Goal: Task Accomplishment & Management: Manage account settings

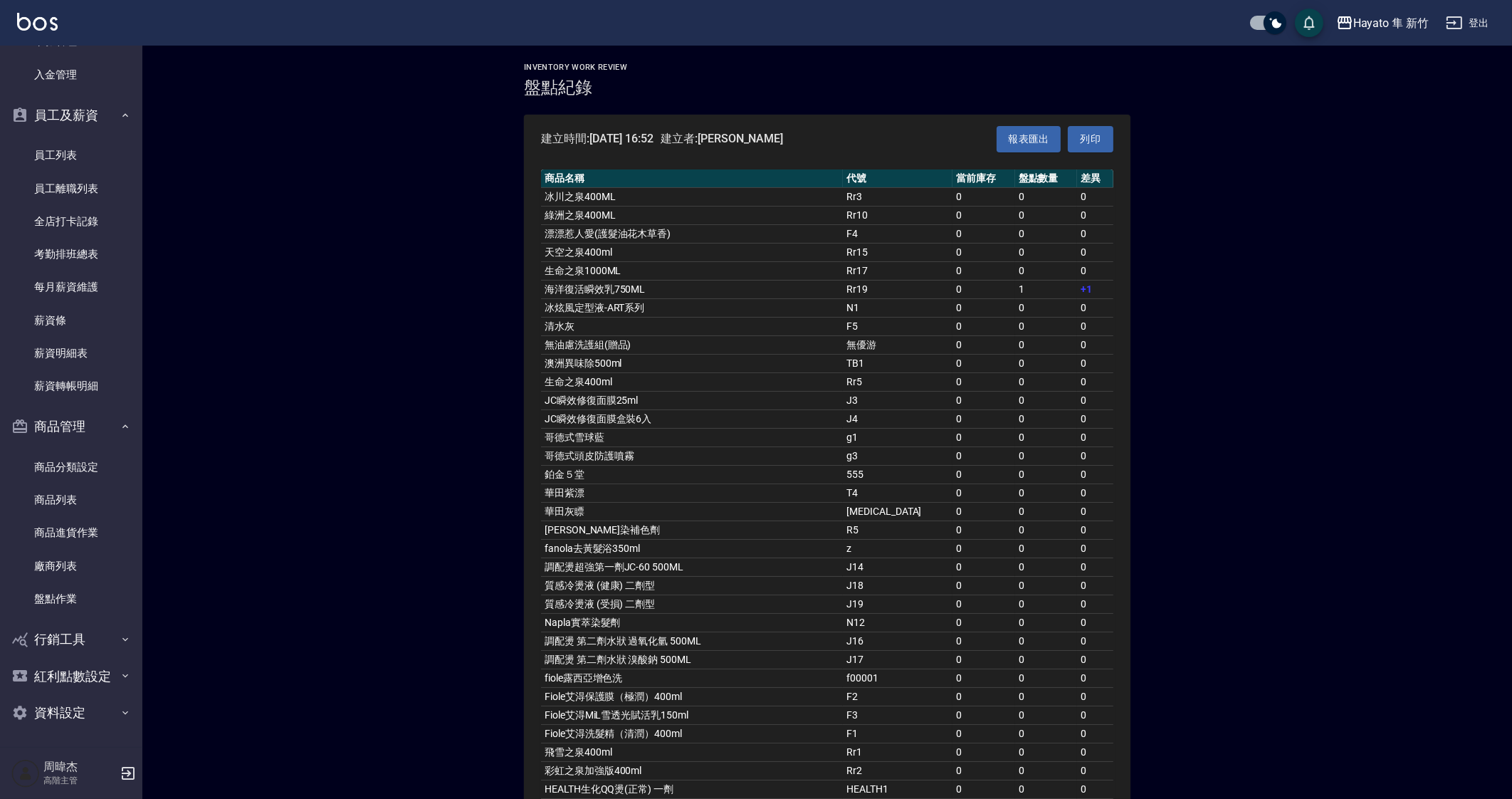
click at [1402, 20] on div "Hayato 隼 新竹" at bounding box center [1391, 23] width 76 height 18
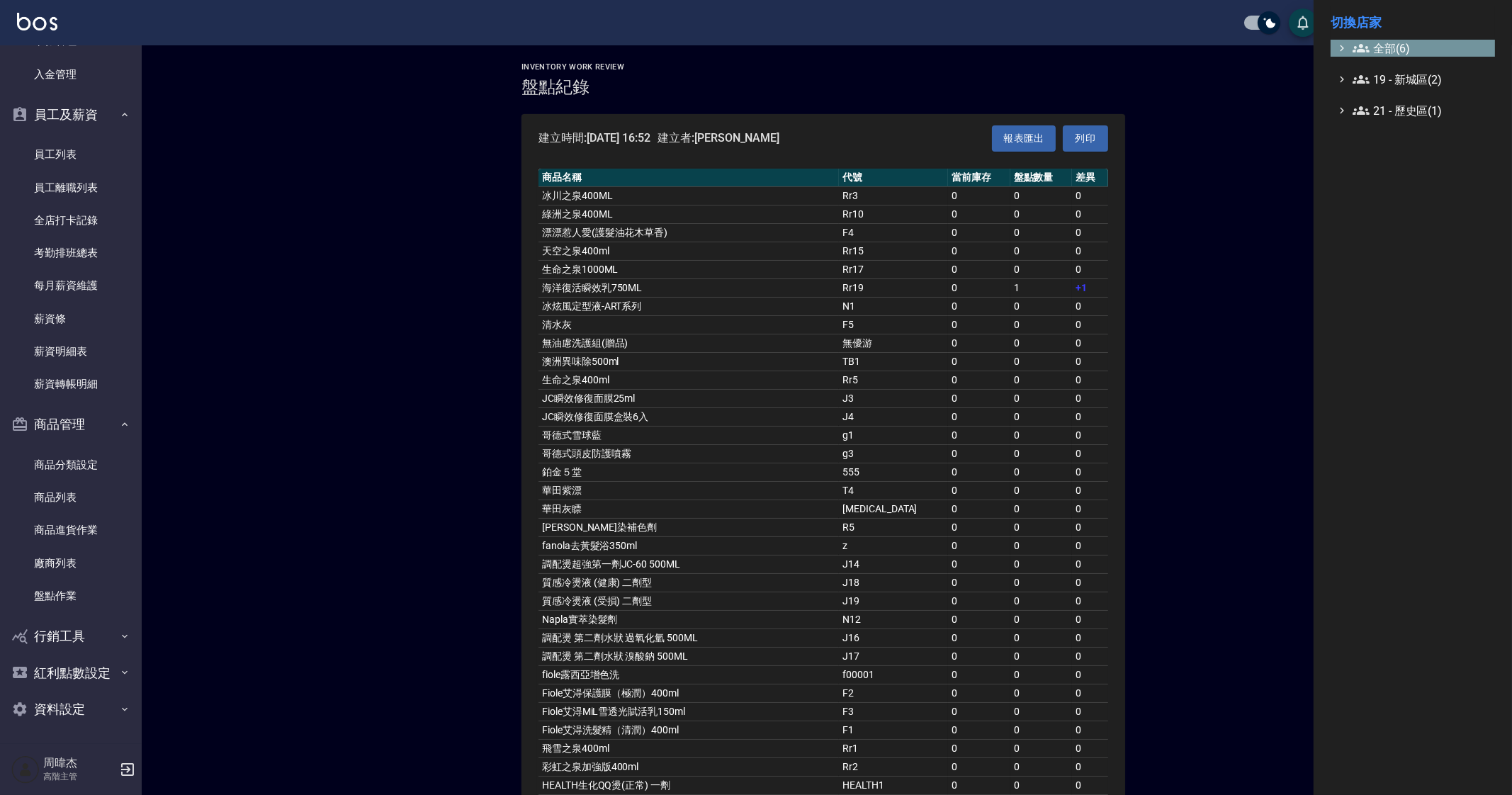
click at [1375, 53] on span "全部(6)" at bounding box center [1421, 48] width 137 height 17
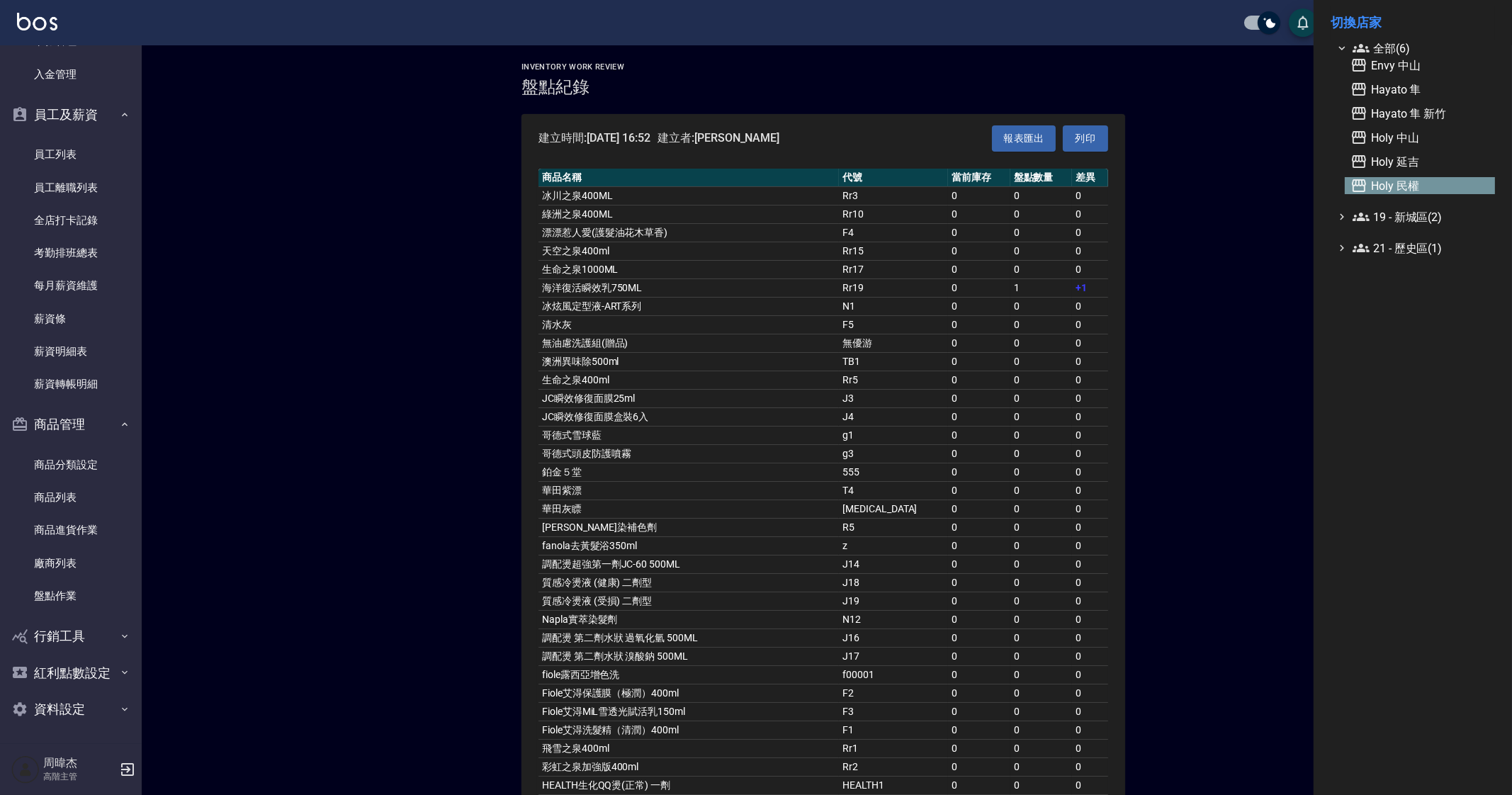
click at [1396, 190] on span "Holy 民權" at bounding box center [1419, 185] width 139 height 17
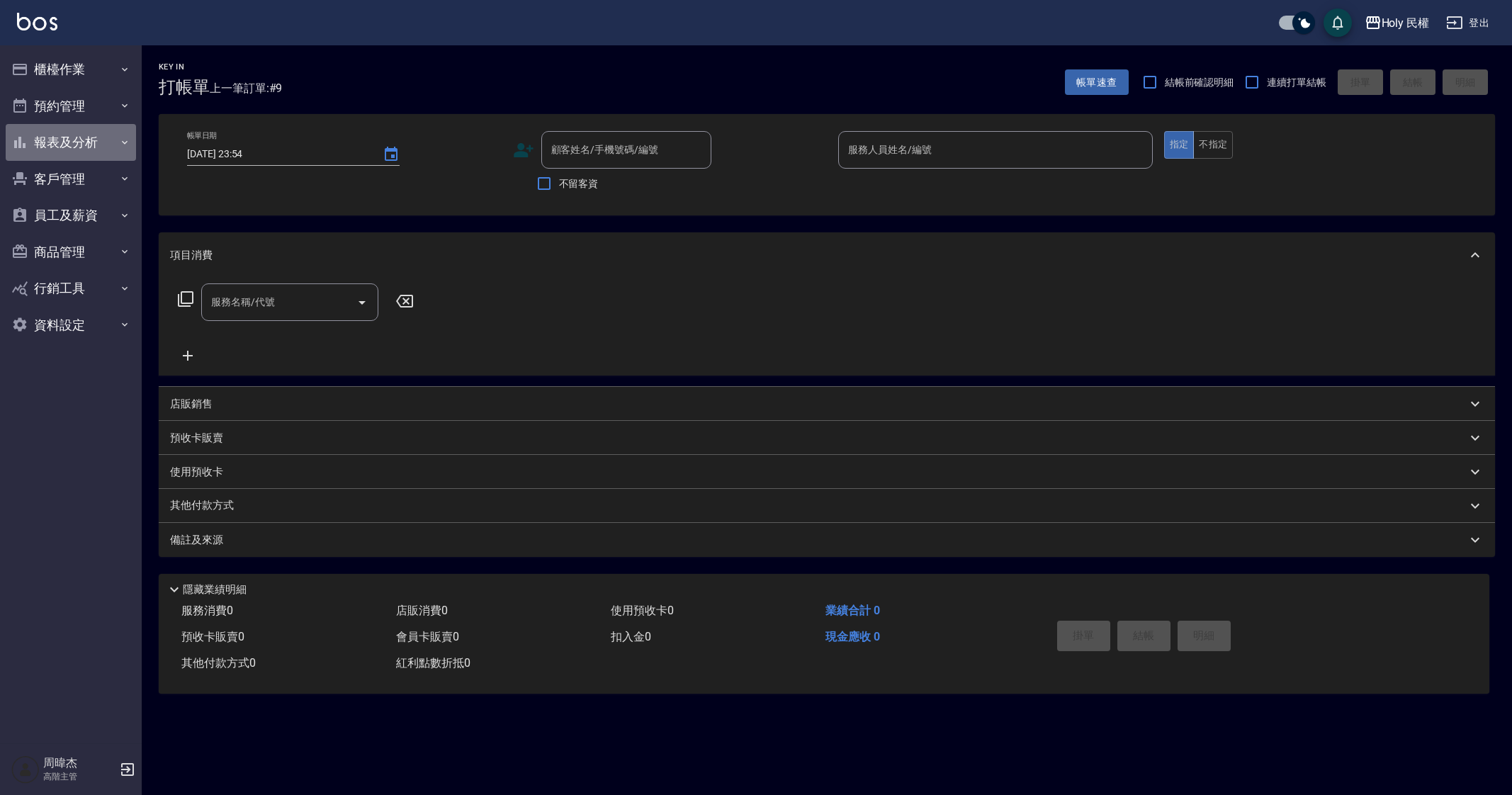
click at [79, 138] on button "報表及分析" at bounding box center [70, 143] width 130 height 37
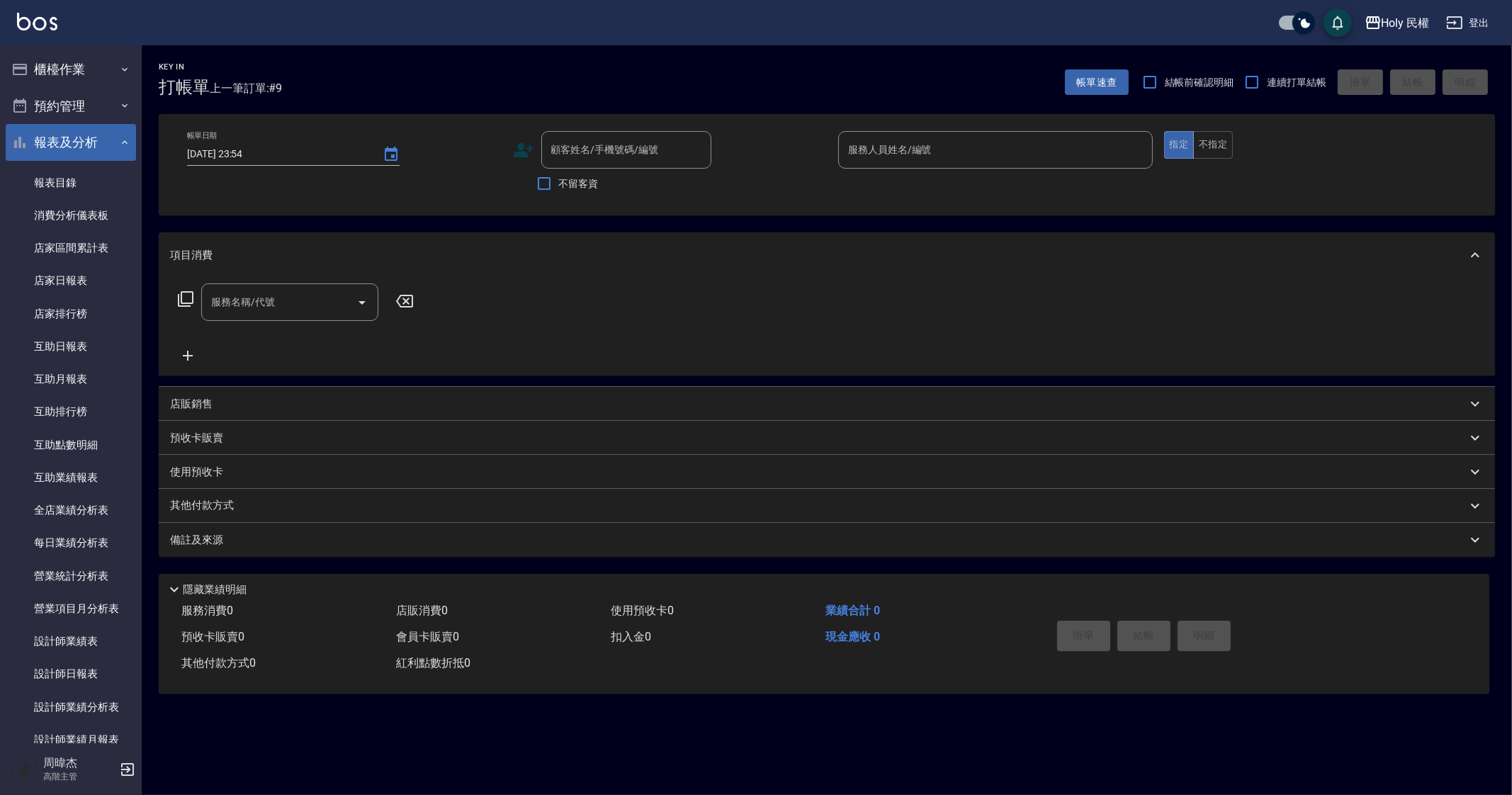
click at [80, 141] on button "報表及分析" at bounding box center [70, 143] width 130 height 37
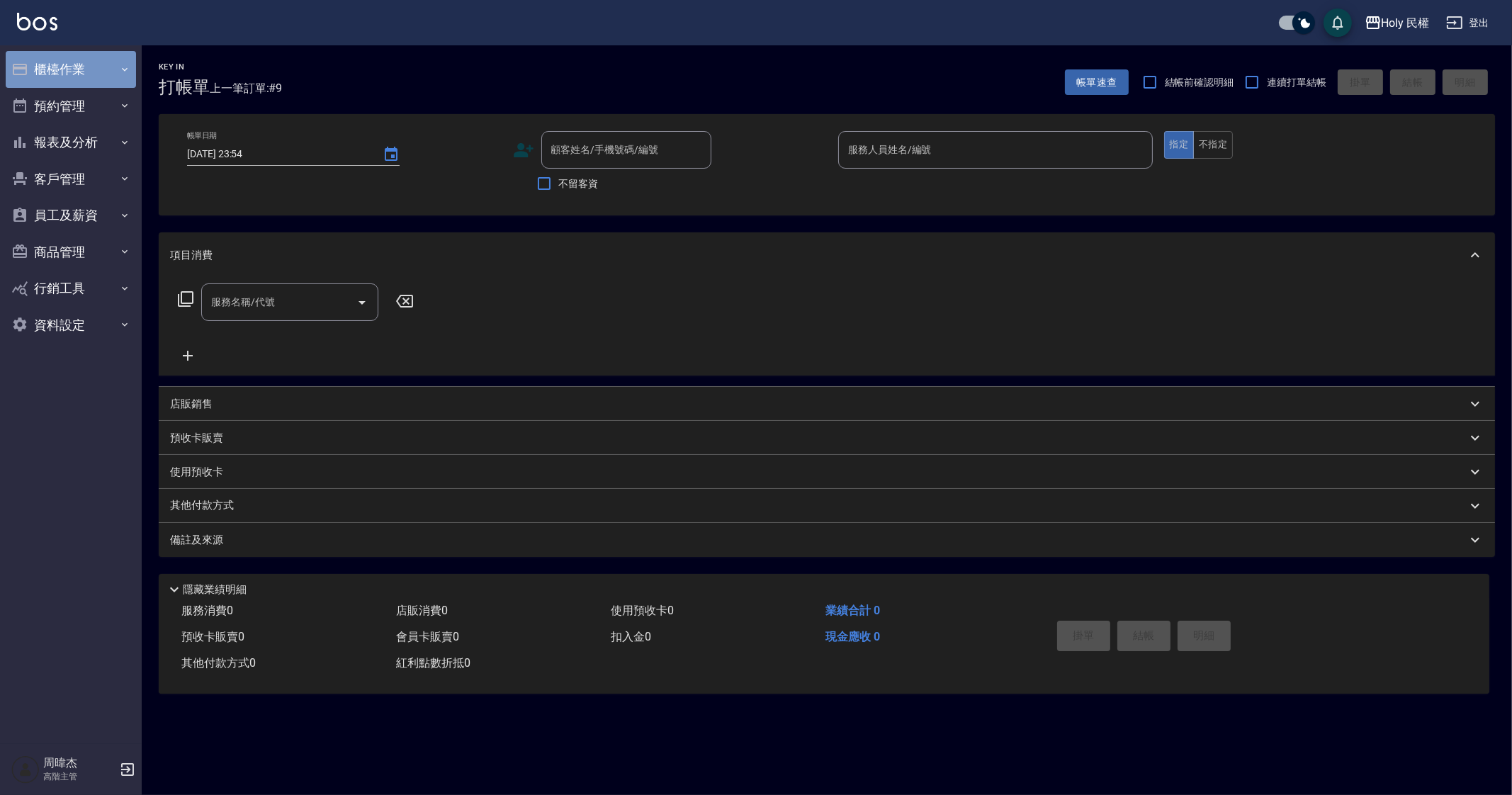
click at [105, 77] on button "櫃檯作業" at bounding box center [70, 69] width 130 height 37
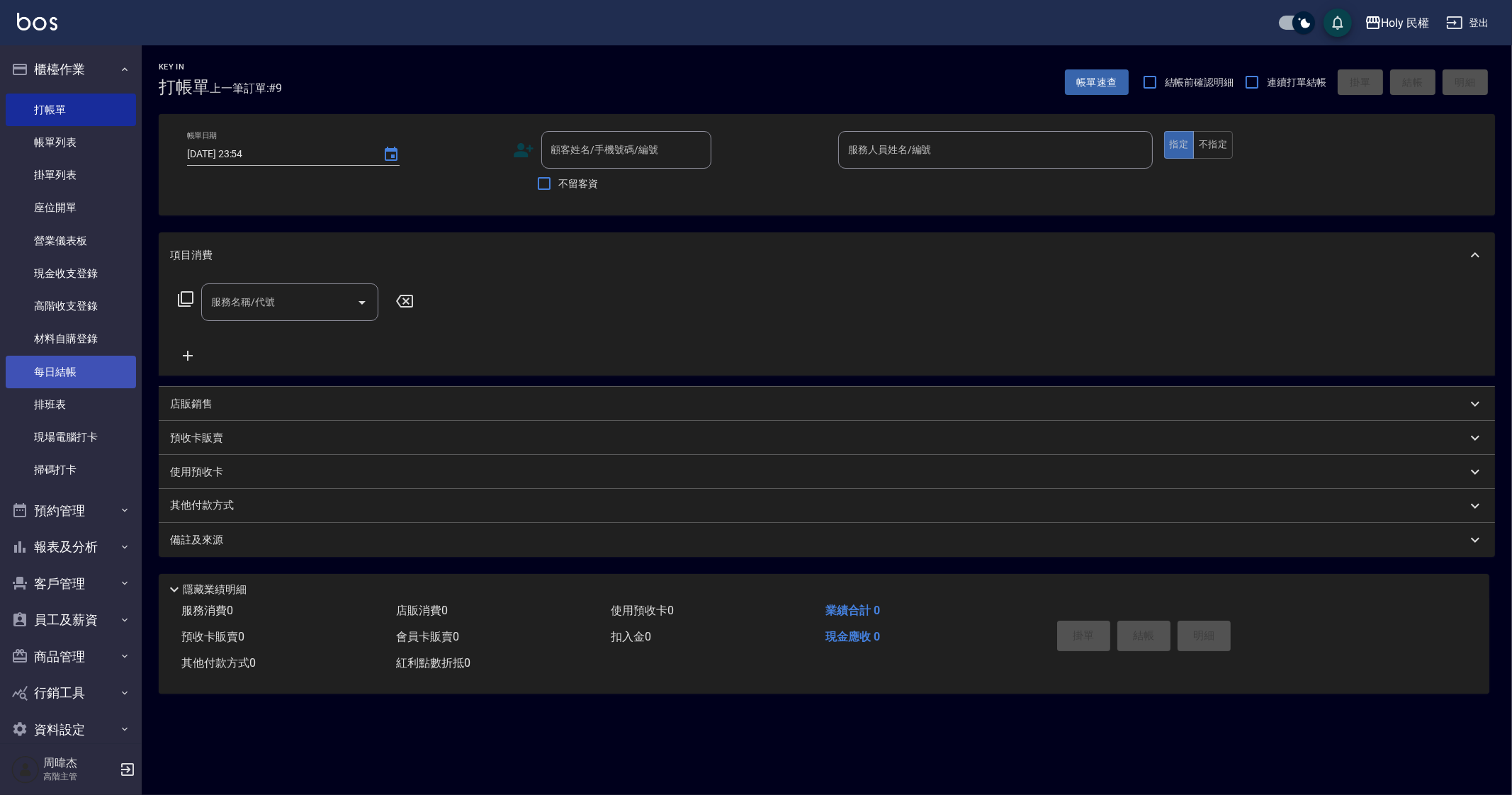
click at [89, 365] on link "每日結帳" at bounding box center [70, 372] width 130 height 32
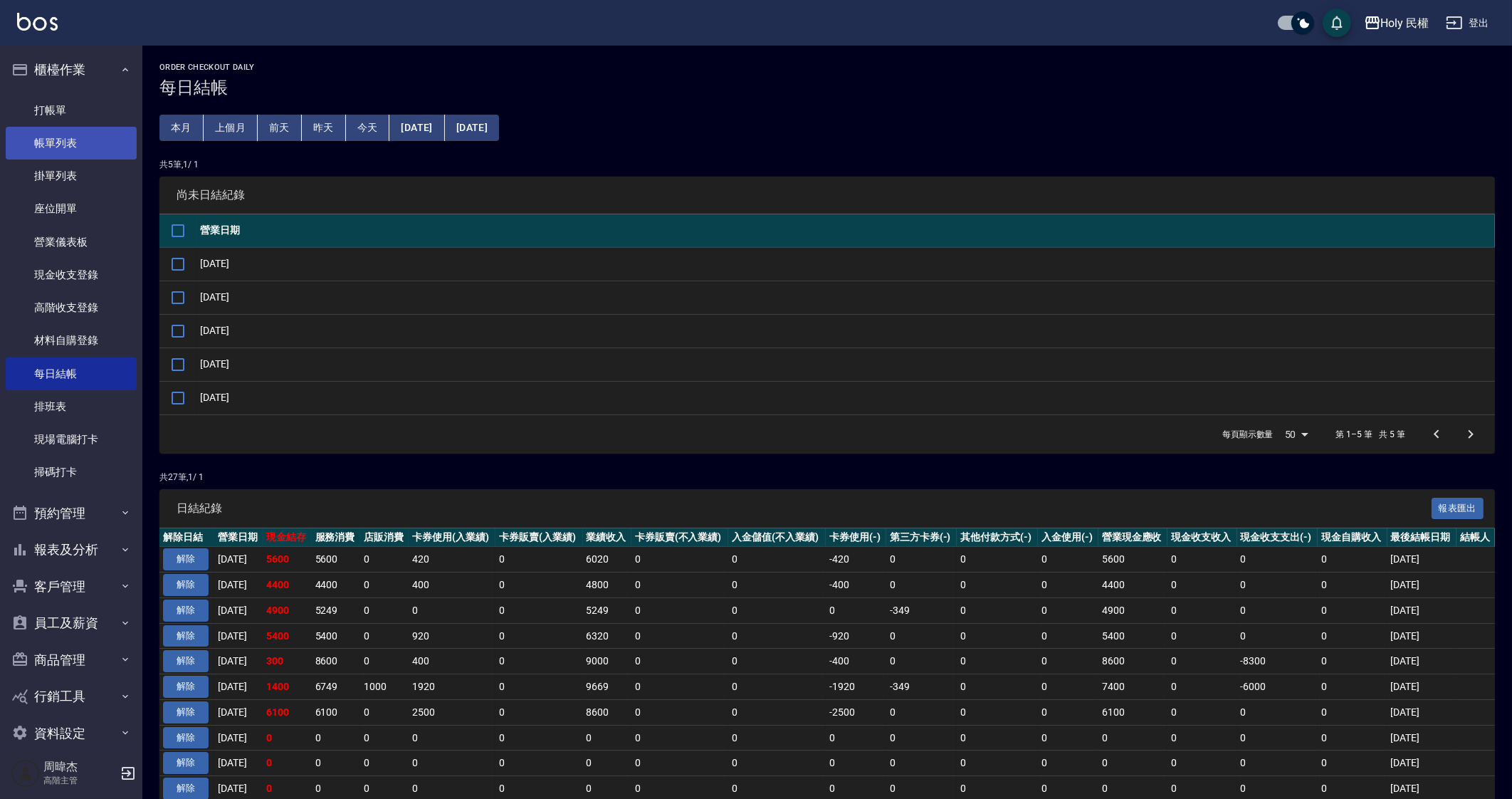
click at [82, 153] on link "帳單列表" at bounding box center [71, 143] width 131 height 32
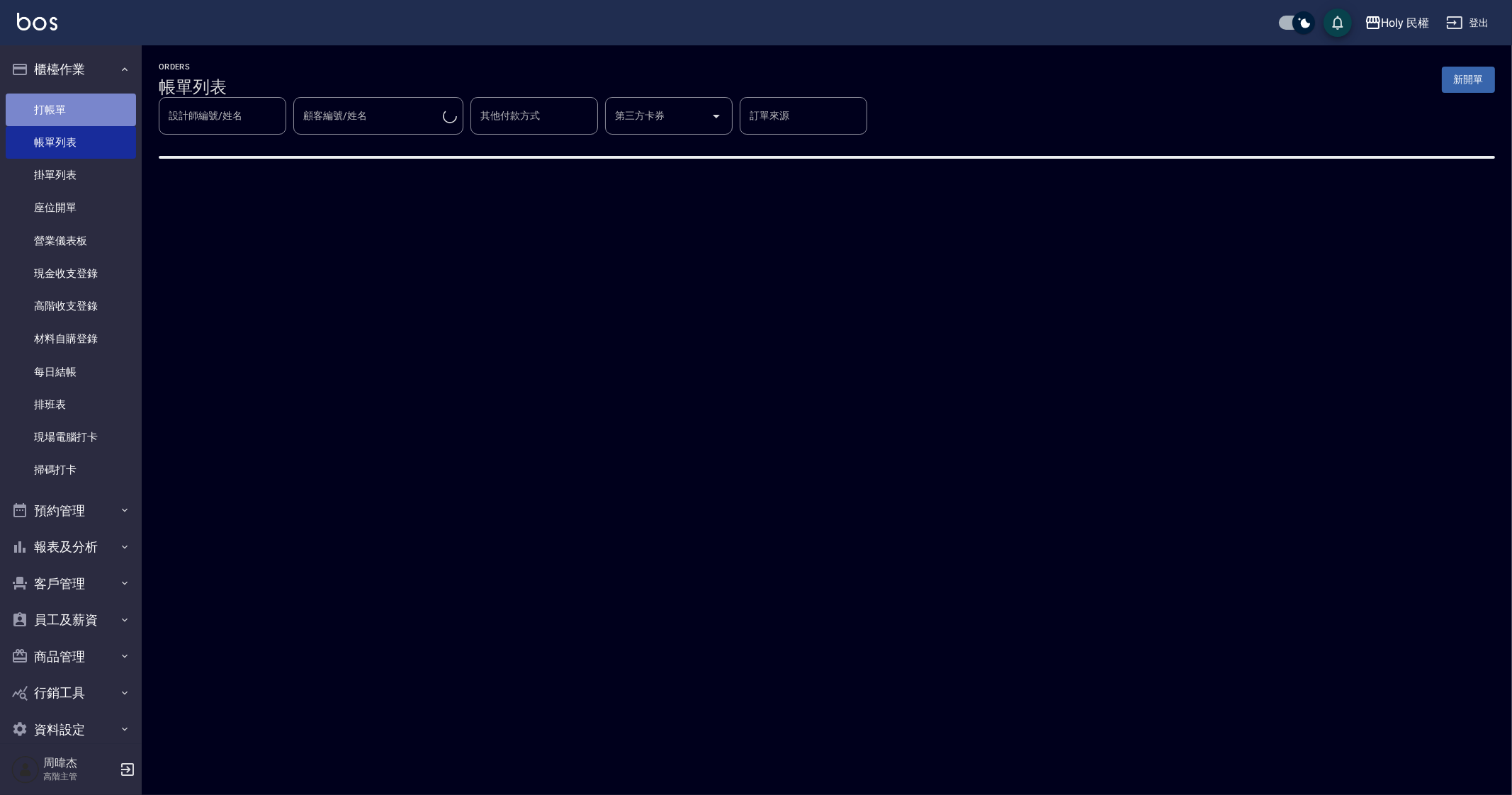
click at [103, 103] on link "打帳單" at bounding box center [70, 110] width 130 height 32
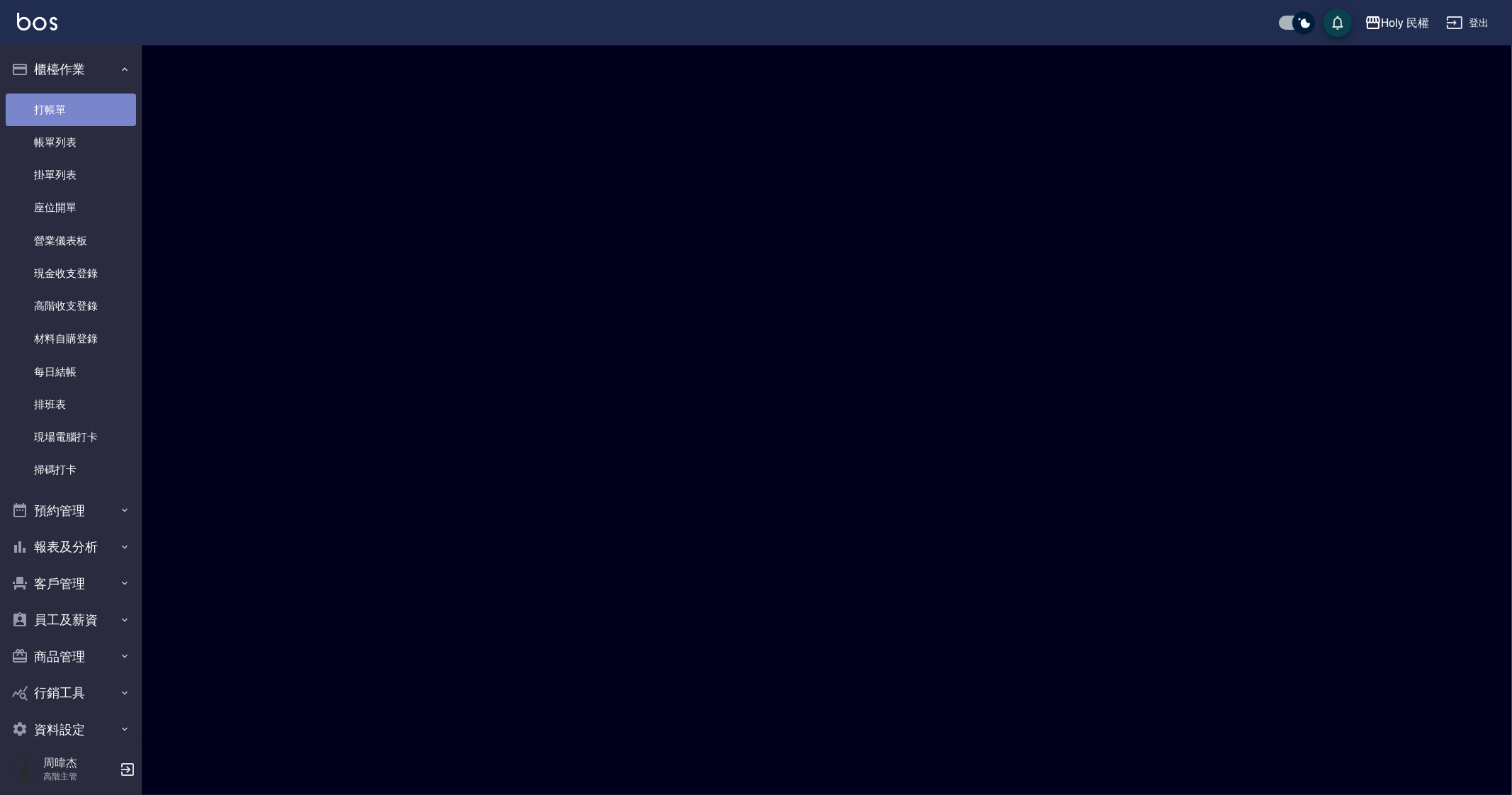
click at [103, 103] on link "打帳單" at bounding box center [70, 110] width 130 height 32
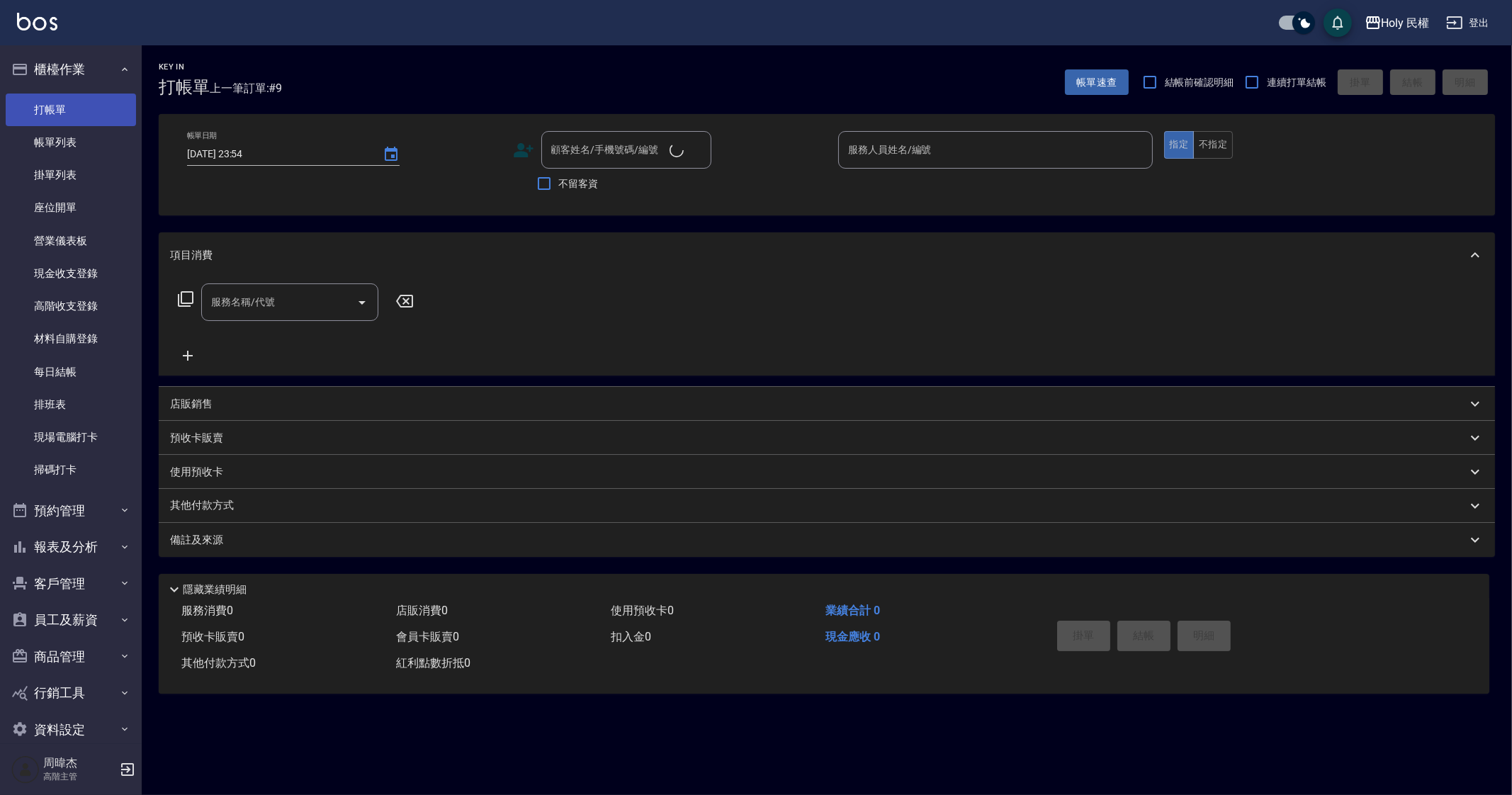
click at [103, 103] on link "打帳單" at bounding box center [70, 110] width 130 height 32
click at [198, 411] on p "店販銷售" at bounding box center [191, 404] width 42 height 15
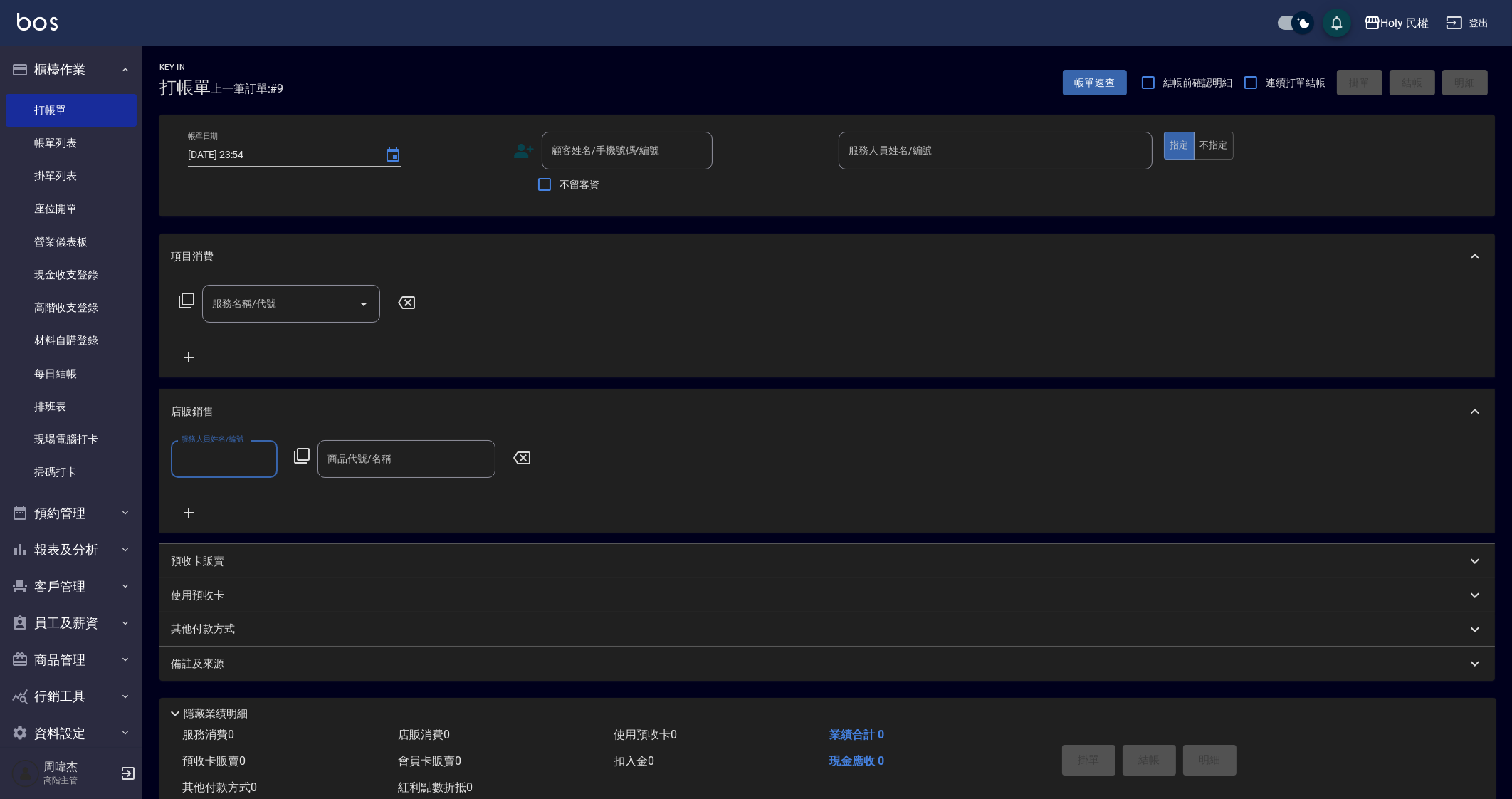
click at [175, 456] on div "服務人員姓名/編號" at bounding box center [224, 459] width 107 height 37
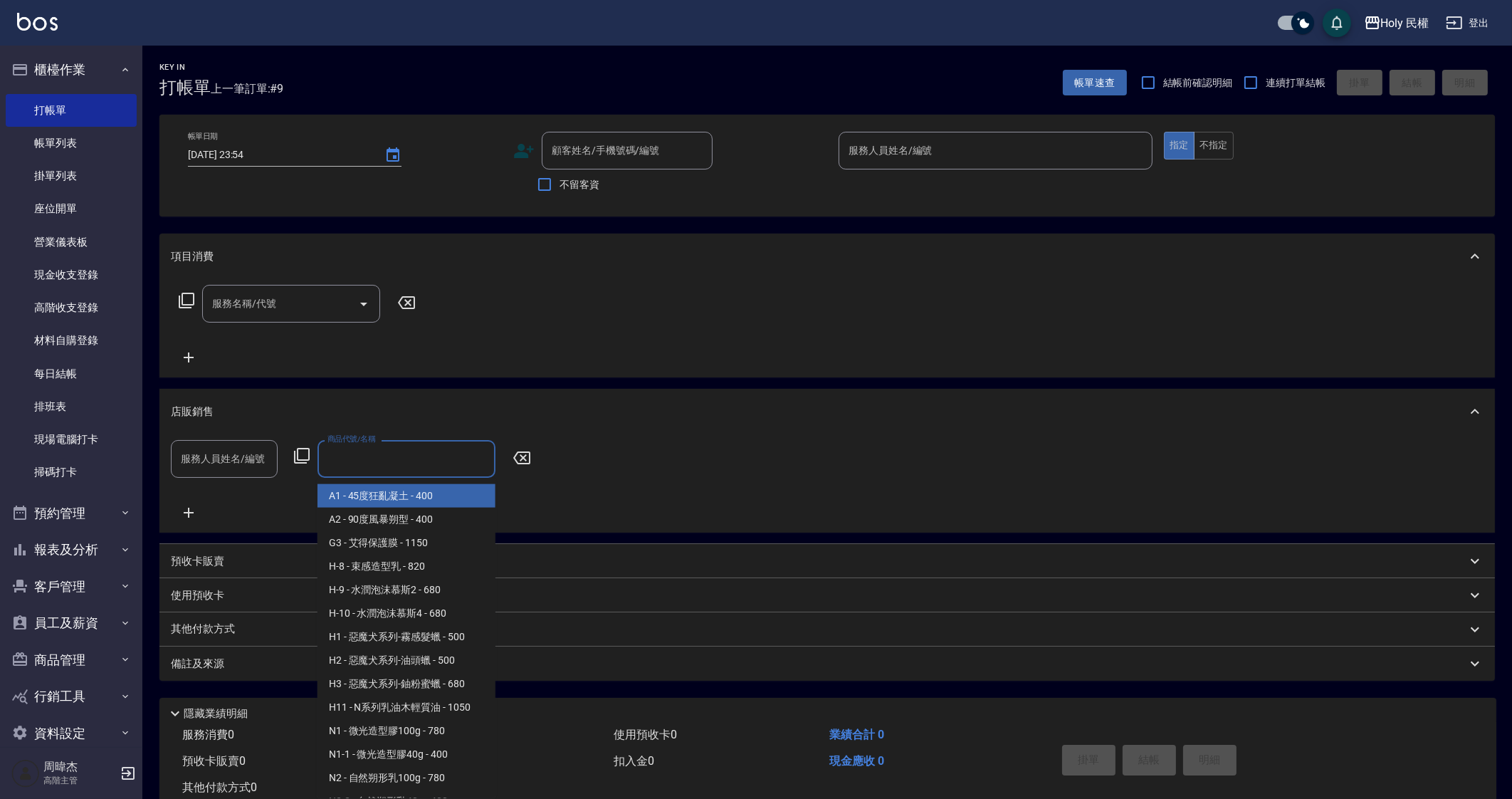
click at [349, 462] on input "商品代號/名稱" at bounding box center [407, 458] width 165 height 25
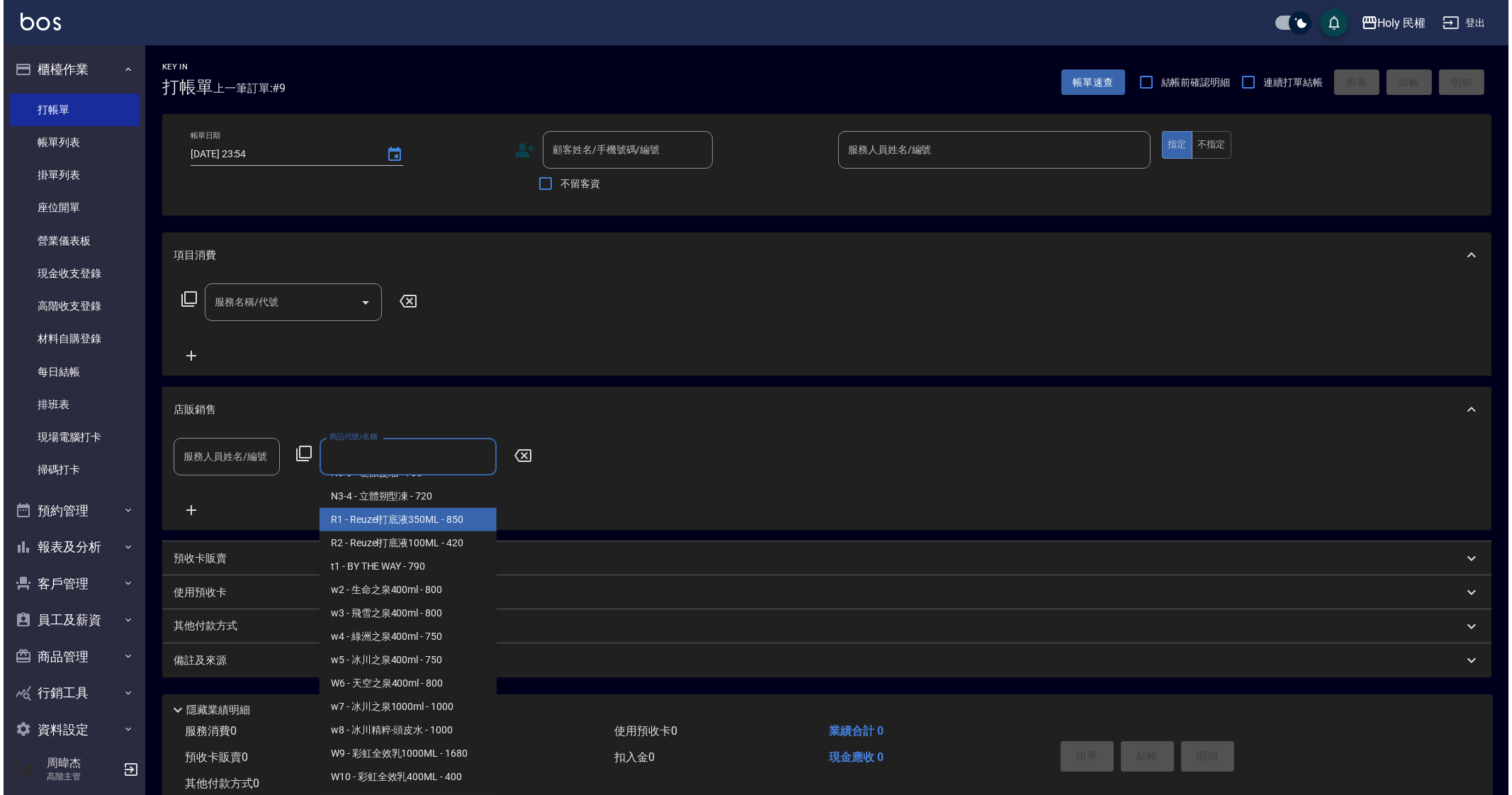
scroll to position [385, 0]
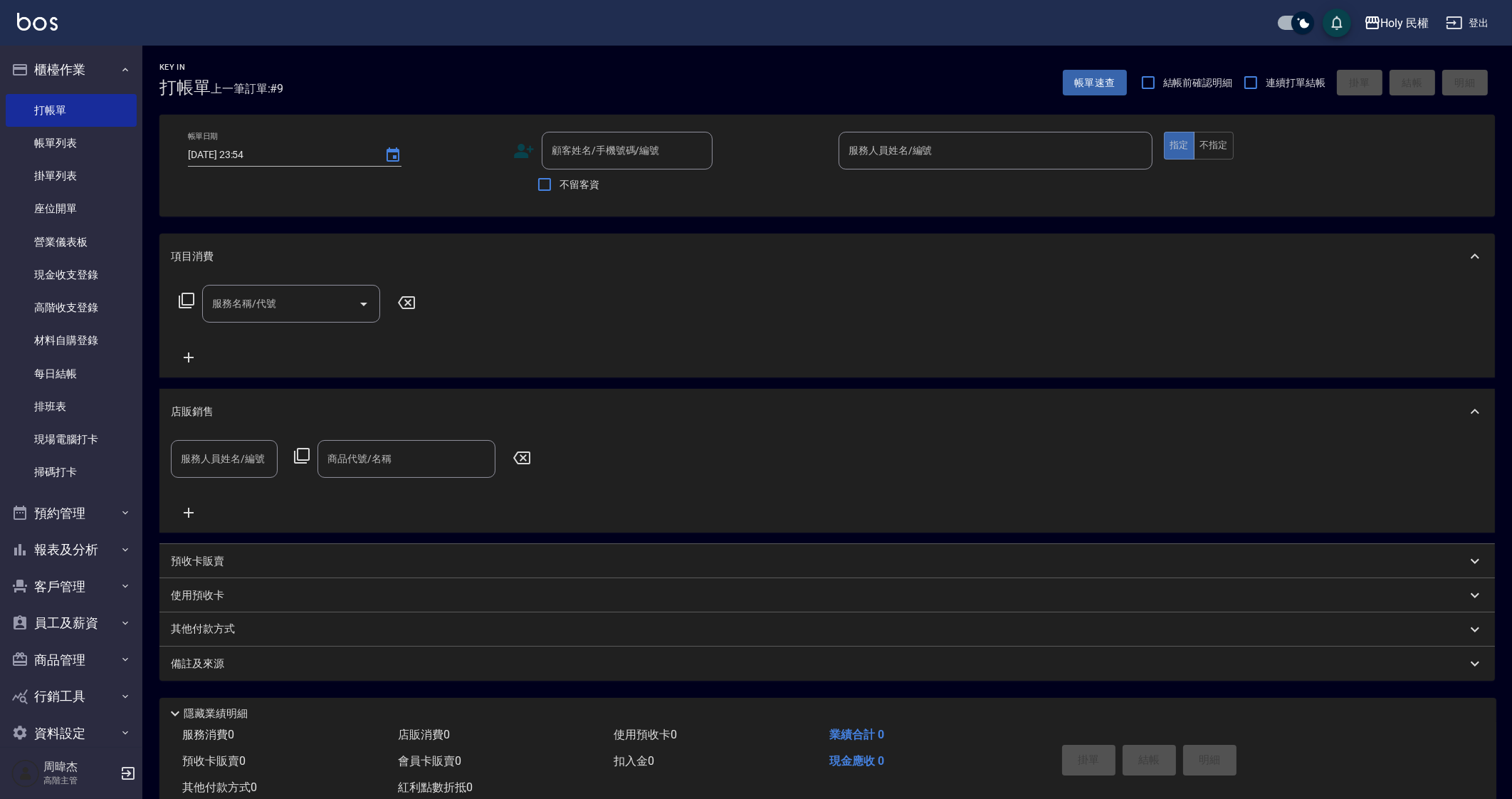
click at [504, 358] on div "服務名稱/代號 服務名稱/代號" at bounding box center [827, 328] width 1336 height 98
click at [32, 125] on link "打帳單" at bounding box center [71, 110] width 131 height 32
click at [1388, 29] on div "Holy 民權" at bounding box center [1405, 23] width 48 height 18
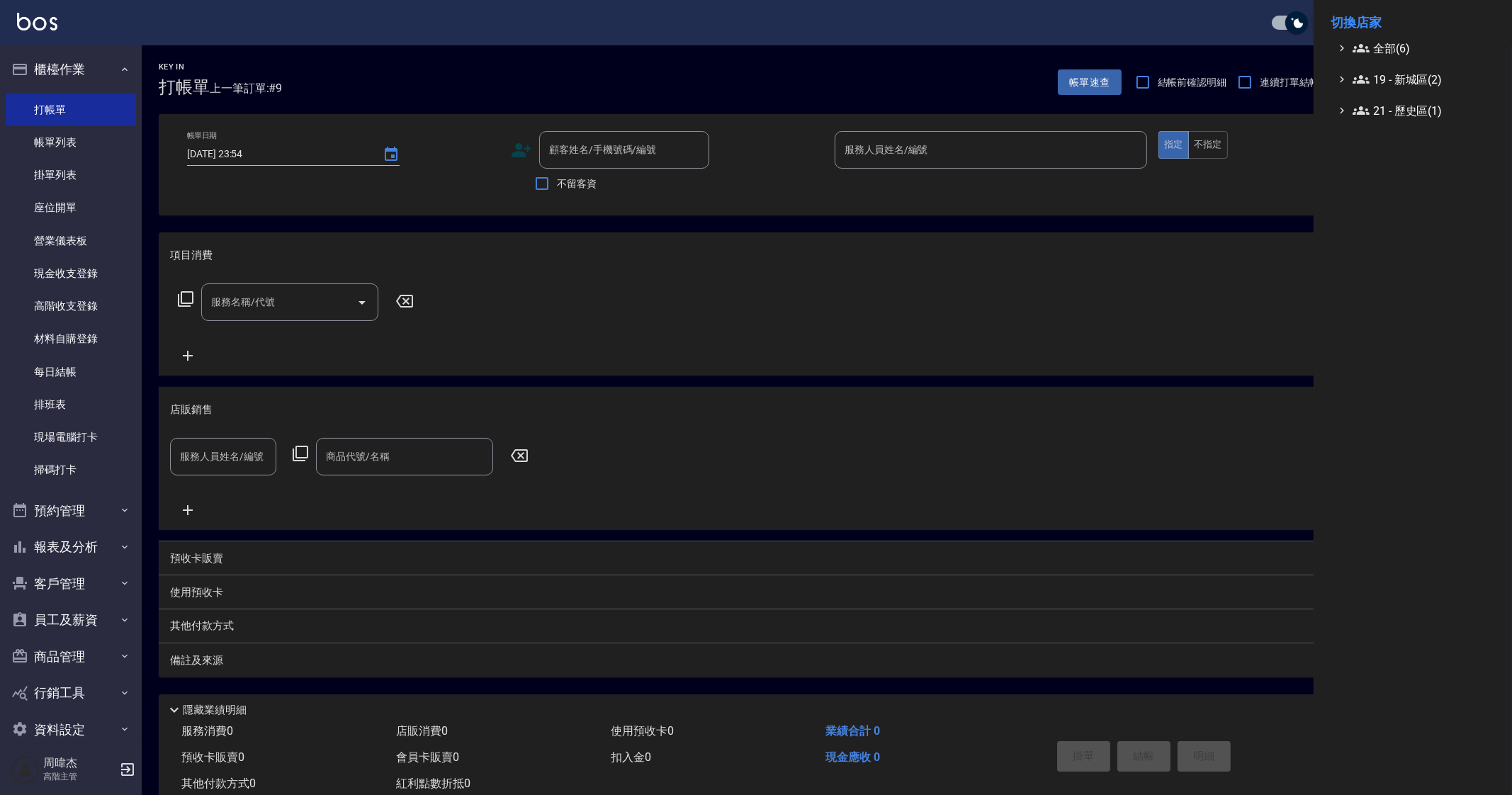
click at [1375, 40] on span "全部(6)" at bounding box center [1421, 48] width 137 height 17
click at [1399, 124] on div "Envy 中山 Hayato 隼 Hayato 隼 新竹 Holy 中山 Holy 延吉 Holy 民權" at bounding box center [1420, 125] width 151 height 138
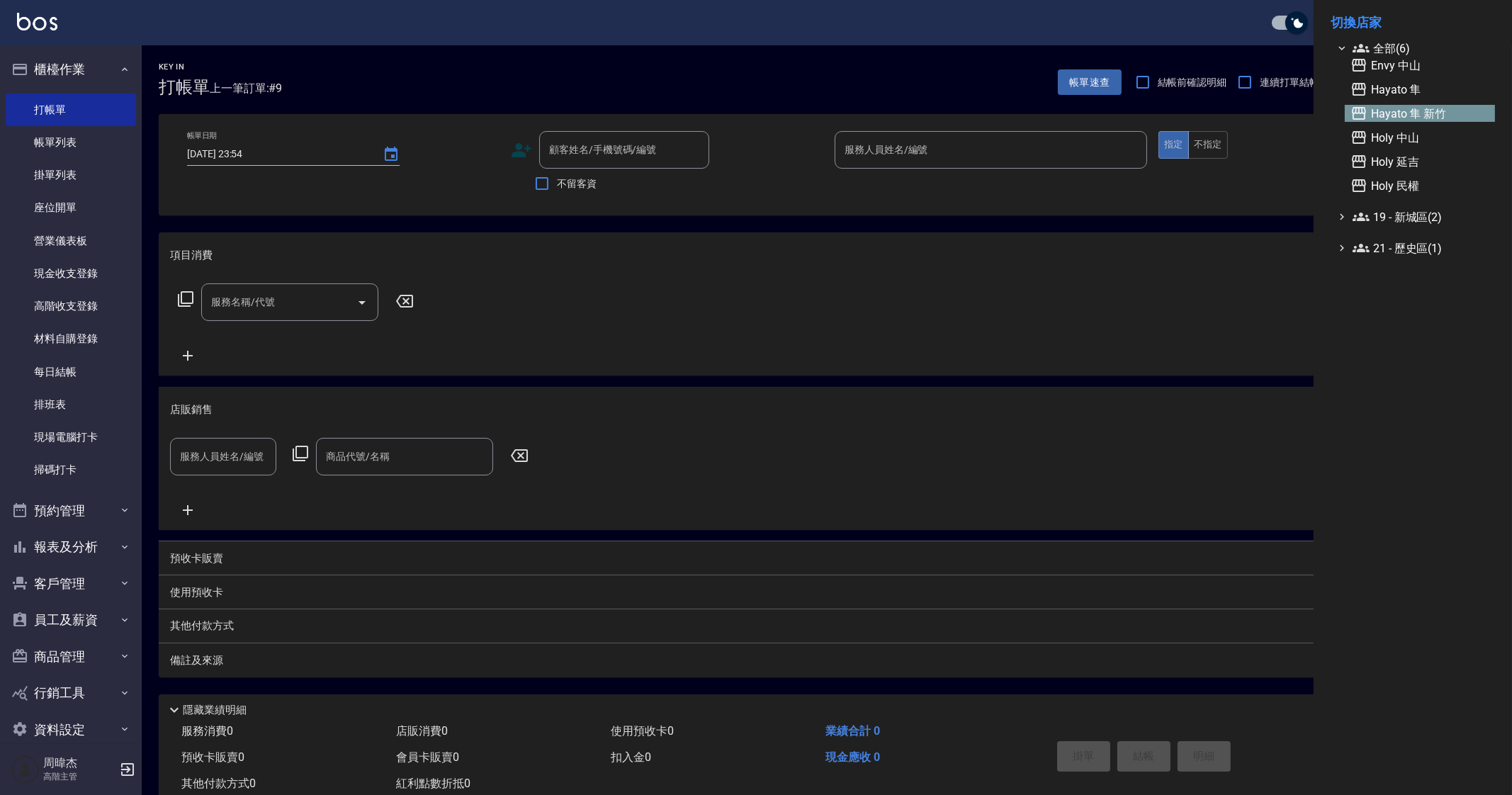
click at [1404, 114] on span "Hayato 隼 新竹" at bounding box center [1419, 112] width 139 height 17
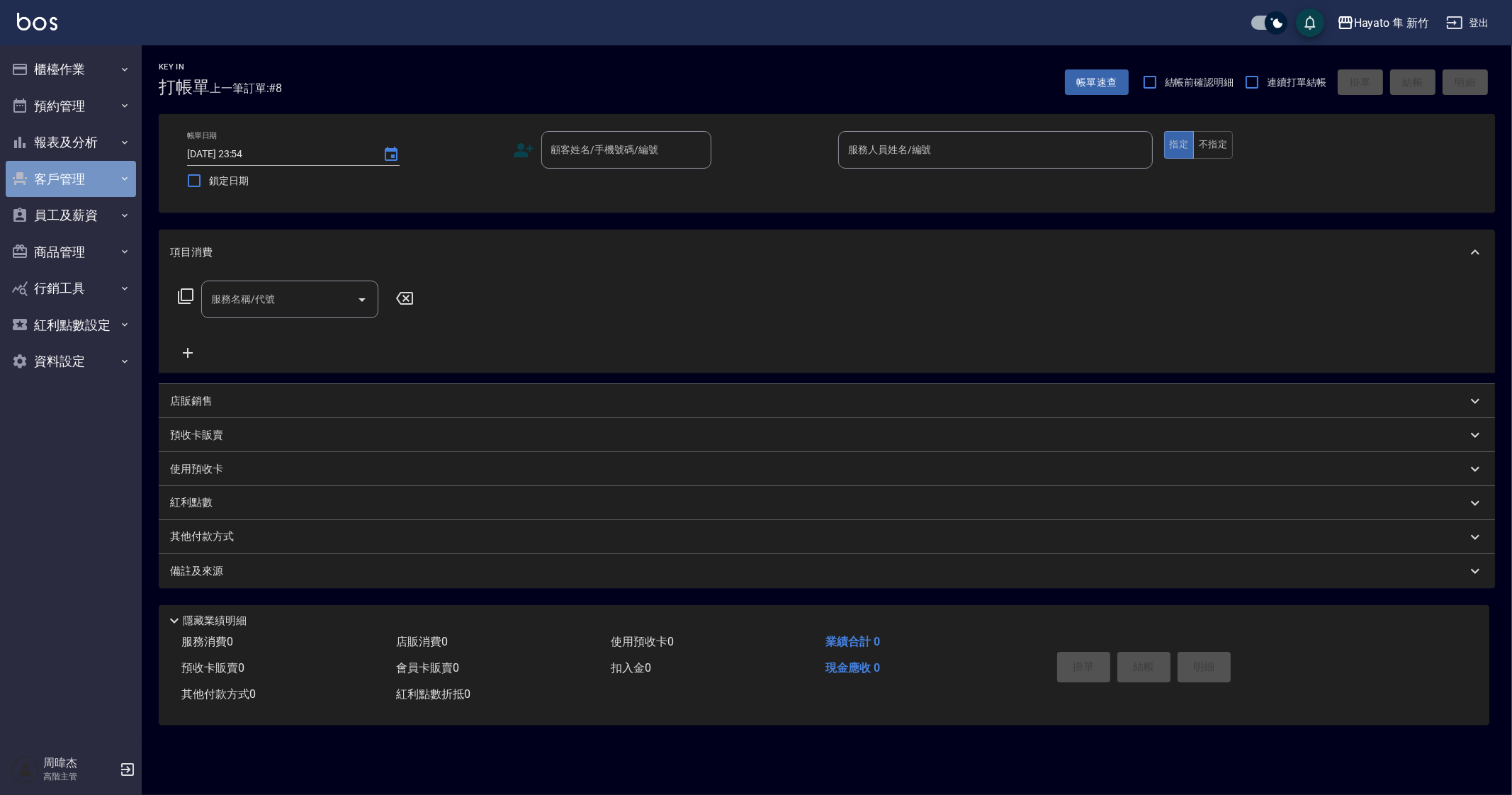
click at [96, 161] on button "客戶管理" at bounding box center [70, 180] width 130 height 37
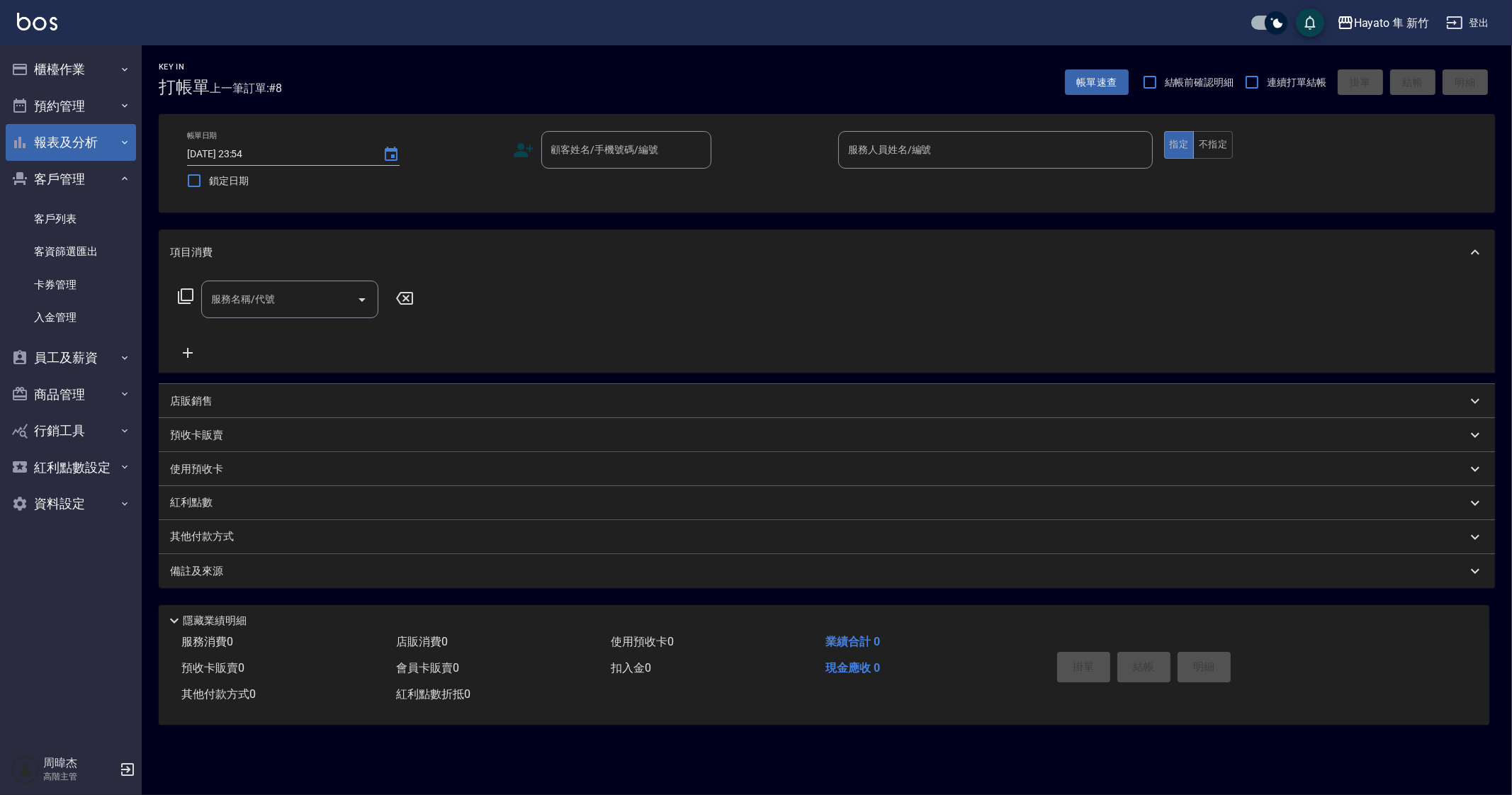
click at [96, 152] on button "報表及分析" at bounding box center [70, 143] width 130 height 37
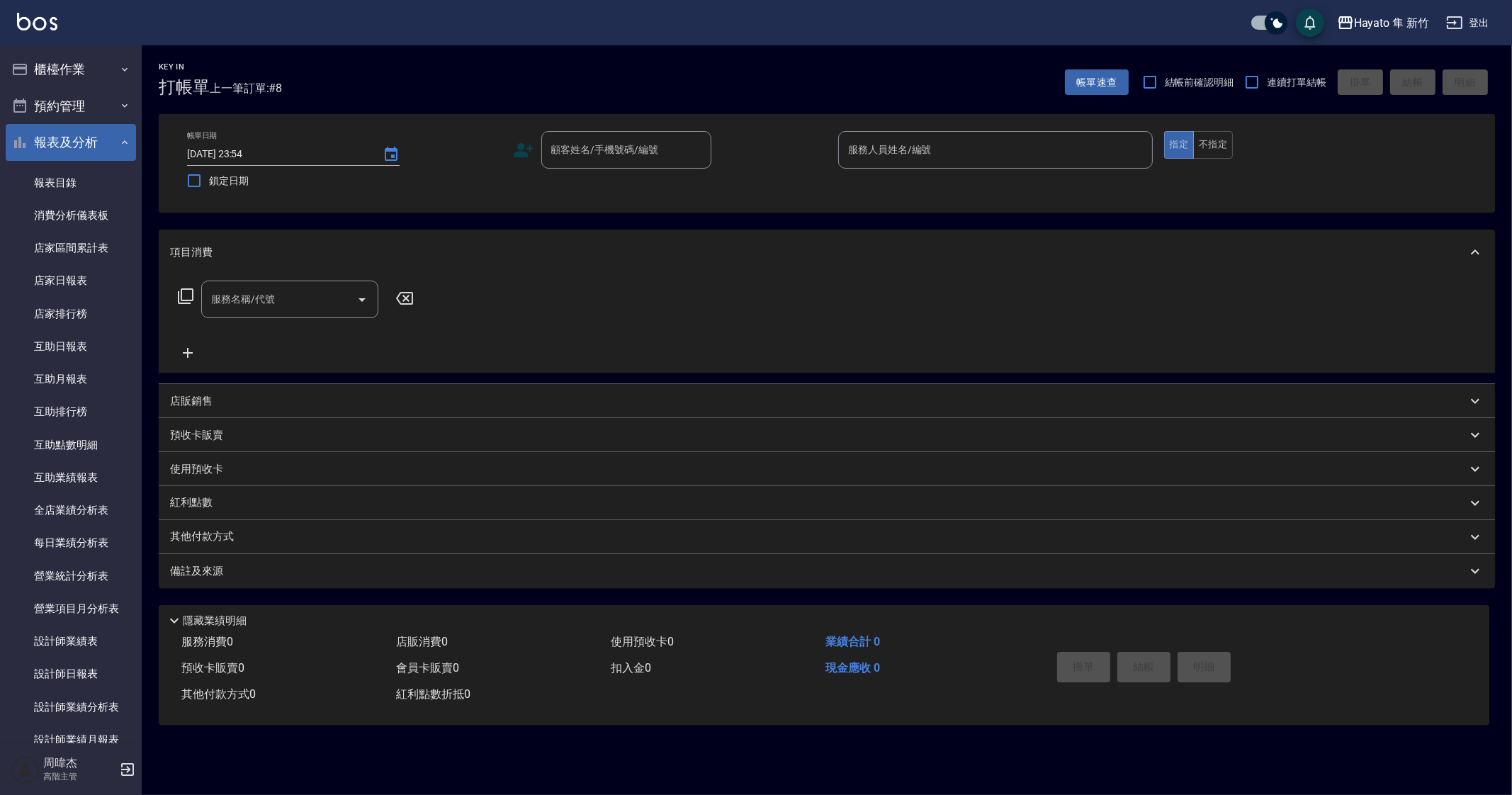
click at [96, 154] on button "報表及分析" at bounding box center [70, 143] width 130 height 37
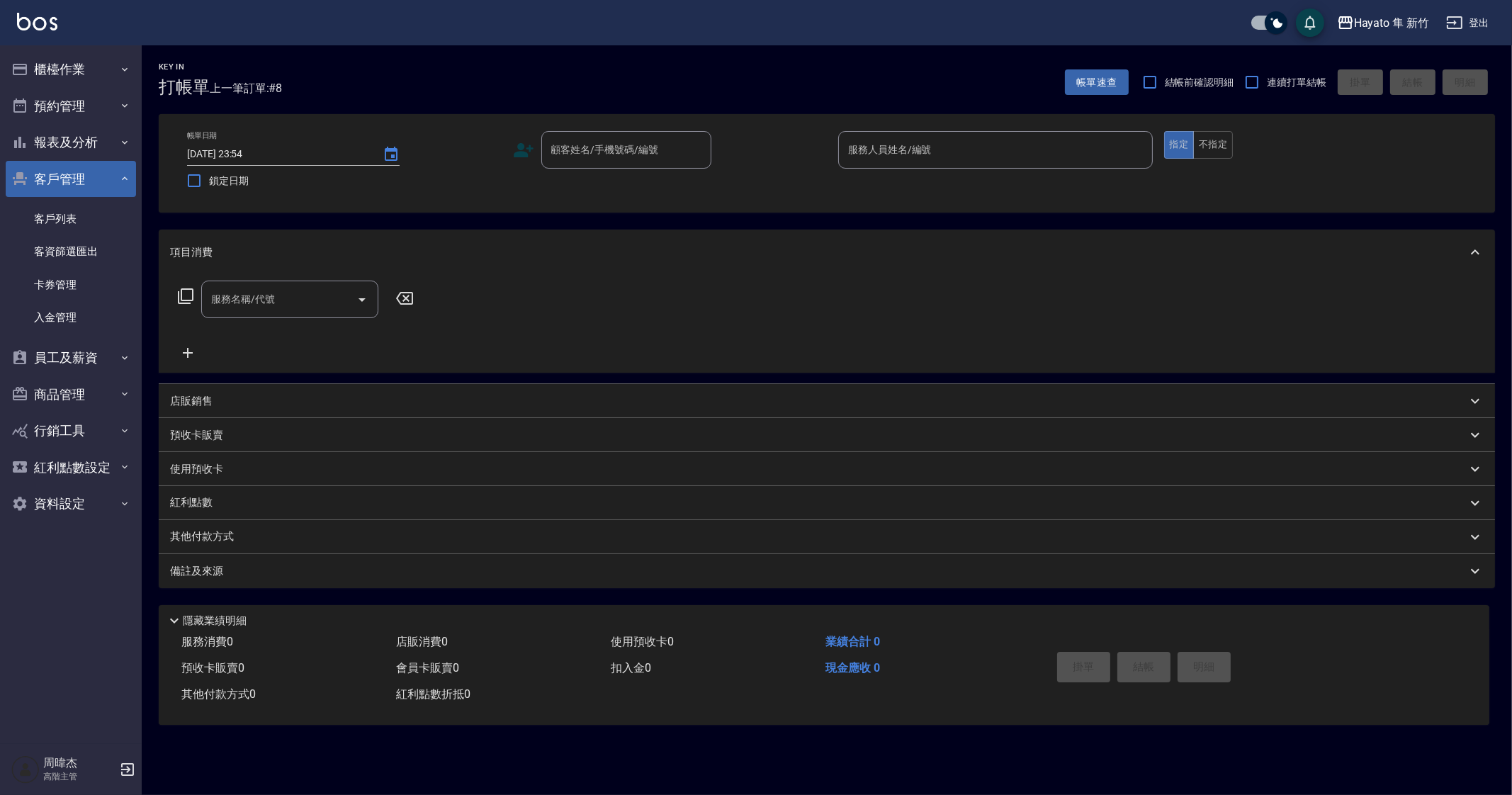
click at [73, 187] on button "客戶管理" at bounding box center [70, 180] width 130 height 37
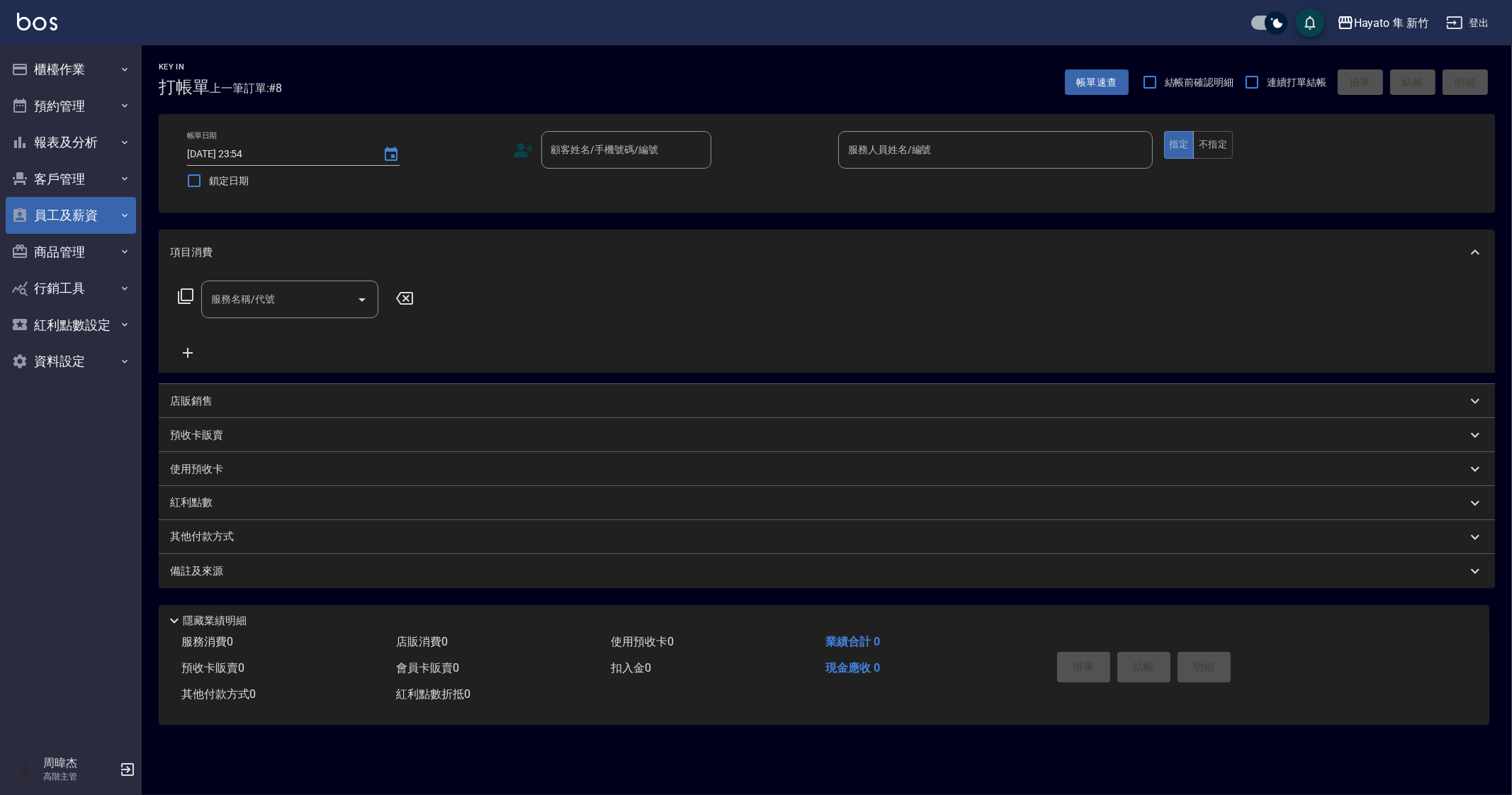
click at [91, 227] on button "員工及薪資" at bounding box center [70, 215] width 130 height 37
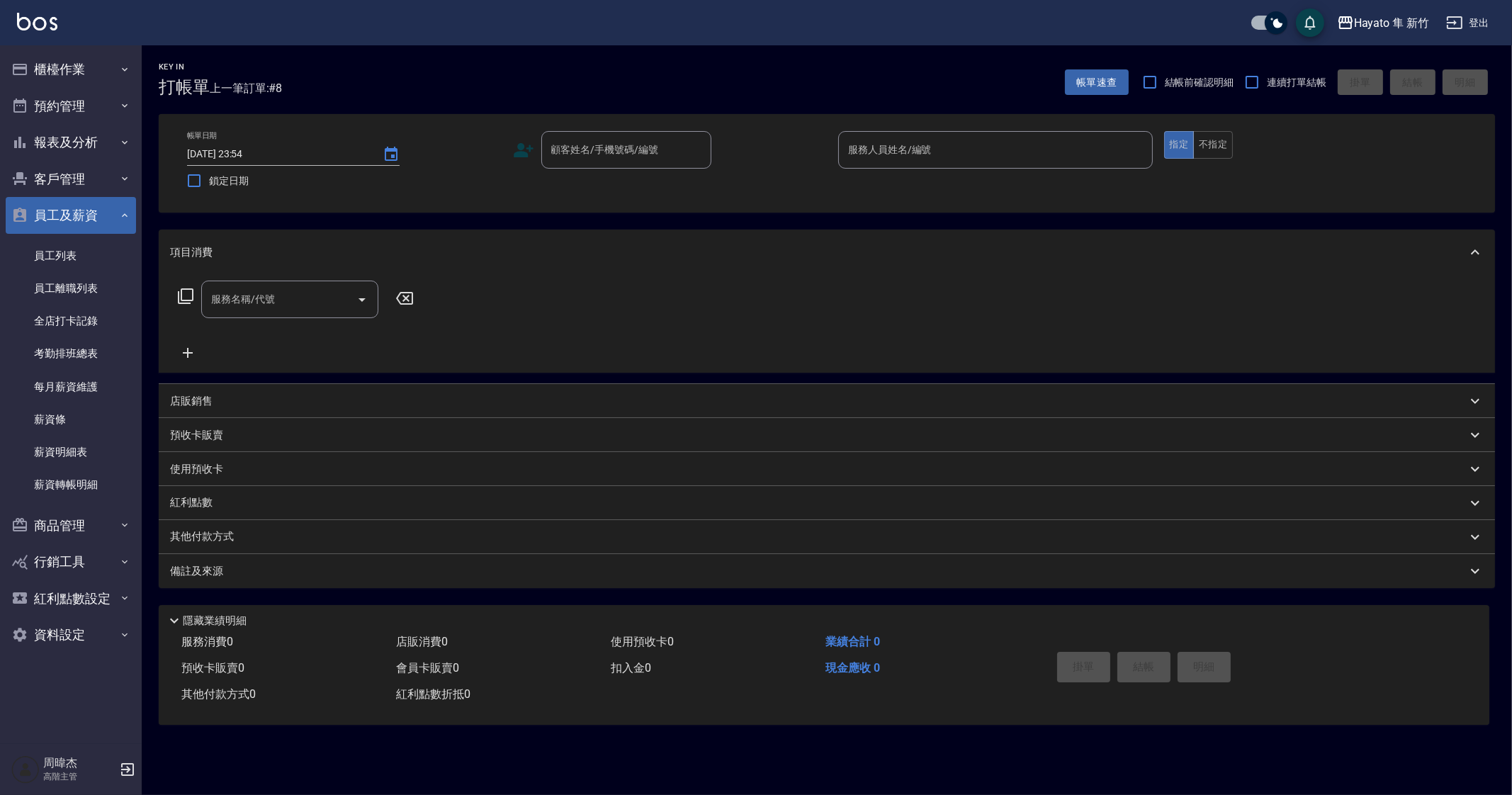
click at [86, 210] on button "員工及薪資" at bounding box center [70, 215] width 130 height 37
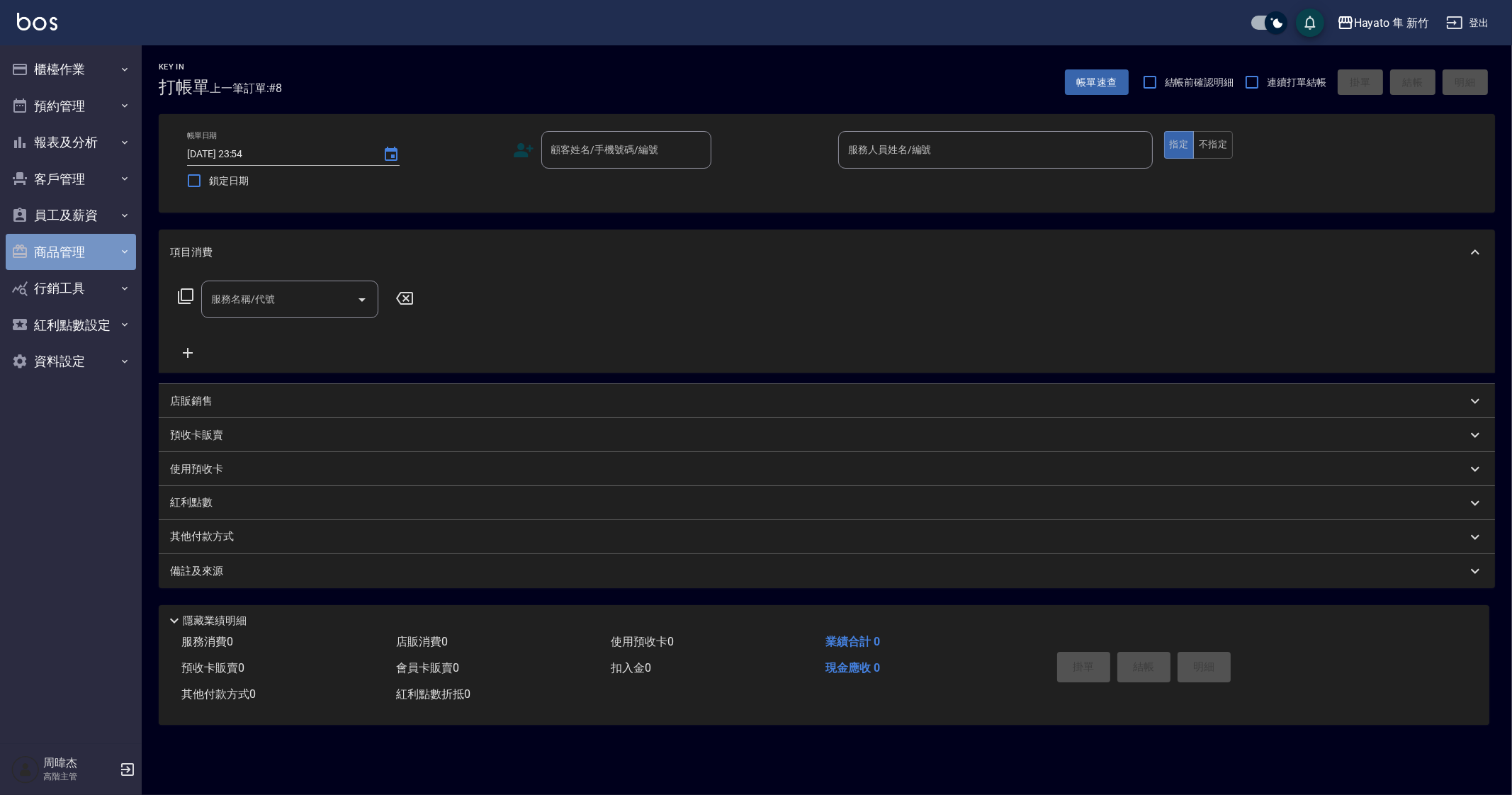
click at [99, 244] on button "商品管理" at bounding box center [70, 252] width 130 height 37
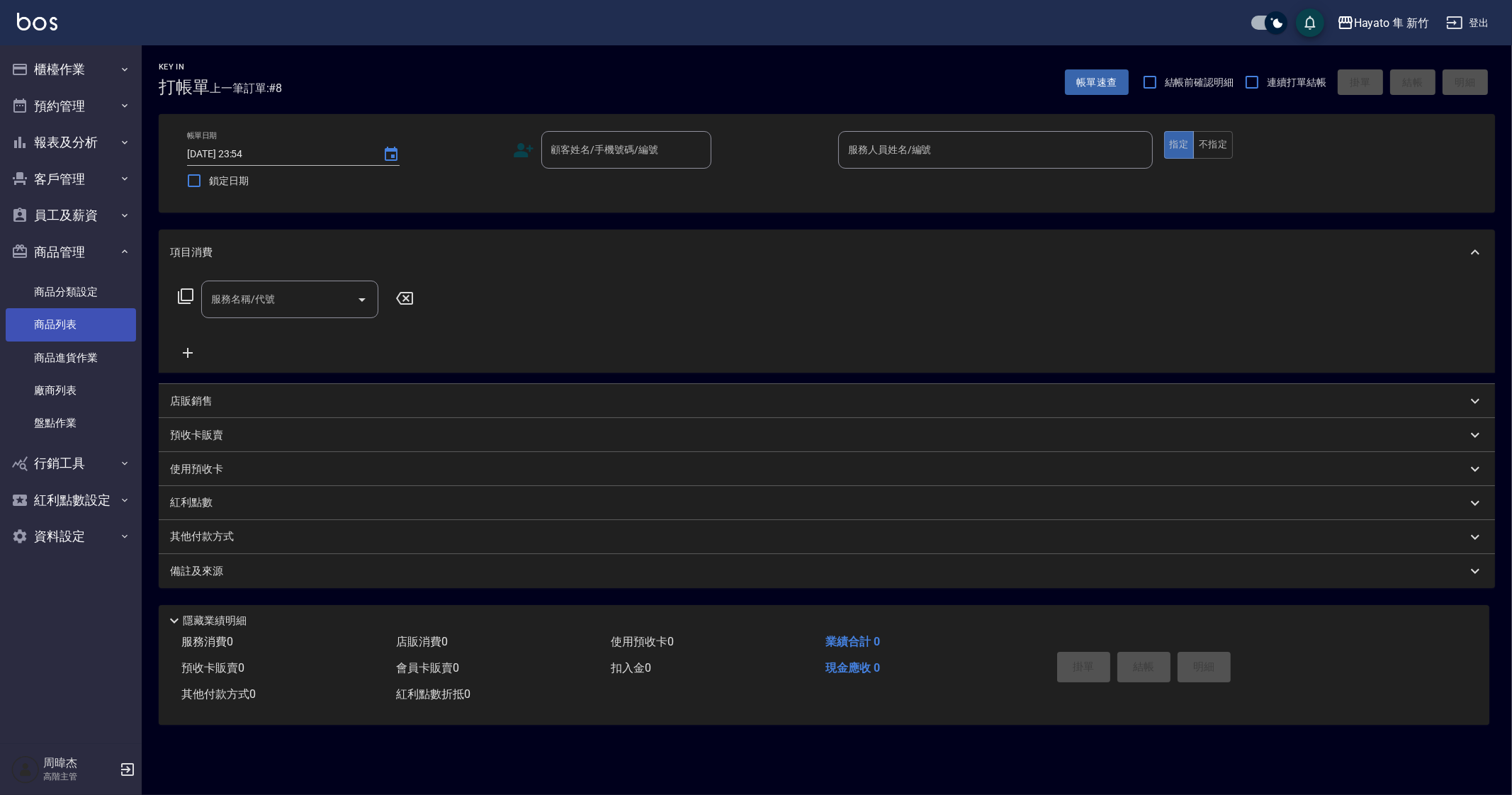
click at [91, 319] on link "商品列表" at bounding box center [70, 324] width 130 height 32
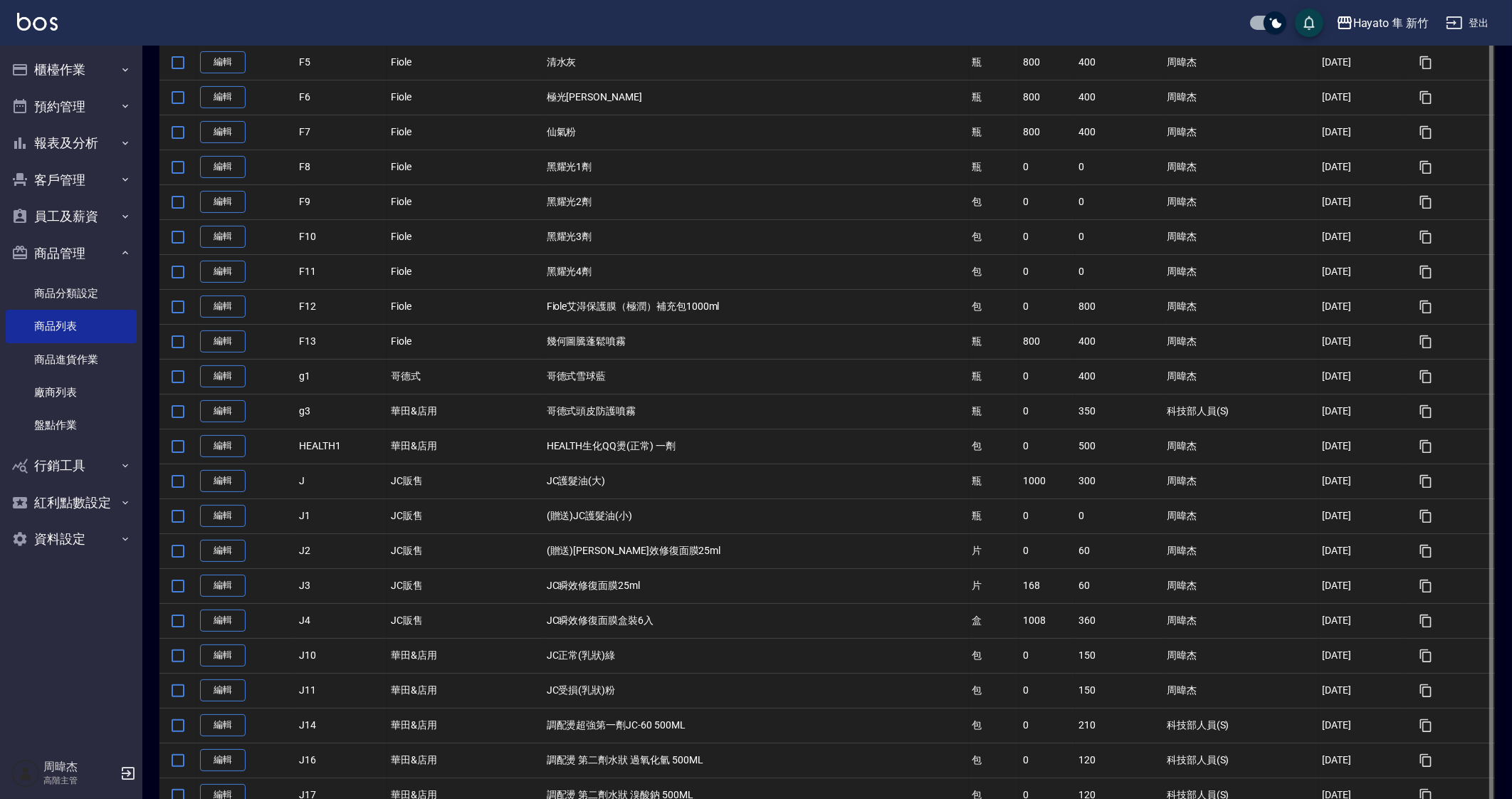
scroll to position [535, 0]
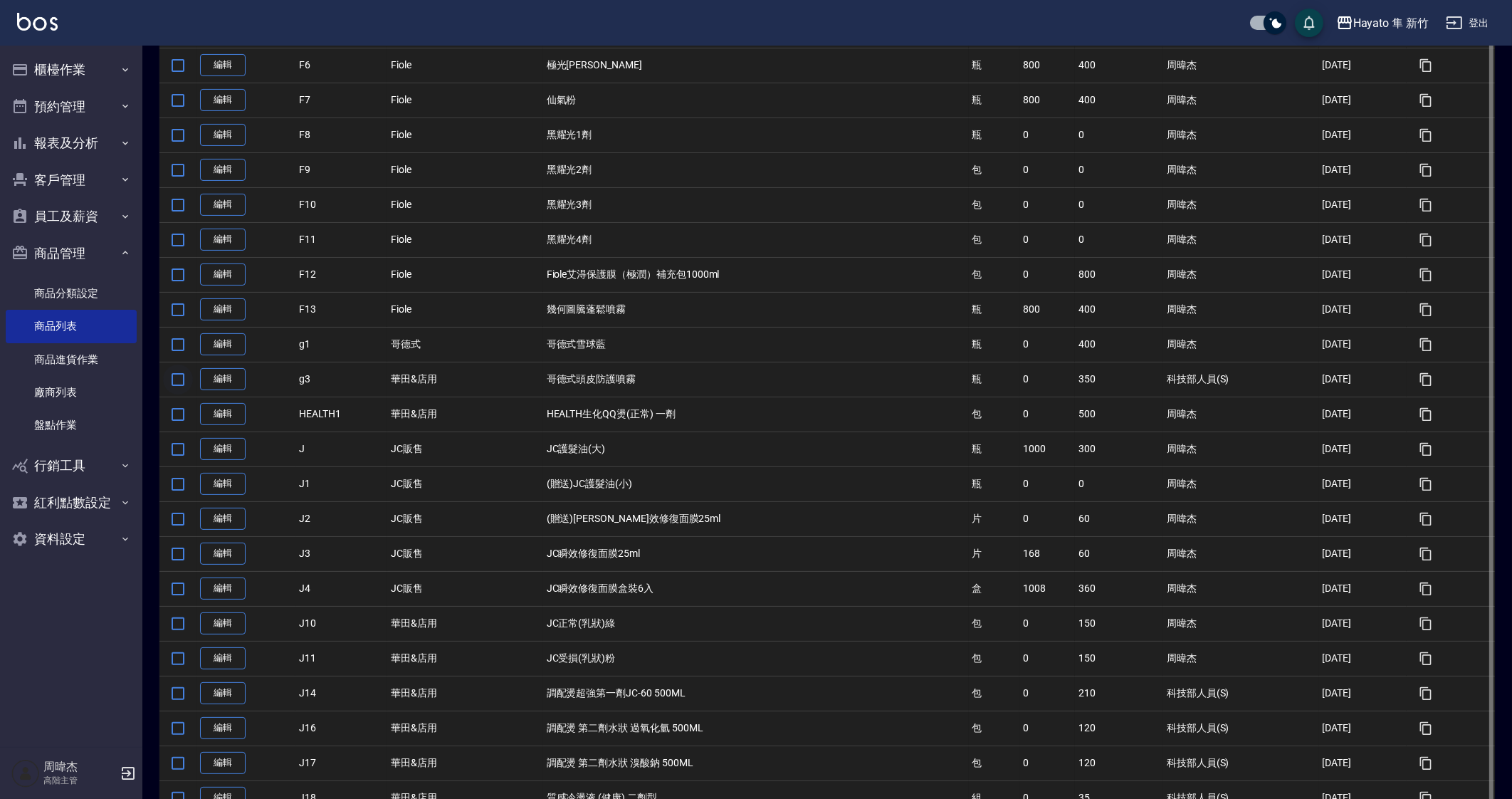
click at [188, 380] on input "checkbox" at bounding box center [178, 379] width 29 height 29
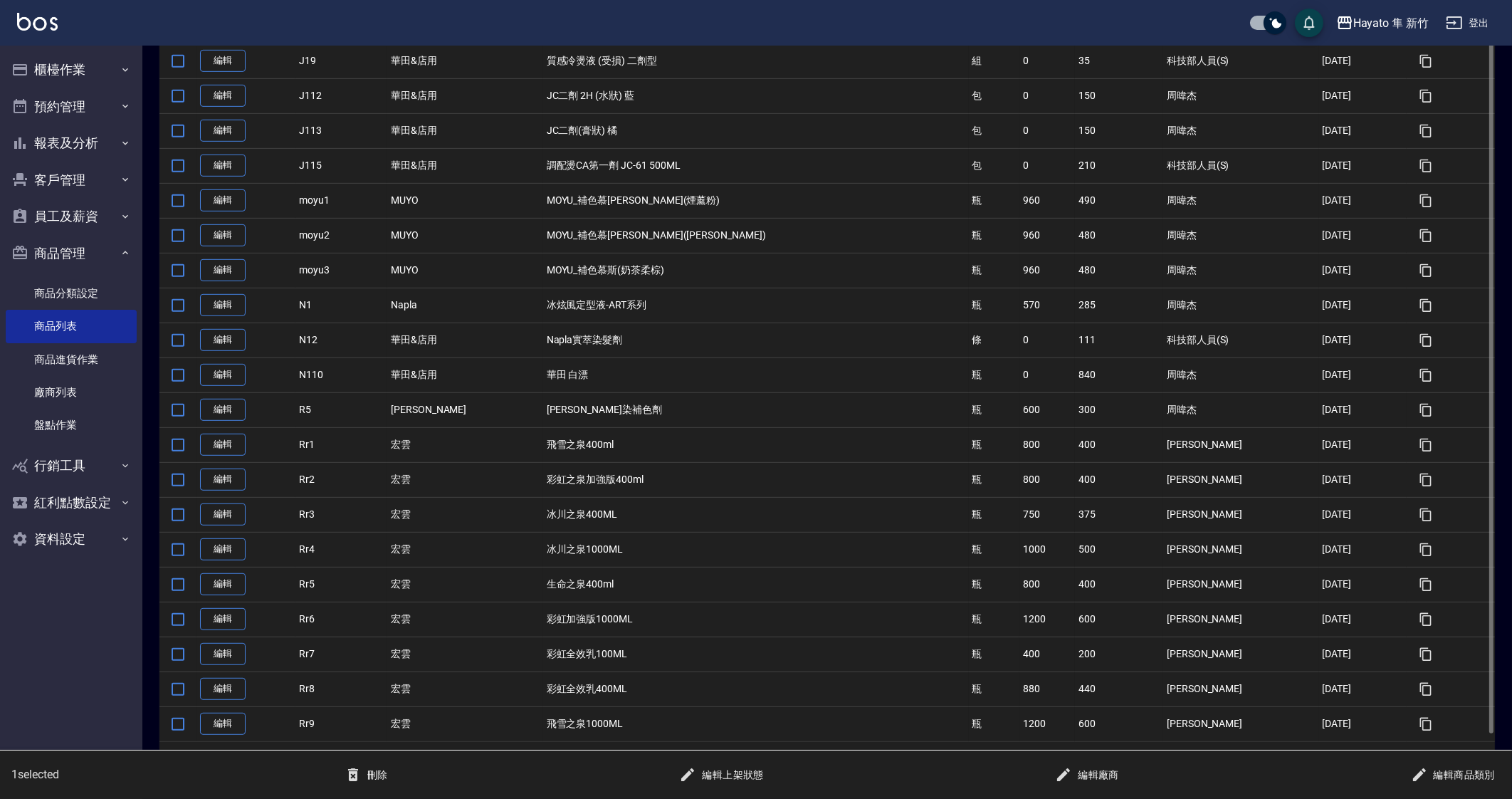
scroll to position [1310, 0]
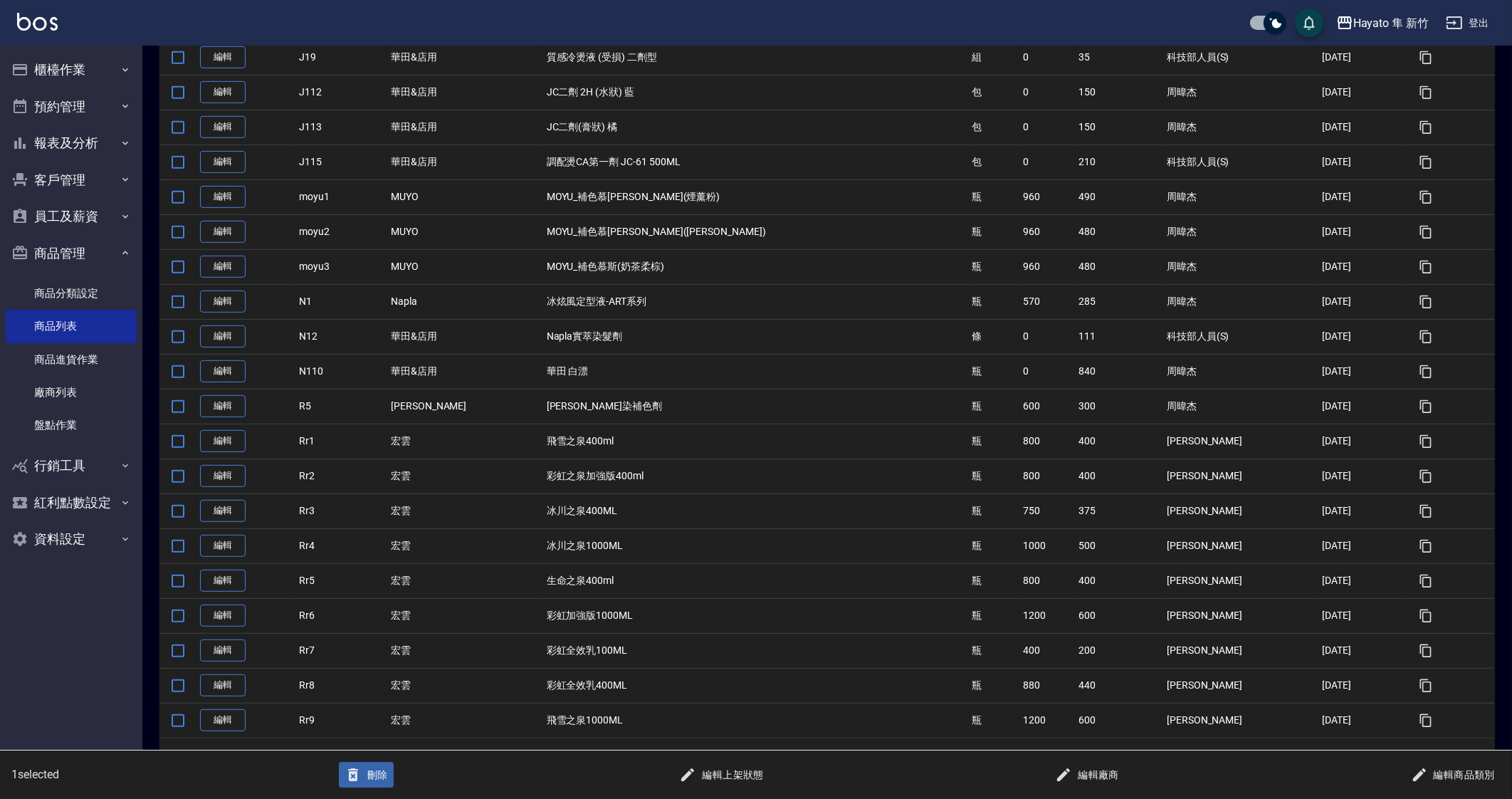
click at [387, 777] on button "刪除" at bounding box center [366, 774] width 55 height 27
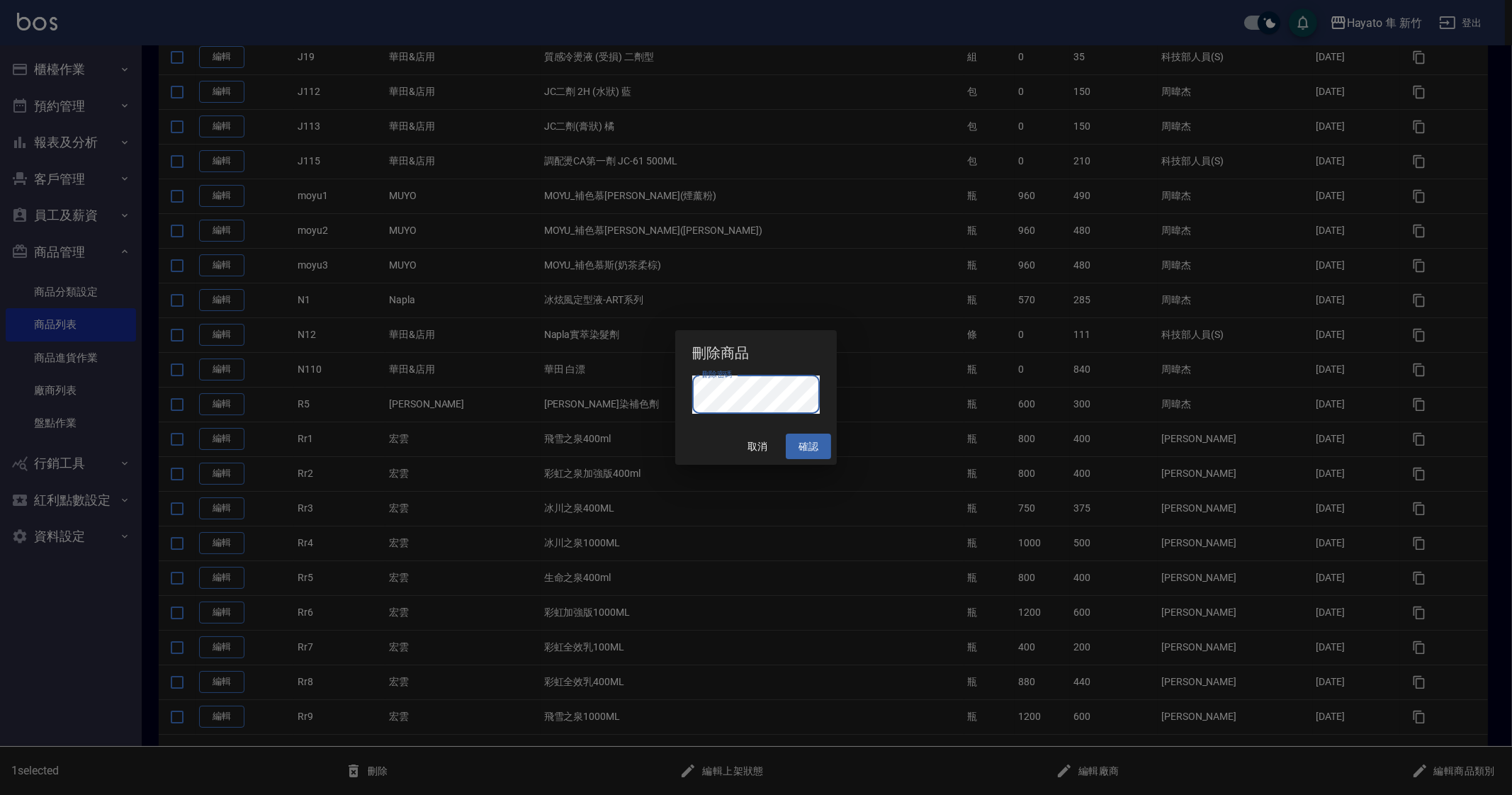
click at [811, 434] on button "確認" at bounding box center [808, 447] width 45 height 26
checkbox input "false"
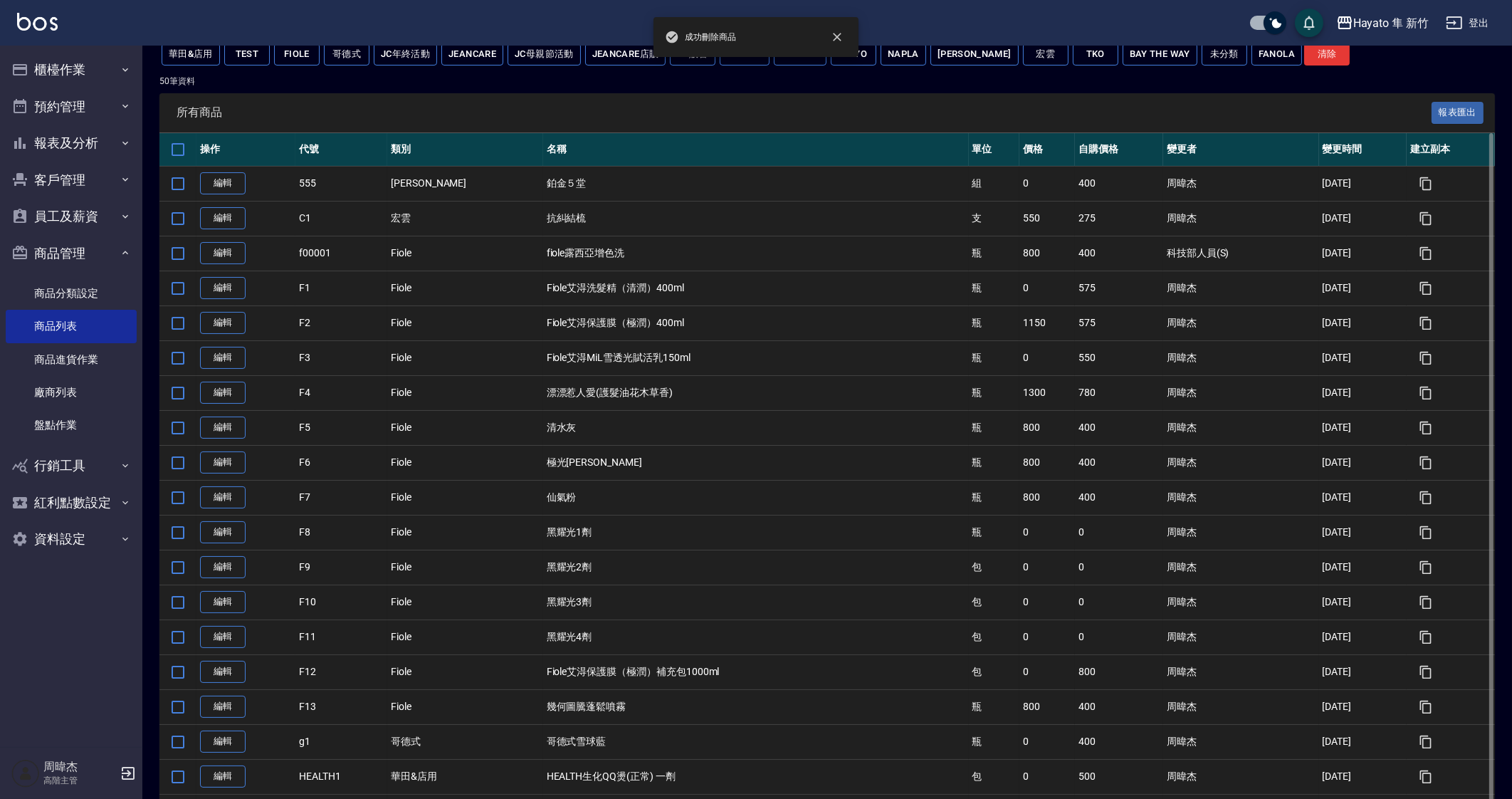
scroll to position [0, 0]
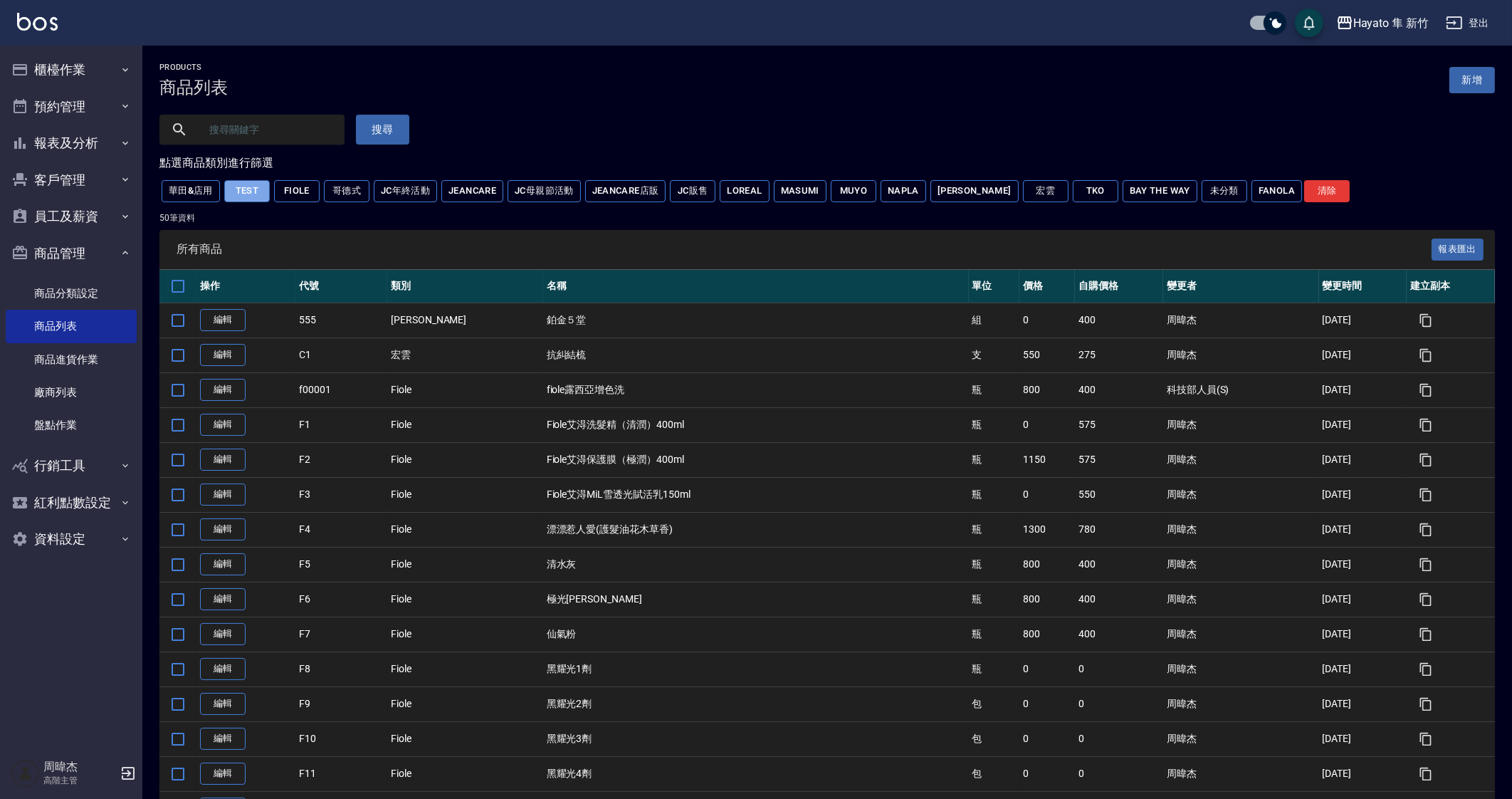
click at [256, 197] on button "Test" at bounding box center [247, 191] width 45 height 22
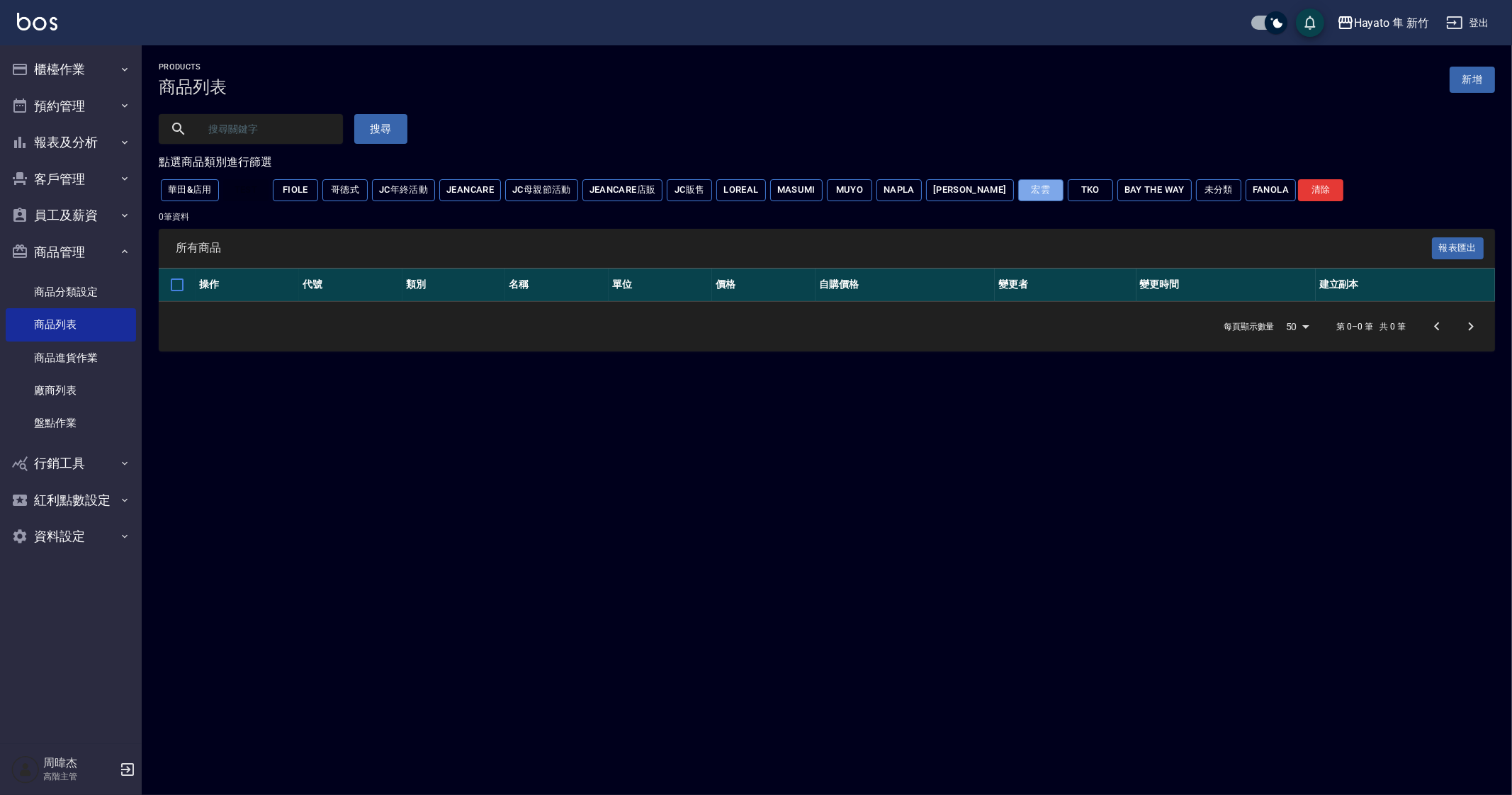
click at [1017, 191] on button "宏雲" at bounding box center [1040, 190] width 45 height 22
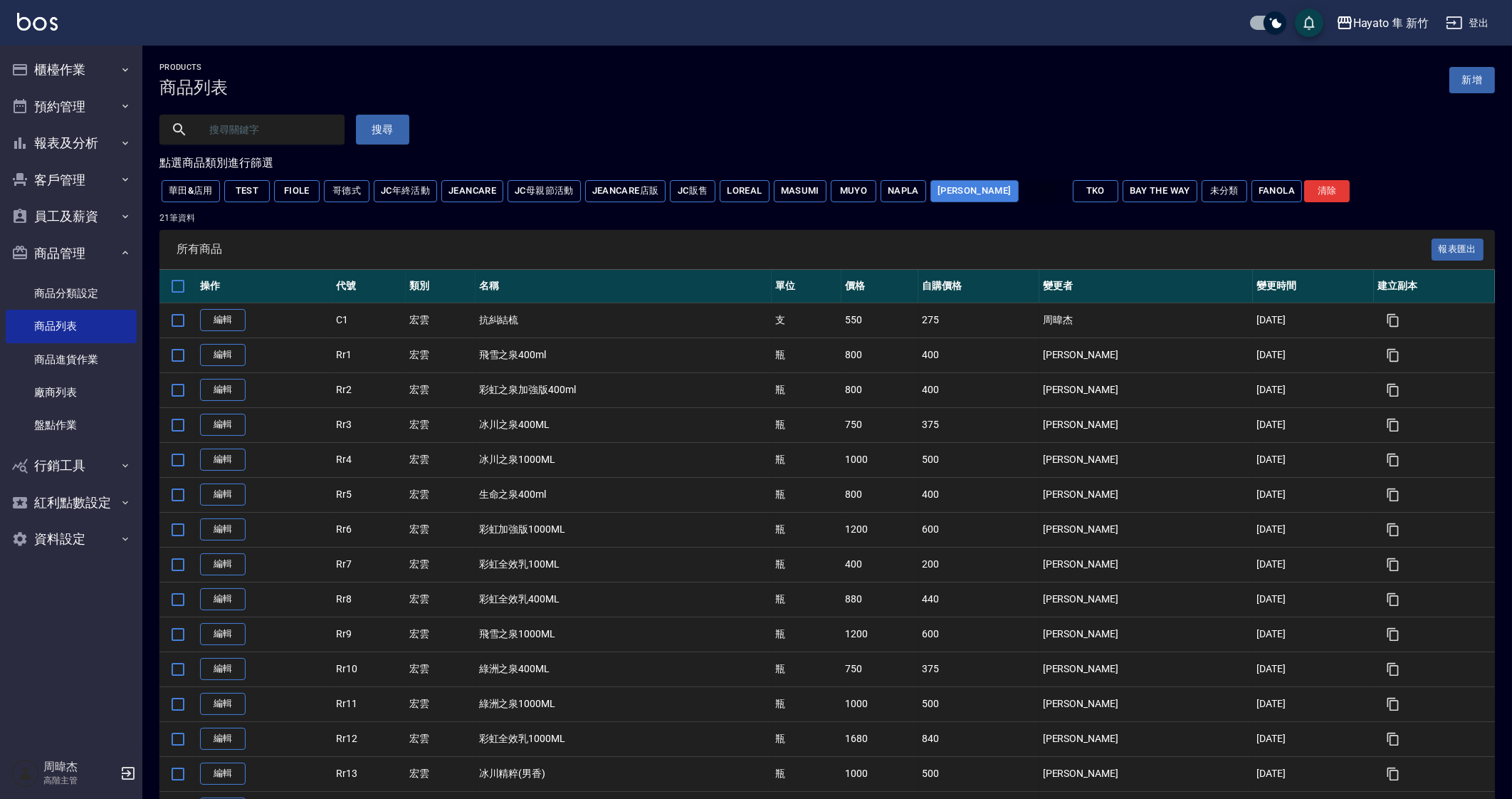
click at [972, 197] on button "Renata" at bounding box center [975, 191] width 88 height 22
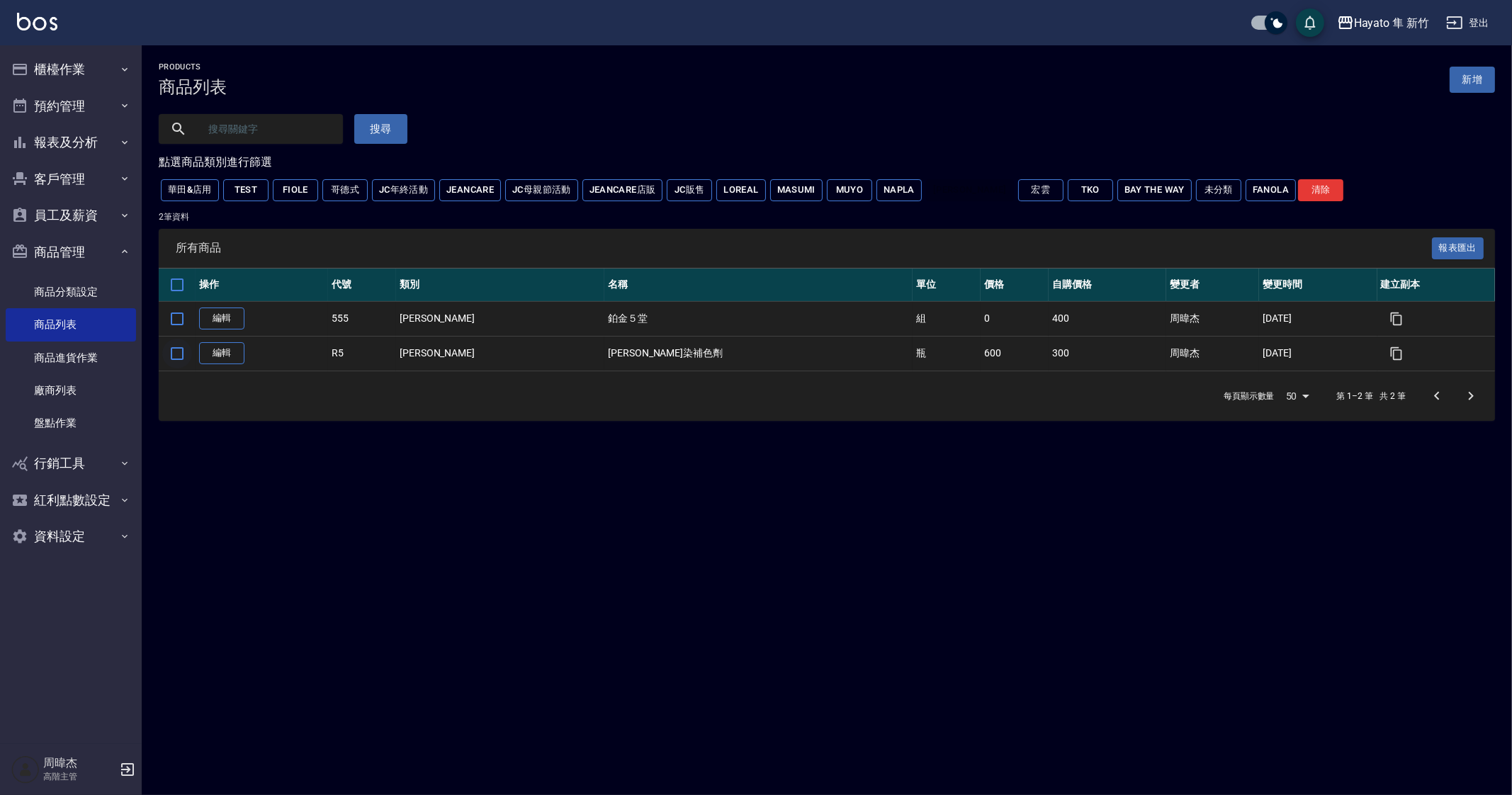
click at [180, 354] on input "checkbox" at bounding box center [177, 353] width 29 height 29
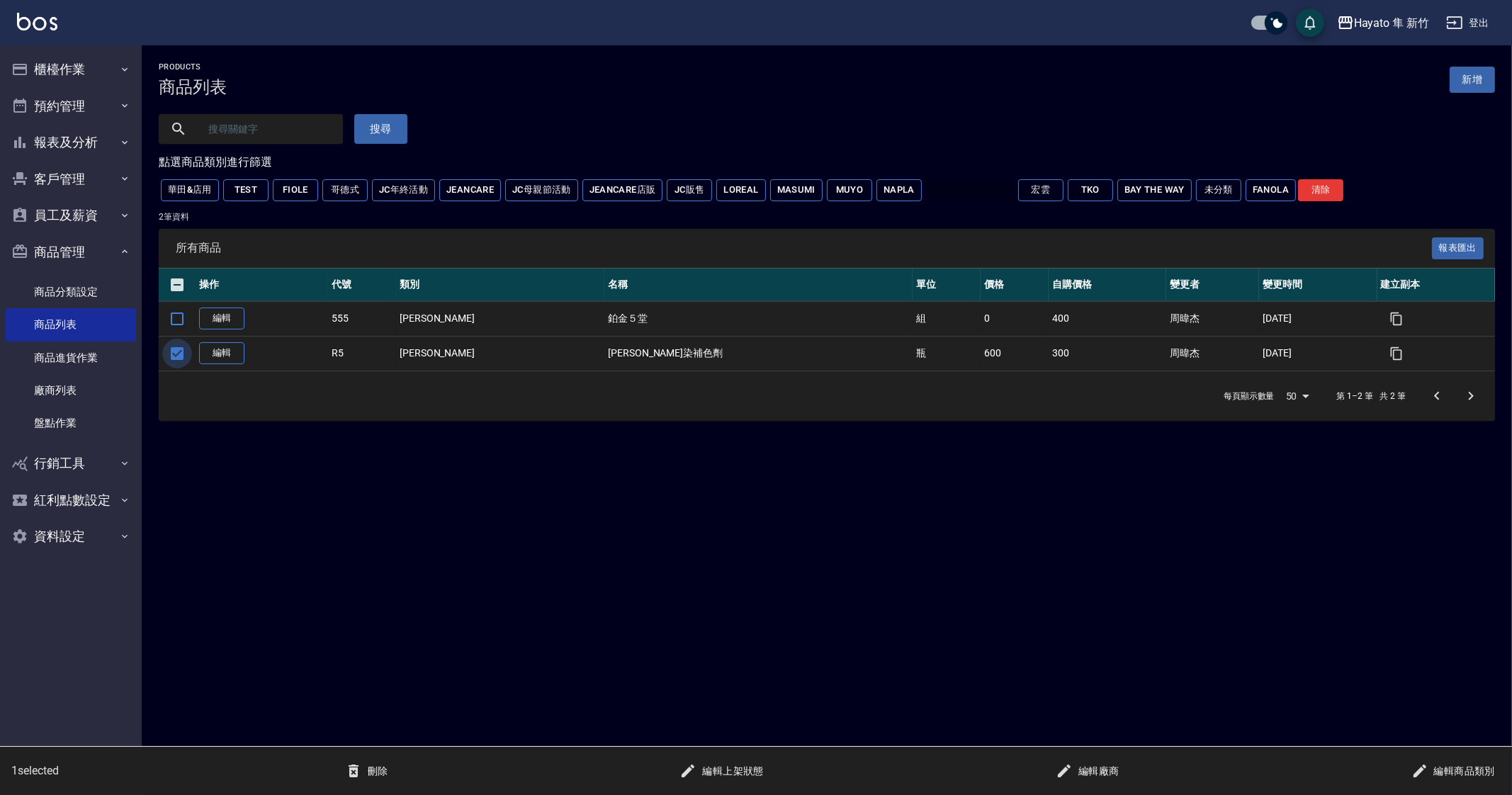
click at [176, 357] on input "checkbox" at bounding box center [177, 353] width 29 height 29
checkbox input "false"
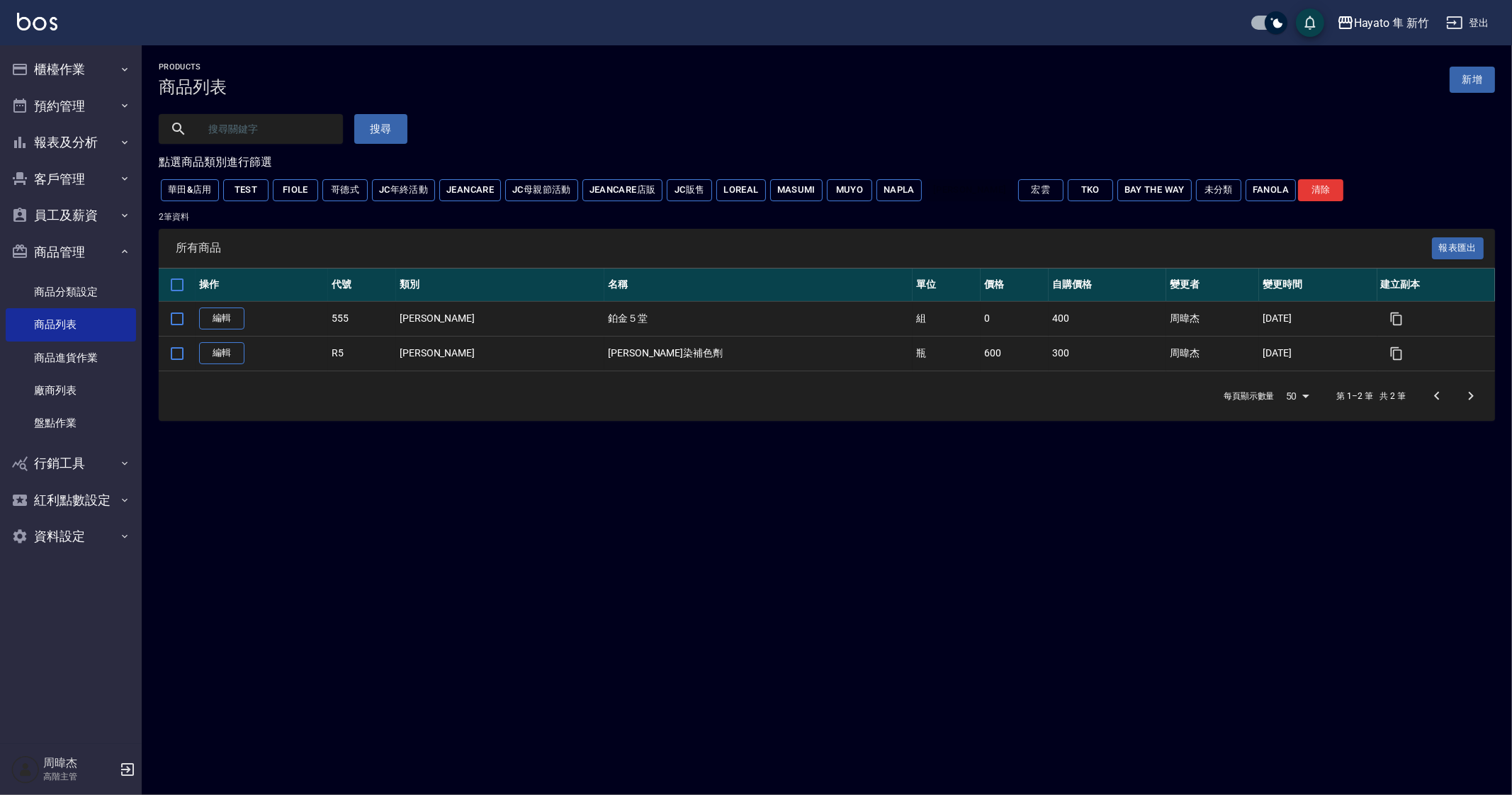
click at [261, 359] on td "編輯" at bounding box center [262, 354] width 133 height 35
click at [218, 349] on link "編輯" at bounding box center [222, 353] width 45 height 22
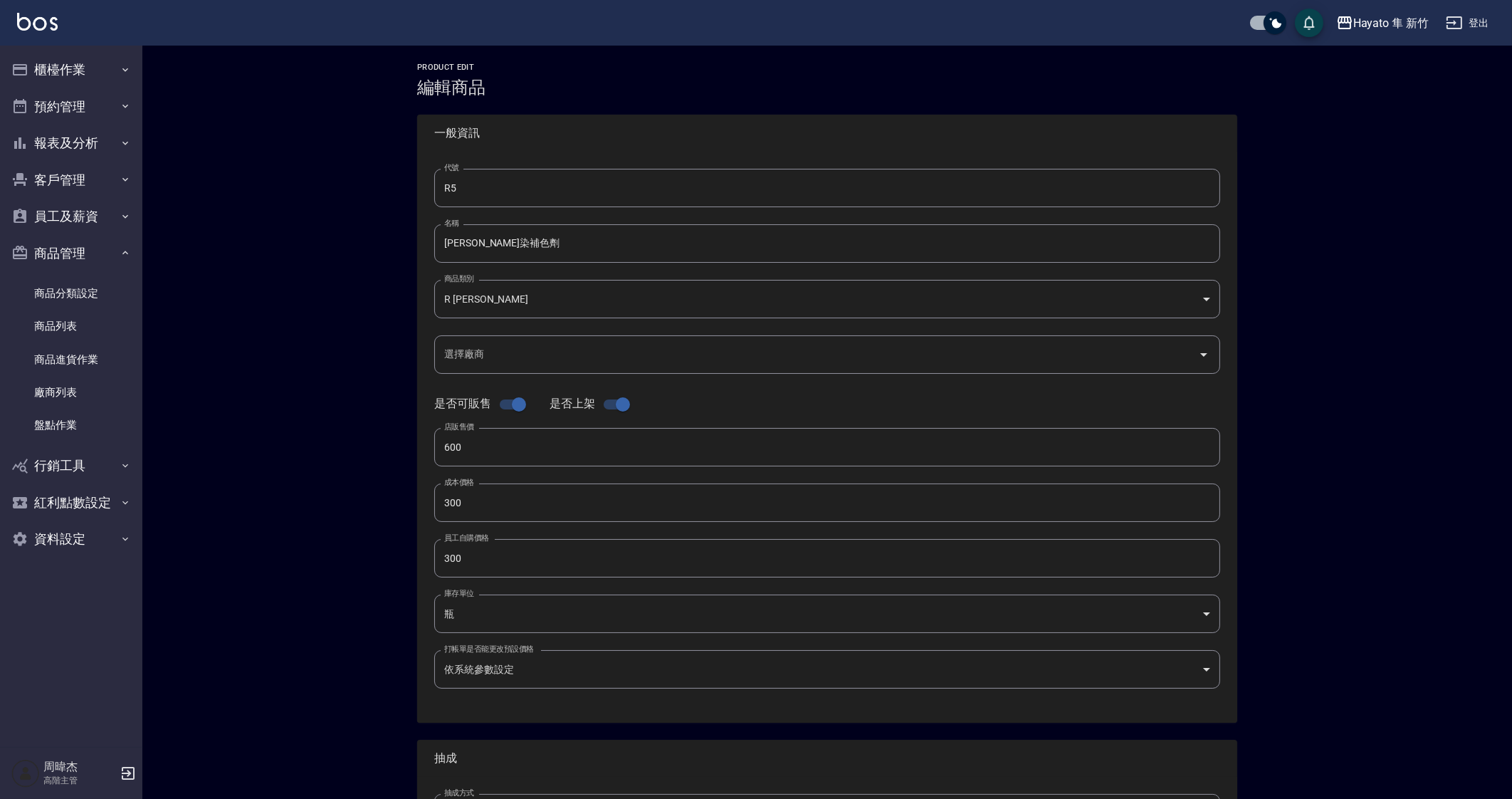
click at [616, 400] on input "checkbox" at bounding box center [623, 405] width 82 height 28
checkbox input "false"
click at [503, 409] on input "checkbox" at bounding box center [519, 405] width 82 height 28
checkbox input "false"
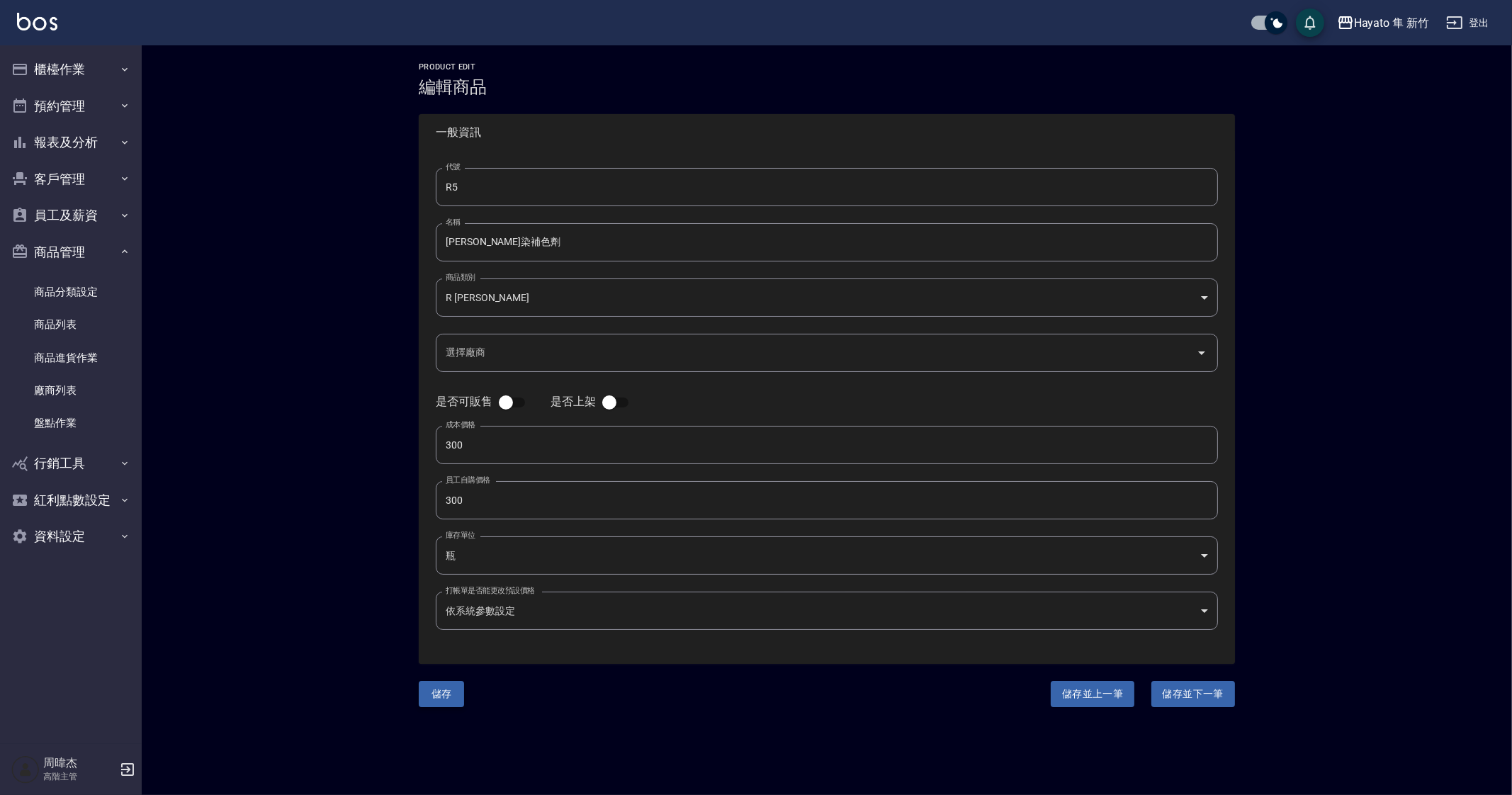
click at [432, 697] on button "儲存" at bounding box center [441, 693] width 45 height 26
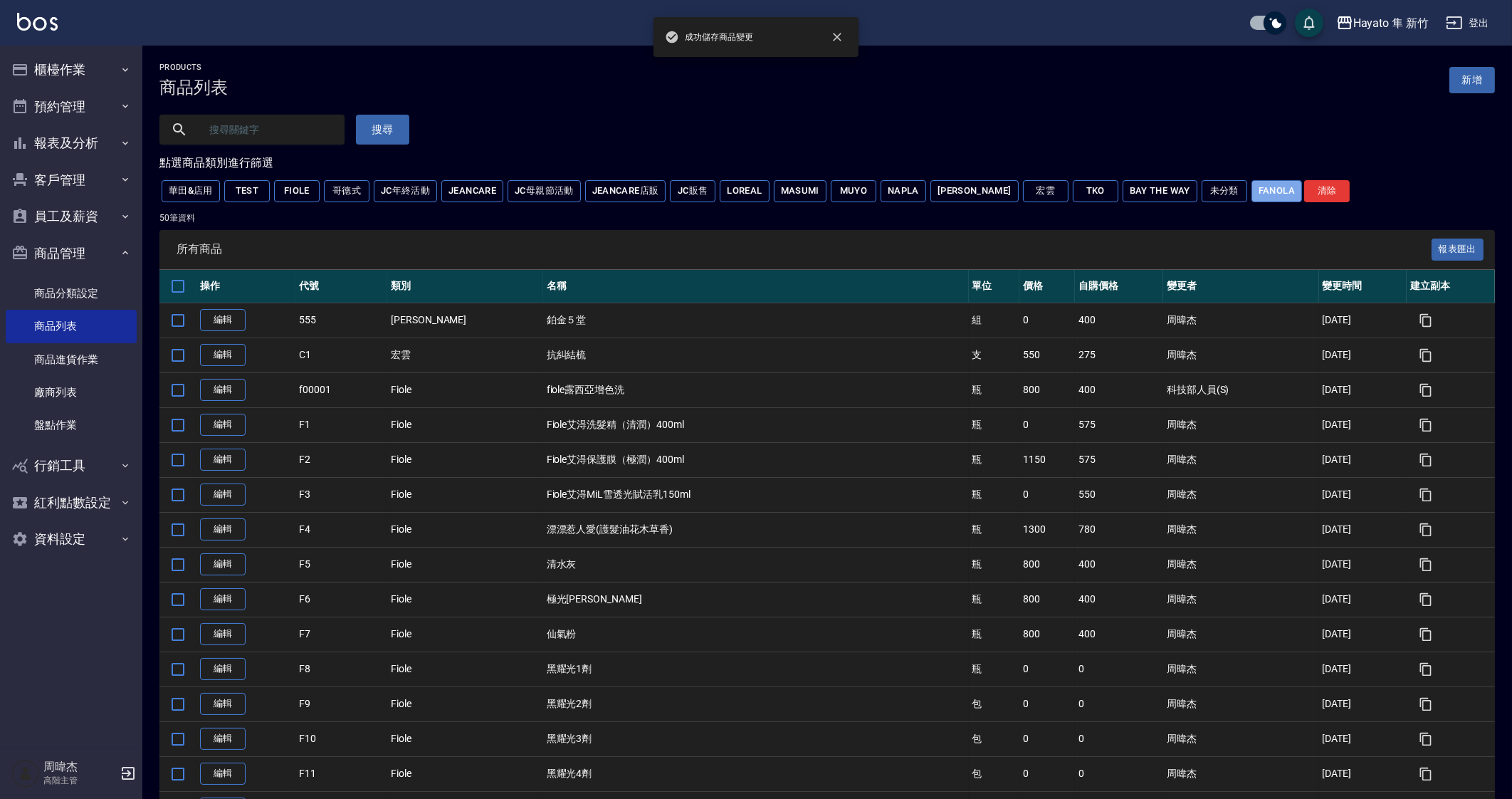
click at [1252, 187] on button "fanola" at bounding box center [1276, 191] width 50 height 22
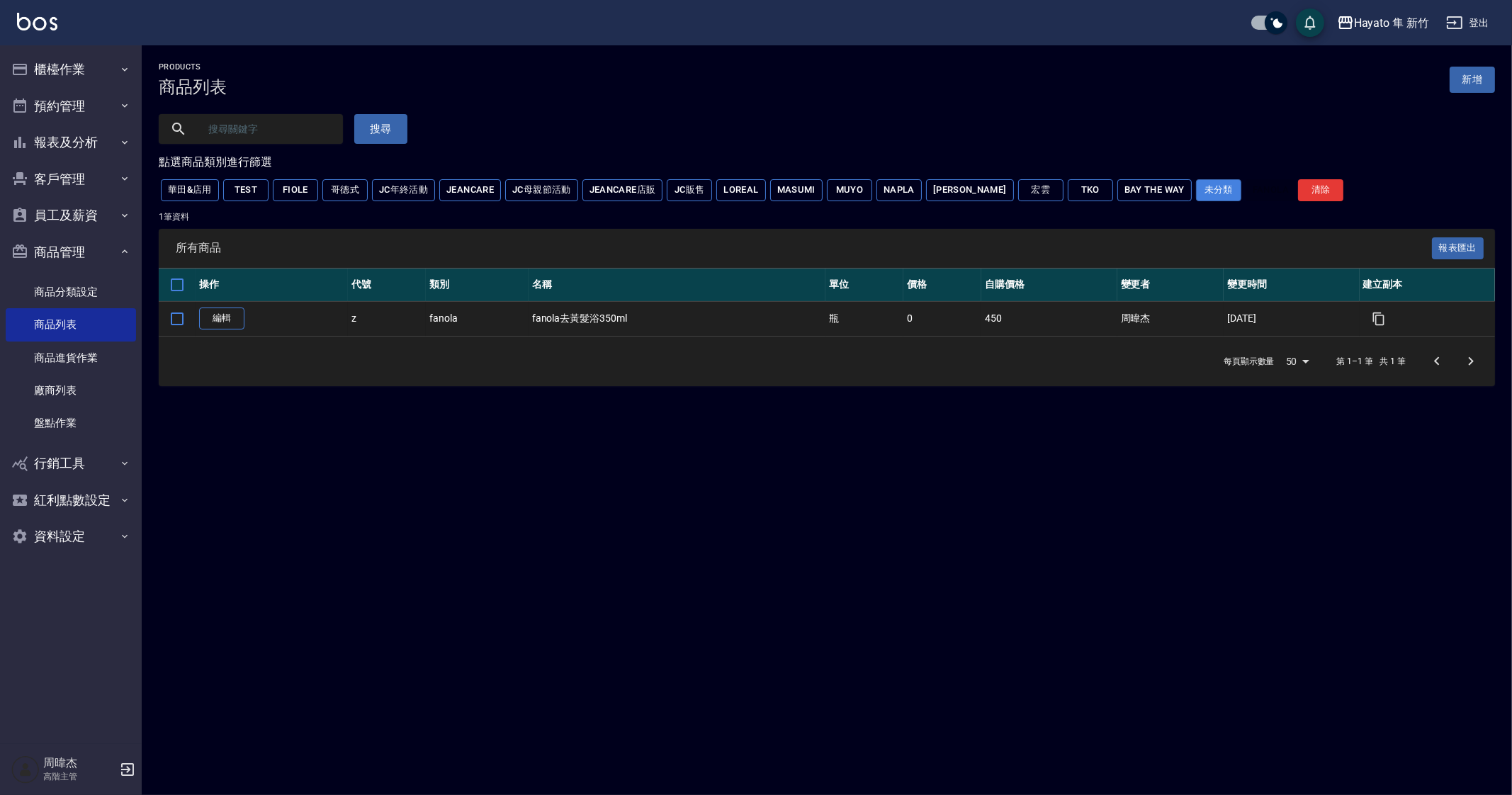
click at [1200, 190] on button "未分類" at bounding box center [1218, 190] width 45 height 22
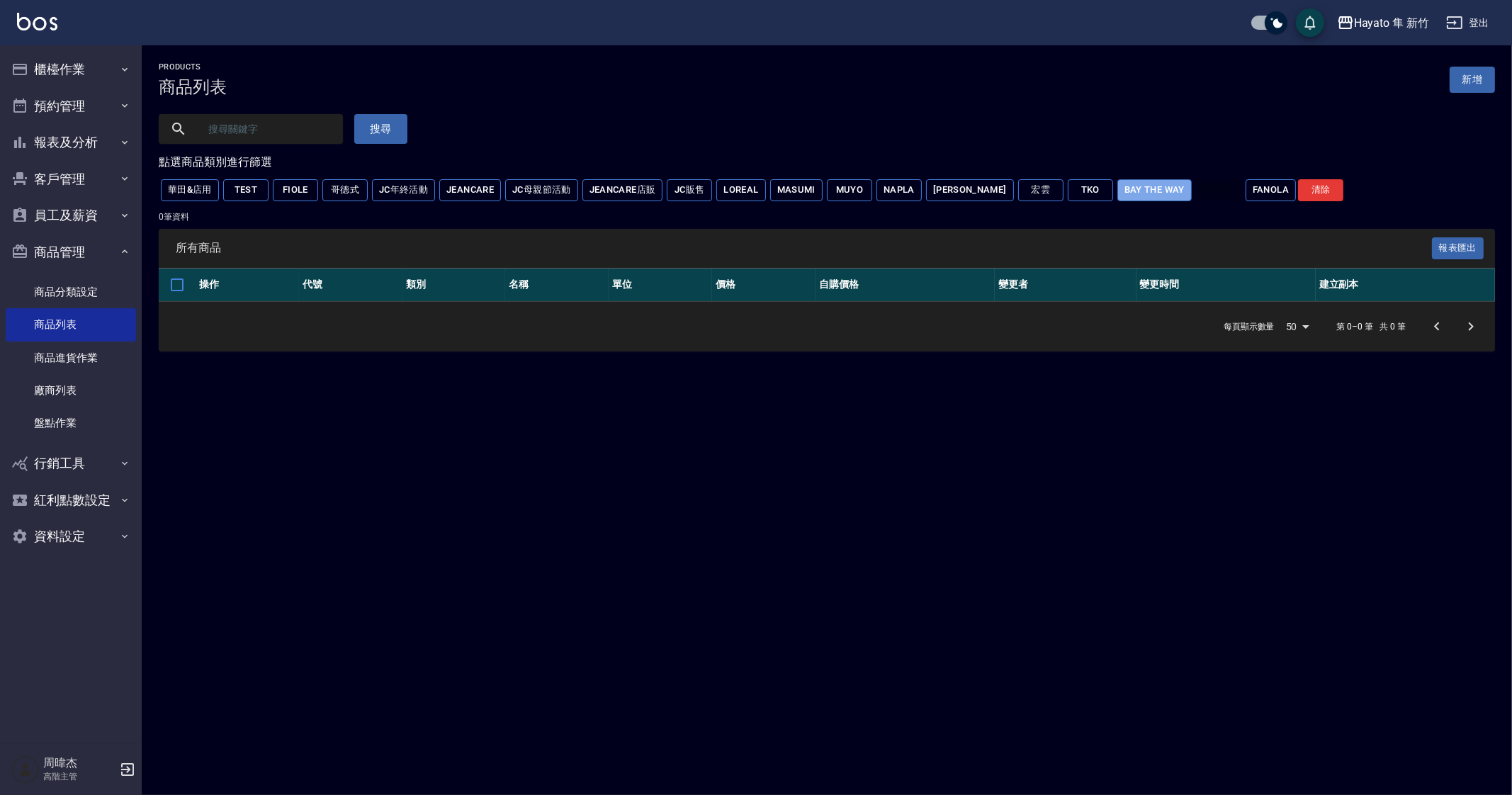
click at [1142, 191] on button "BAY THE WAY" at bounding box center [1154, 190] width 74 height 22
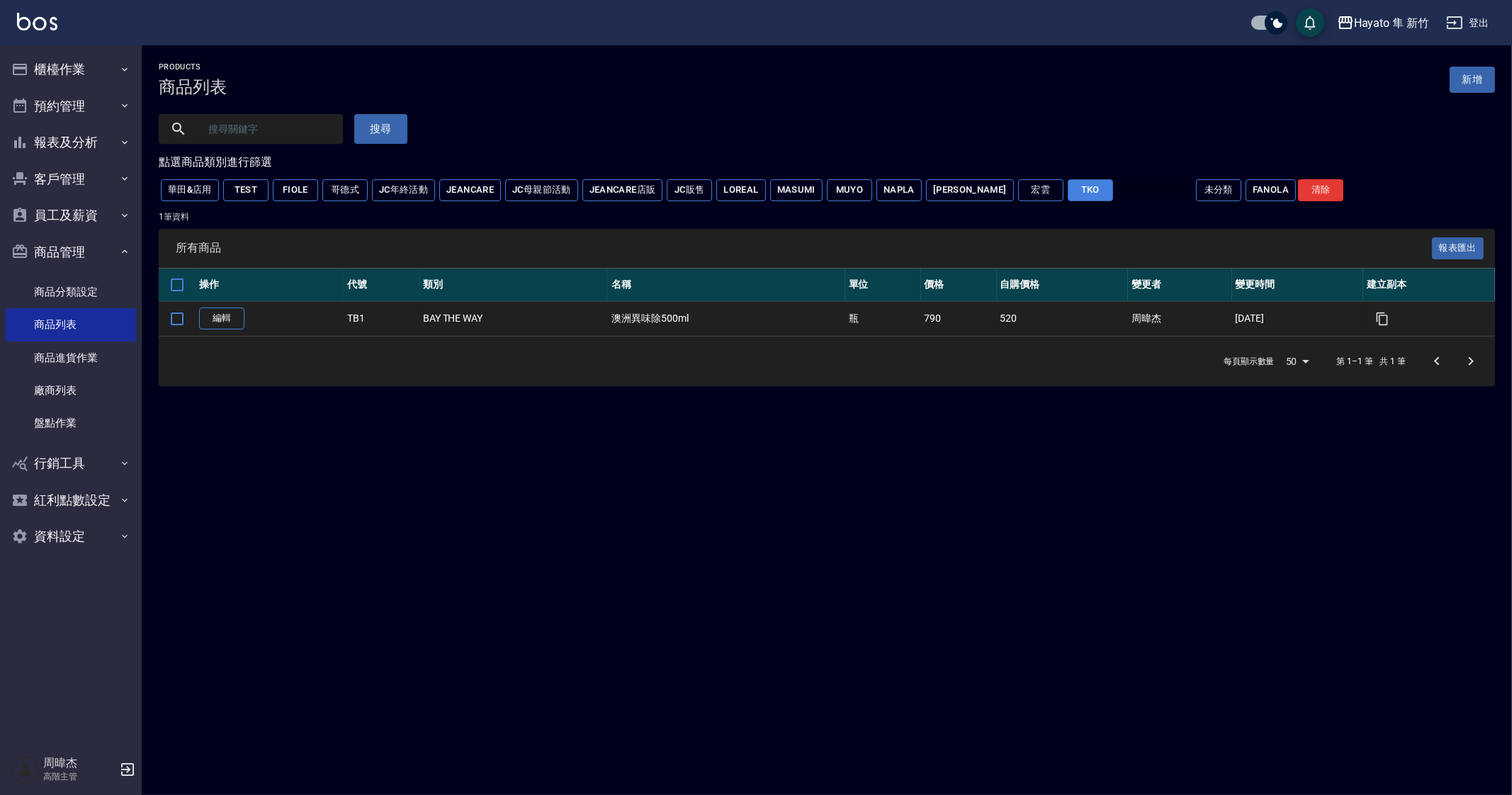
click at [1067, 182] on button "TKO" at bounding box center [1090, 190] width 45 height 22
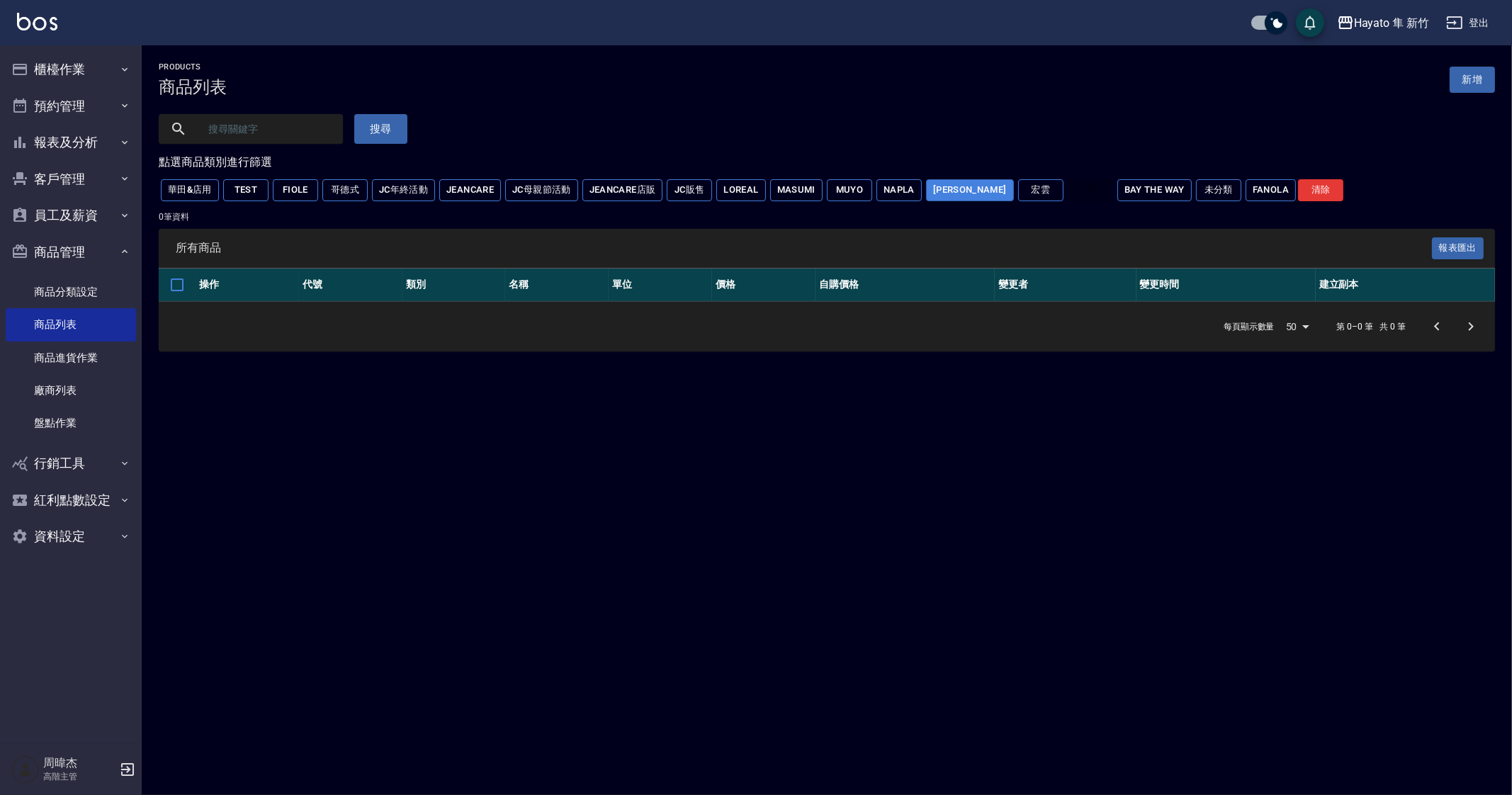
click at [972, 186] on button "Renata" at bounding box center [970, 190] width 88 height 22
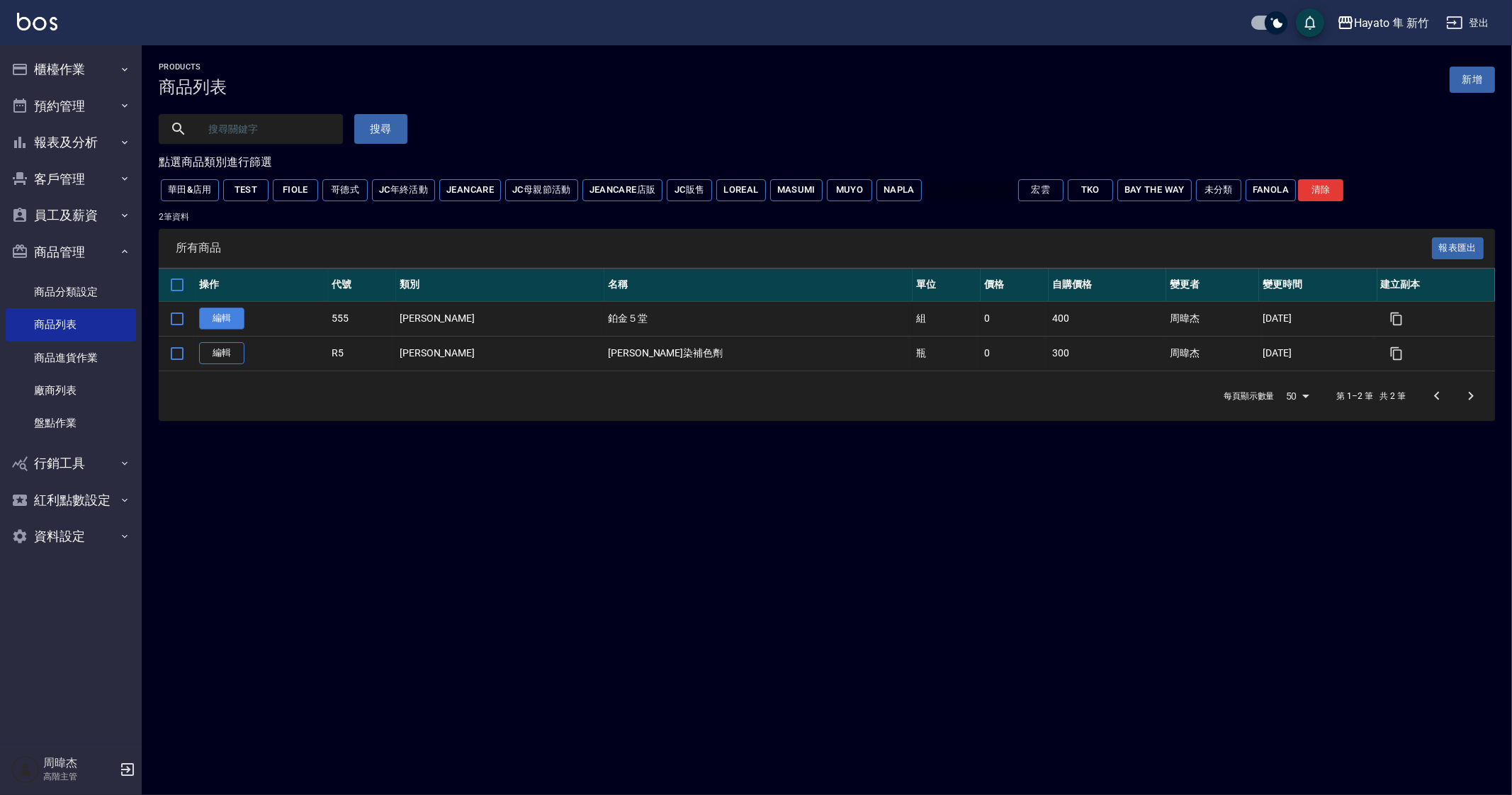
click at [225, 325] on link "編輯" at bounding box center [222, 319] width 45 height 22
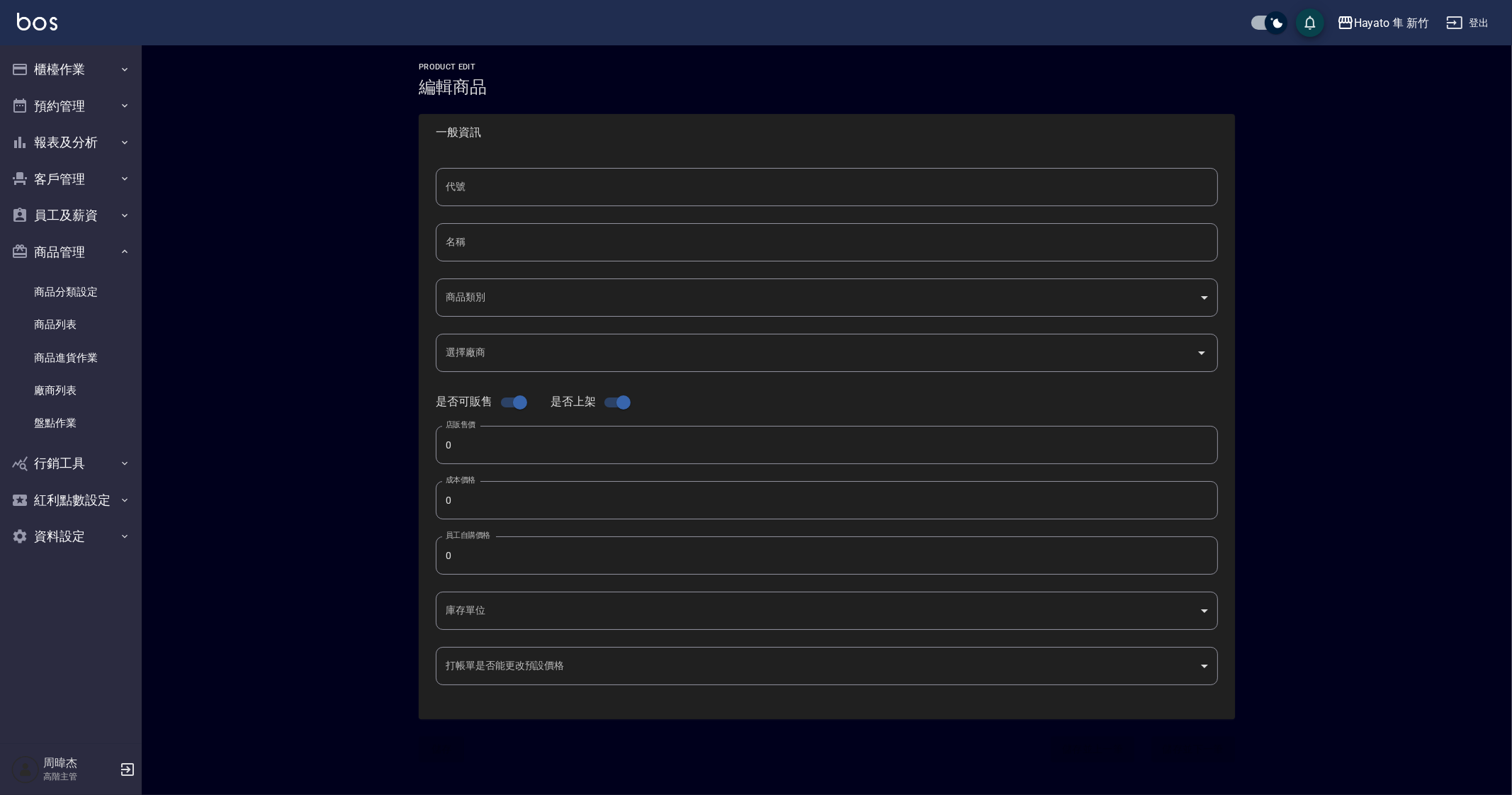
type input "555"
type input "鉑金５堂"
type input "b89d45ab-4264-42e8-8ae2-f038cd874d84"
checkbox input "false"
type input "400"
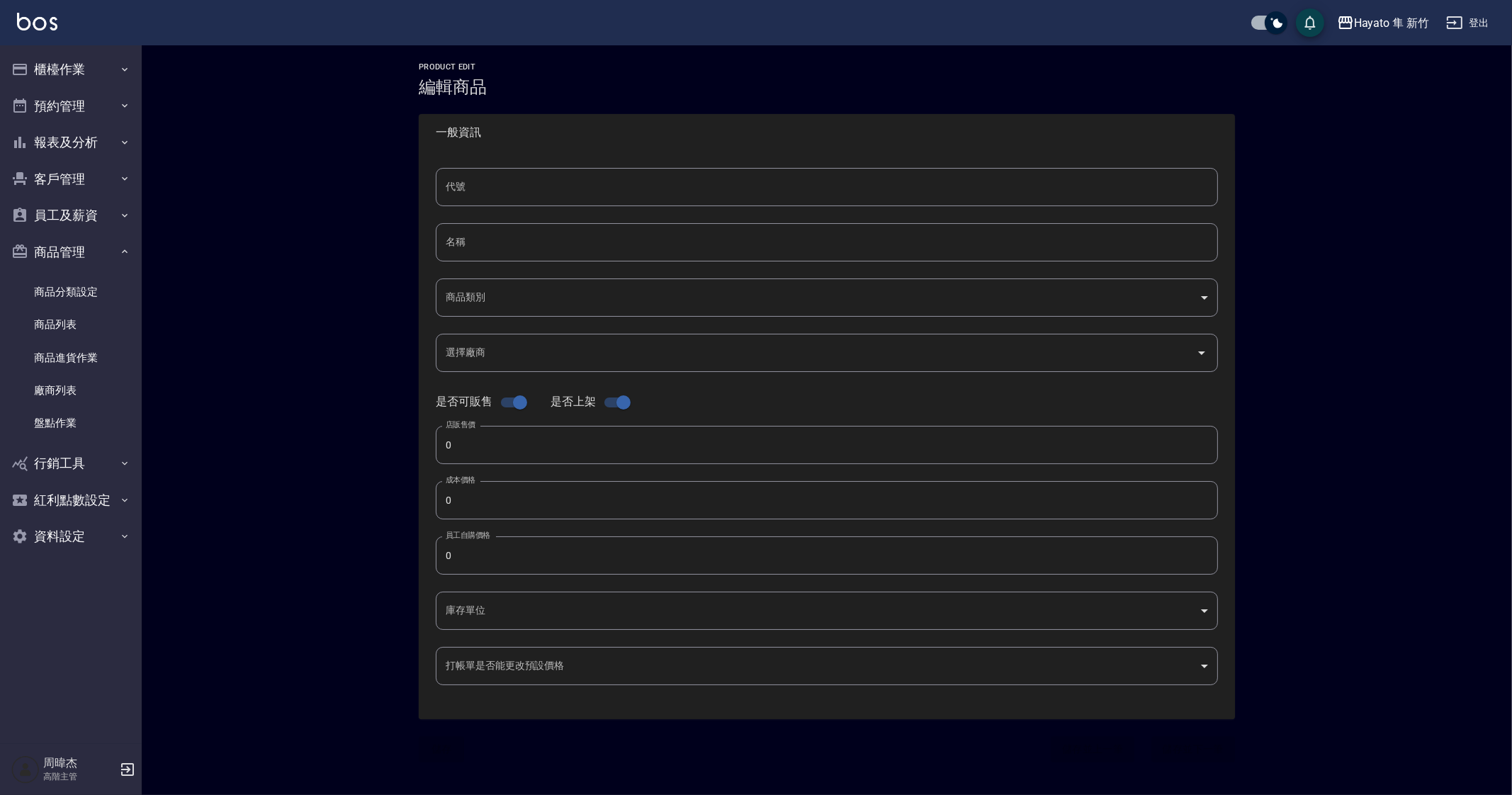
type input "400"
type input "組"
type input "UNSET"
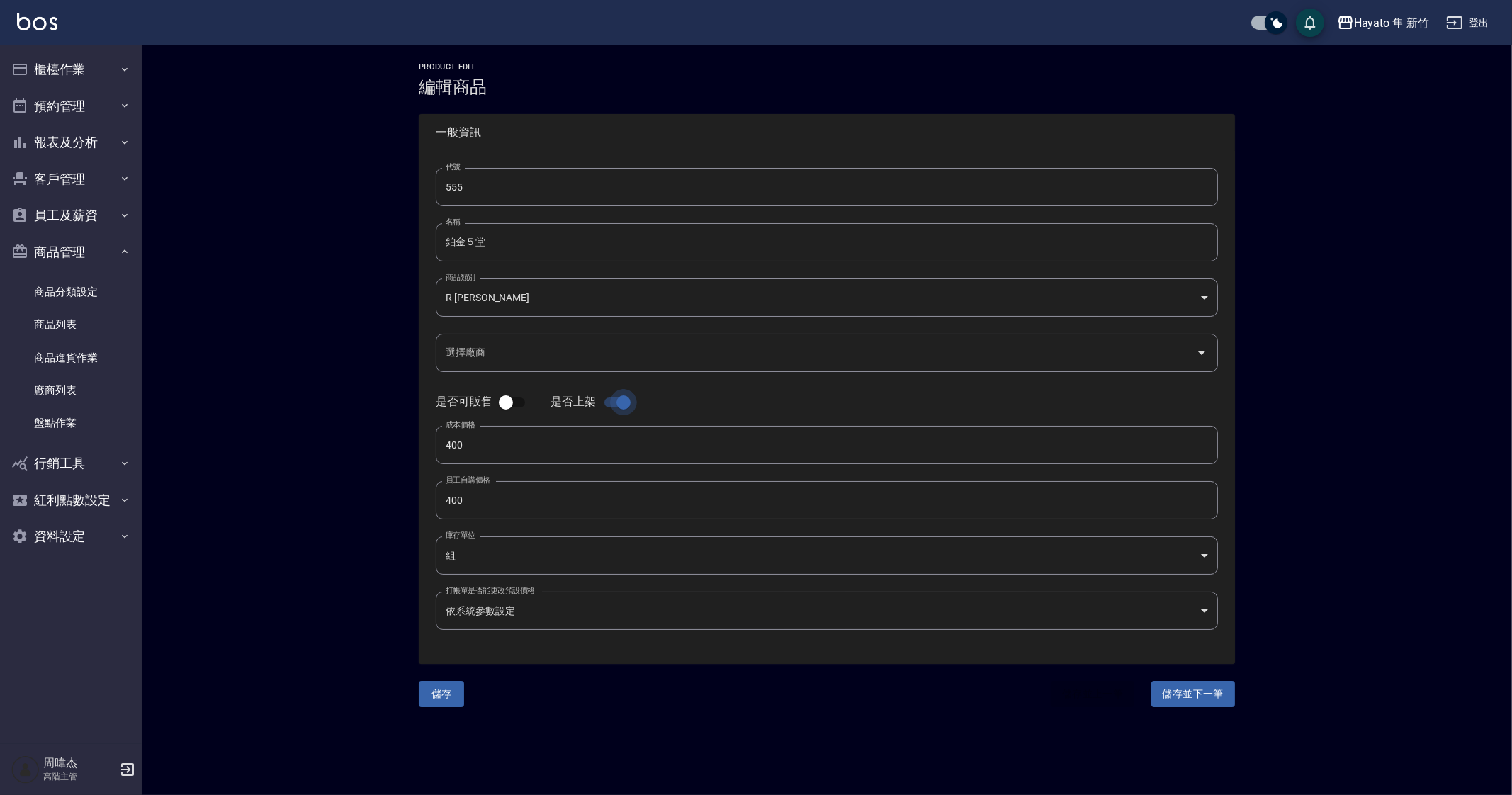
click at [613, 400] on input "checkbox" at bounding box center [623, 403] width 81 height 27
checkbox input "false"
click at [445, 696] on button "儲存" at bounding box center [441, 693] width 45 height 26
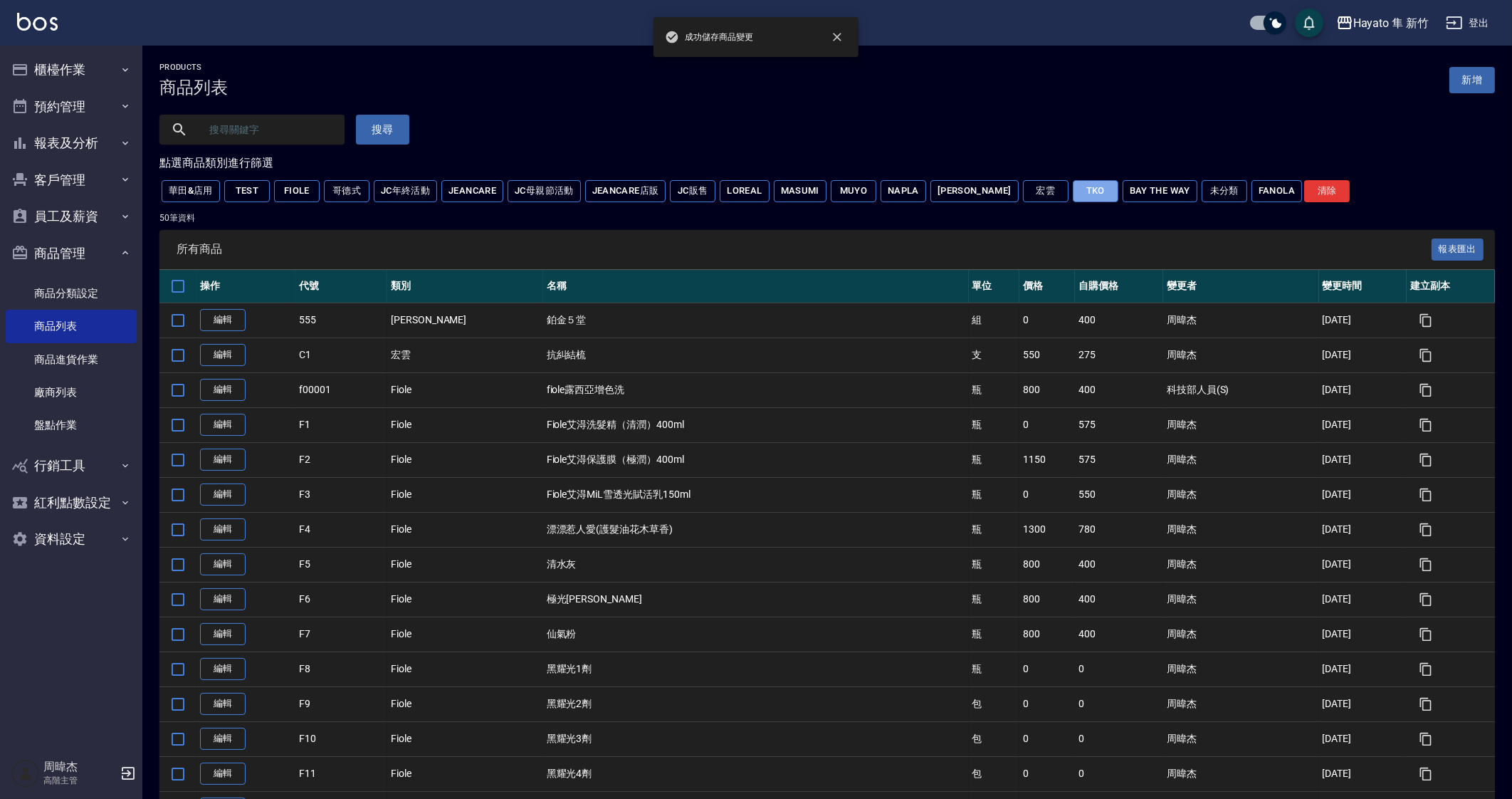
click at [1073, 193] on button "TKO" at bounding box center [1095, 191] width 45 height 22
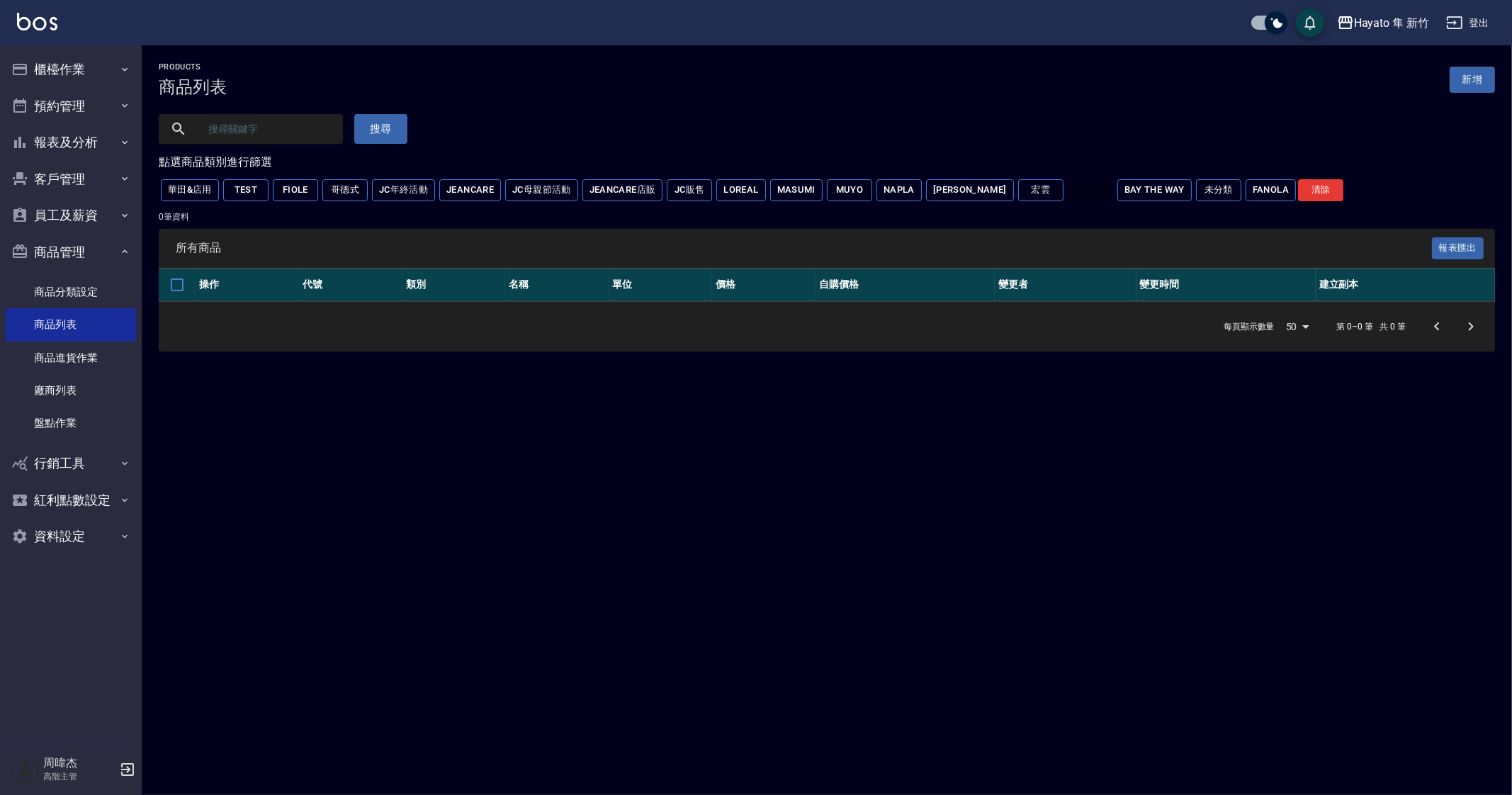
click at [900, 193] on button "Napla" at bounding box center [899, 190] width 45 height 22
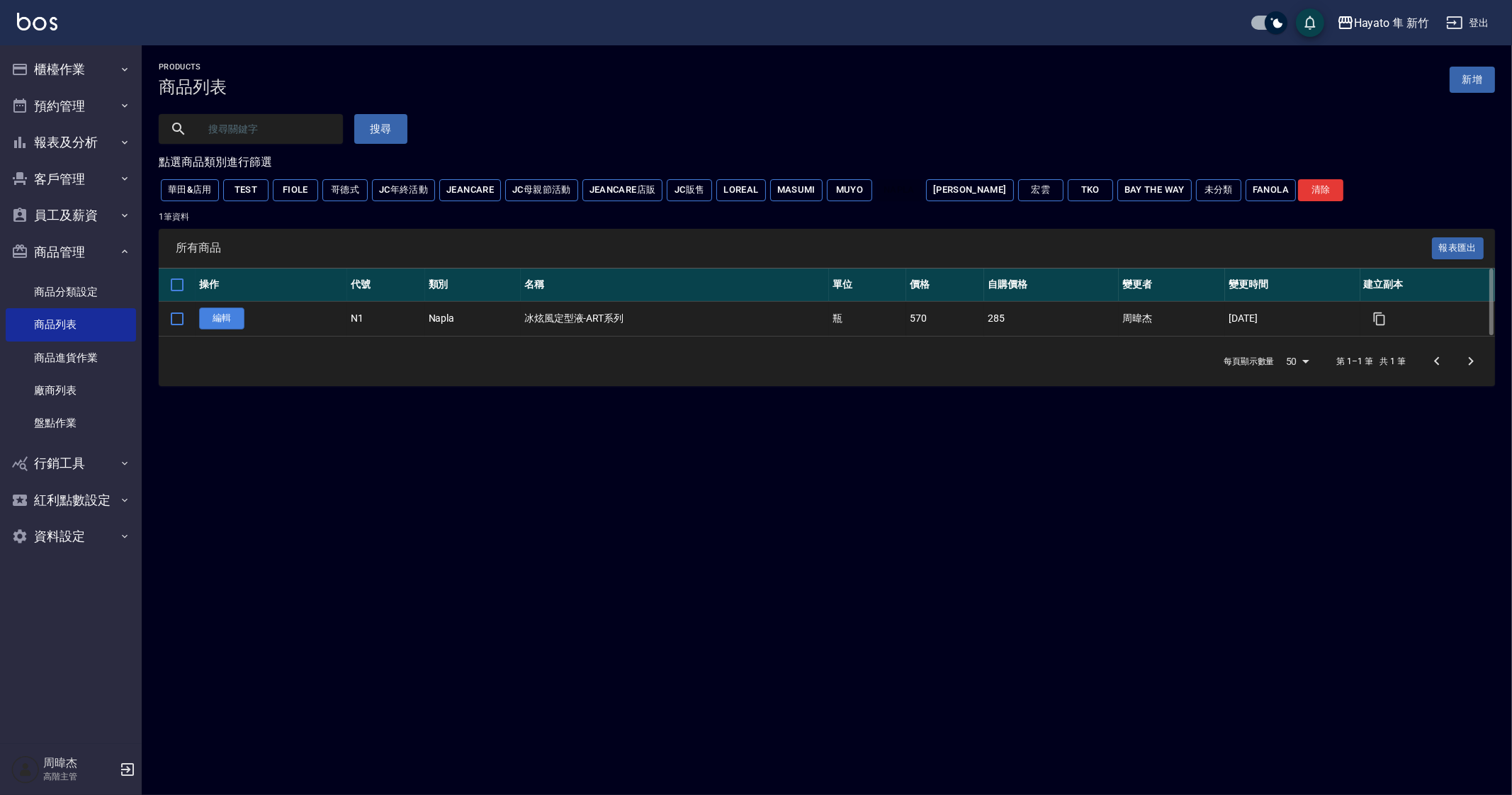
click at [235, 318] on link "編輯" at bounding box center [222, 319] width 45 height 22
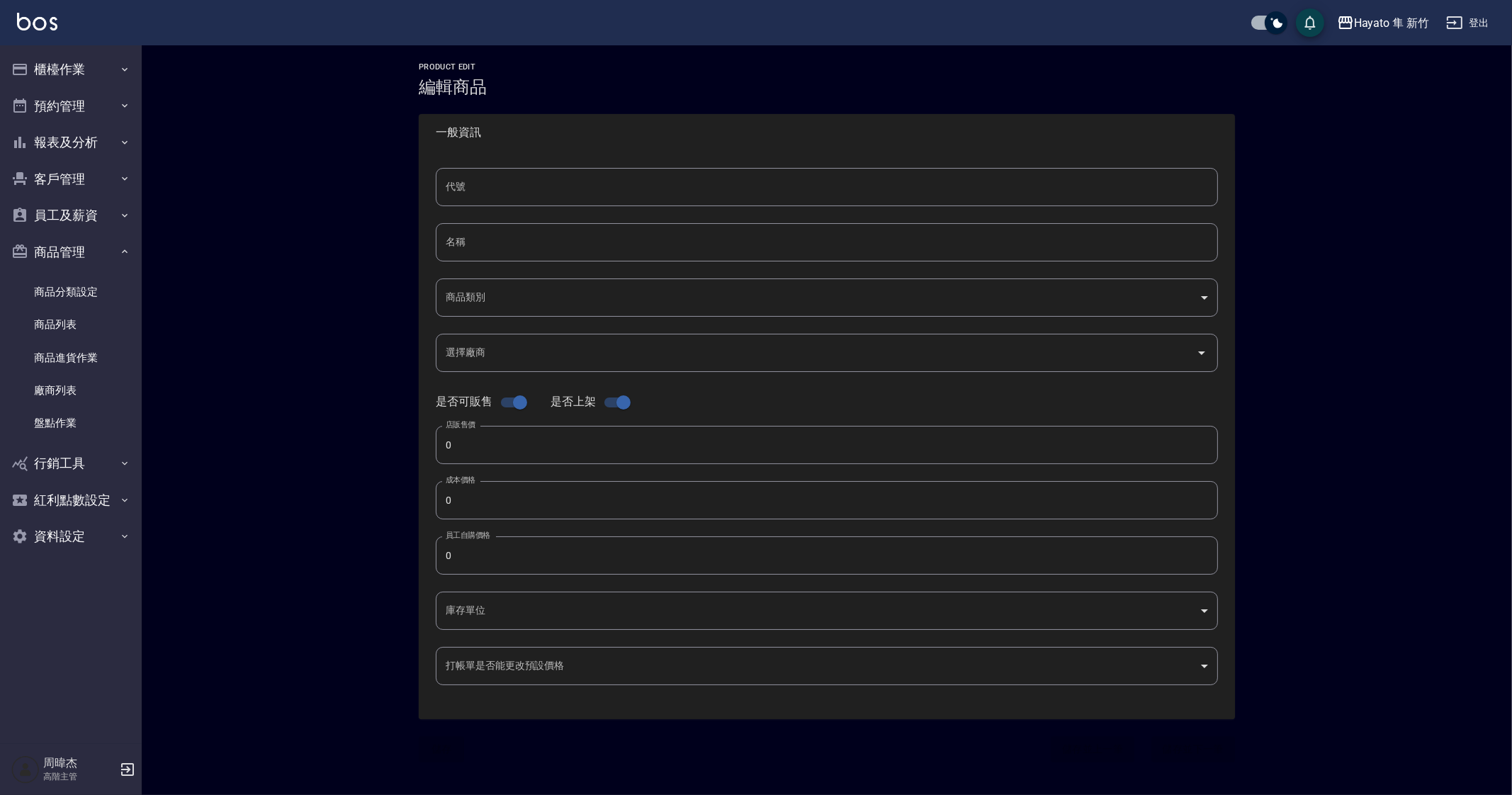
type input "N1"
type input "冰炫風定型液-ART系列"
type input "73c614e6-4acd-49ab-b4c3-0afe034783ad"
type input "570"
type input "285"
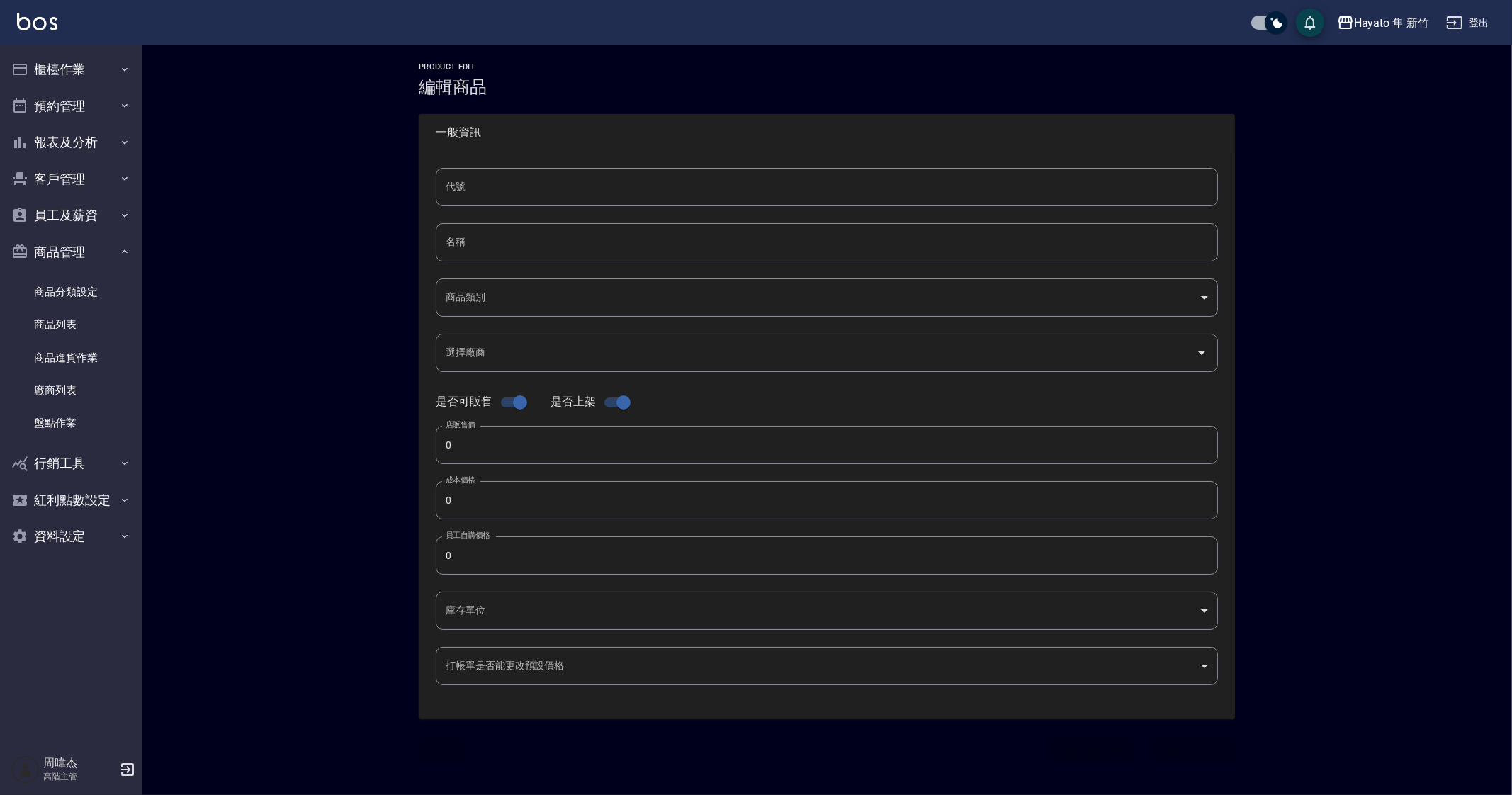
type input "285"
type input "瓶"
type input "UNSET"
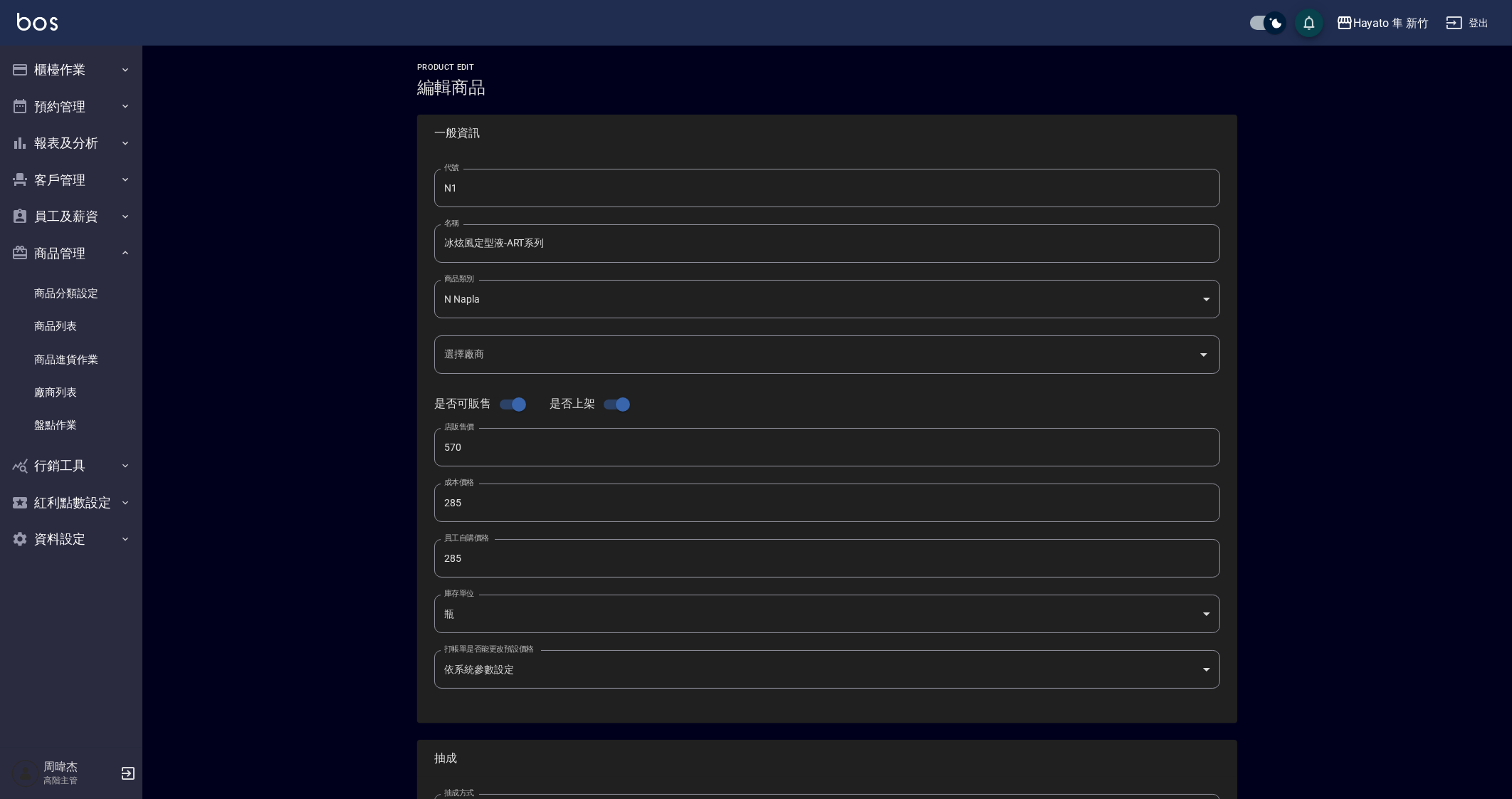
click at [620, 408] on input "checkbox" at bounding box center [623, 405] width 82 height 28
checkbox input "false"
click at [506, 404] on input "checkbox" at bounding box center [519, 405] width 82 height 28
checkbox input "false"
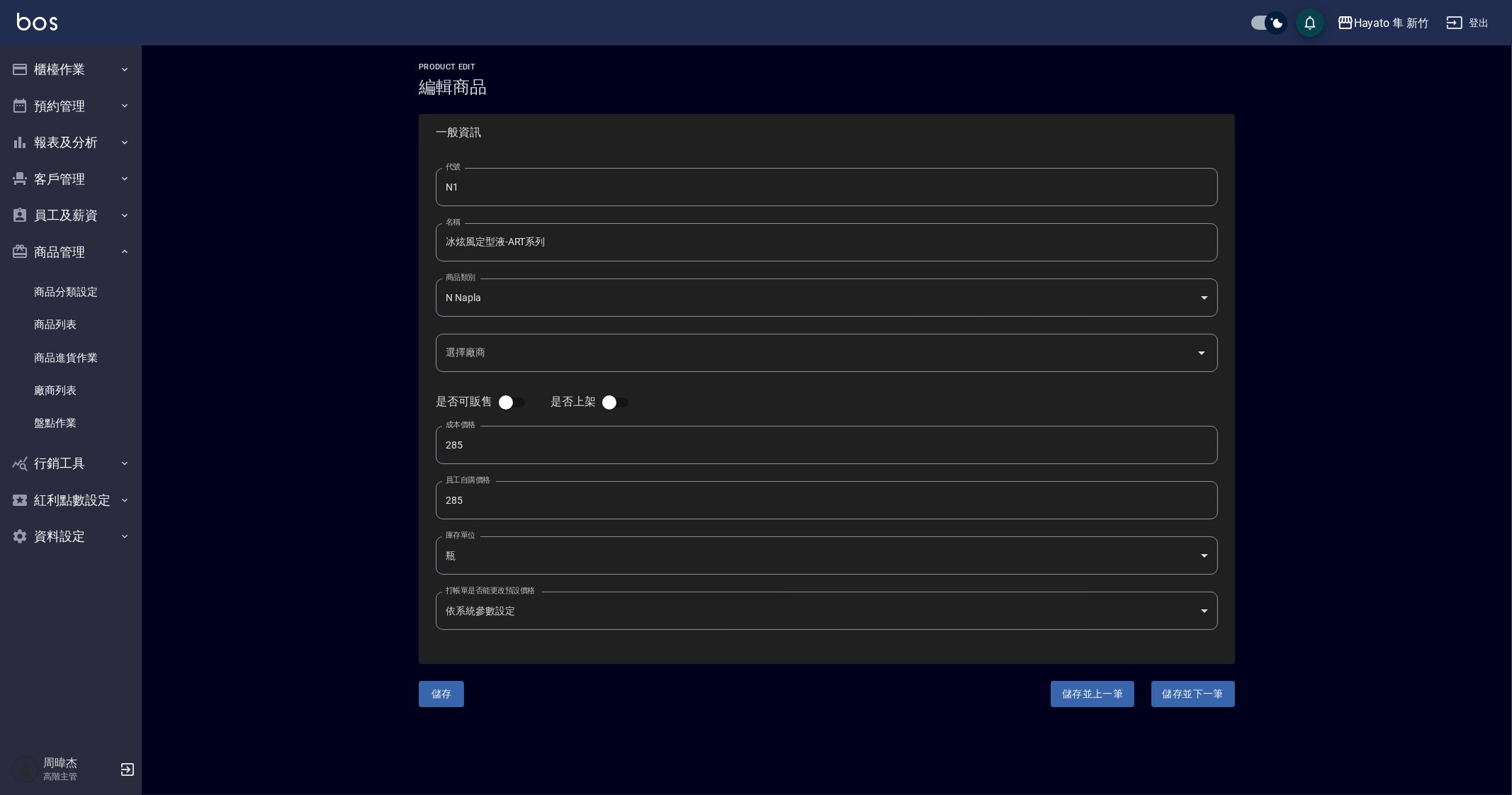
click at [434, 705] on button "儲存" at bounding box center [441, 693] width 45 height 26
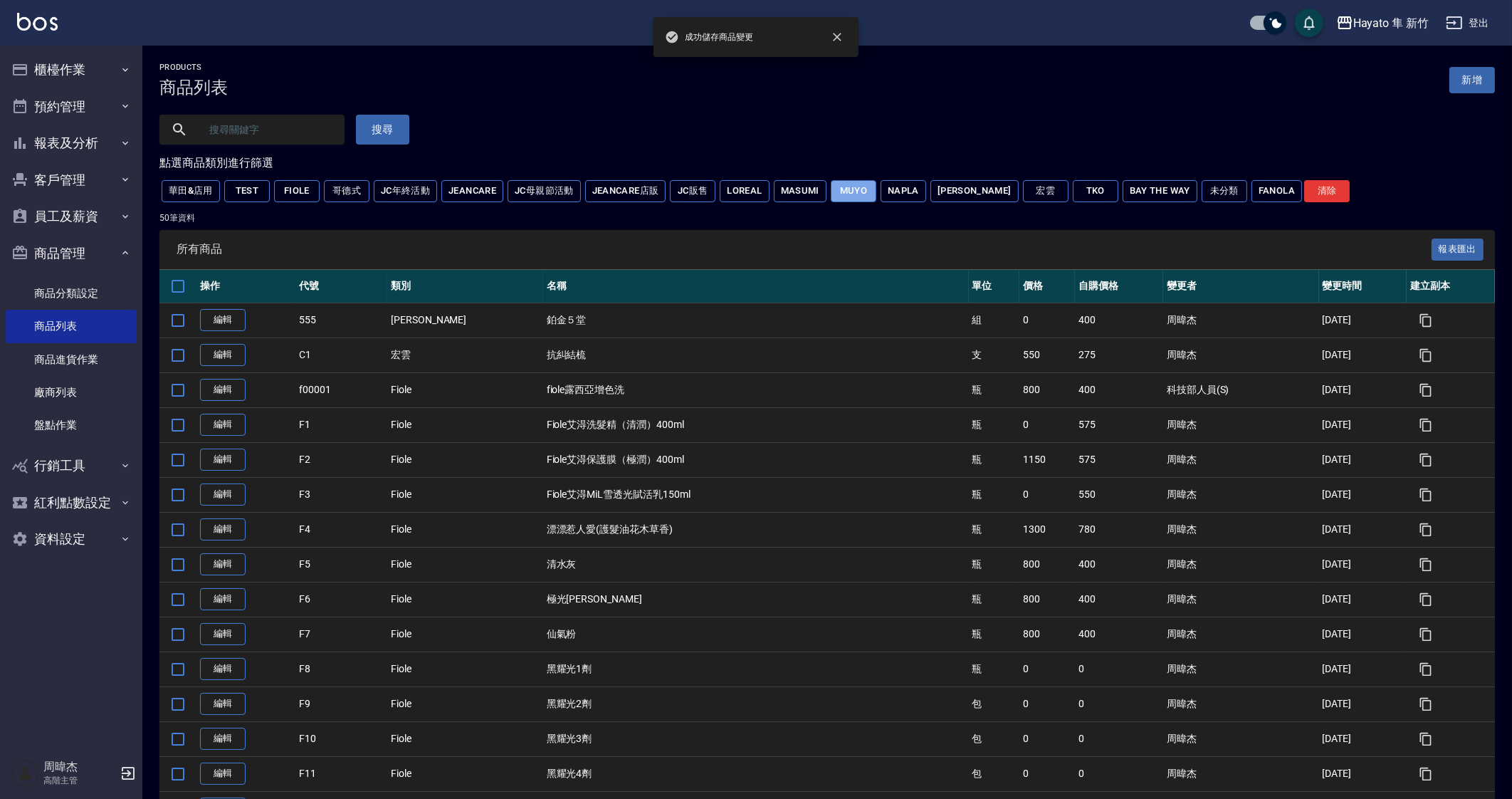
click at [863, 194] on button "MUYO" at bounding box center [854, 191] width 45 height 22
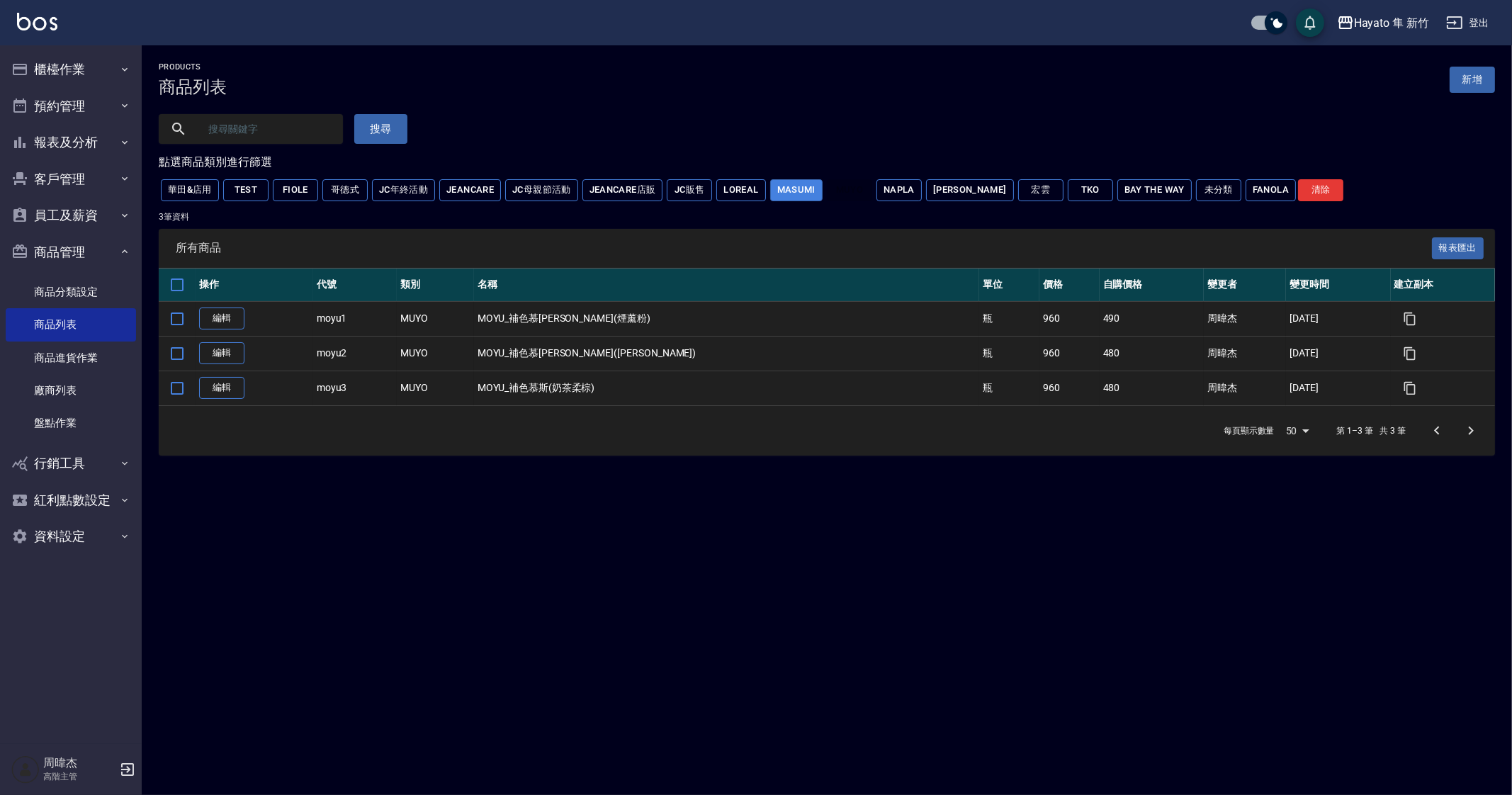
click at [809, 193] on button "Masumi" at bounding box center [797, 190] width 53 height 22
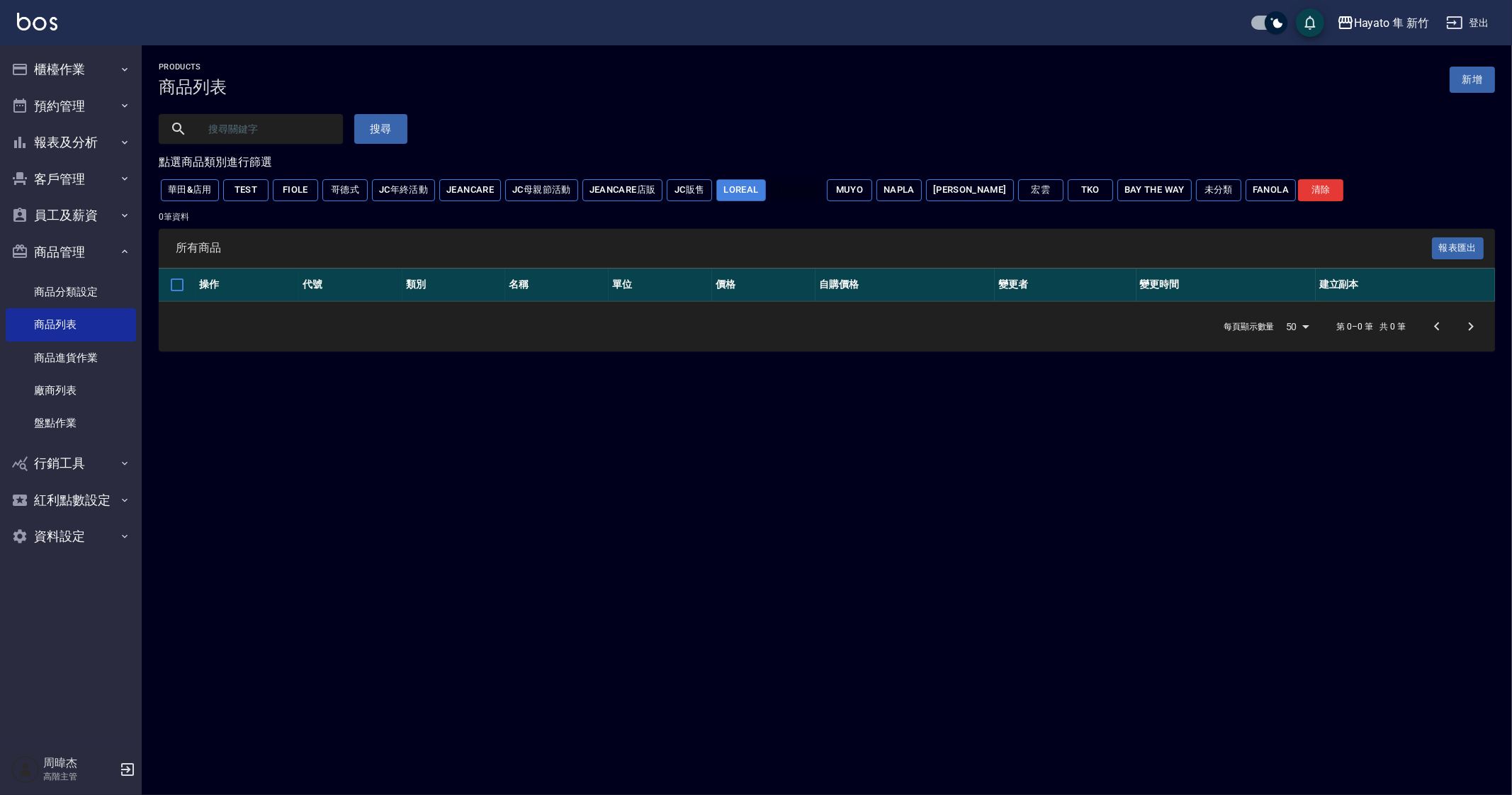
click at [726, 194] on button "Loreal" at bounding box center [741, 190] width 49 height 22
click at [686, 197] on button "JC販售" at bounding box center [689, 190] width 45 height 22
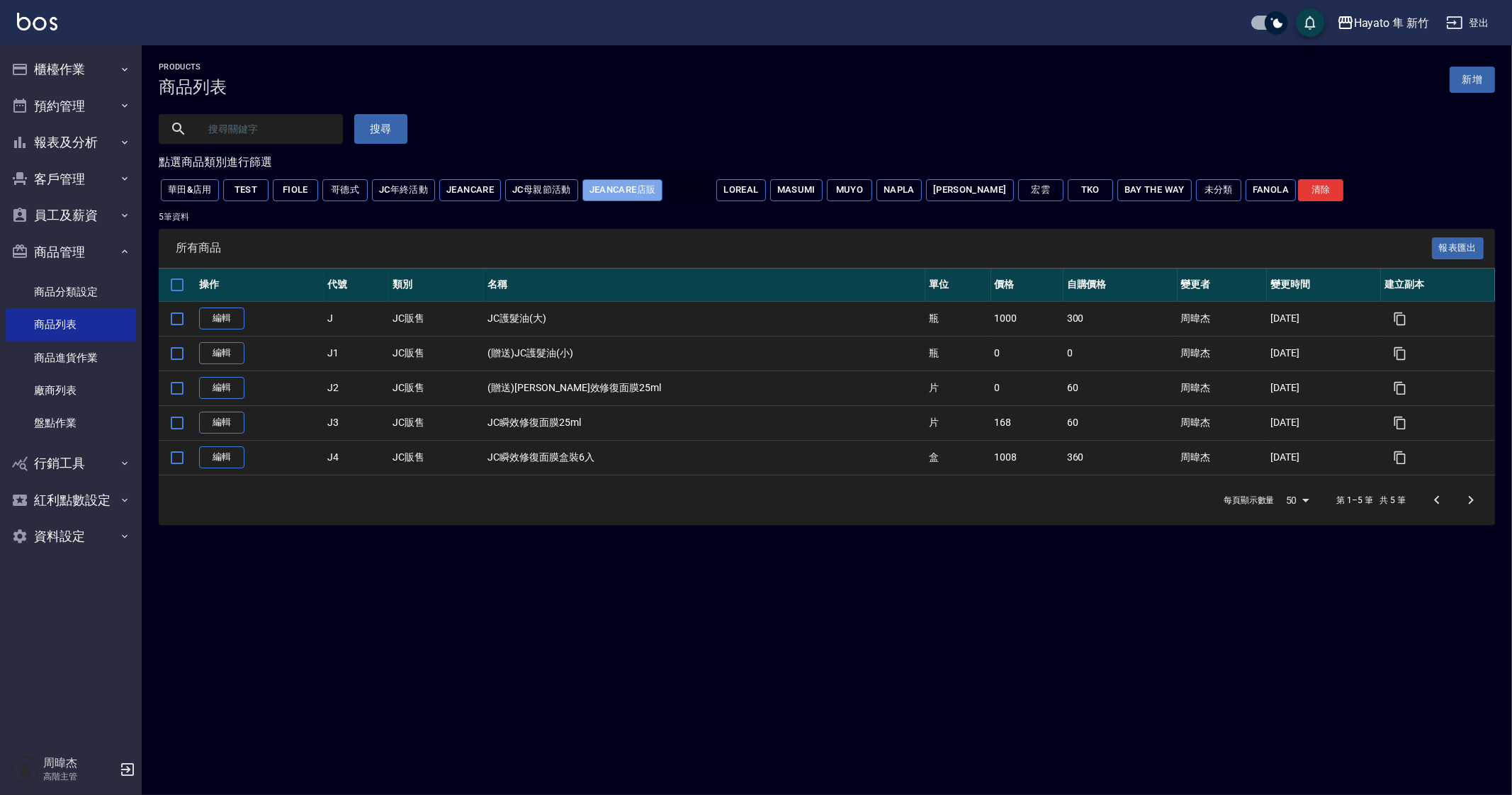
click at [646, 190] on button "JeanCare店販" at bounding box center [623, 190] width 81 height 22
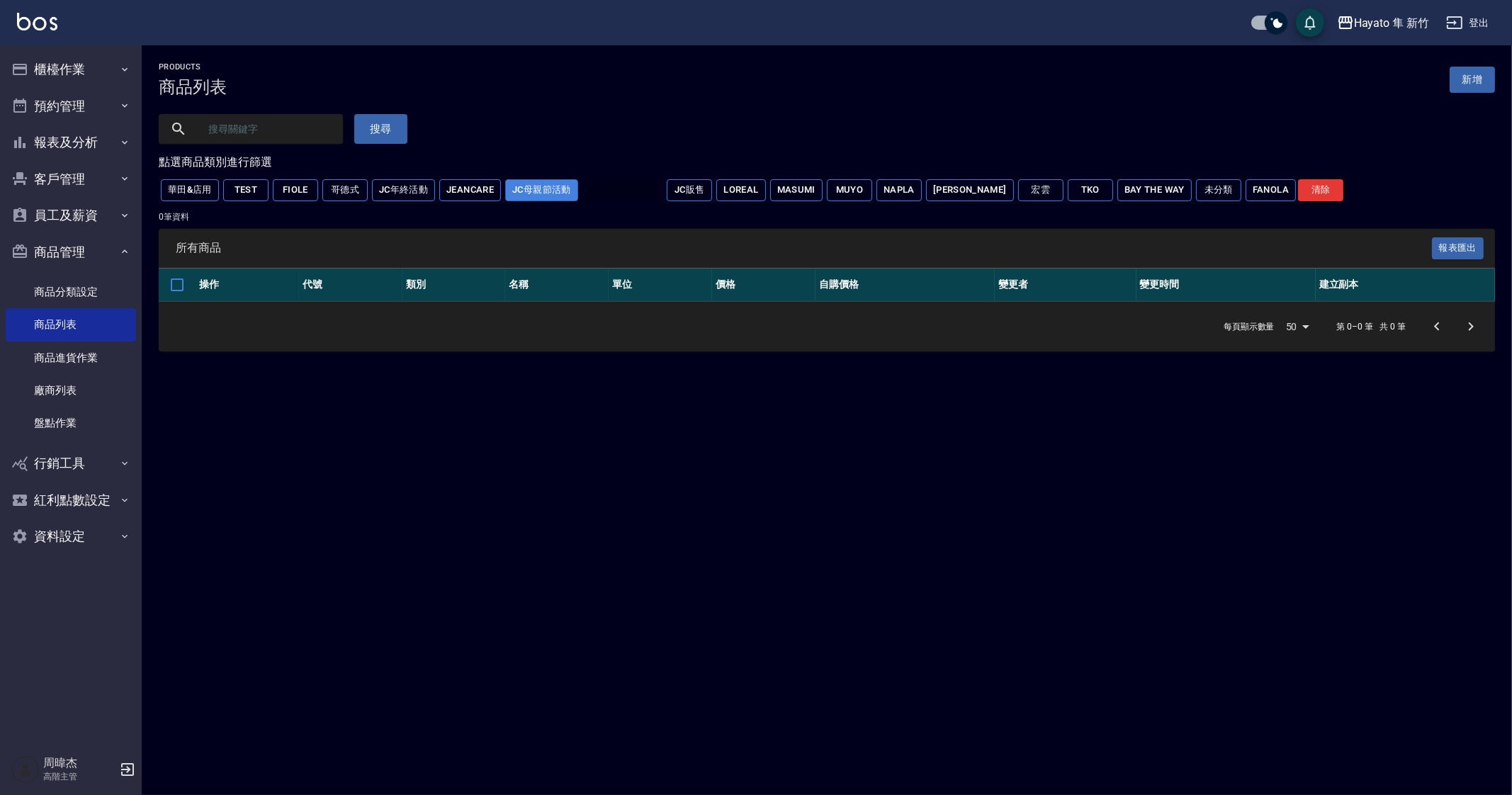
click at [546, 197] on button "JC母親節活動" at bounding box center [541, 190] width 73 height 22
click at [459, 199] on button "JeanCare" at bounding box center [469, 190] width 62 height 22
click at [408, 199] on button "JC年終活動" at bounding box center [403, 190] width 64 height 22
click at [361, 195] on button "哥德式" at bounding box center [345, 190] width 45 height 22
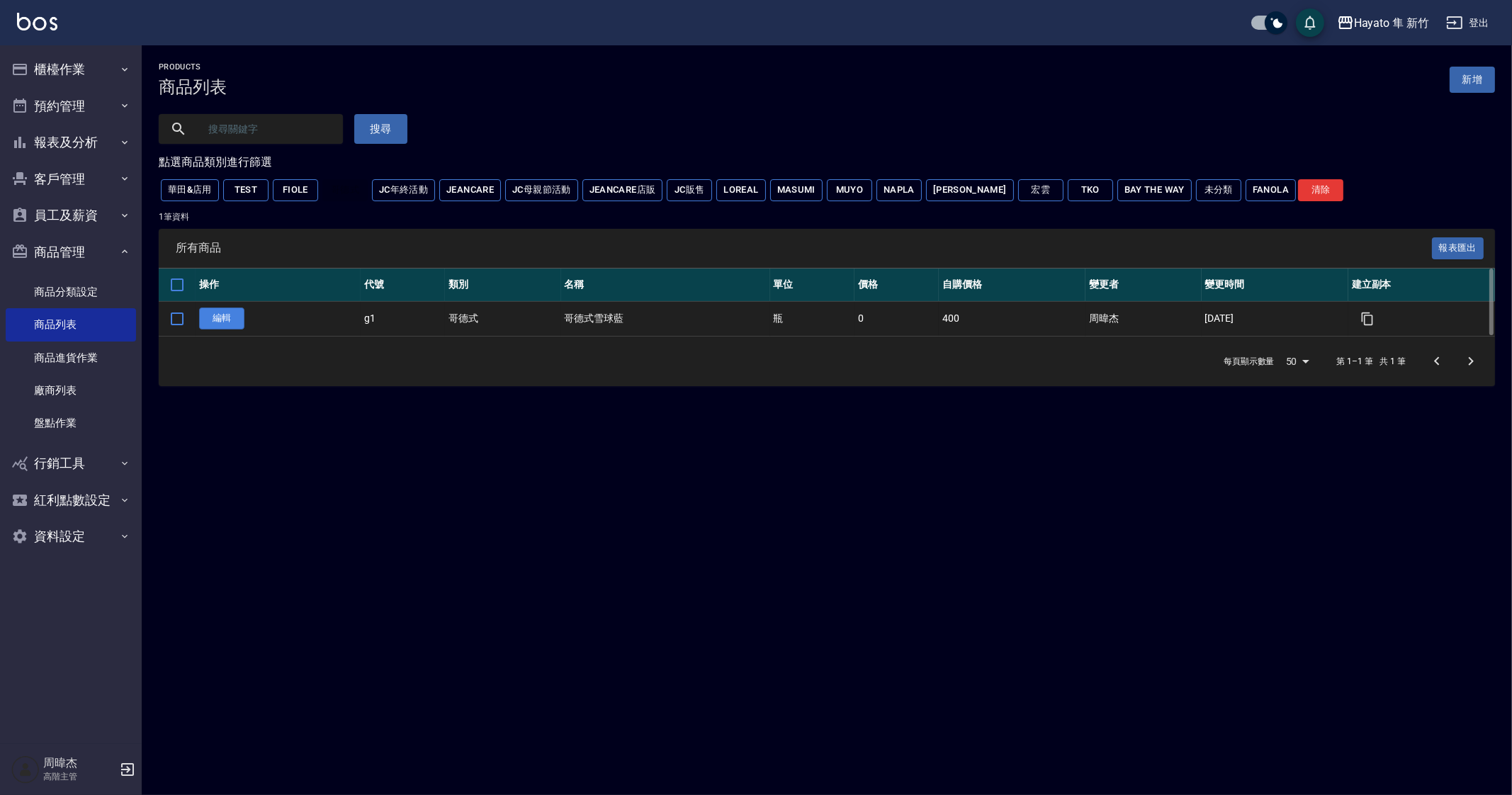
click at [206, 318] on link "編輯" at bounding box center [222, 319] width 45 height 22
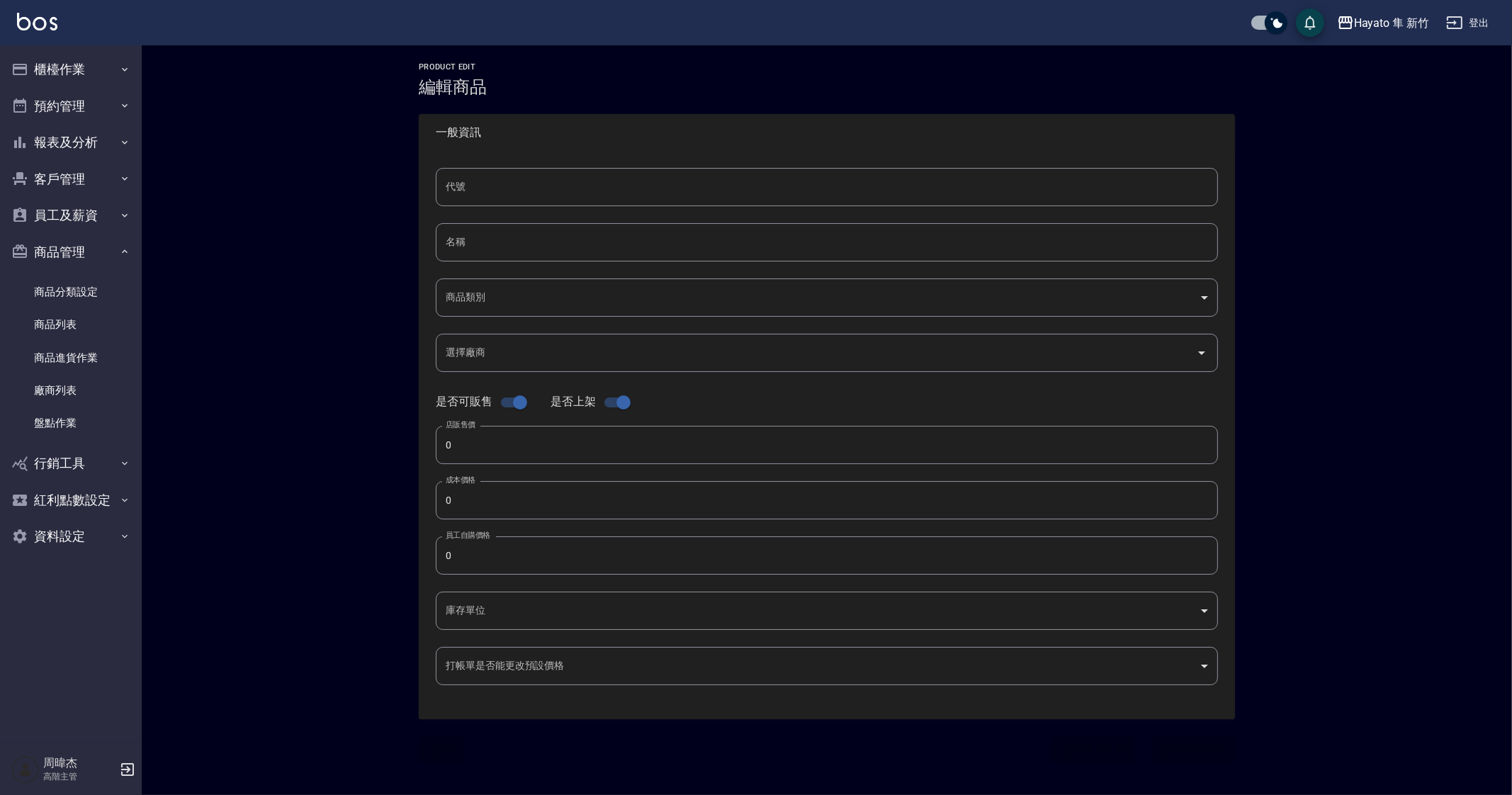
type input "g1"
type input "哥德式雪球藍"
type input "9add249f-a6da-47e0-825b-7ce851f73eb4"
checkbox input "false"
type input "400"
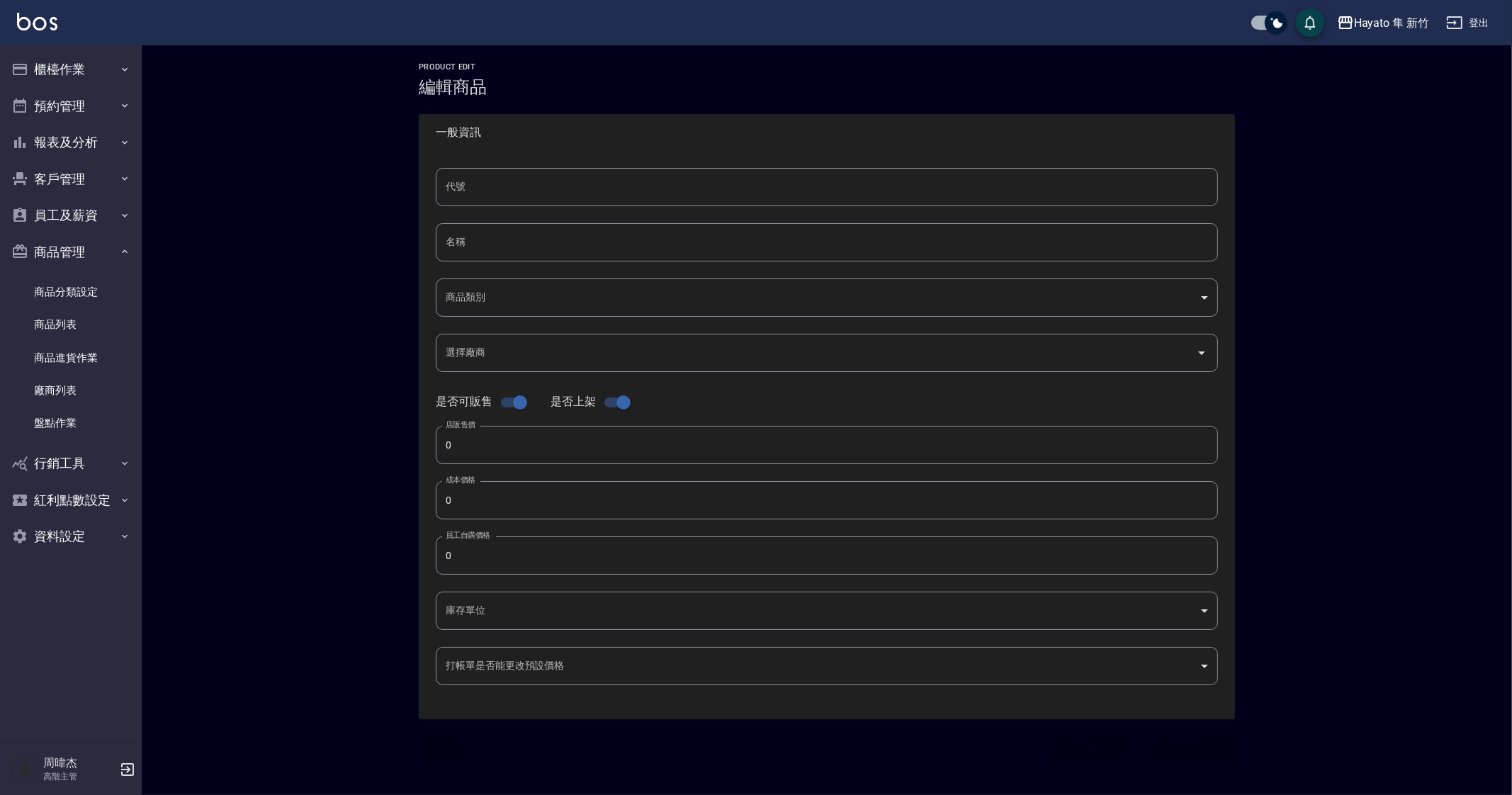
type input "400"
type input "瓶"
type input "UNSET"
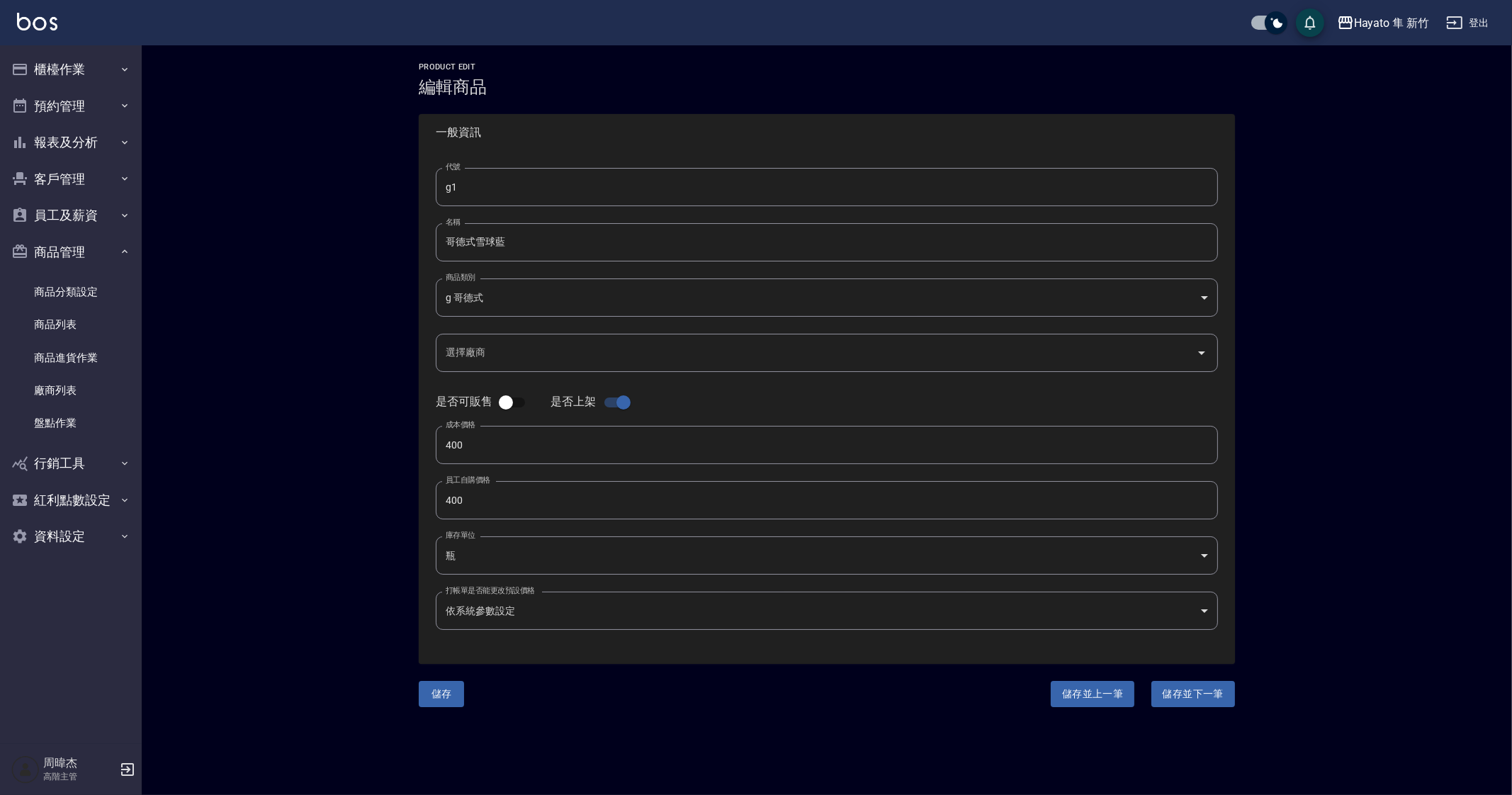
click at [627, 405] on input "checkbox" at bounding box center [623, 403] width 81 height 27
checkbox input "false"
click at [462, 698] on button "儲存" at bounding box center [441, 693] width 45 height 26
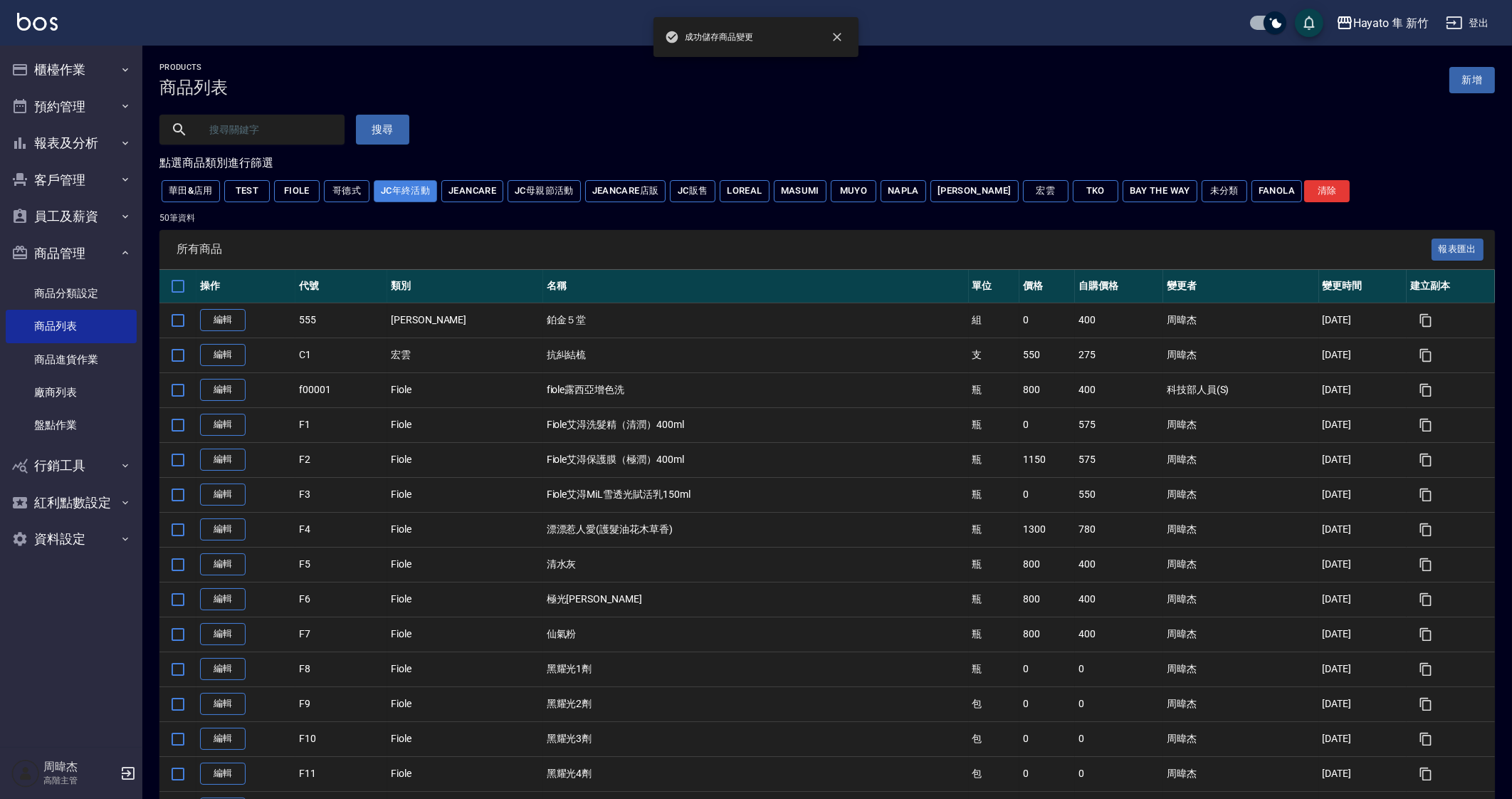
click at [407, 198] on button "JC年終活動" at bounding box center [405, 191] width 64 height 22
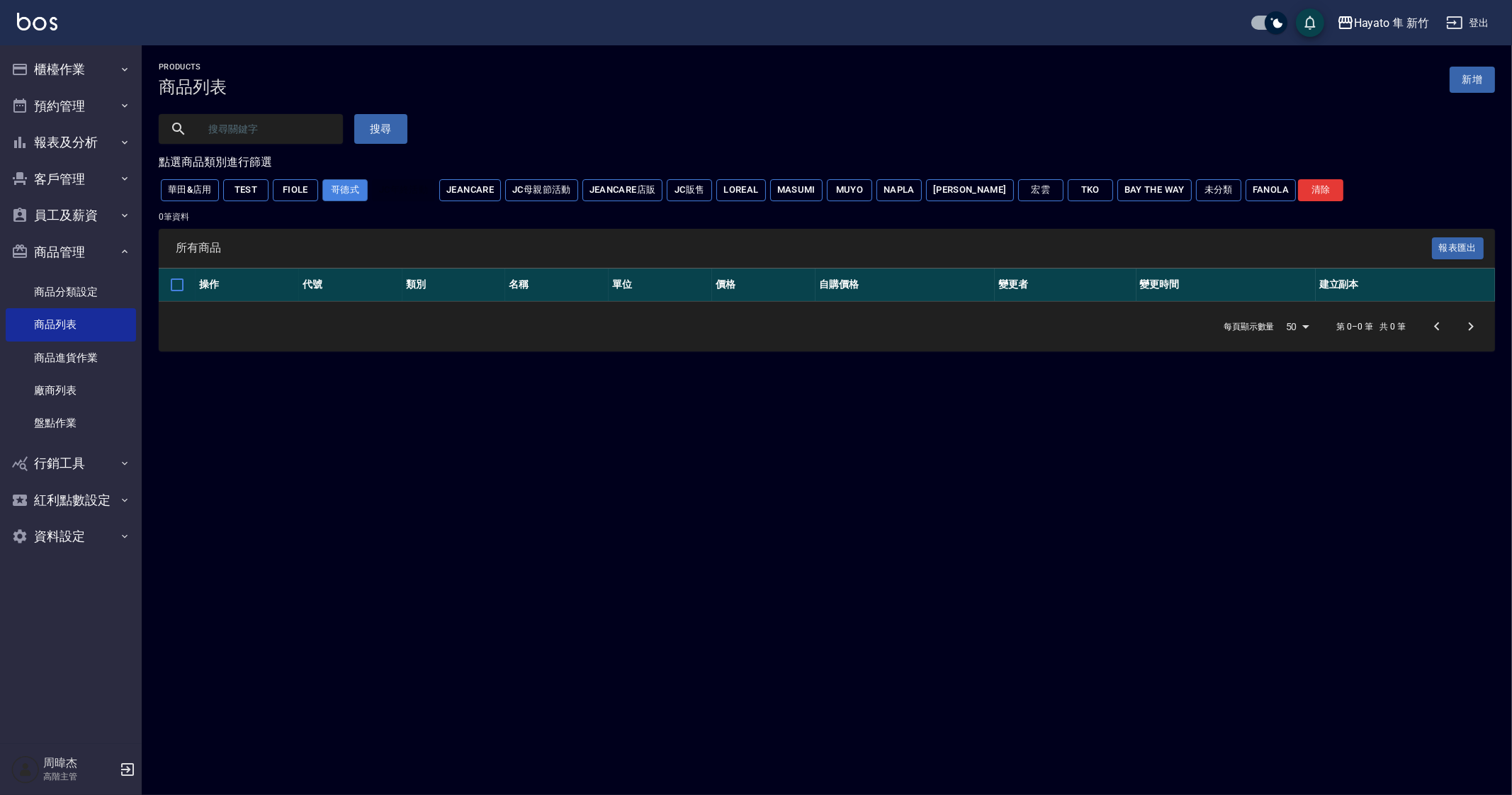
click at [335, 197] on button "哥德式" at bounding box center [345, 190] width 45 height 22
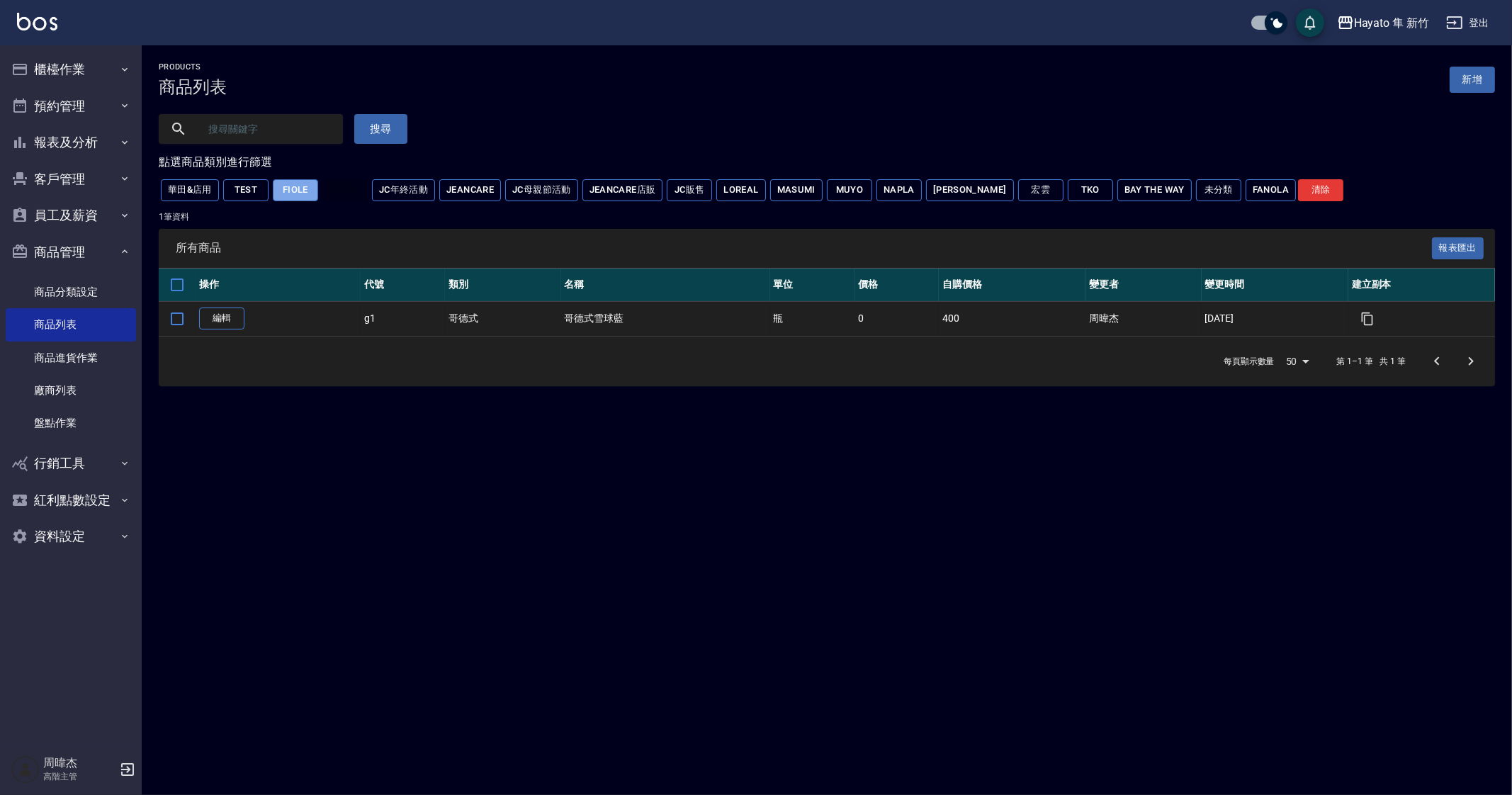
click at [300, 199] on button "Fiole" at bounding box center [295, 190] width 45 height 22
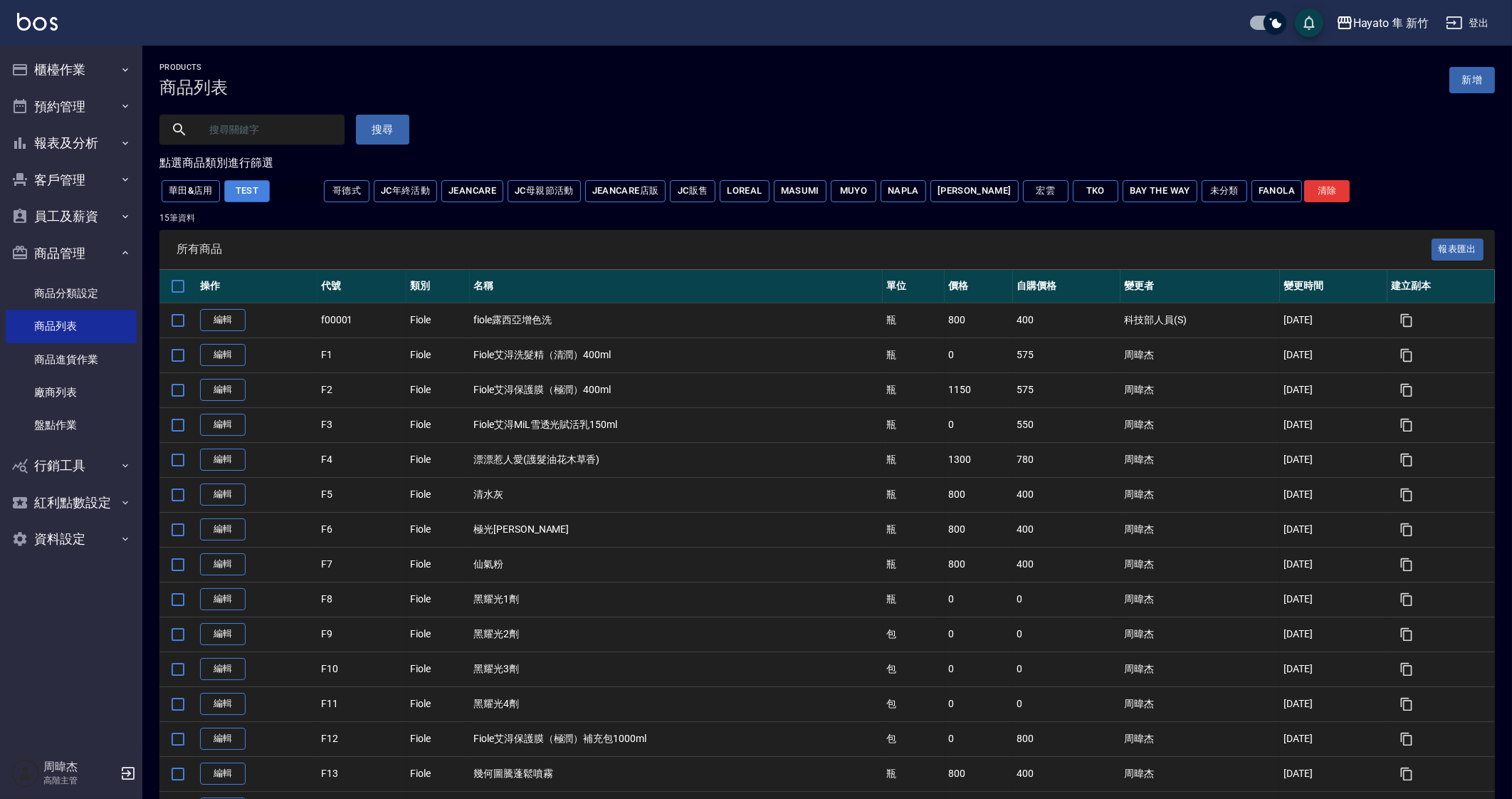
click at [246, 198] on button "Test" at bounding box center [247, 191] width 45 height 22
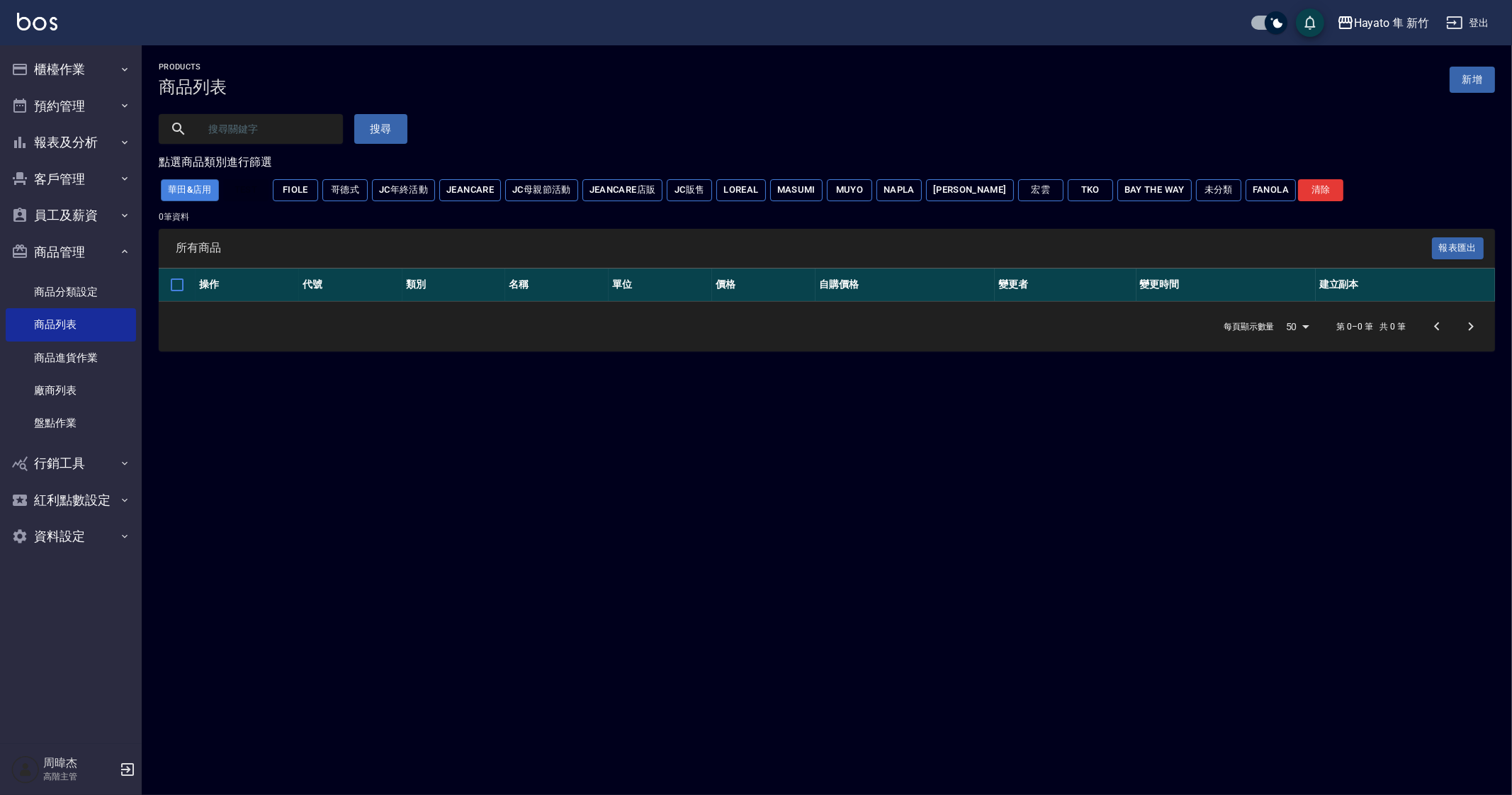
click at [192, 198] on button "華田&店用" at bounding box center [190, 190] width 58 height 22
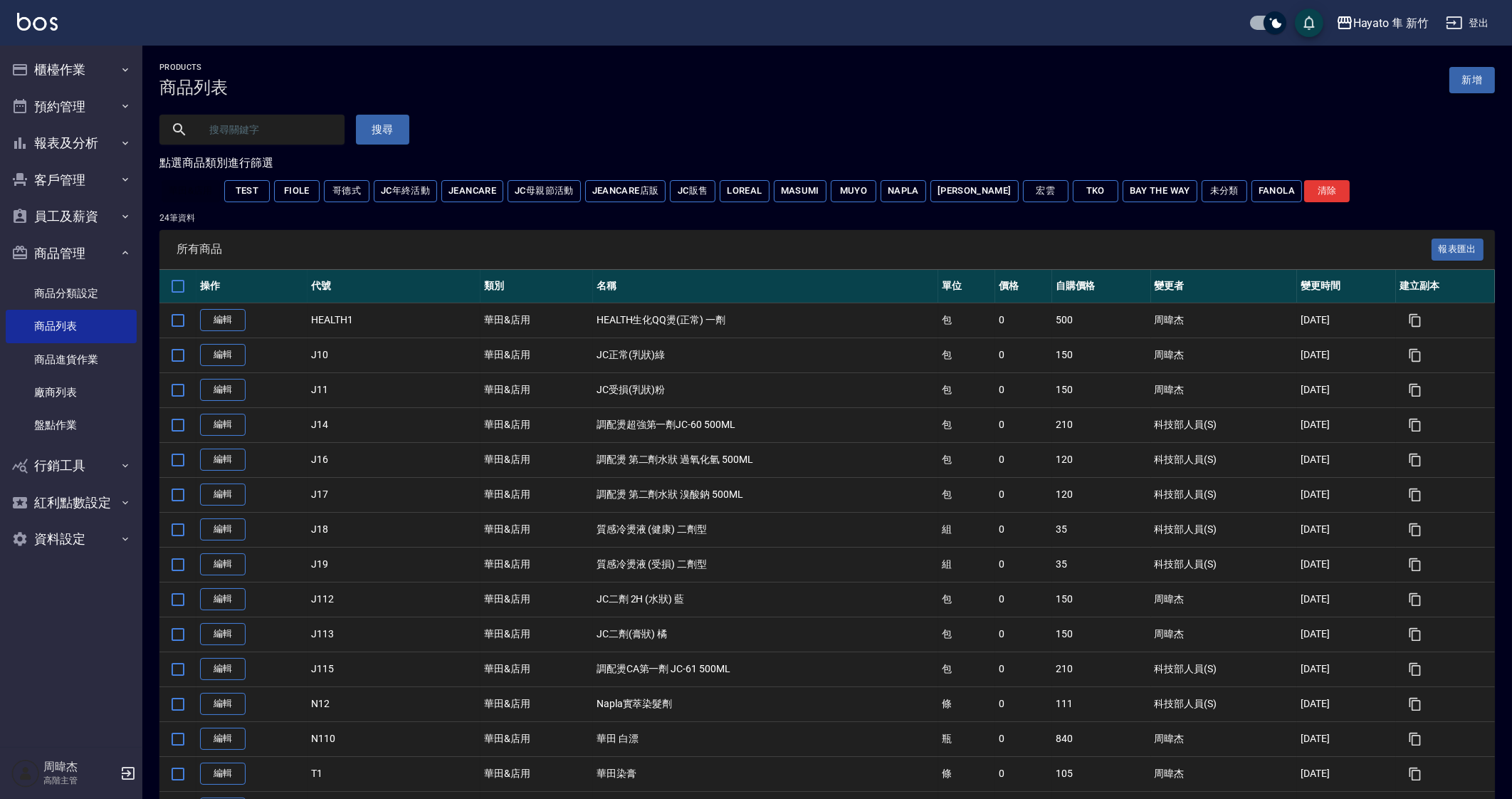
click at [1466, 81] on link "新增" at bounding box center [1473, 80] width 45 height 27
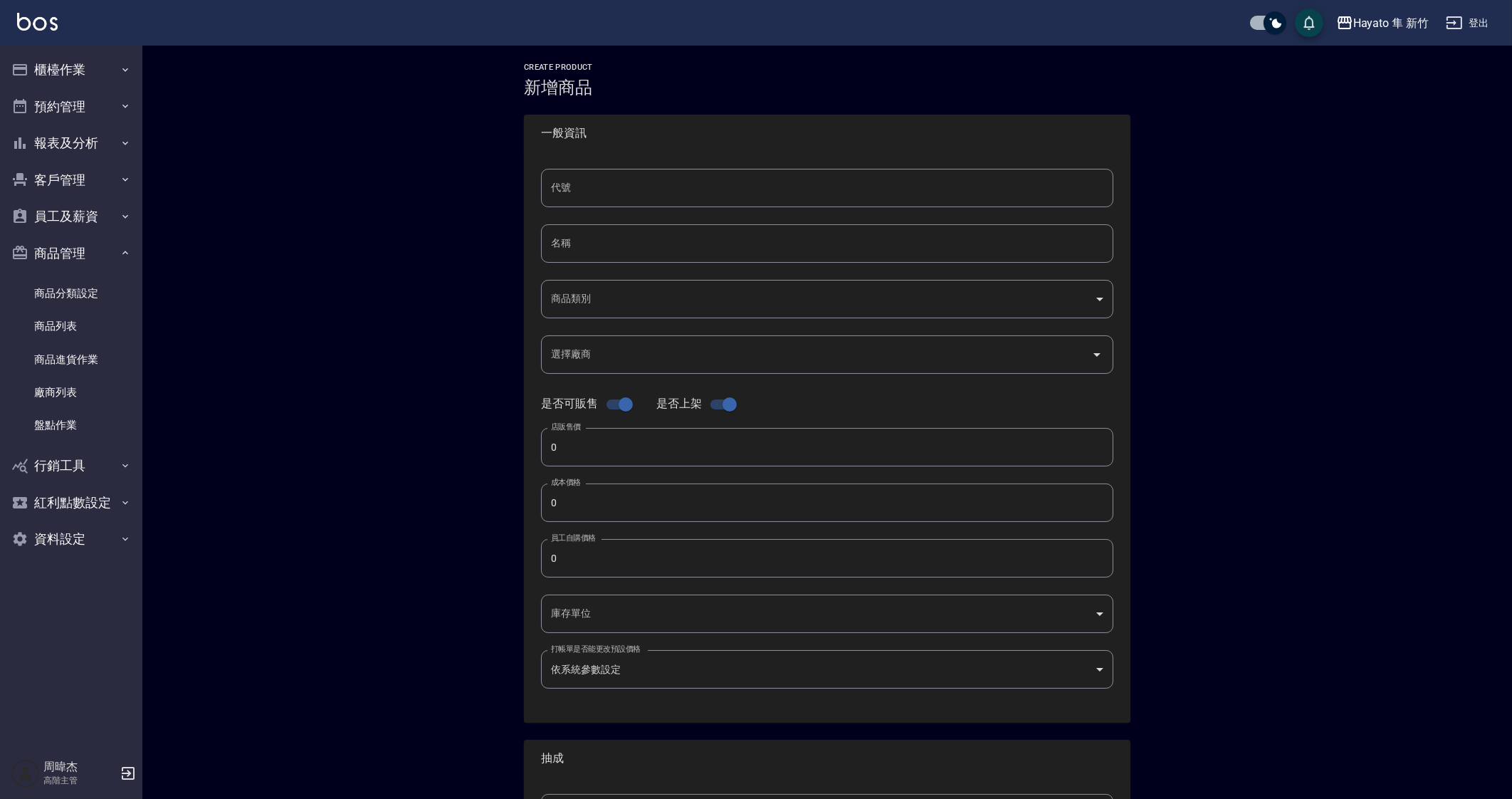
click at [436, 304] on div "Create Product 新增商品 一般資訊 代號 代號 名稱 名稱 商品類別 ​ 商品類別 選擇廠商 選擇廠商 是否可販售 是否上架 店販售價 0 …" at bounding box center [827, 514] width 1370 height 938
click at [100, 296] on link "商品分類設定" at bounding box center [71, 293] width 131 height 32
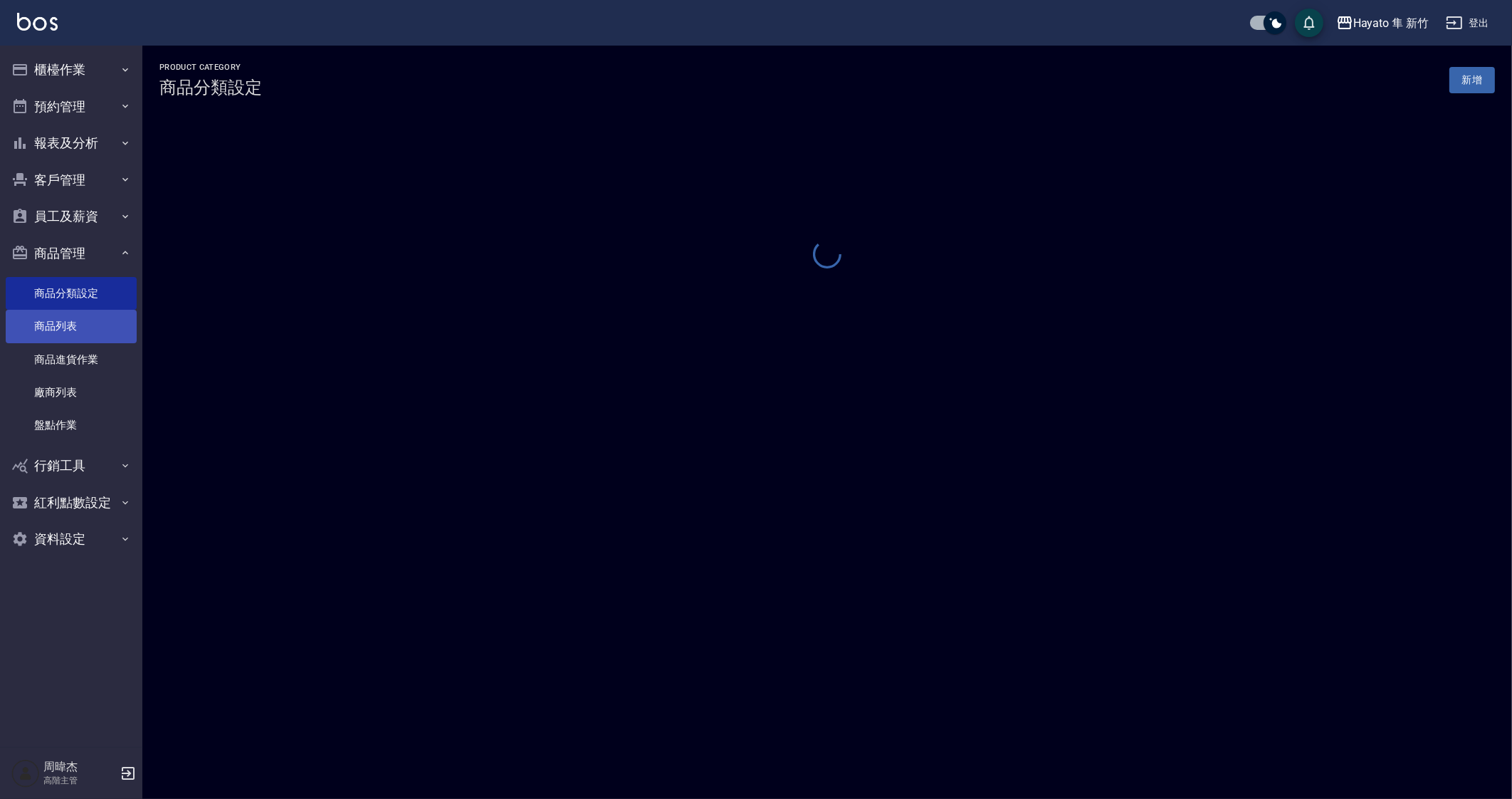
click at [96, 338] on link "商品列表" at bounding box center [71, 325] width 131 height 32
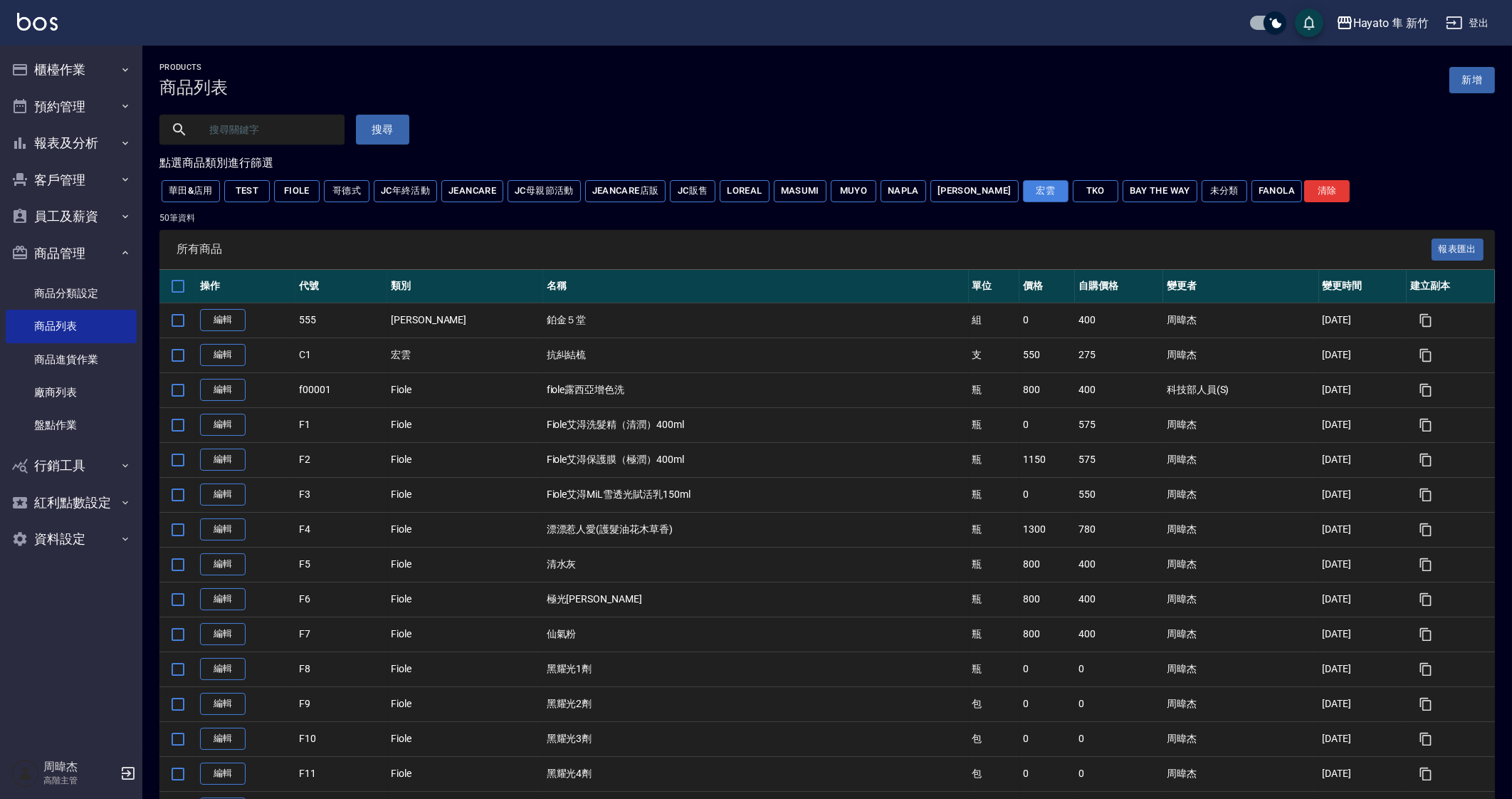
click at [1023, 194] on button "宏雲" at bounding box center [1045, 191] width 45 height 22
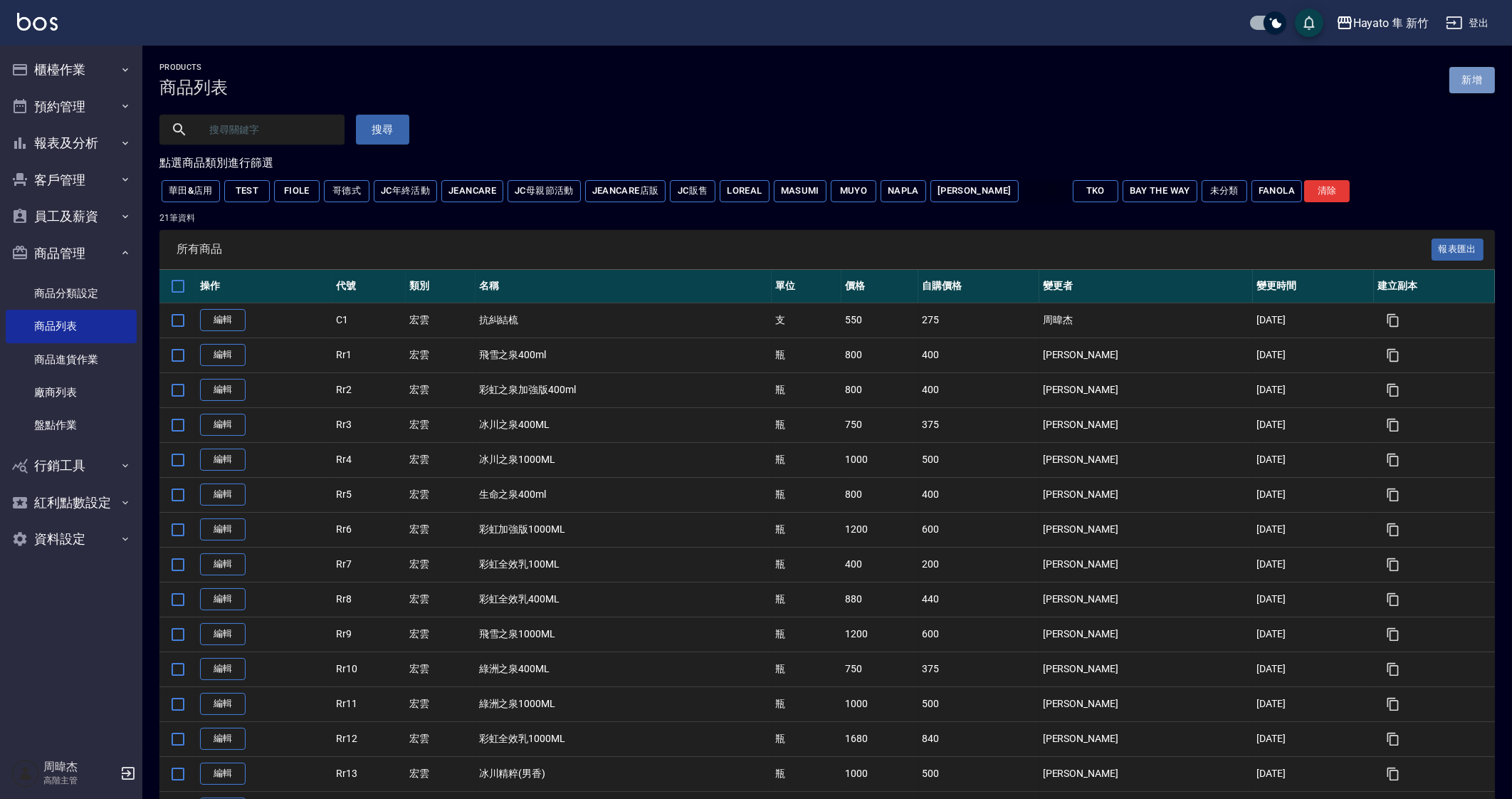
click at [1470, 86] on link "新增" at bounding box center [1473, 80] width 45 height 27
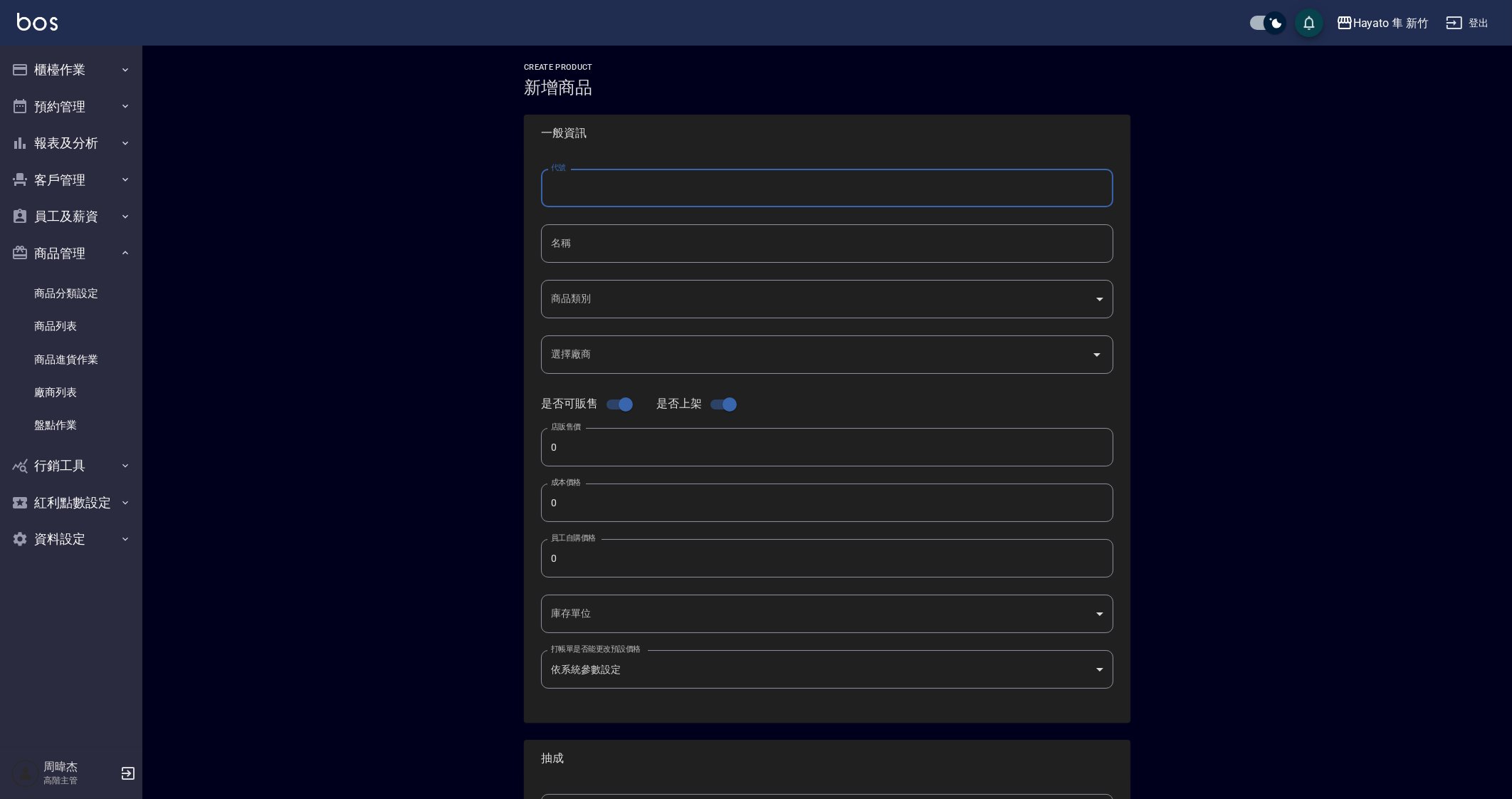
click at [742, 183] on input "代號" at bounding box center [827, 188] width 573 height 38
type input "ㄐ"
type input "Rr20"
click at [727, 243] on input "名稱" at bounding box center [827, 243] width 573 height 38
type input "ㄎ"
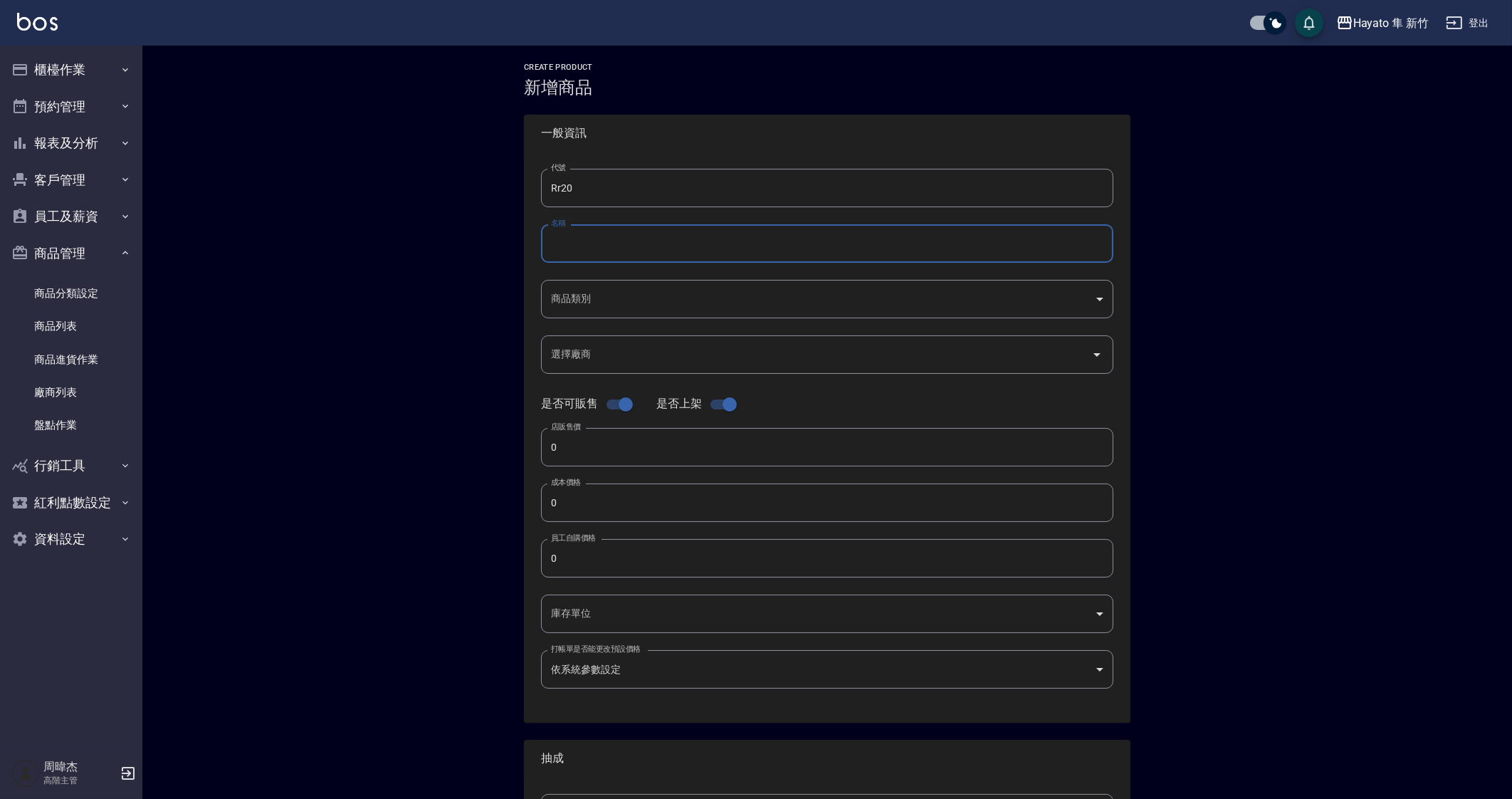
type input "F"
click at [581, 240] on input "安格里沐浴露" at bounding box center [827, 243] width 573 height 38
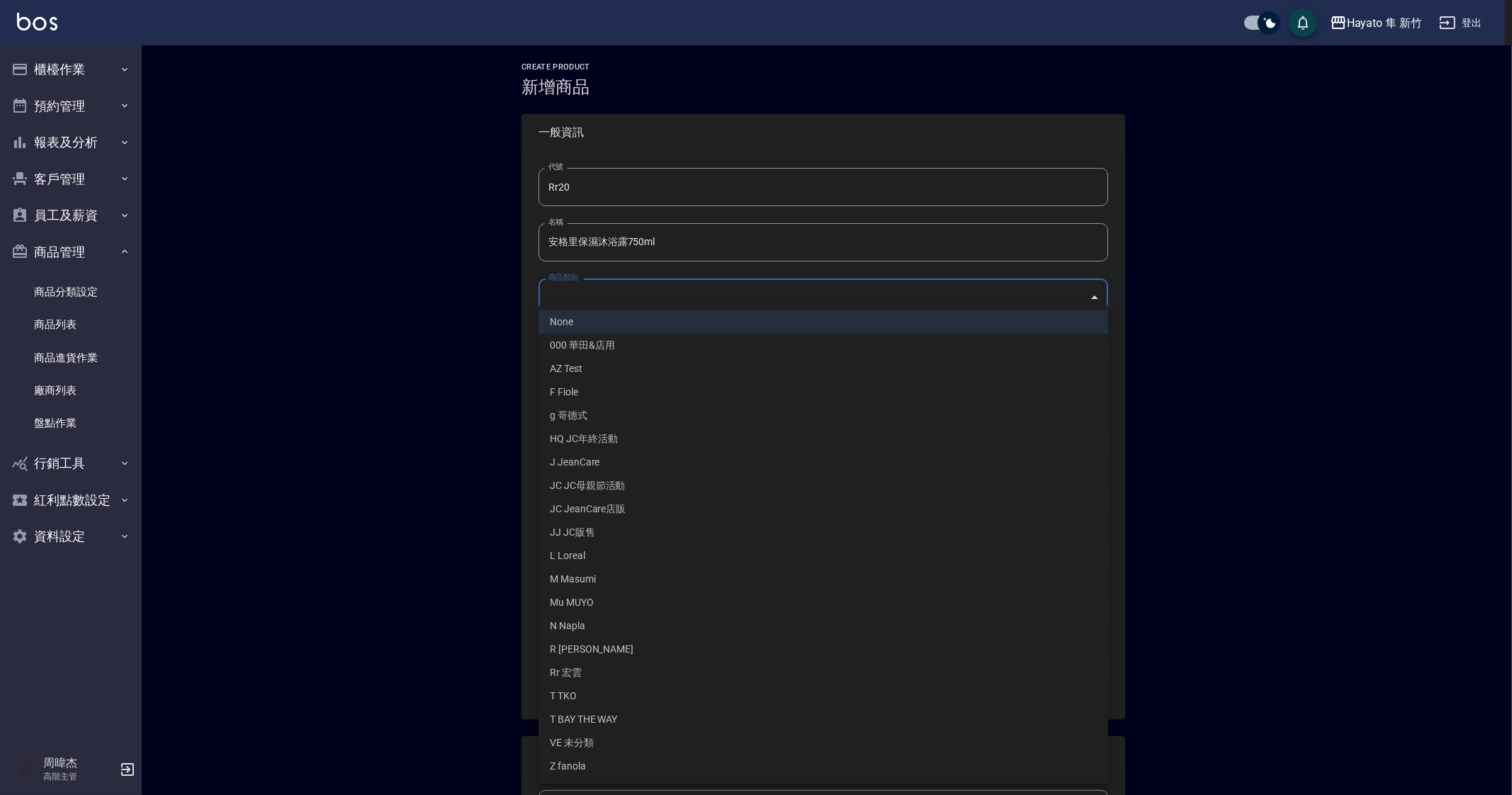
click at [628, 294] on body "Hayato 隼 新竹 登出 櫃檯作業 打帳單 帳單列表 掛單列表 座位開單 營業儀表板 現金收支登錄 高階收支登錄 材料自購登錄 每日結帳 排班表 現場電腦…" at bounding box center [756, 489] width 1512 height 978
click at [678, 243] on div at bounding box center [756, 397] width 1512 height 795
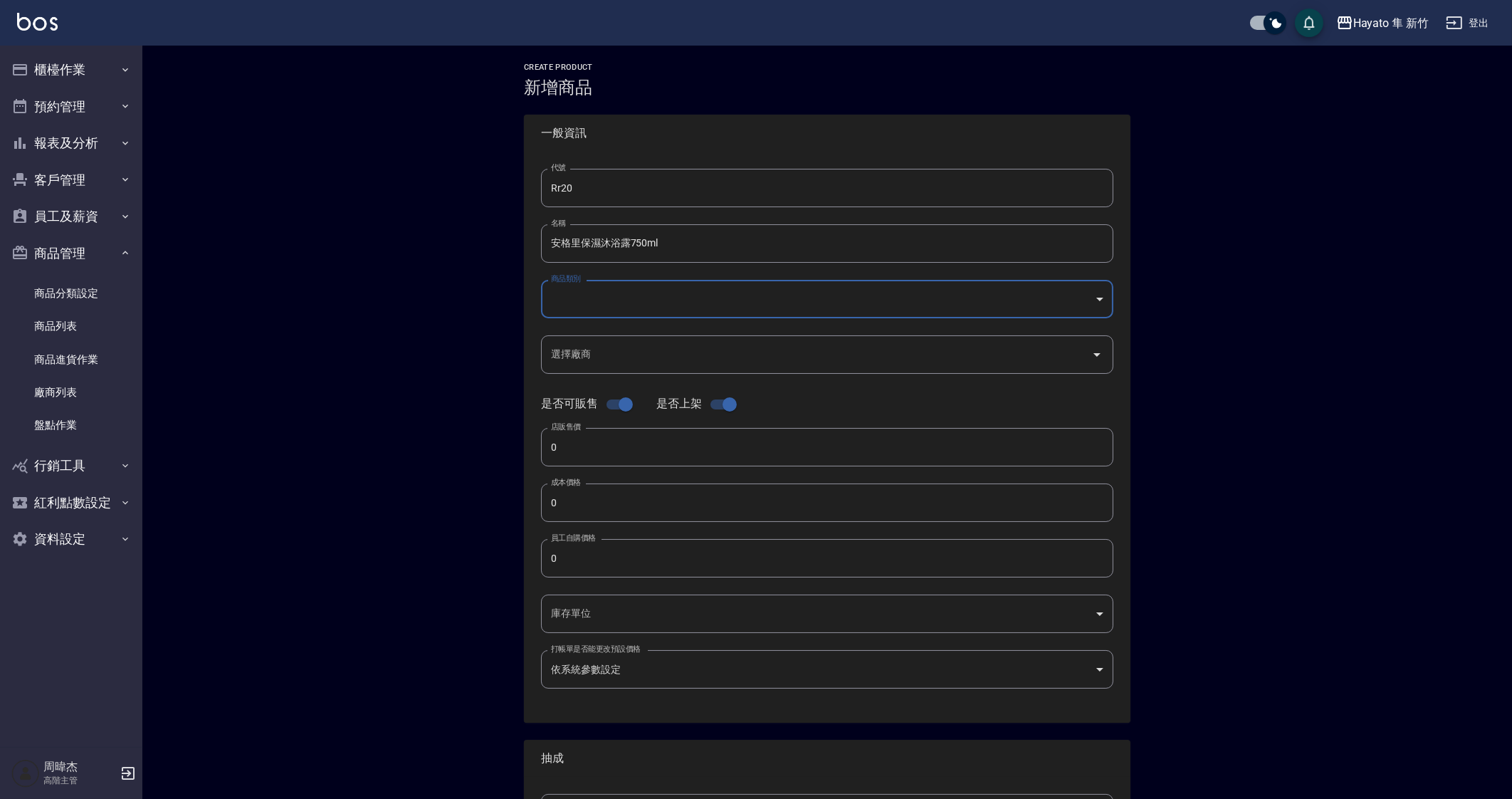
click at [642, 245] on input "安格里保濕沐浴露750ml" at bounding box center [827, 243] width 573 height 38
drag, startPoint x: 633, startPoint y: 244, endPoint x: 734, endPoint y: 262, distance: 102.6
click at [734, 262] on div "代號 Rr20 代號 名稱 安格里保濕沐浴露750ml 名稱 商品類別 ​ 商品類別 選擇廠商 選擇廠商 是否可販售 是否上架 店販售價 0 店販售價 成…" at bounding box center [826, 436] width 606 height 571
type input "安格里保濕沐浴露(大)"
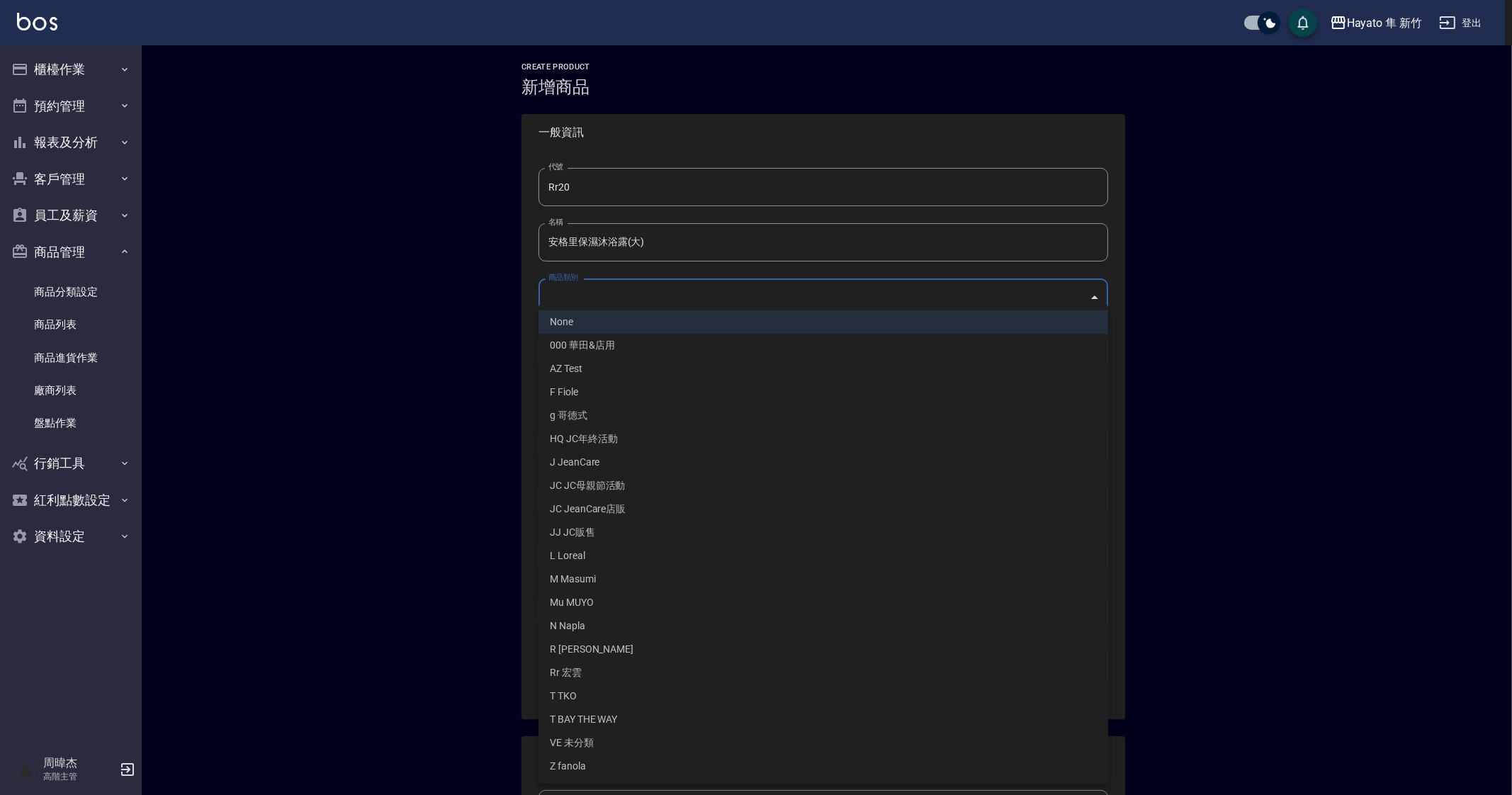
click at [609, 295] on body "Hayato 隼 新竹 登出 櫃檯作業 打帳單 帳單列表 掛單列表 座位開單 營業儀表板 現金收支登錄 高階收支登錄 材料自購登錄 每日結帳 排班表 現場電腦…" at bounding box center [756, 489] width 1512 height 978
click at [659, 670] on li "Rr 宏雲" at bounding box center [823, 673] width 570 height 23
type input "06fa67eb-5fb6-48d8-b041-f98a3b150cc1"
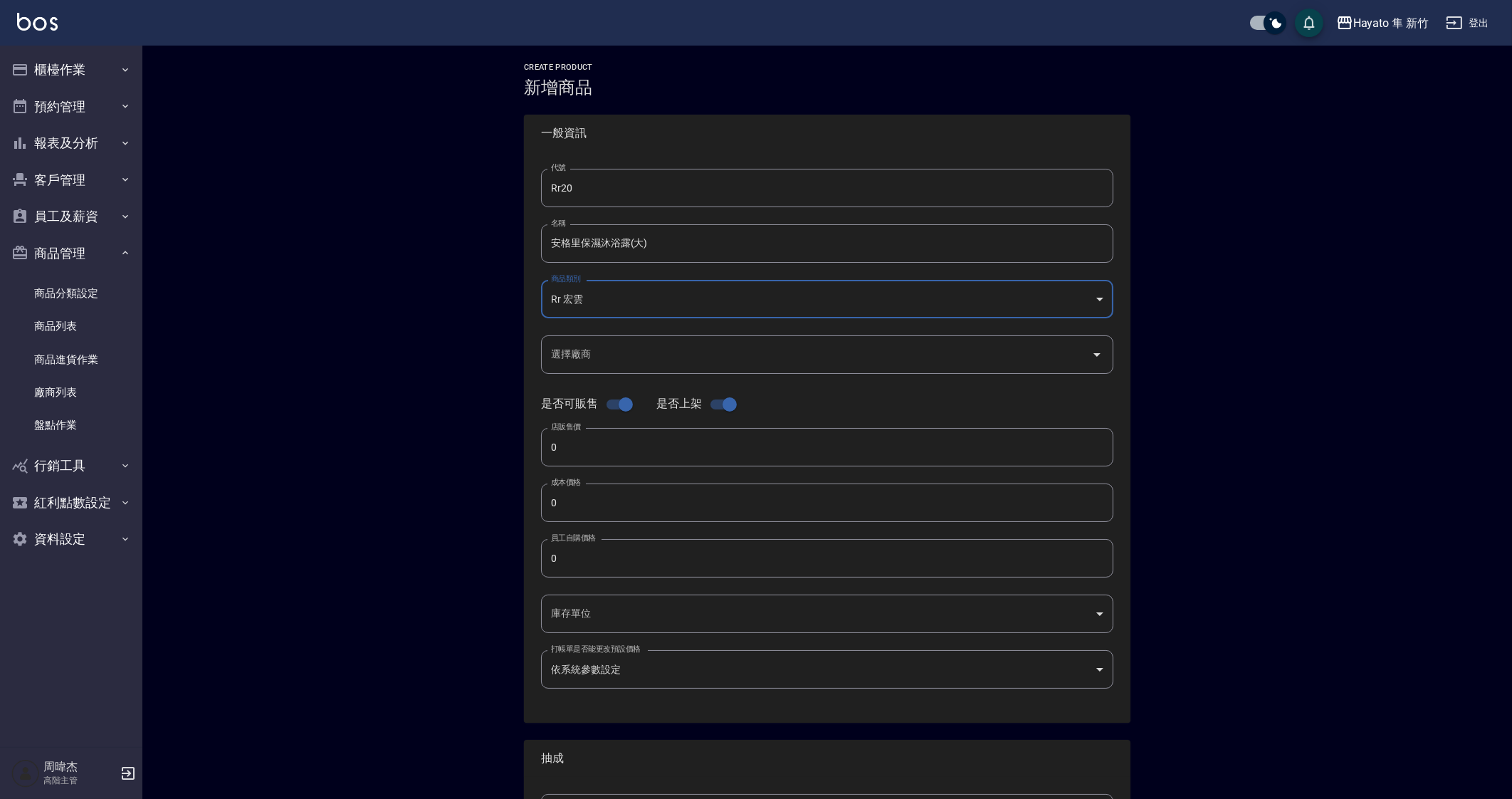
click at [633, 355] on input "選擇廠商" at bounding box center [816, 354] width 538 height 25
click at [627, 359] on input "選擇廠商" at bounding box center [816, 354] width 538 height 25
click at [637, 453] on input "0" at bounding box center [827, 447] width 573 height 38
type input "1100"
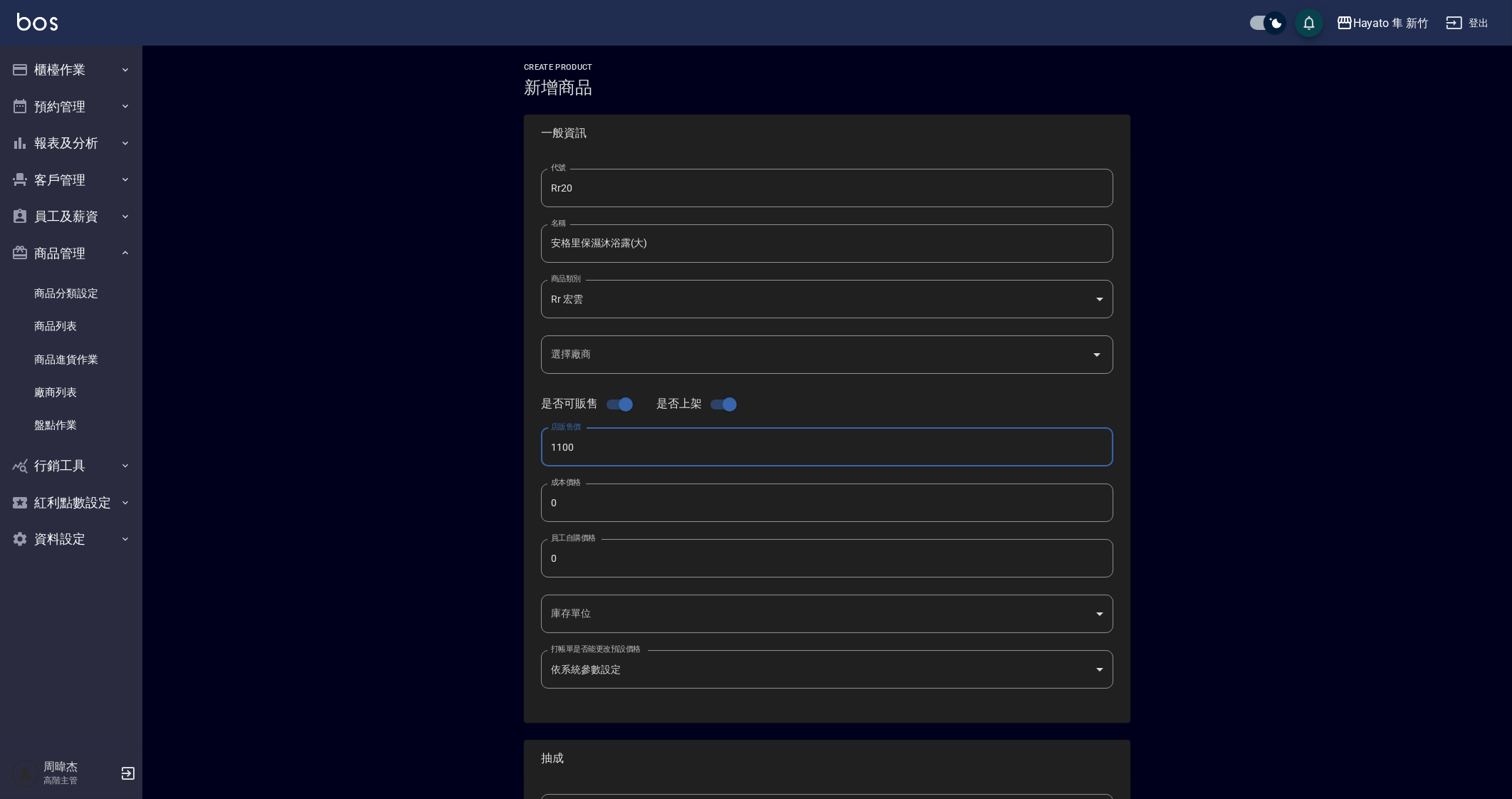
click at [655, 506] on input "0" at bounding box center [827, 502] width 573 height 38
click at [650, 550] on input "0" at bounding box center [827, 558] width 573 height 38
type input "550"
click at [616, 615] on body "Hayato 隼 新竹 登出 櫃檯作業 打帳單 帳單列表 掛單列表 座位開單 營業儀表板 現金收支登錄 高階收支登錄 材料自購登錄 每日結帳 排班表 現場電腦…" at bounding box center [756, 491] width 1512 height 983
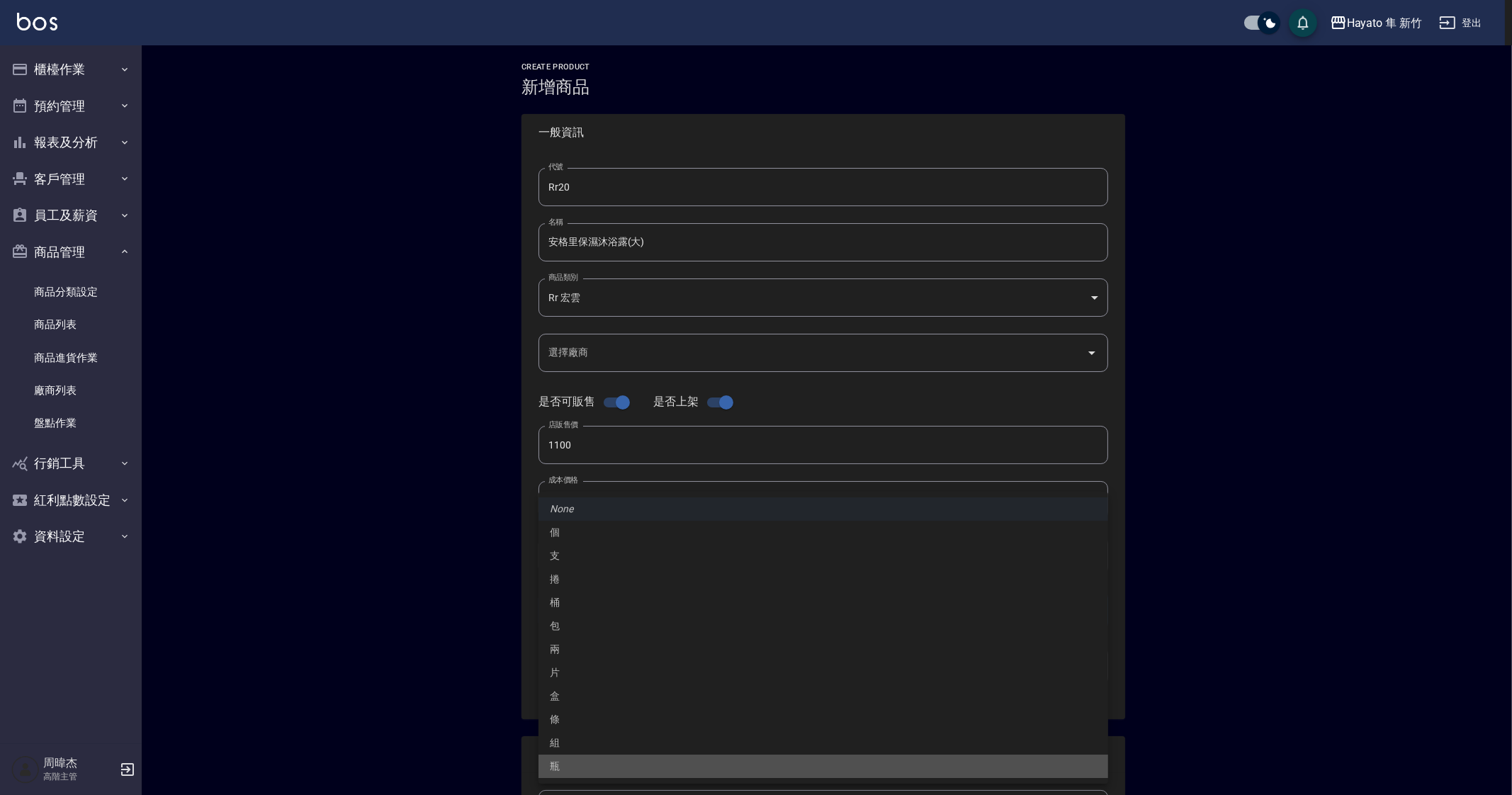
click at [634, 764] on li "瓶" at bounding box center [823, 767] width 570 height 23
type input "瓶"
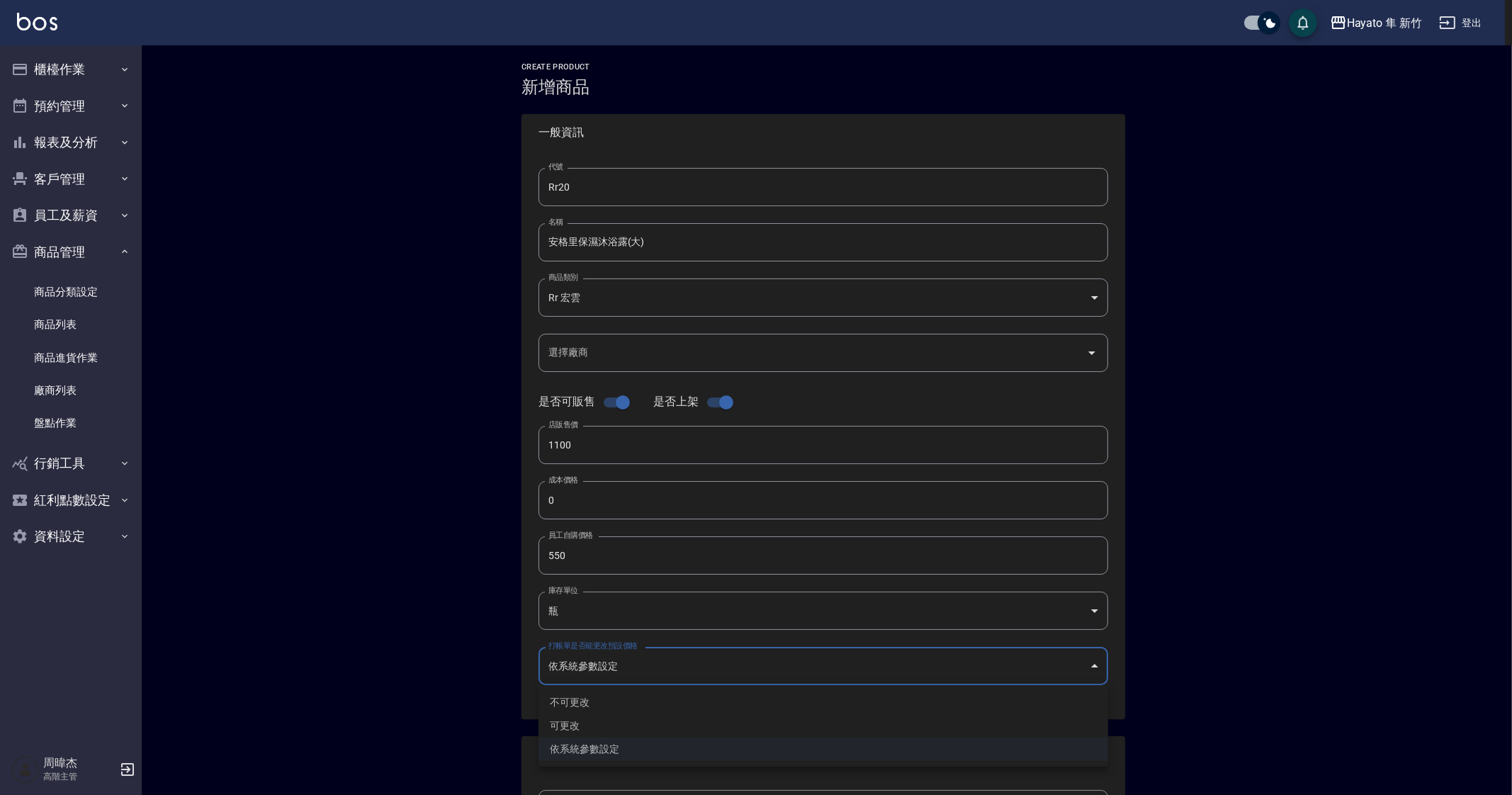
click at [650, 663] on body "Hayato 隼 新竹 登出 櫃檯作業 打帳單 帳單列表 掛單列表 座位開單 營業儀表板 現金收支登錄 高階收支登錄 材料自購登錄 每日結帳 排班表 現場電腦…" at bounding box center [756, 489] width 1512 height 978
click at [650, 663] on div at bounding box center [756, 397] width 1512 height 795
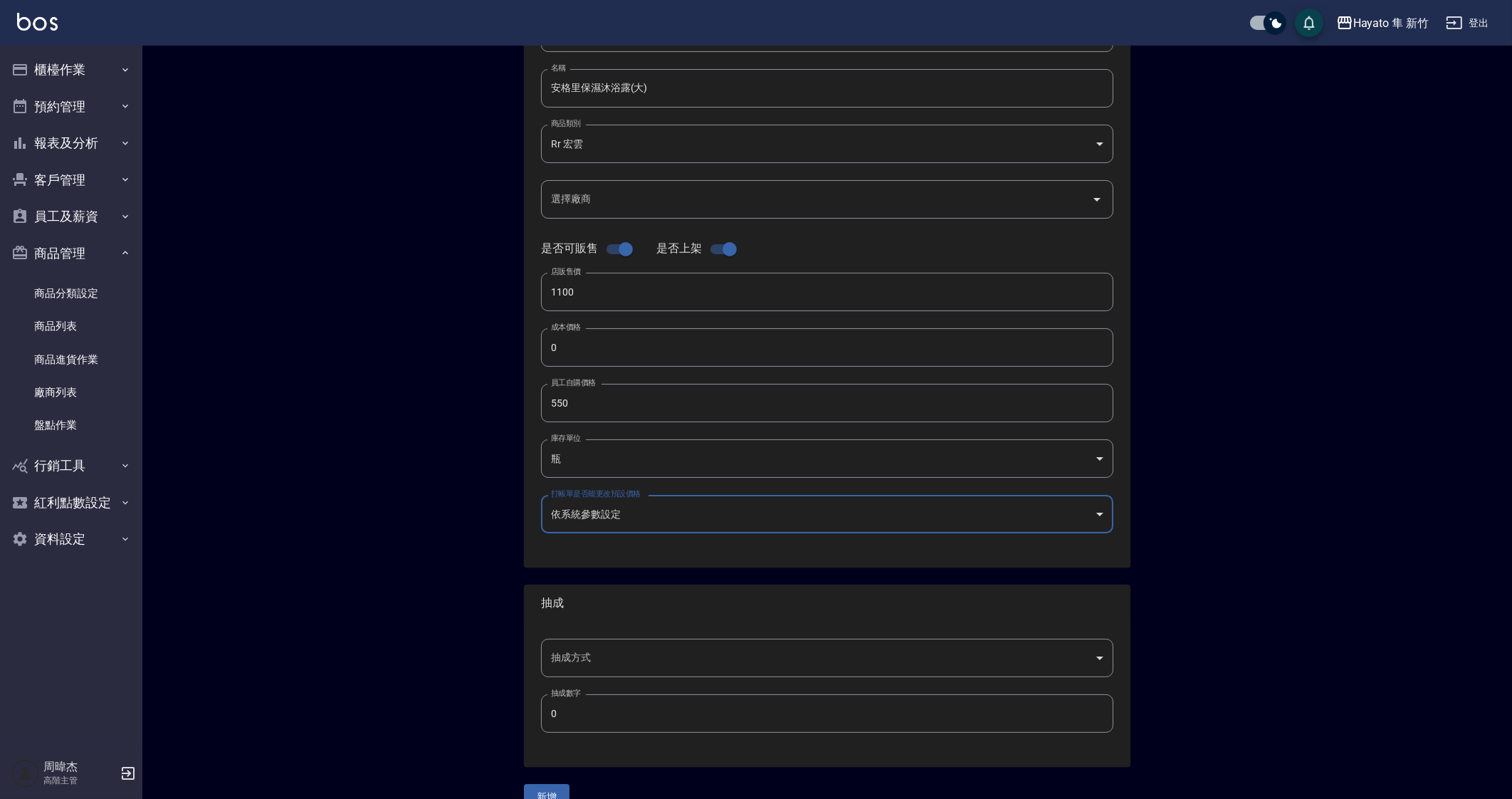
scroll to position [183, 0]
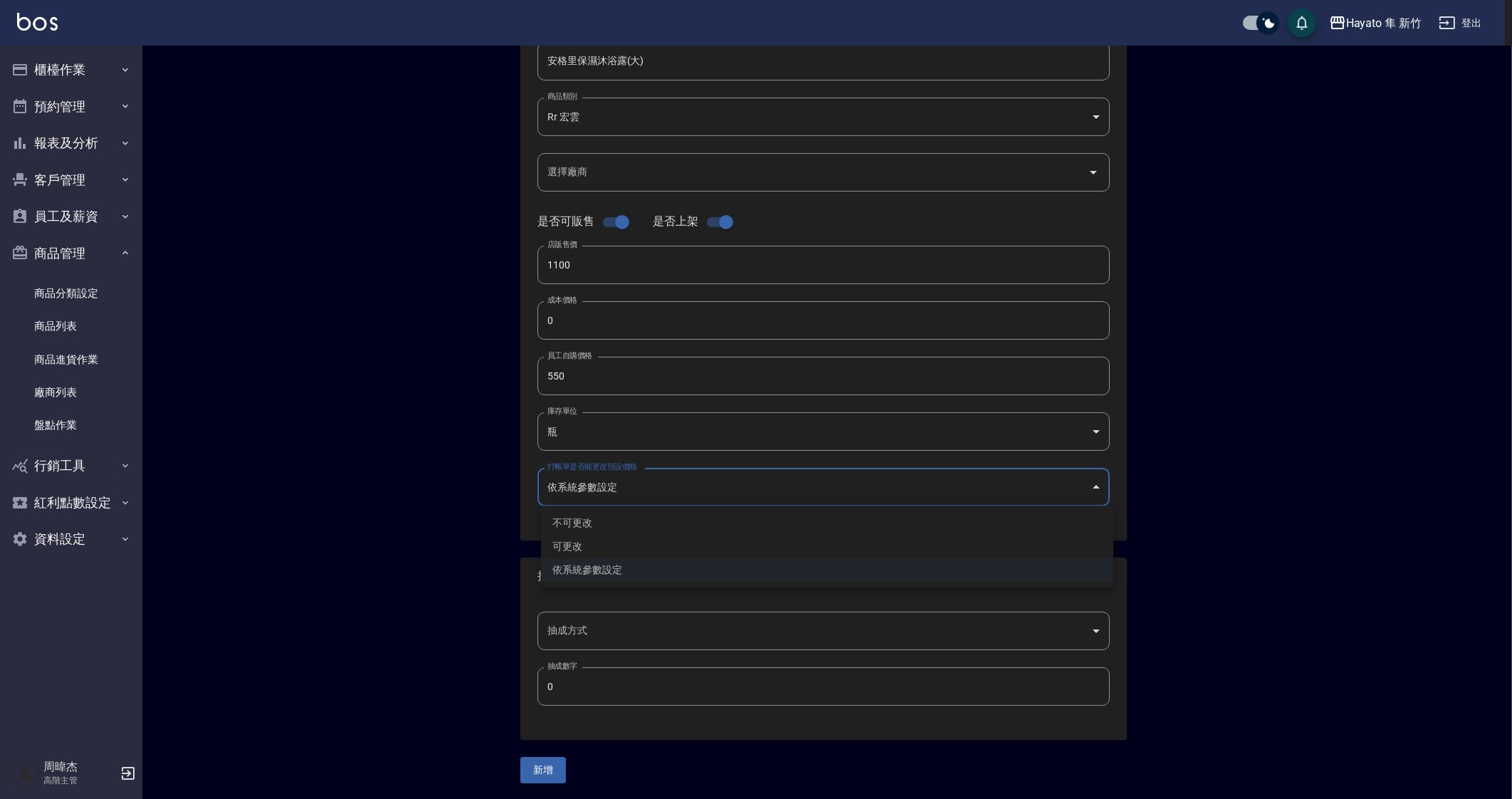
click at [622, 493] on body "Hayato 隼 新竹 登出 櫃檯作業 打帳單 帳單列表 掛單列表 座位開單 營業儀表板 現金收支登錄 高階收支登錄 材料自購登錄 每日結帳 排班表 現場電腦…" at bounding box center [756, 309] width 1512 height 983
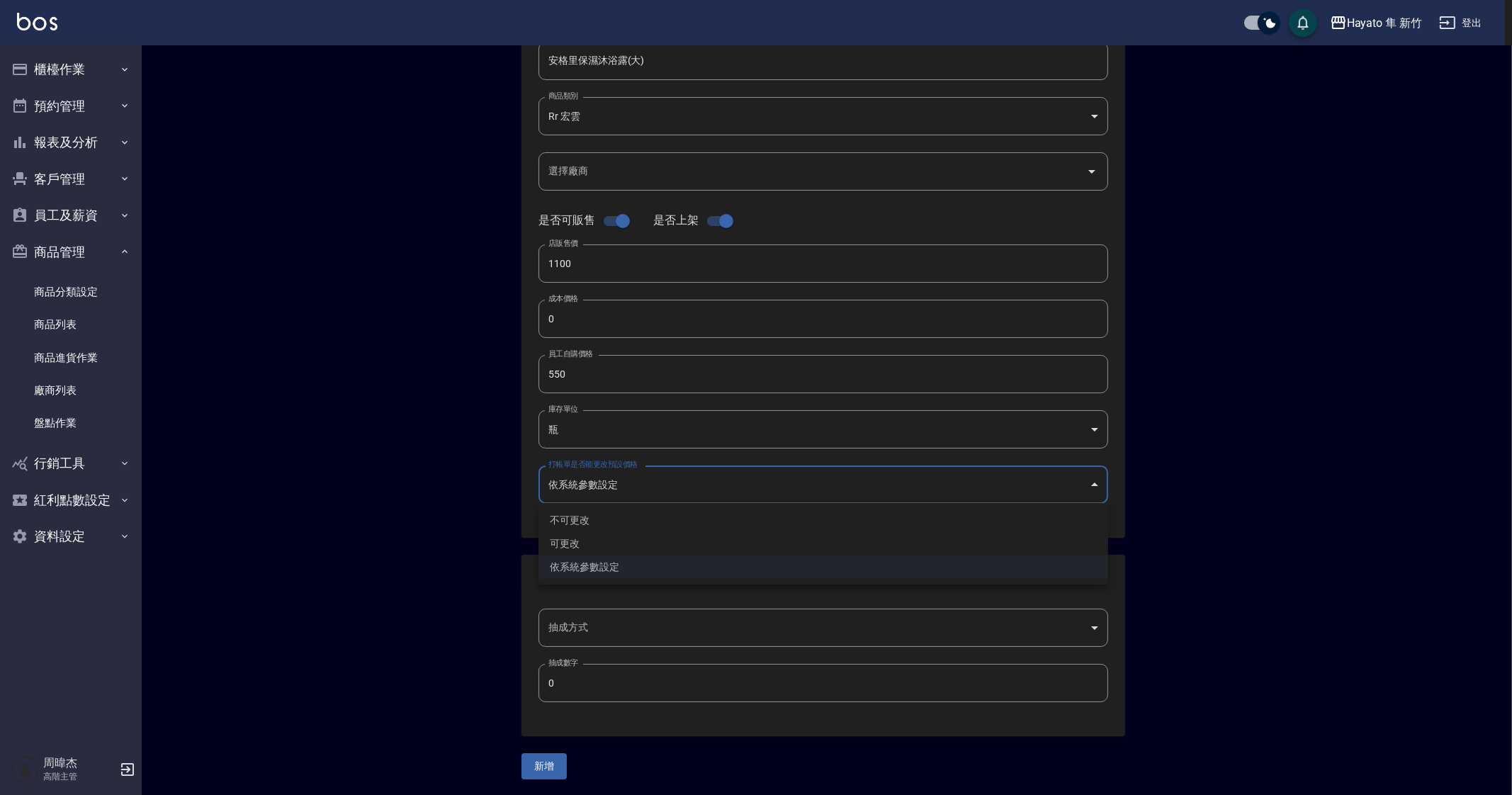
click at [612, 546] on li "可更改" at bounding box center [823, 544] width 570 height 23
type input "FALSE"
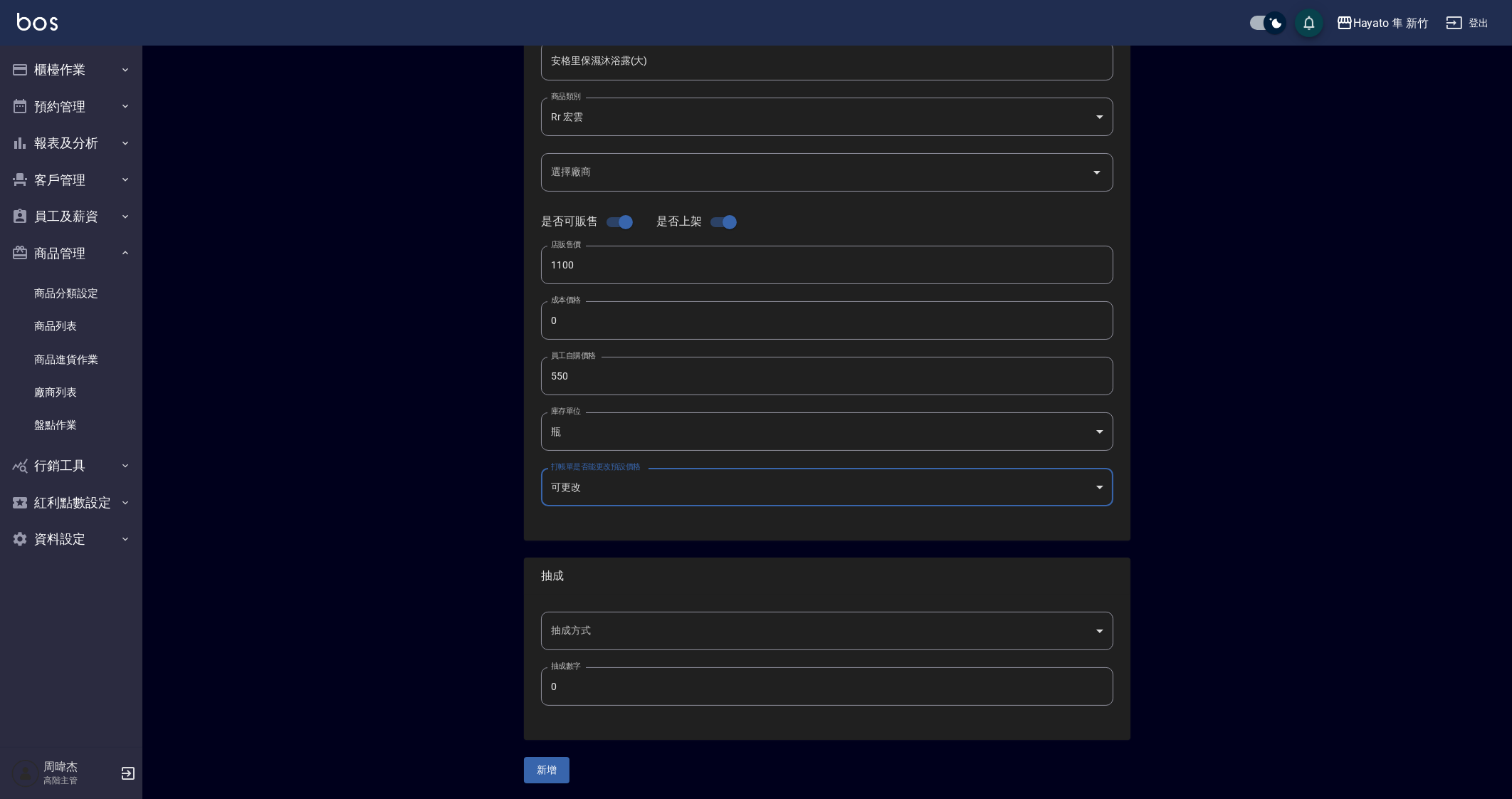
click at [441, 553] on div "Create Product 新增商品 一般資訊 代號 Rr20 代號 名稱 安格里保濕沐浴露(大) 名稱 商品類別 Rr 宏雲 06fa67eb-5fb…" at bounding box center [827, 332] width 1370 height 938
click at [586, 628] on body "Hayato 隼 新竹 登出 櫃檯作業 打帳單 帳單列表 掛單列表 座位開單 營業儀表板 現金收支登錄 高階收支登錄 材料自購登錄 每日結帳 排班表 現場電腦…" at bounding box center [756, 309] width 1512 height 983
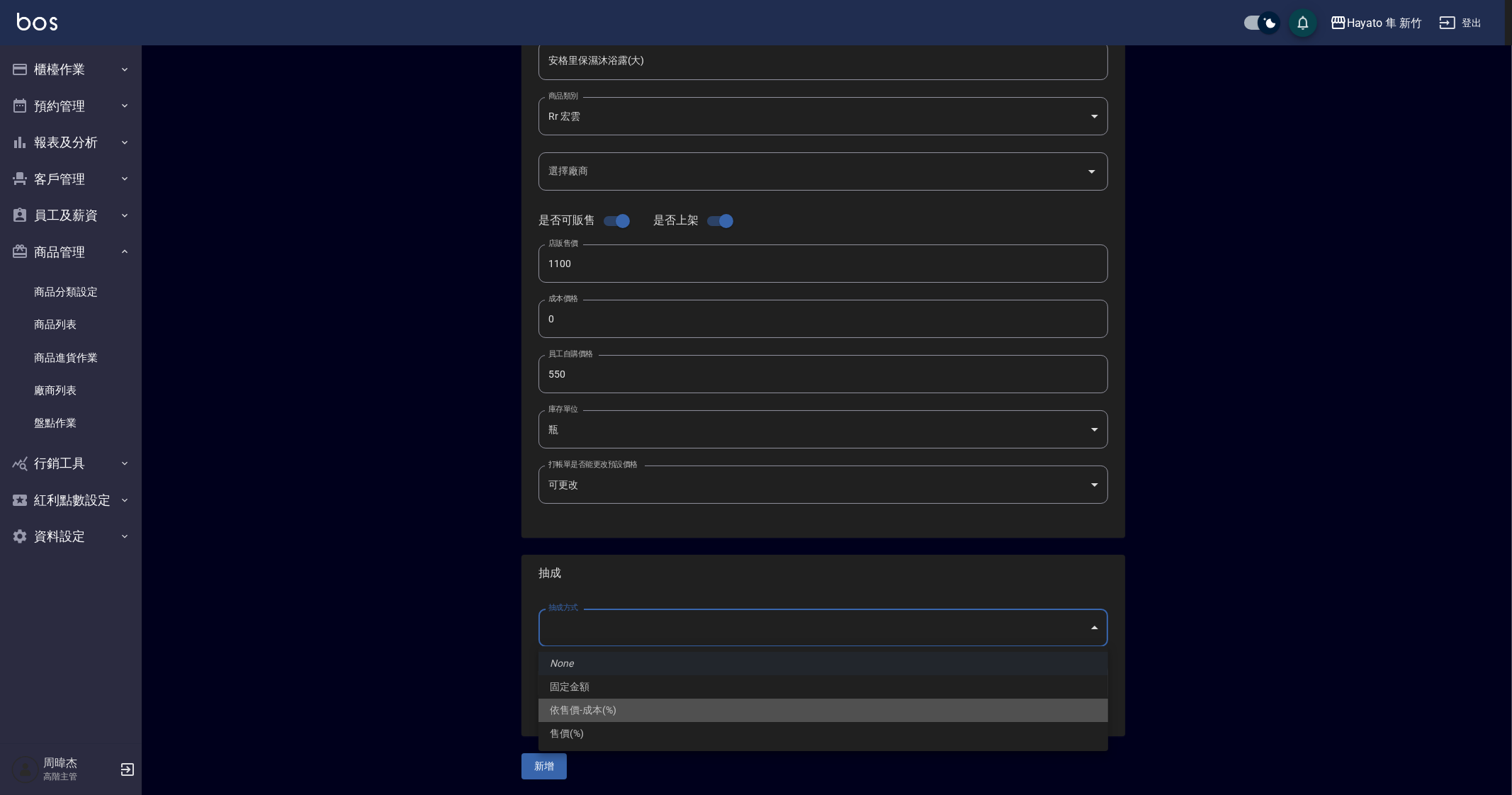
click at [663, 708] on li "依售價-成本(%)" at bounding box center [823, 711] width 570 height 23
type input "byCost"
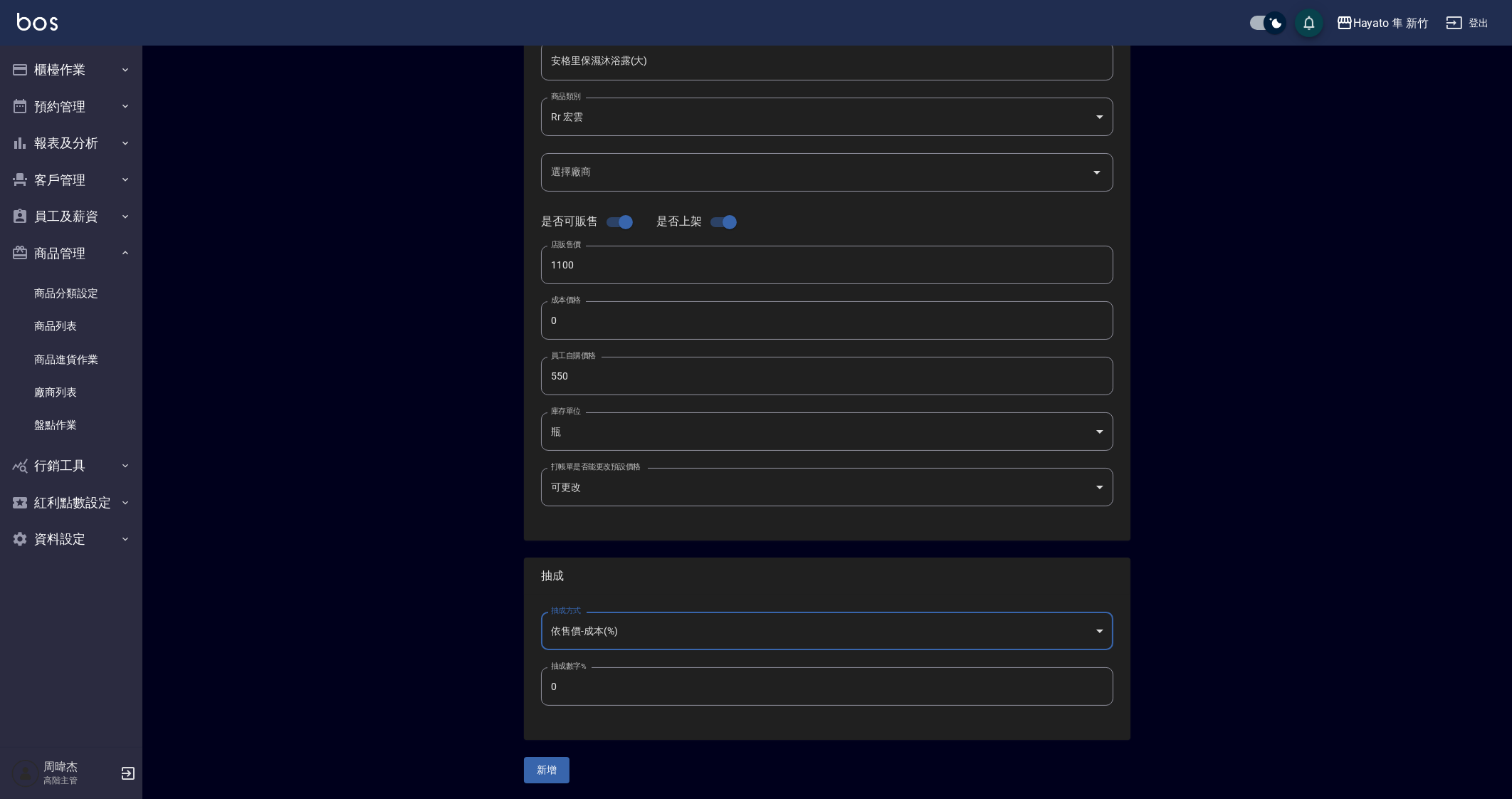
click at [647, 695] on input "0" at bounding box center [827, 686] width 573 height 38
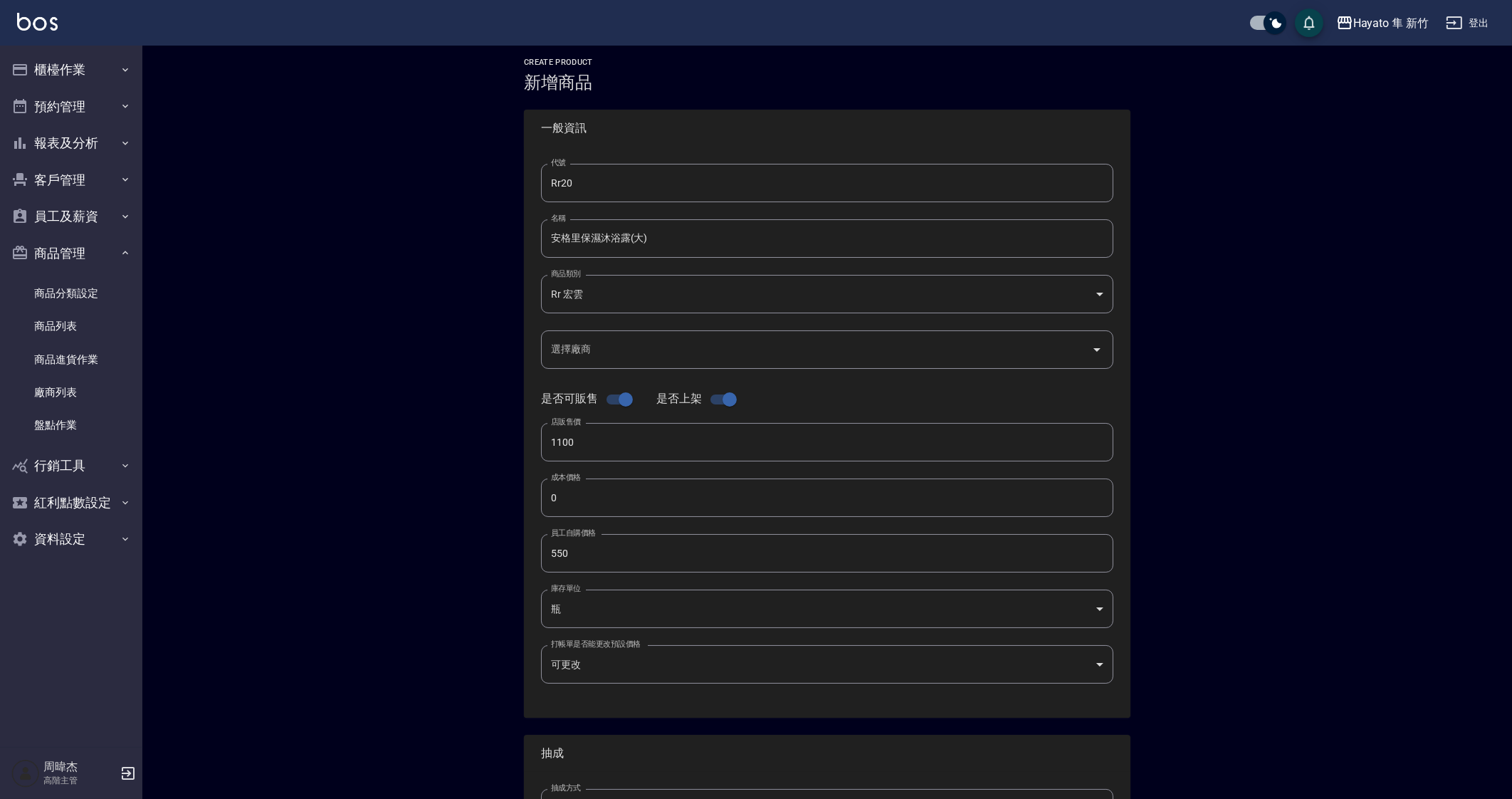
scroll to position [0, 0]
type input "50"
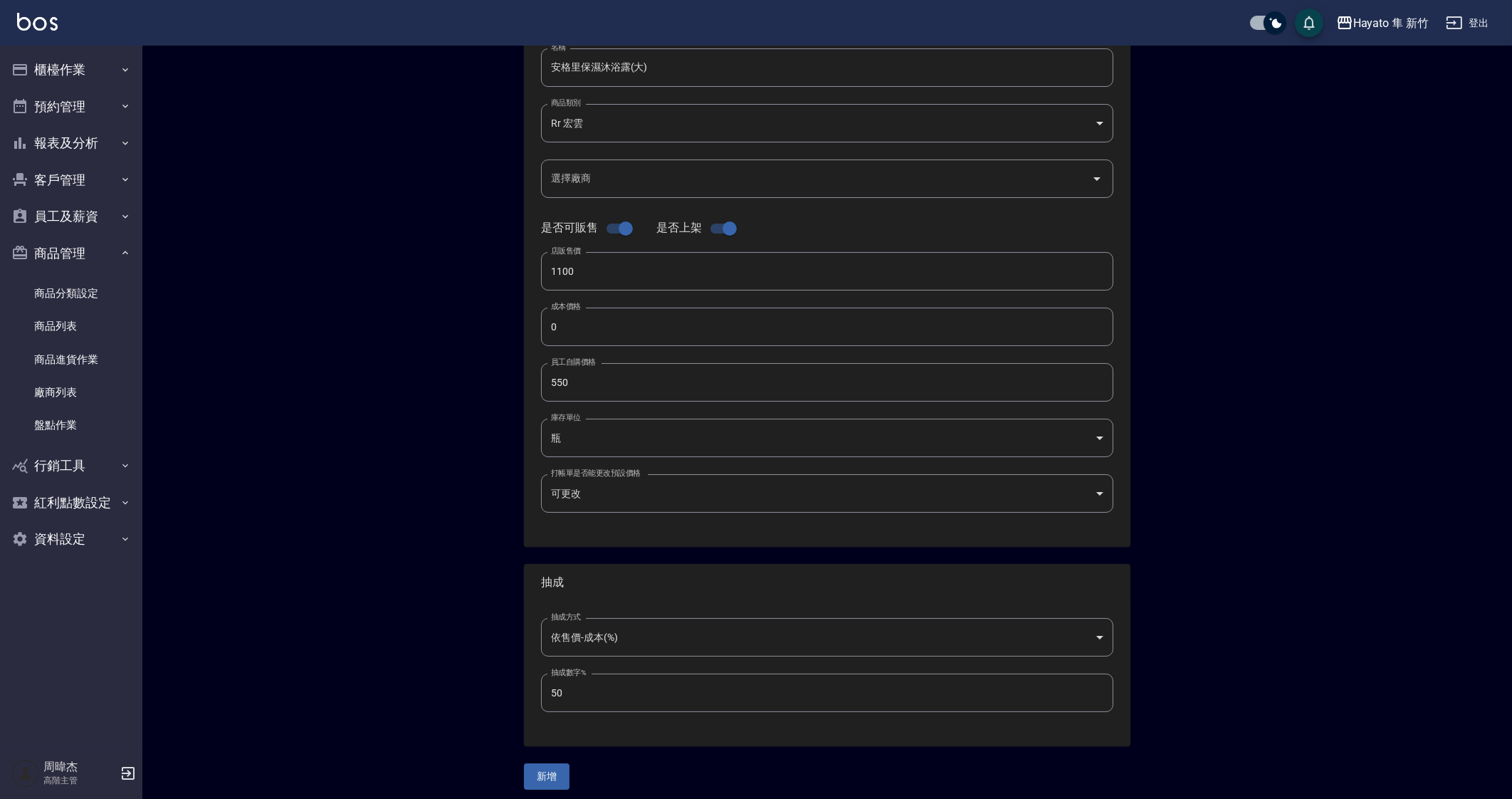
scroll to position [183, 0]
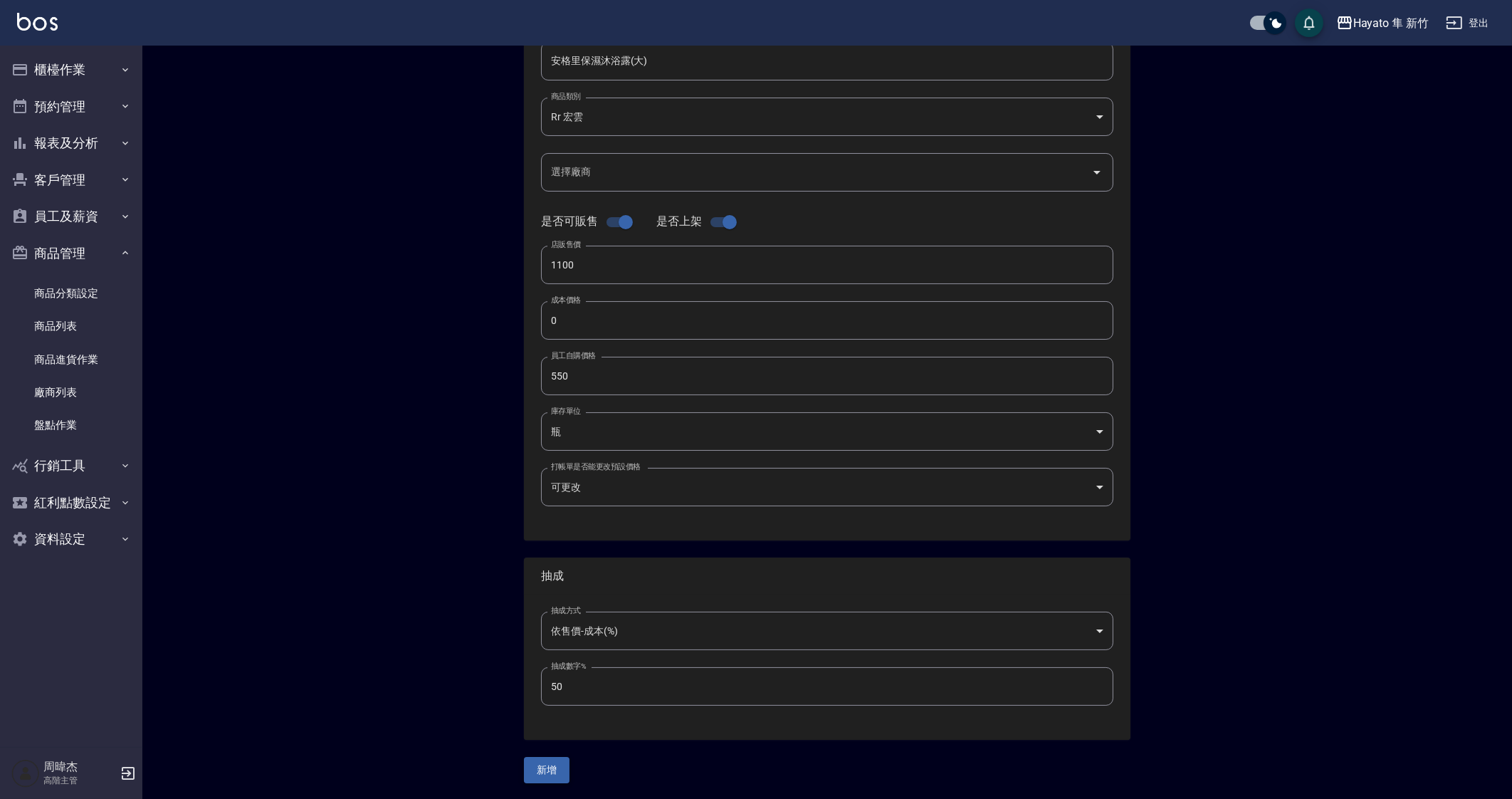
click at [559, 766] on button "新增" at bounding box center [546, 770] width 45 height 27
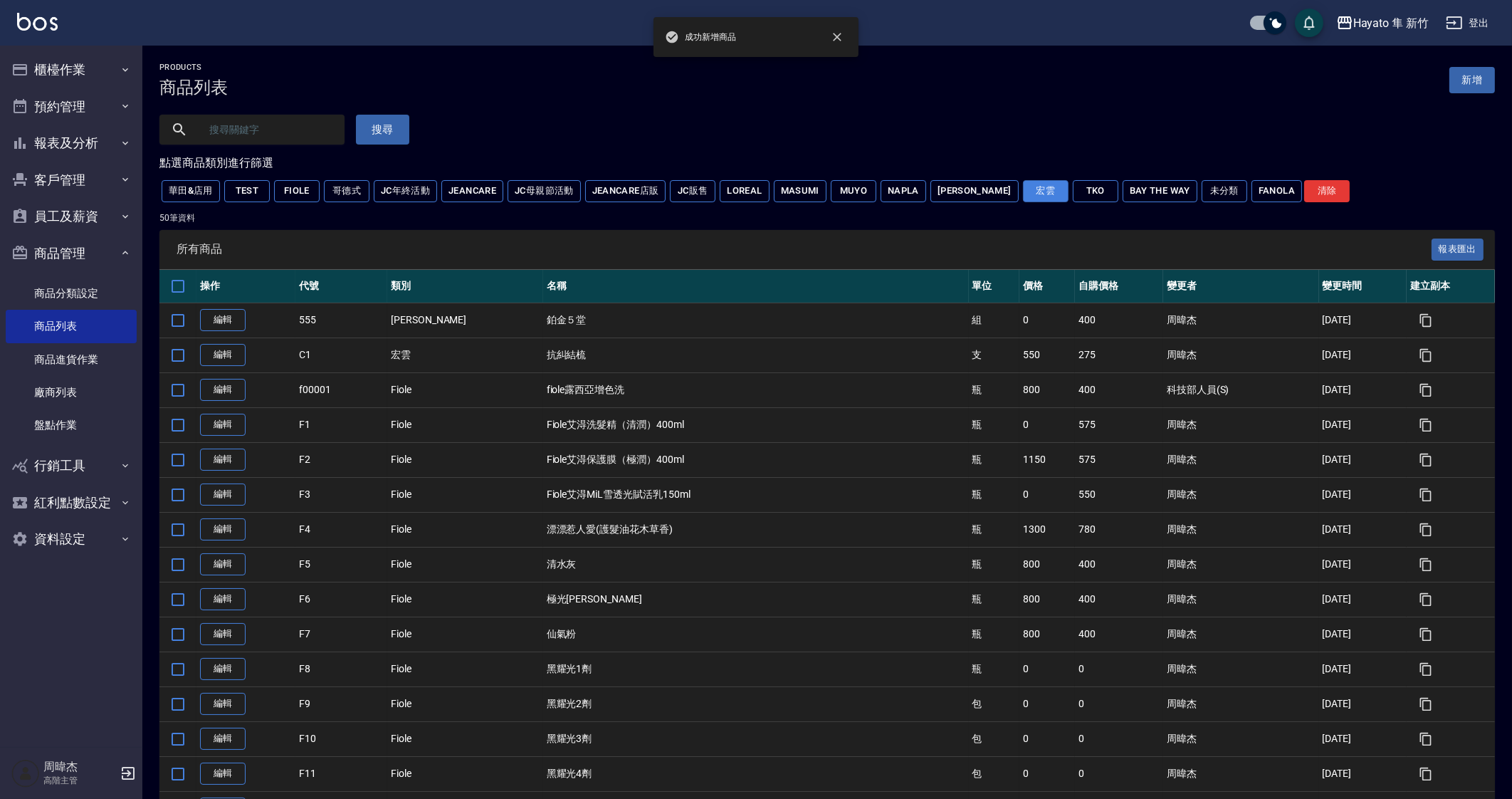
click at [1023, 186] on button "宏雲" at bounding box center [1045, 191] width 45 height 22
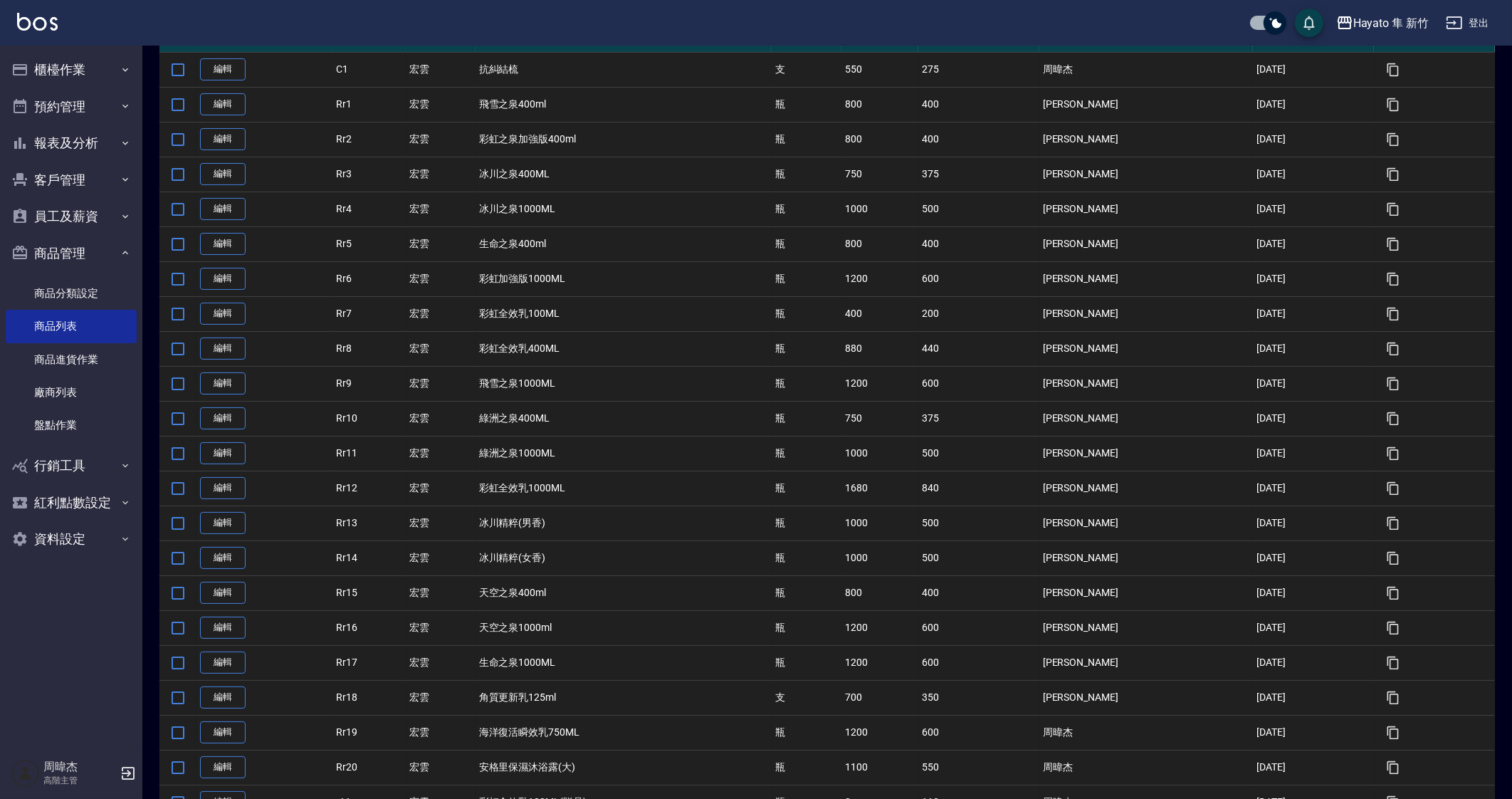
scroll to position [337, 0]
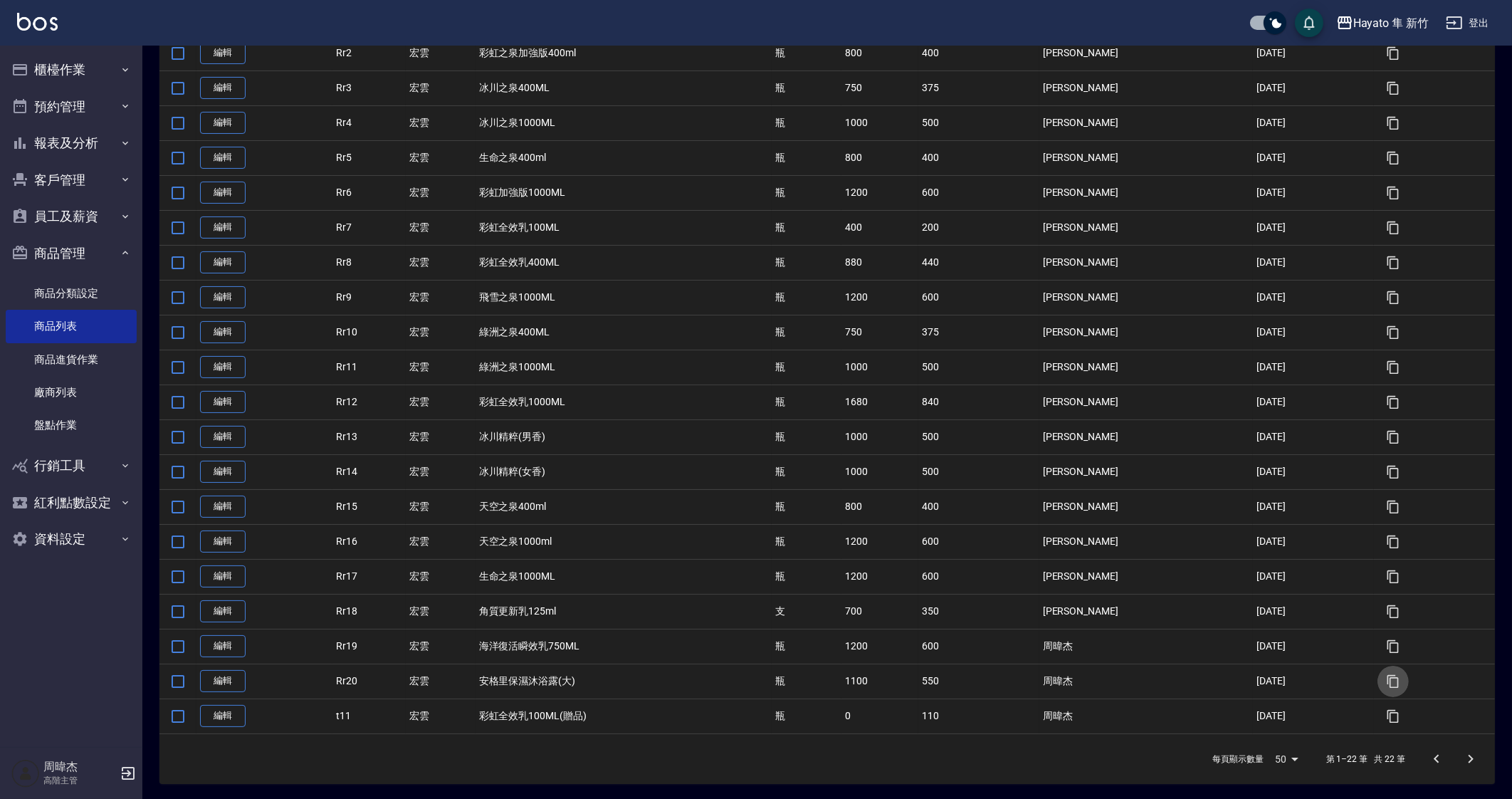
click at [1386, 677] on icon "button" at bounding box center [1393, 681] width 14 height 14
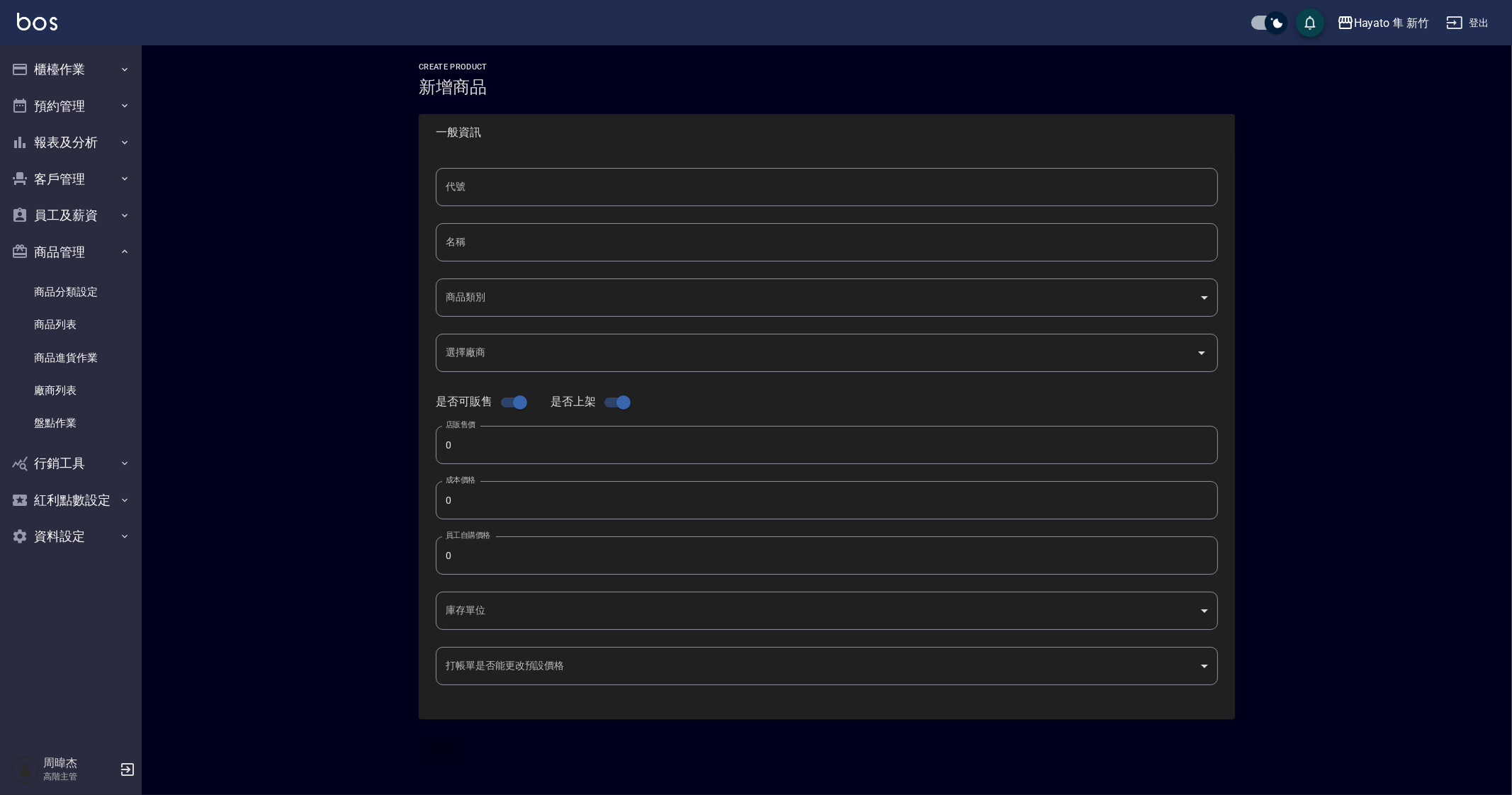
type input "Rr20的副本"
type input "安格里保濕沐浴露(大)的副本"
type input "06fa67eb-5fb6-48d8-b041-f98a3b150cc1"
type input "1100"
type input "550"
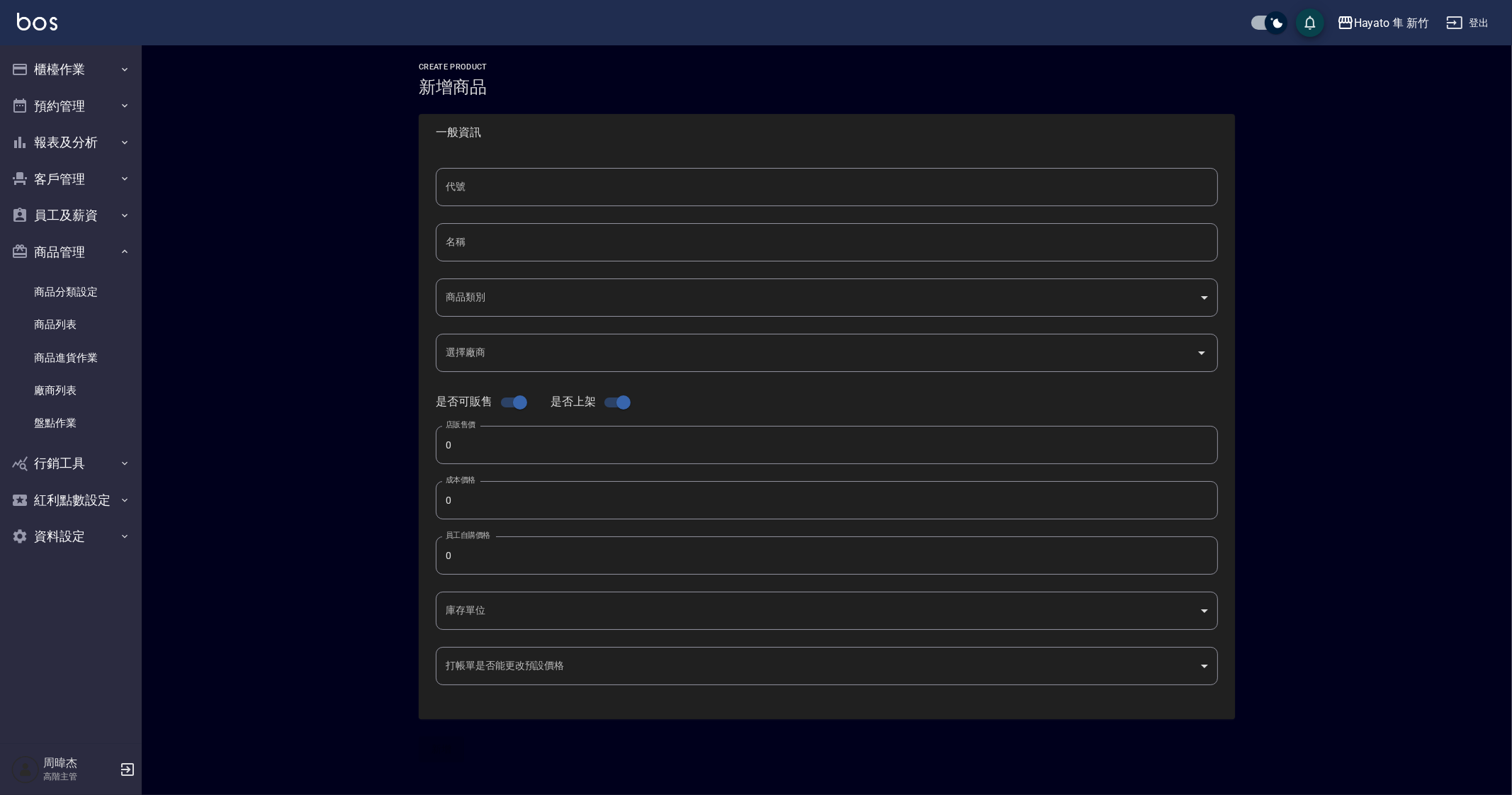
type input "瓶"
type input "FALSE"
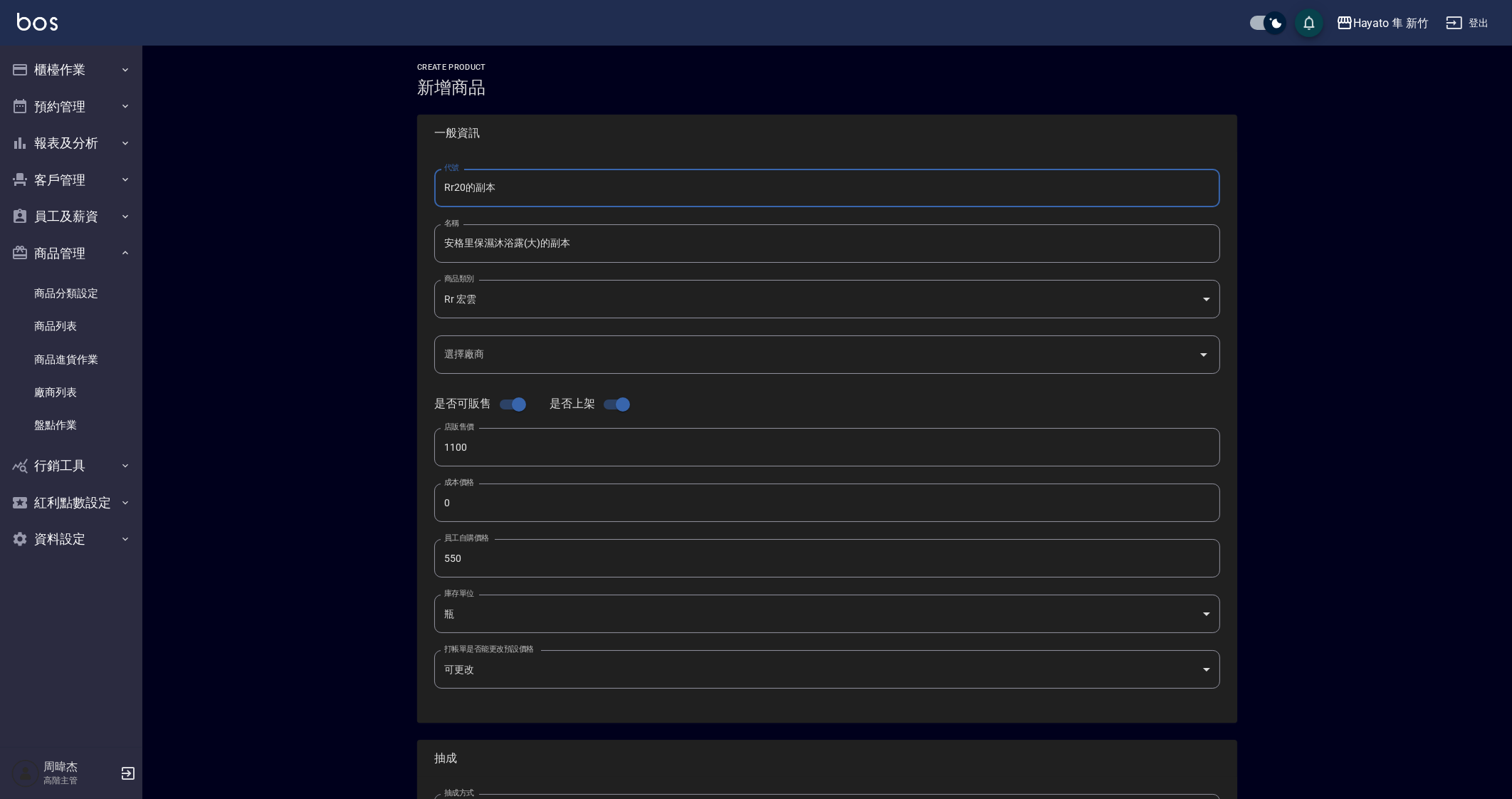
drag, startPoint x: 459, startPoint y: 188, endPoint x: 584, endPoint y: 191, distance: 125.0
click at [584, 191] on input "Rr20的副本" at bounding box center [827, 188] width 786 height 38
type input "Rr21"
drag, startPoint x: 471, startPoint y: 244, endPoint x: 431, endPoint y: 248, distance: 40.2
click at [431, 248] on div "代號 Rr21 代號 名稱 安格里保濕沐浴露(大)的副本 名稱 商品類別 Rr 宏雲 06fa67eb-5fb6-48d8-b041-f98a3b150c…" at bounding box center [827, 436] width 820 height 571
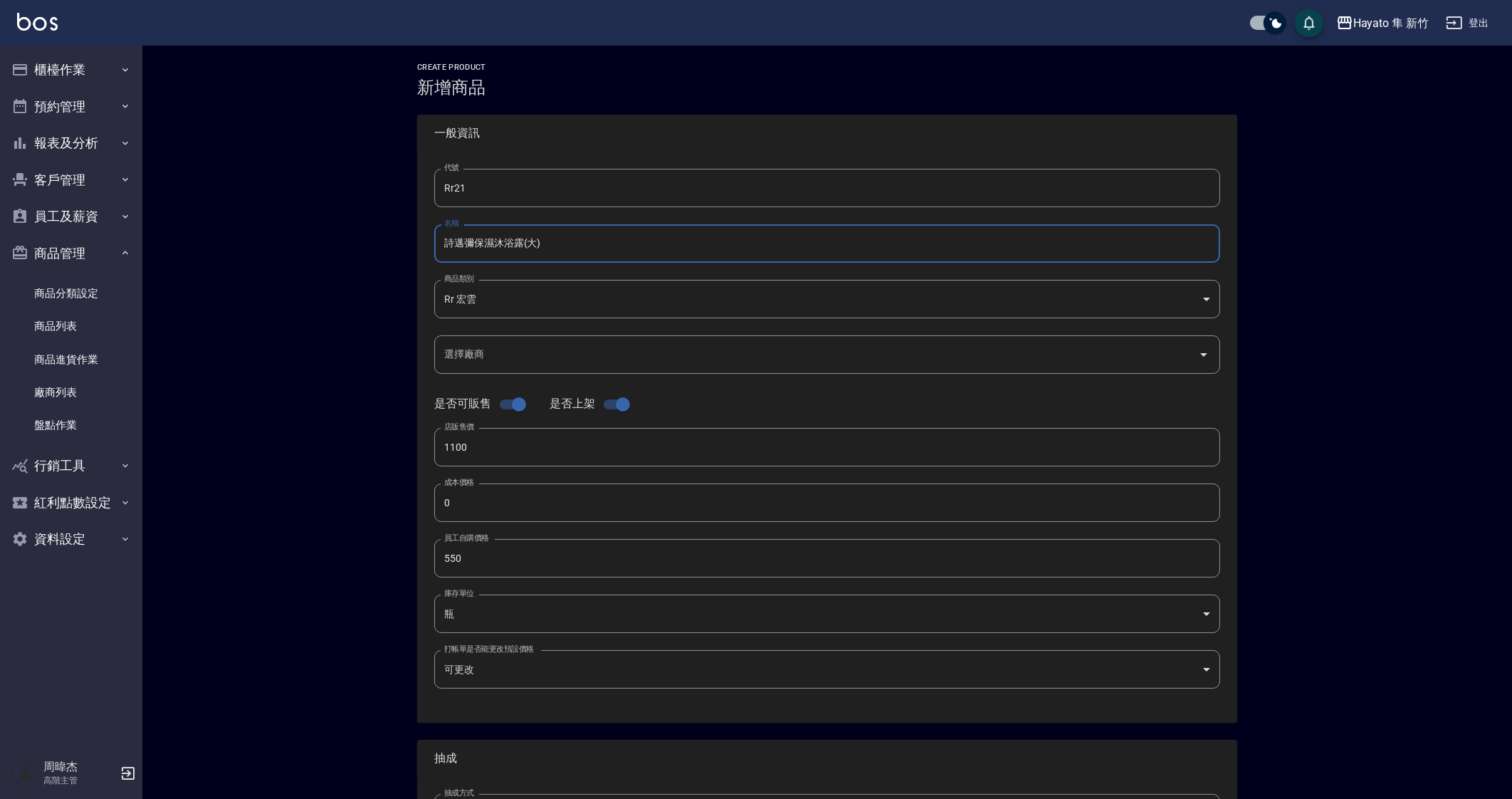
type input "詩邁彌保濕沐浴露(大)"
click at [498, 508] on input "0" at bounding box center [827, 502] width 786 height 38
drag, startPoint x: 498, startPoint y: 508, endPoint x: 424, endPoint y: 519, distance: 74.8
click at [424, 519] on div "代號 Rr21 代號 名稱 詩邁彌保濕沐浴露(大) 名稱 商品類別 Rr 宏雲 06fa67eb-5fb6-48d8-b041-f98a3b150cc1 …" at bounding box center [827, 436] width 820 height 571
type input "0550"
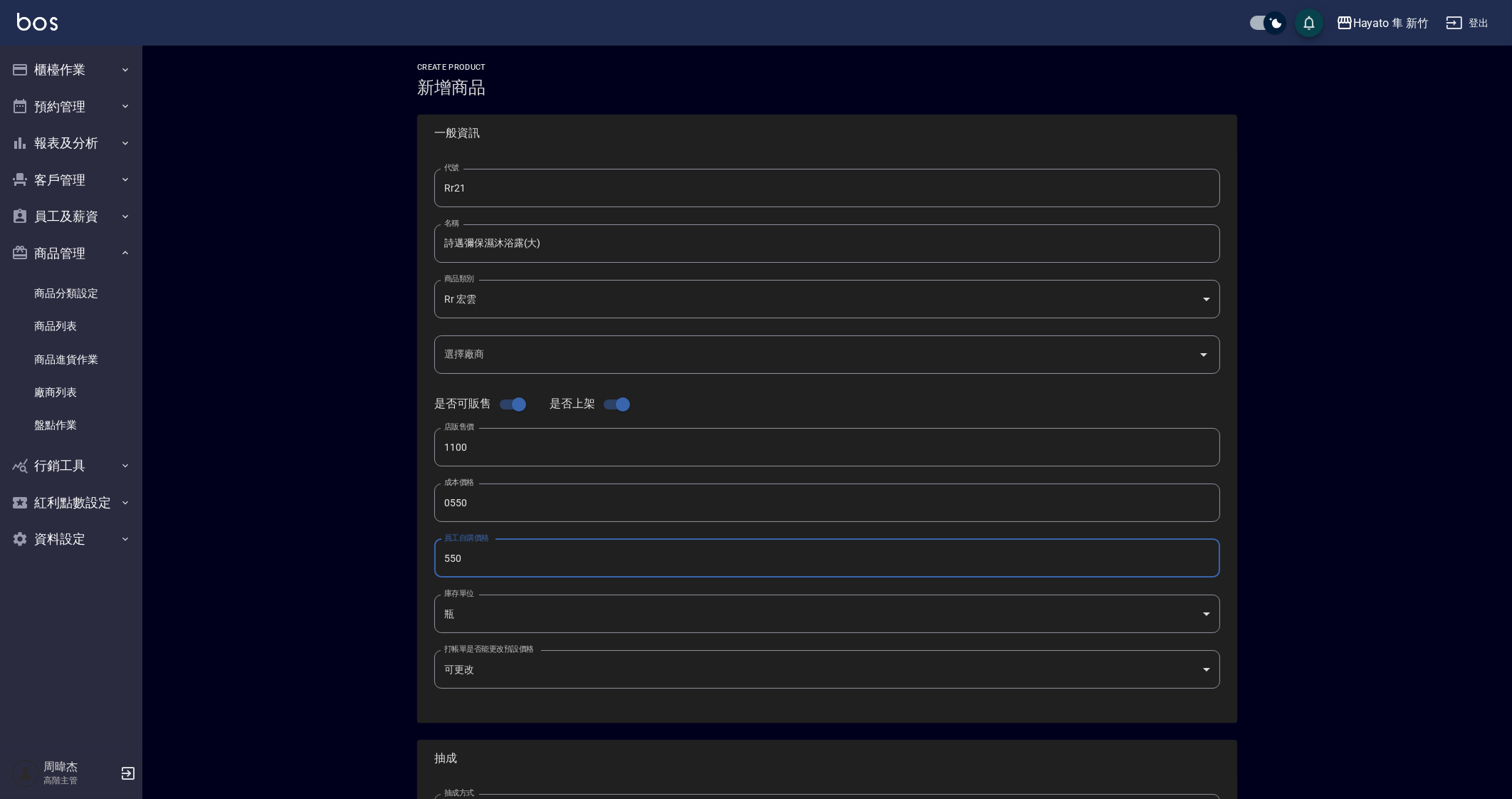
click at [592, 570] on input "550" at bounding box center [827, 558] width 786 height 38
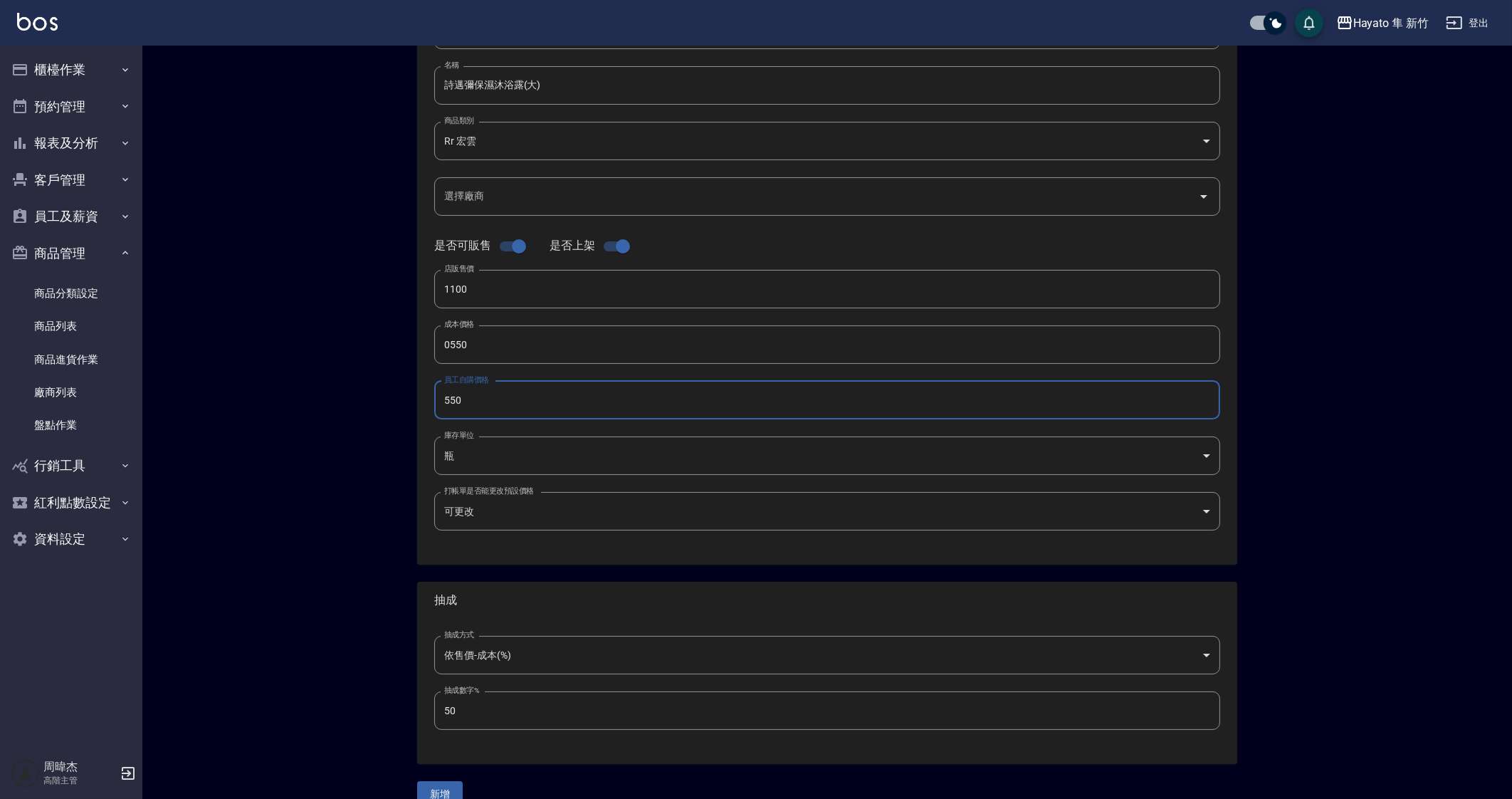
scroll to position [183, 0]
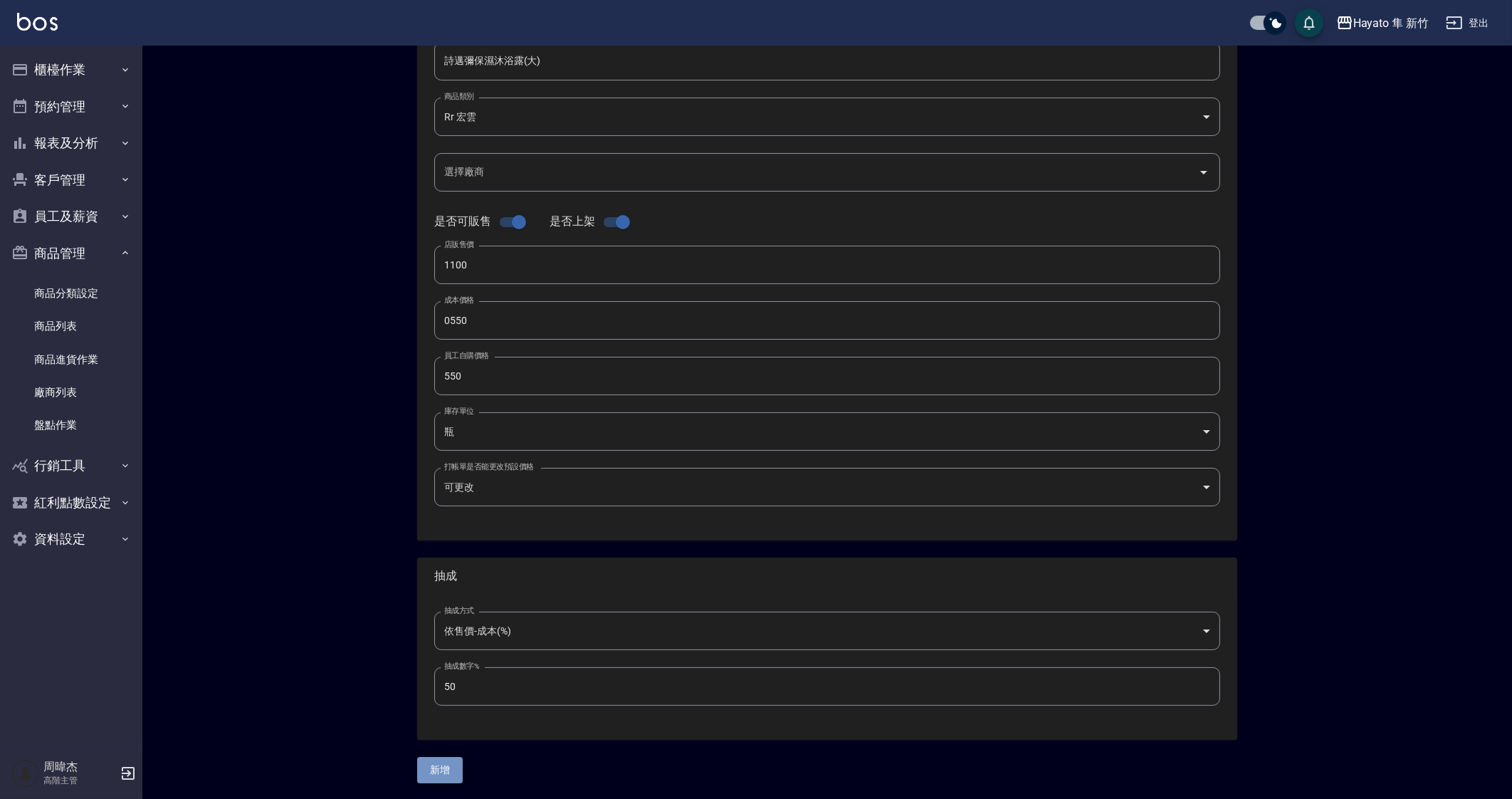
click at [441, 781] on button "新增" at bounding box center [440, 770] width 45 height 27
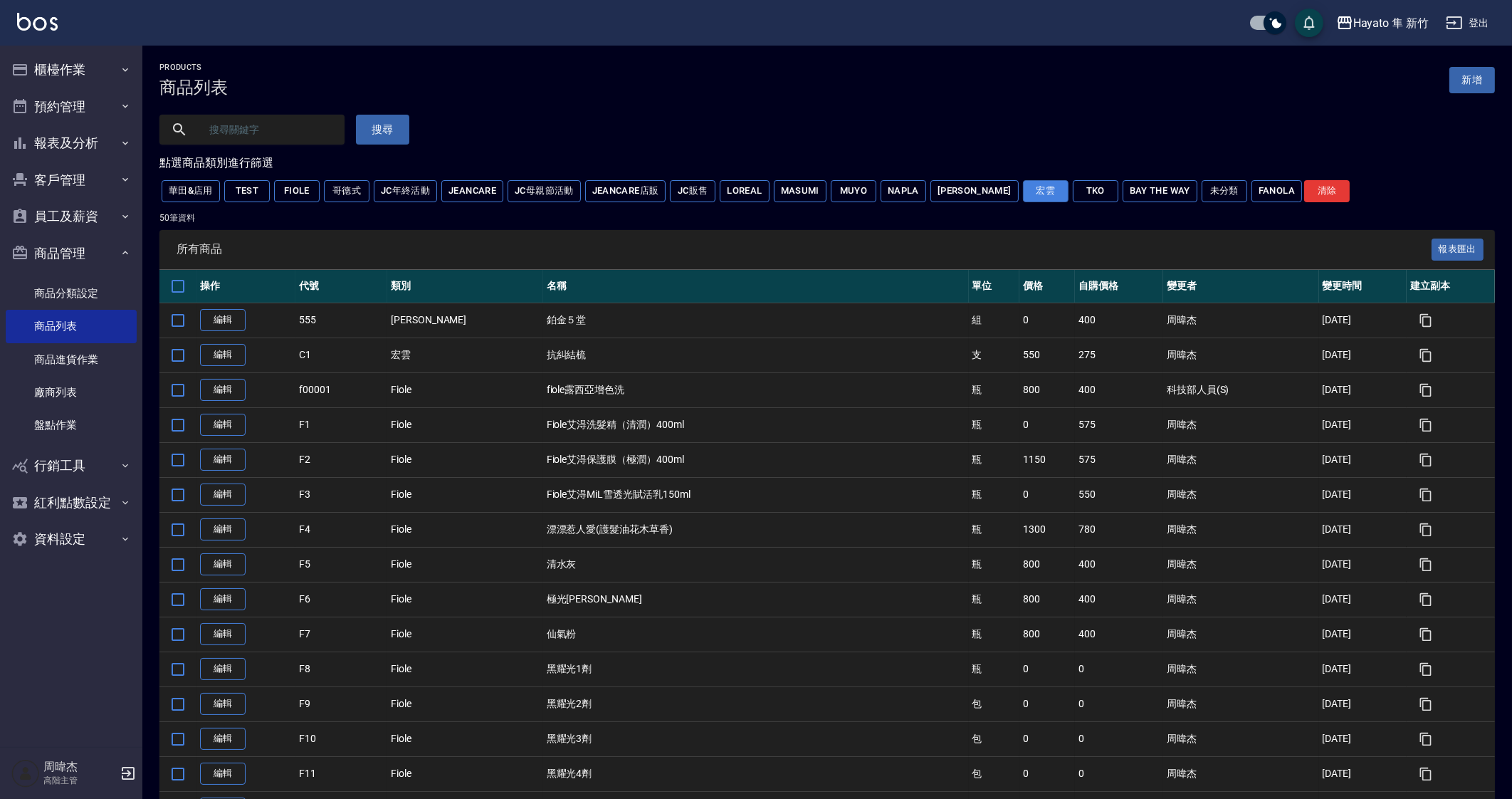
click at [1023, 188] on button "宏雲" at bounding box center [1045, 191] width 45 height 22
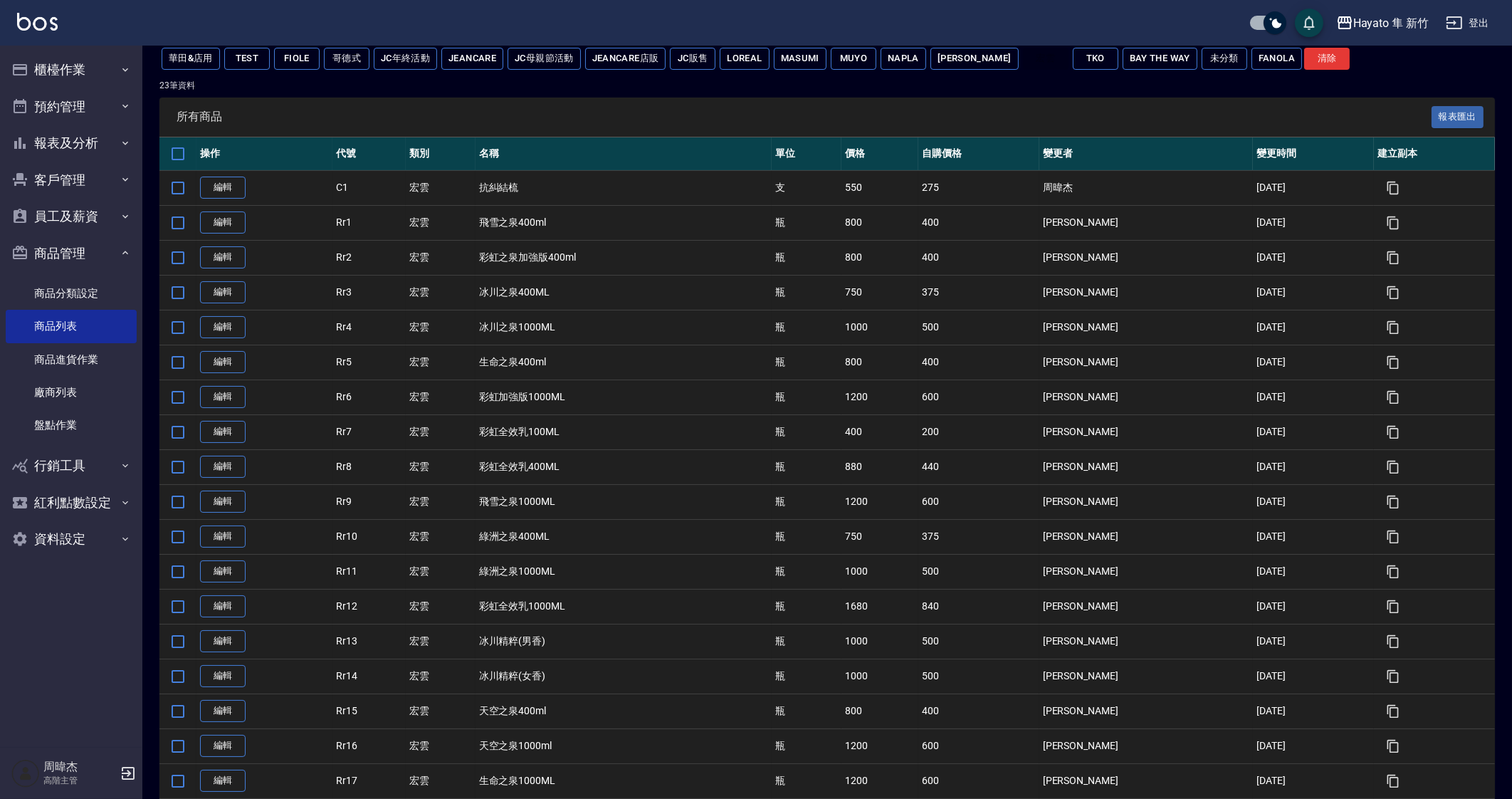
scroll to position [371, 0]
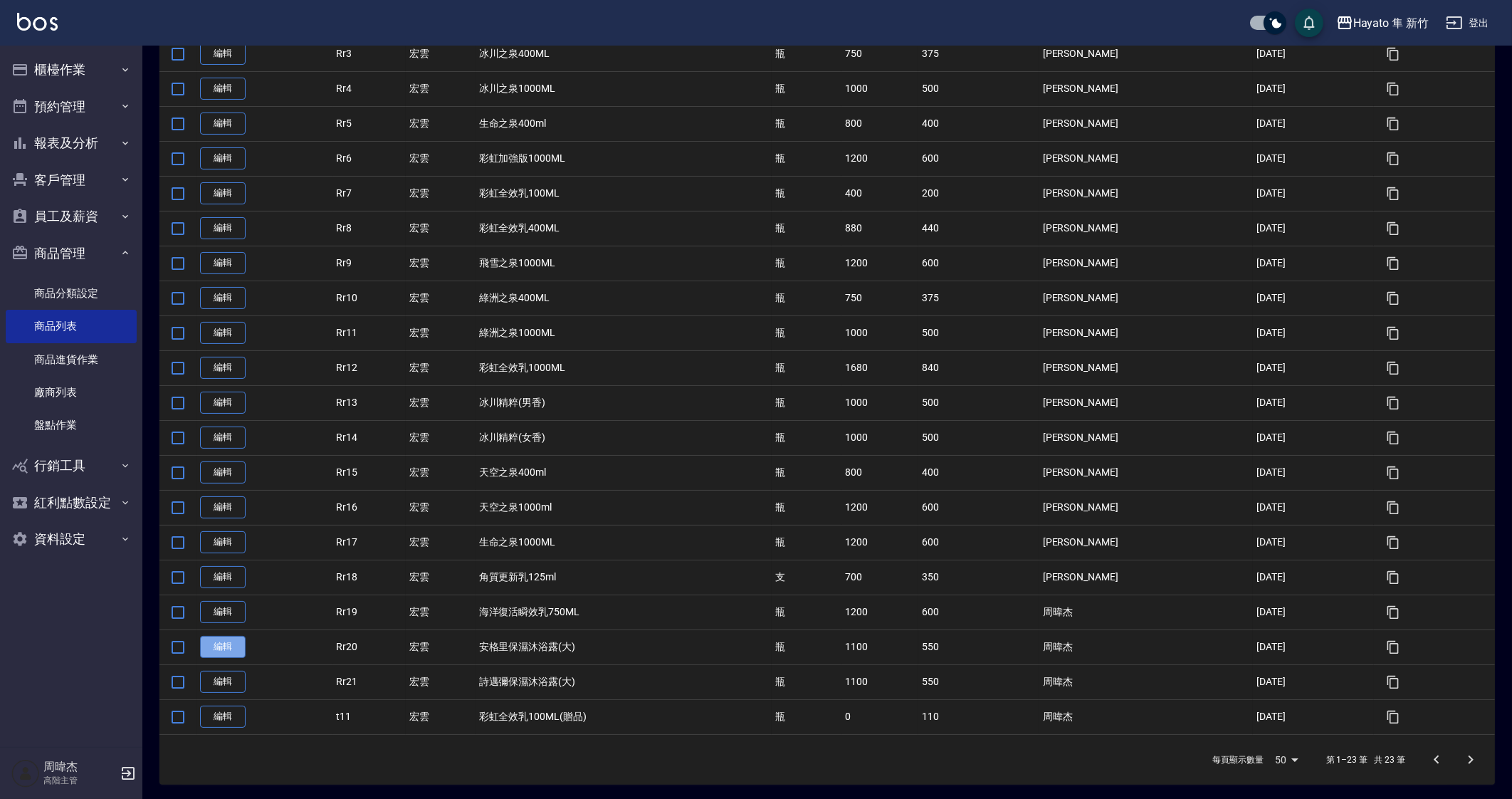
click at [234, 654] on link "編輯" at bounding box center [223, 647] width 45 height 22
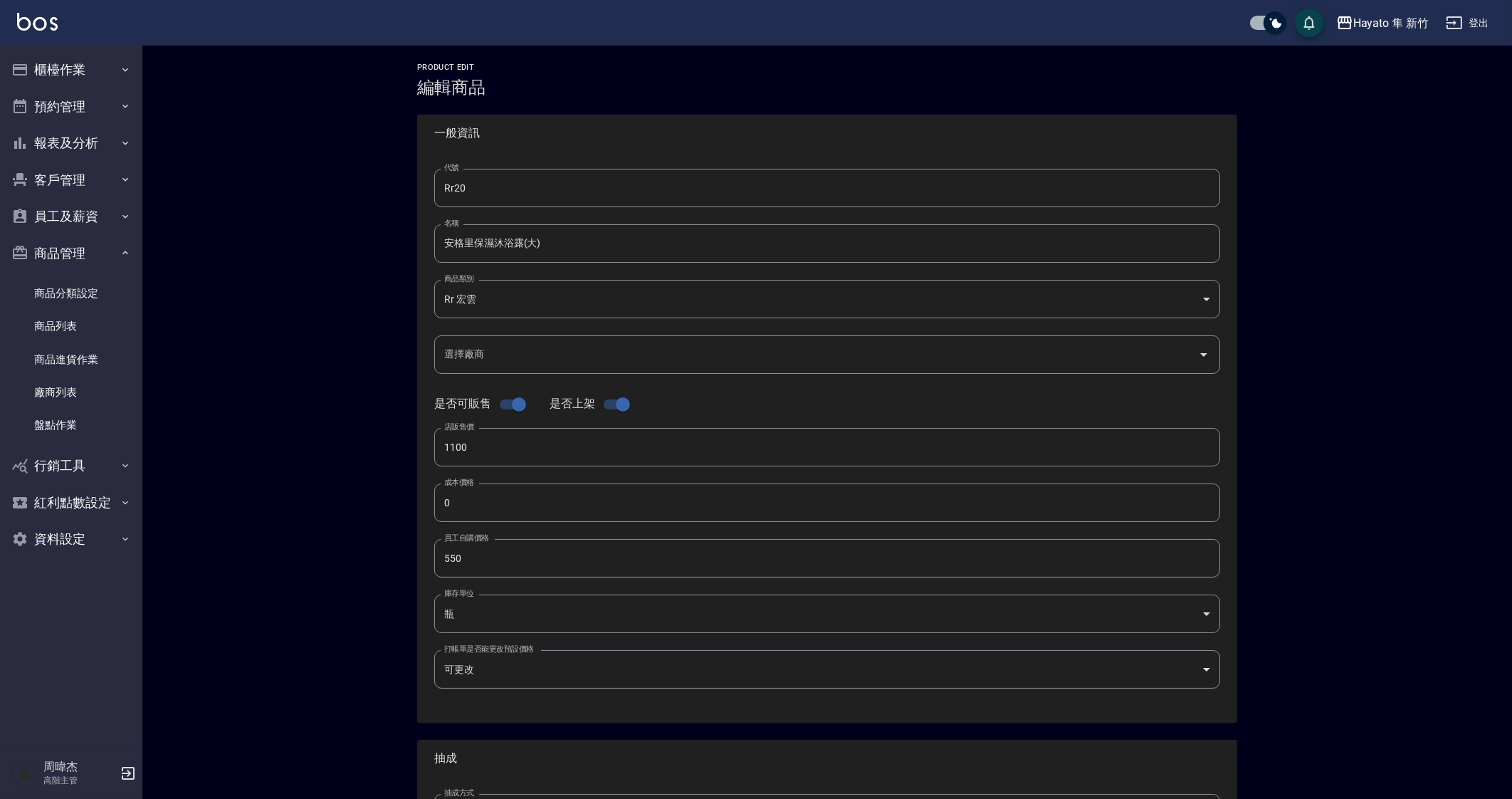
click at [526, 506] on input "0" at bounding box center [827, 502] width 786 height 38
type input "0550"
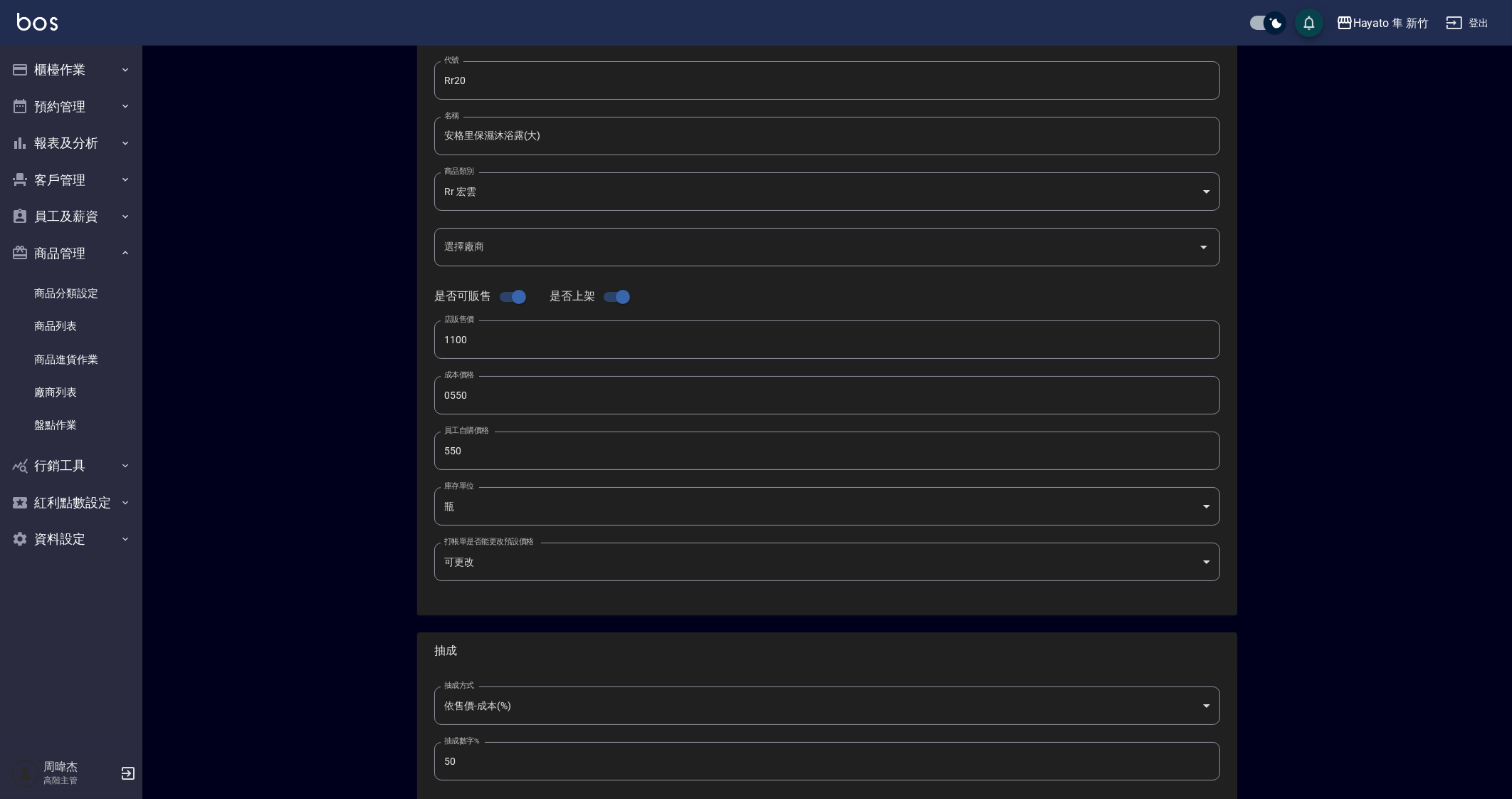
scroll to position [183, 0]
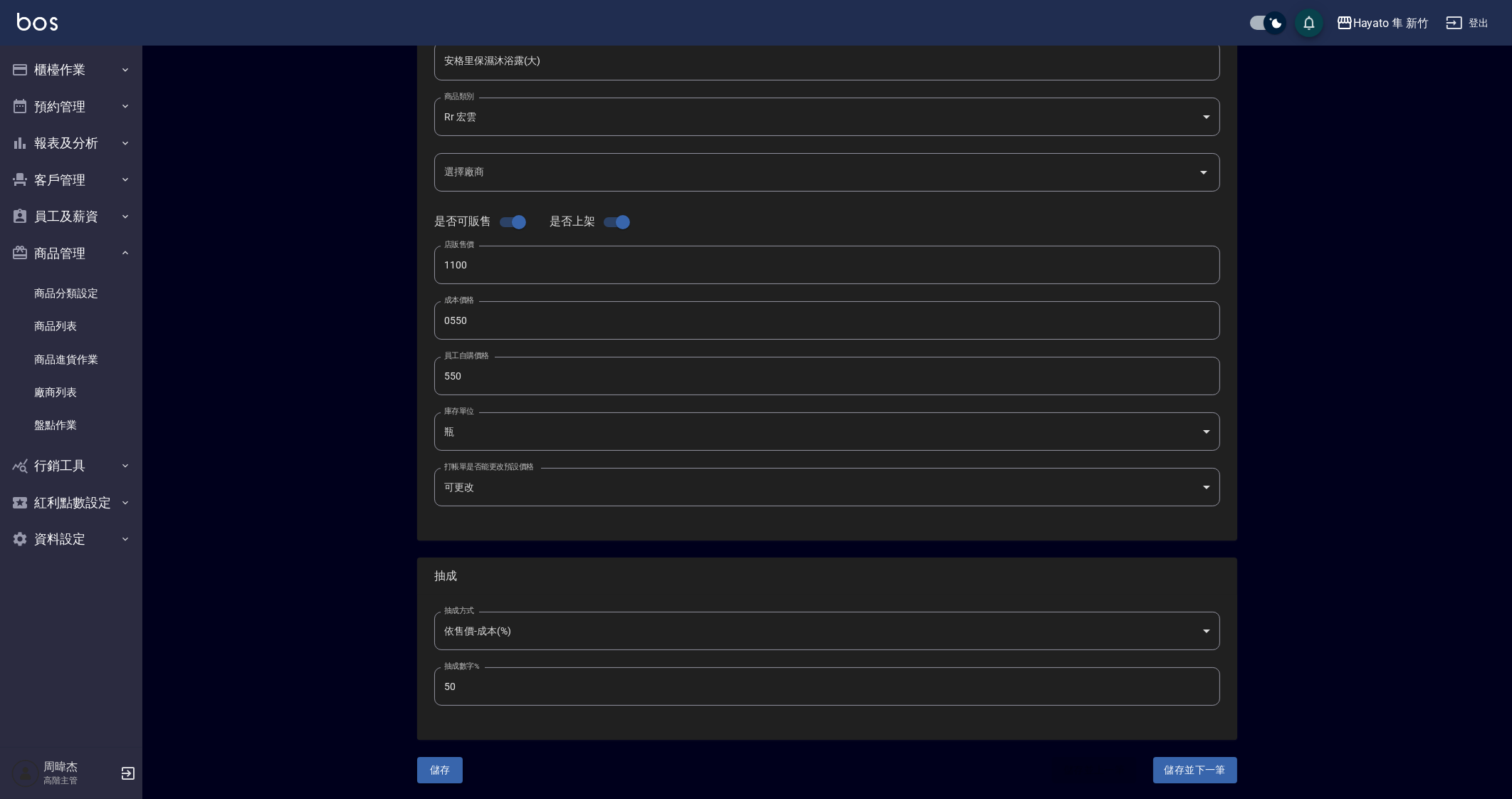
click at [443, 779] on button "儲存" at bounding box center [440, 770] width 45 height 27
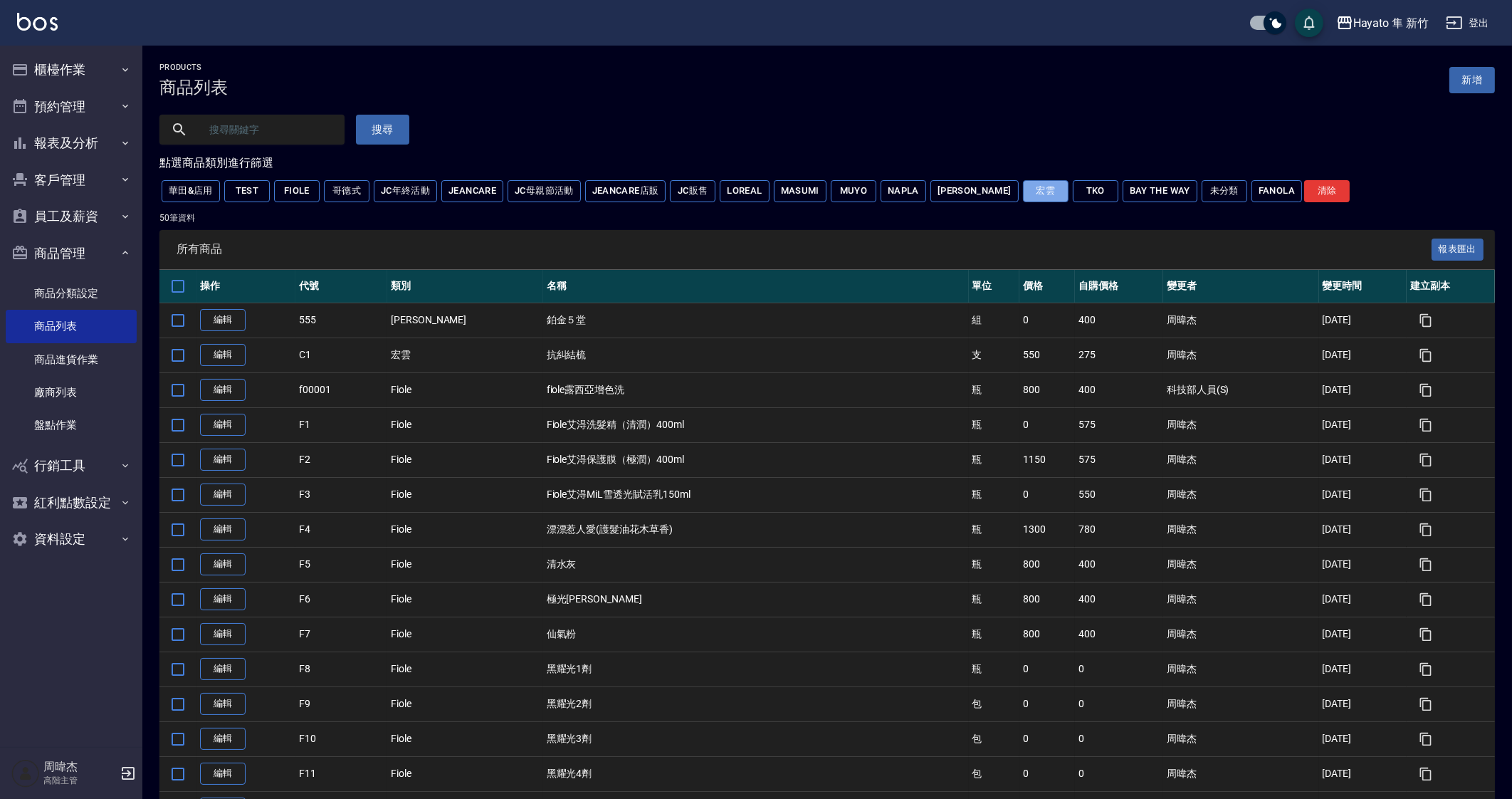
click at [1023, 194] on button "宏雲" at bounding box center [1045, 191] width 45 height 22
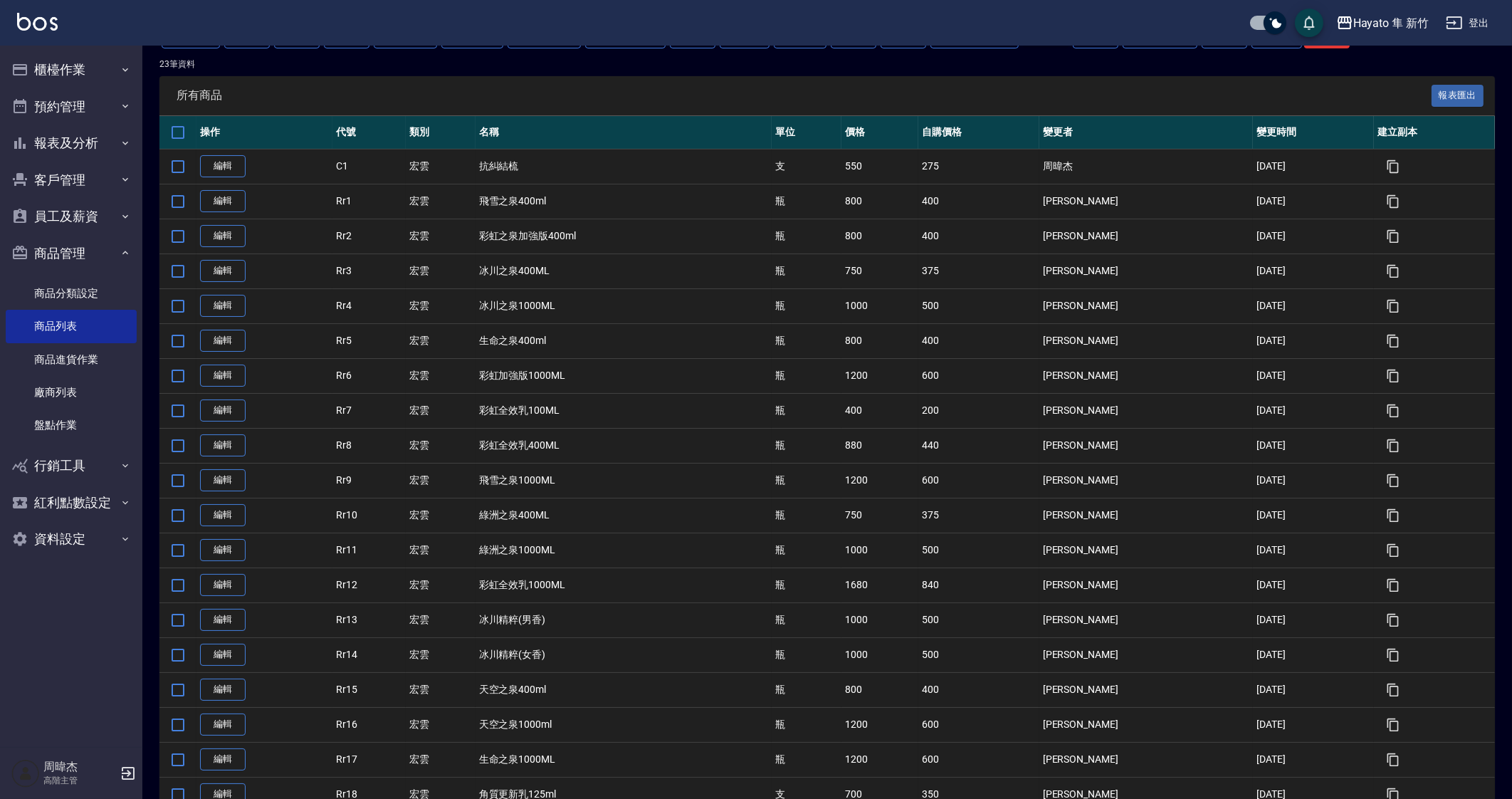
scroll to position [371, 0]
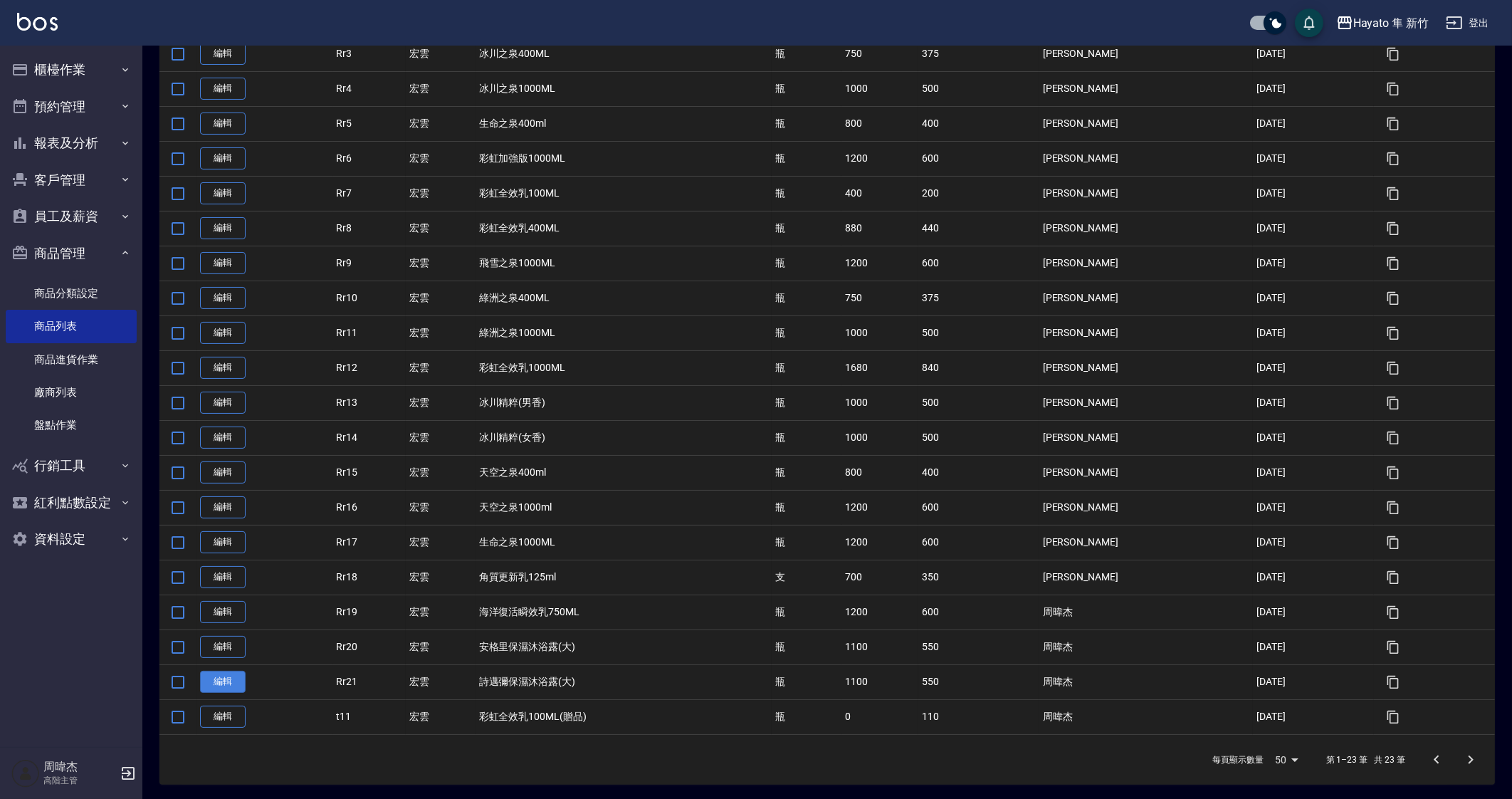
click at [216, 685] on link "編輯" at bounding box center [223, 682] width 45 height 22
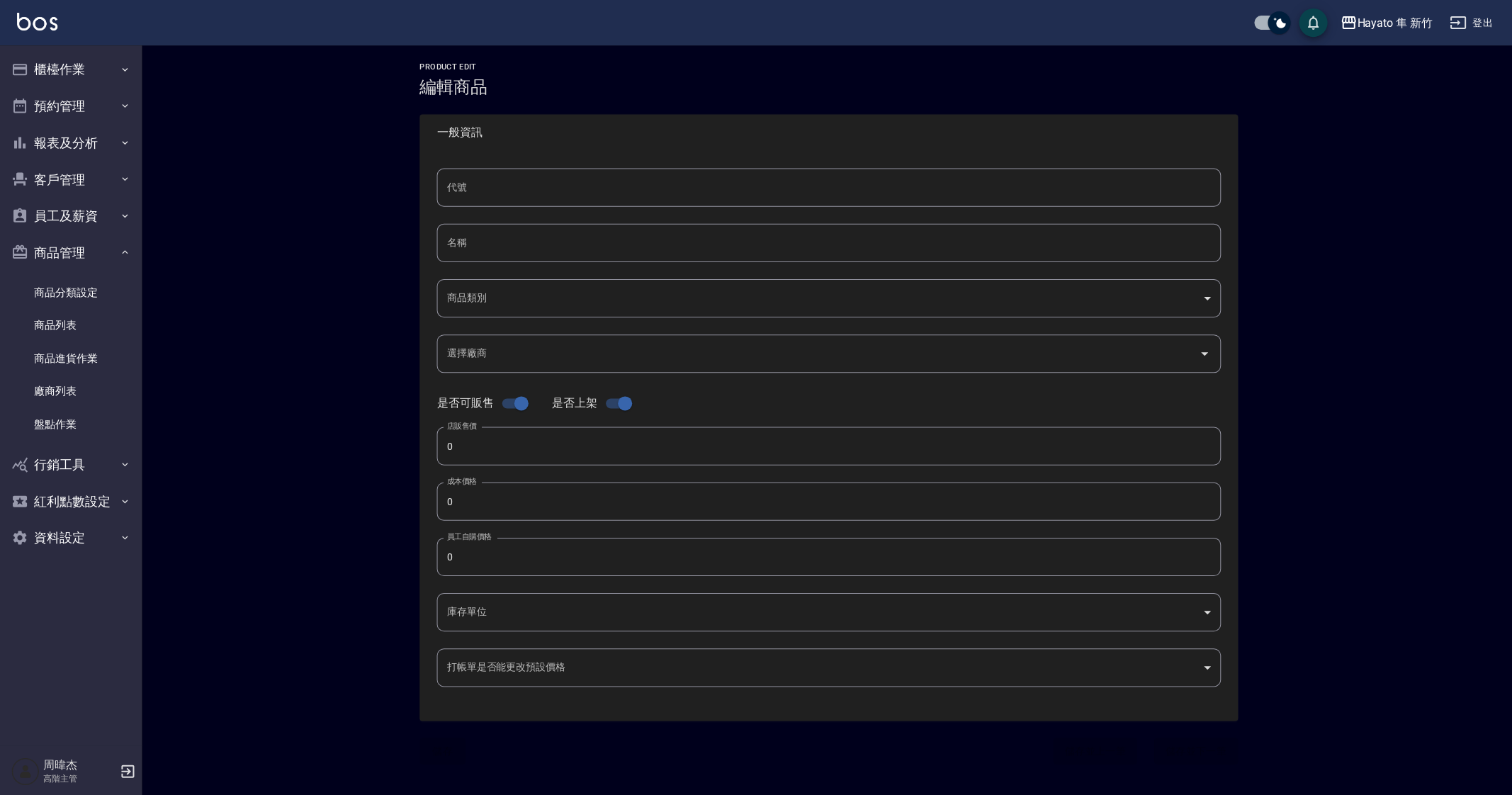
type input "Rr21"
type input "詩邁彌保濕沐浴露(大)"
type input "06fa67eb-5fb6-48d8-b041-f98a3b150cc1"
type input "1100"
type input "550"
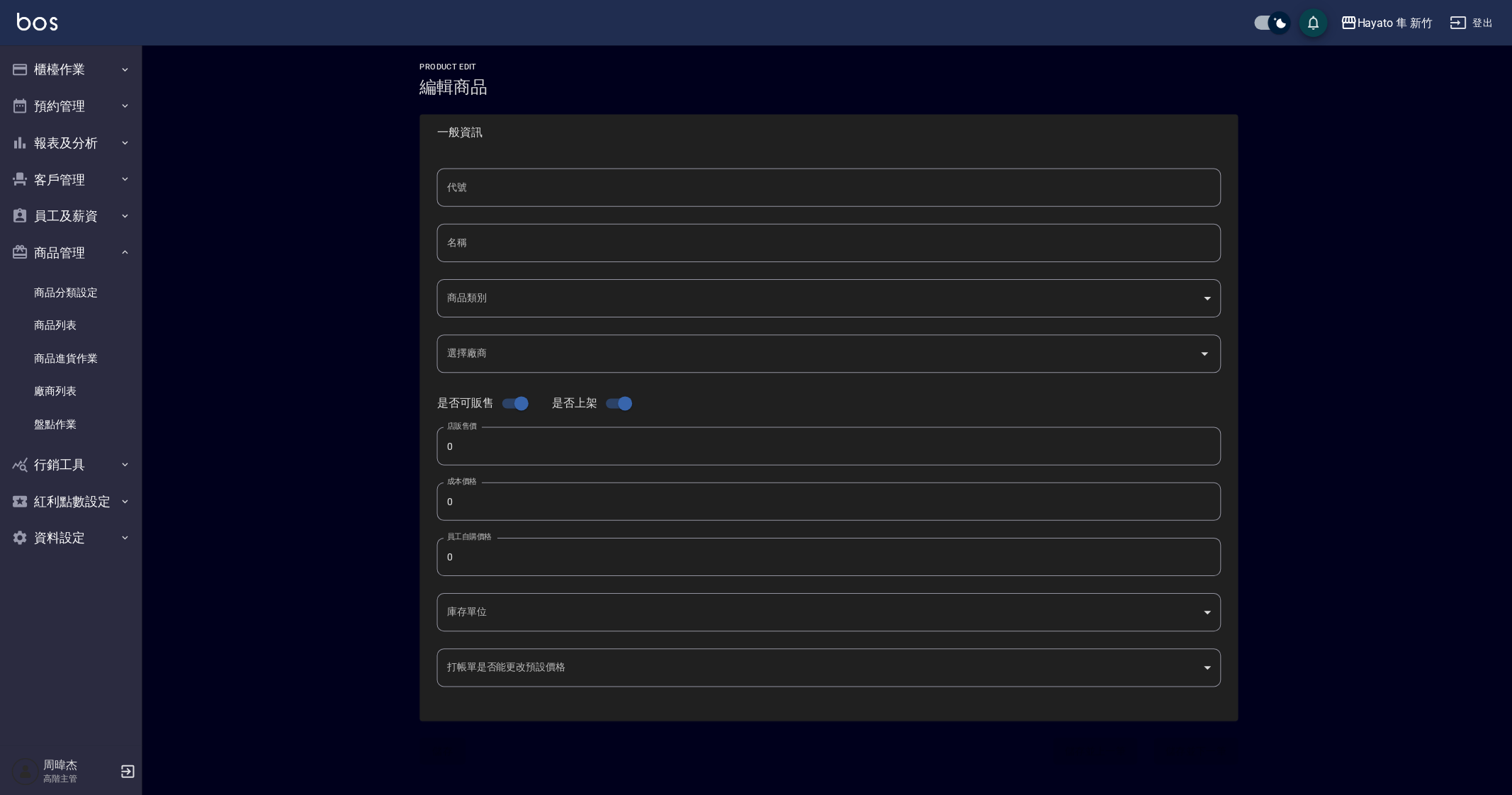
type input "550"
type input "瓶"
type input "FALSE"
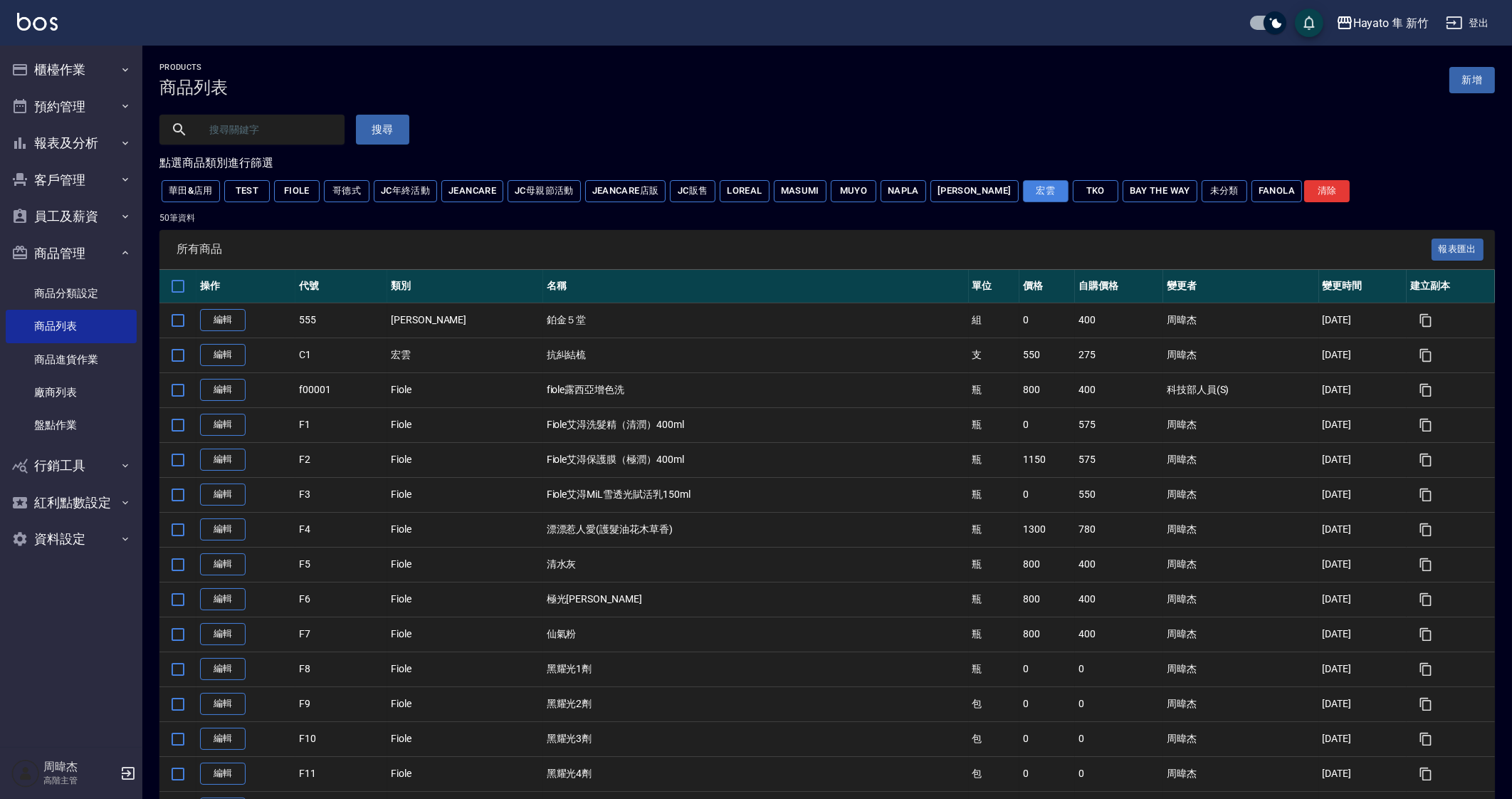
click at [1023, 188] on button "宏雲" at bounding box center [1045, 191] width 45 height 22
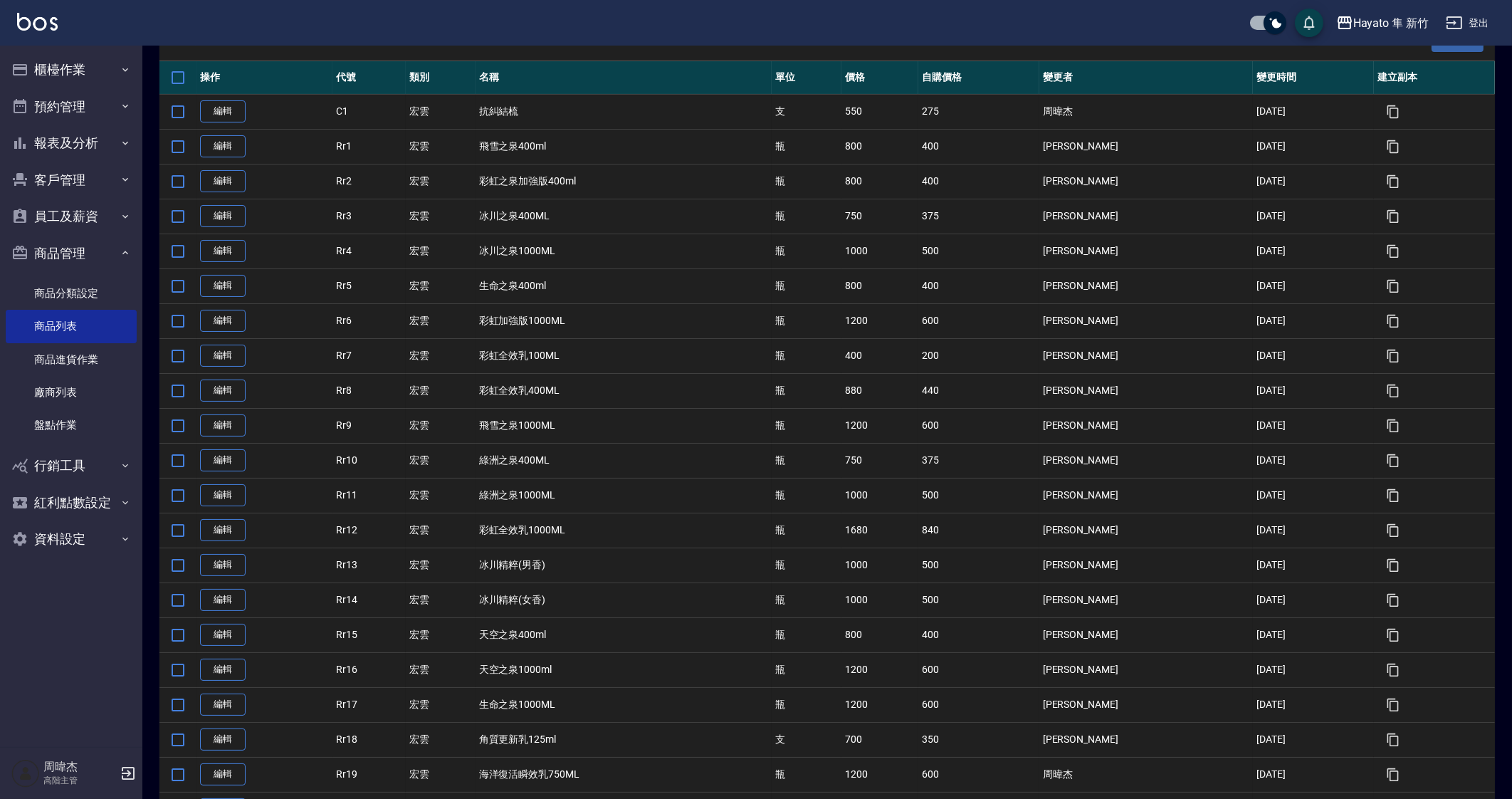
scroll to position [371, 0]
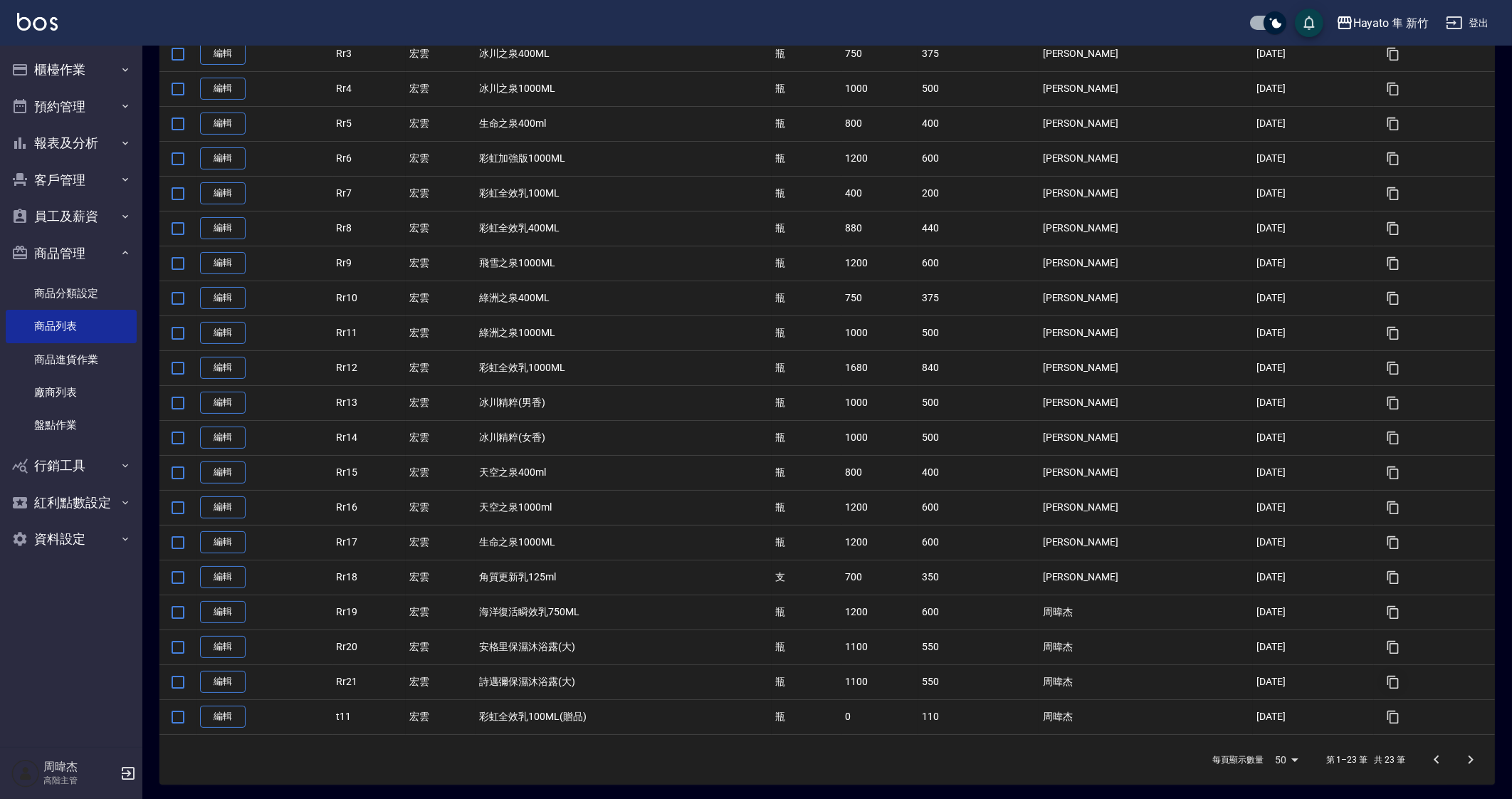
click at [1388, 689] on button "button" at bounding box center [1393, 682] width 31 height 31
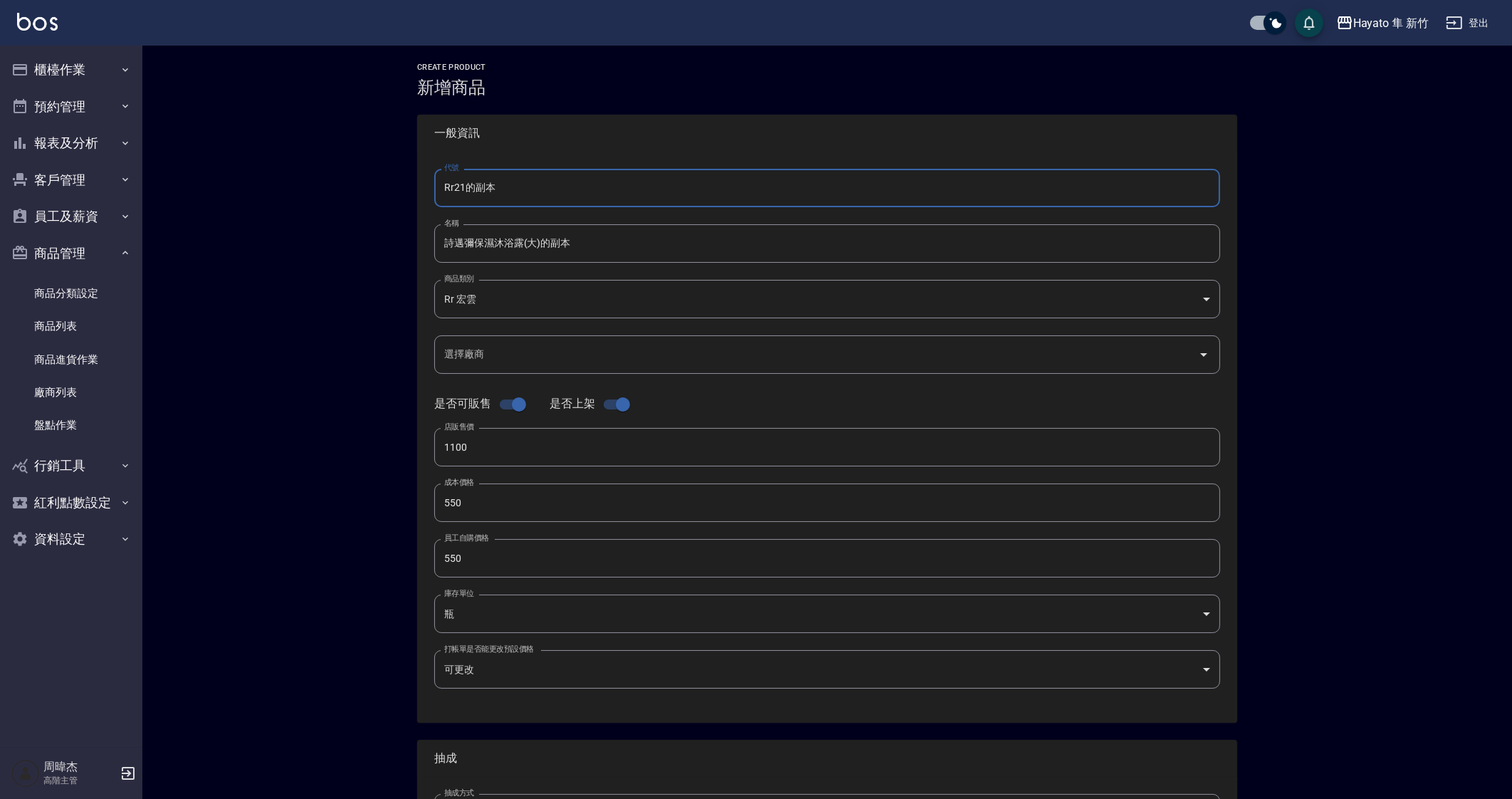
click at [547, 206] on input "Rr21的副本" at bounding box center [827, 188] width 786 height 38
type input "Rr22"
drag, startPoint x: 553, startPoint y: 198, endPoint x: 511, endPoint y: 250, distance: 66.8
click at [511, 250] on input "詩邁彌保濕沐浴露(大)的副本" at bounding box center [827, 243] width 786 height 38
click at [534, 245] on input "詩邁彌保濕沐浴露(大)的副本" at bounding box center [827, 243] width 786 height 38
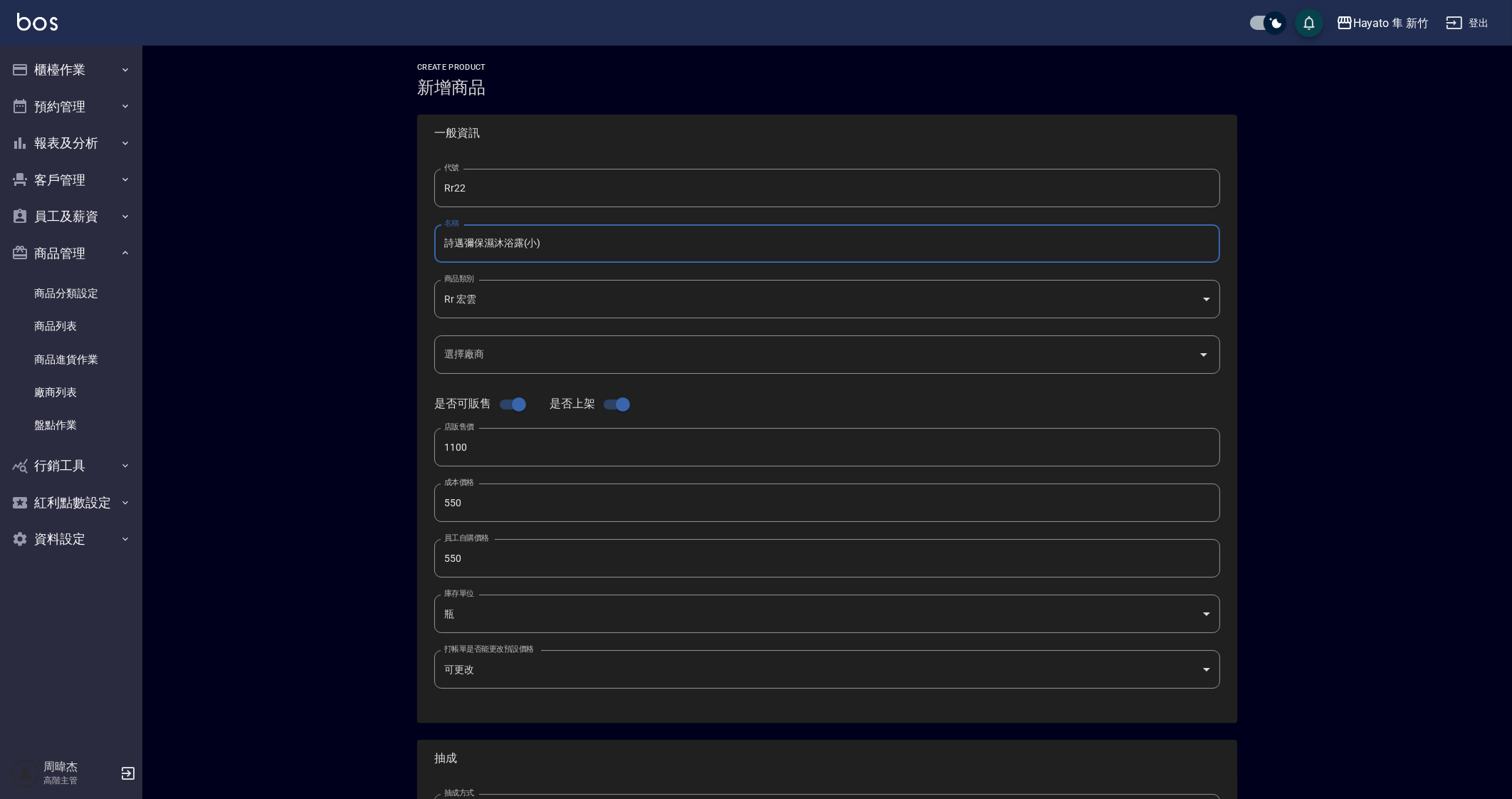
type input "詩邁彌保濕沐浴露(小)"
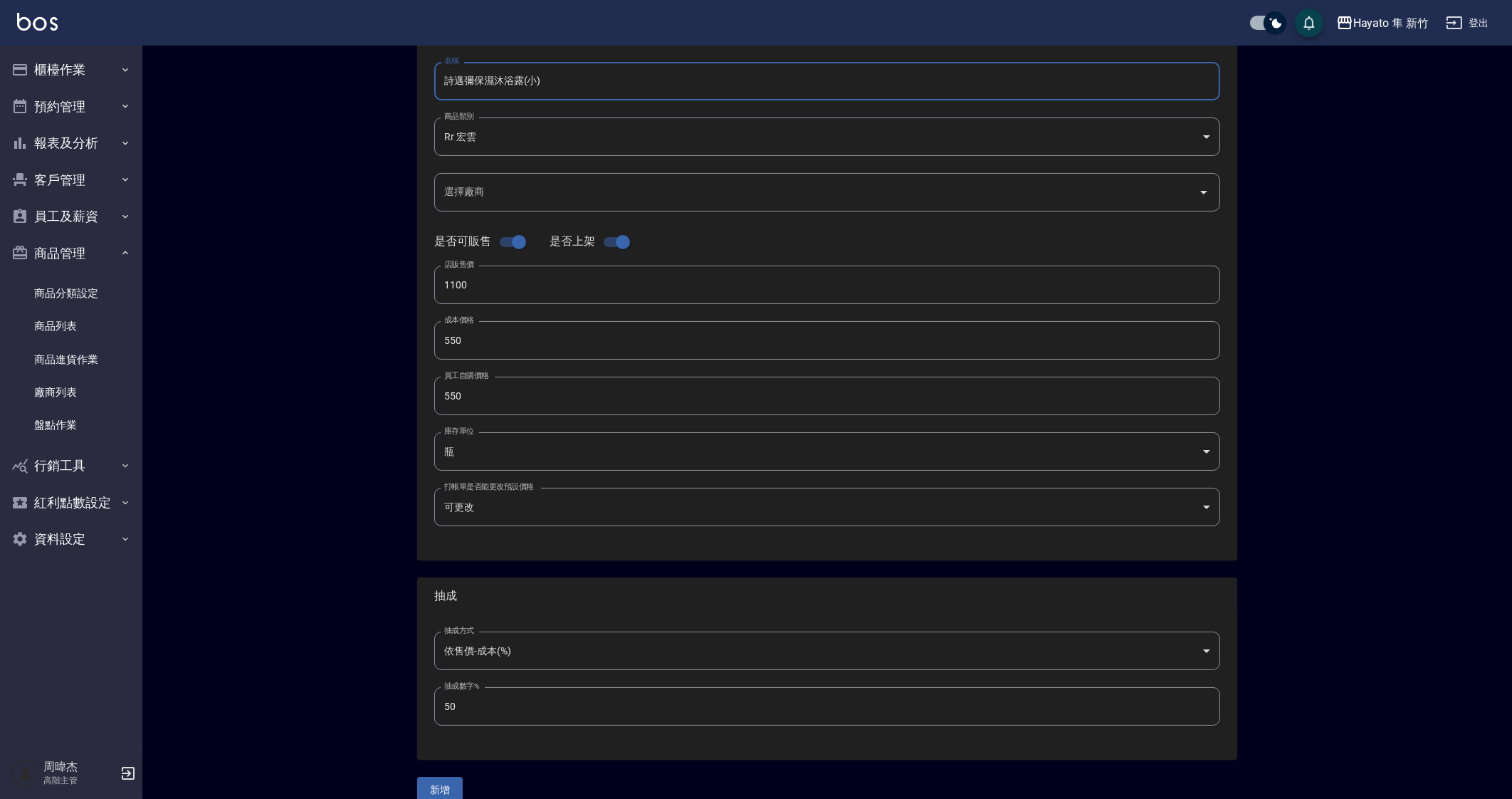
scroll to position [177, 0]
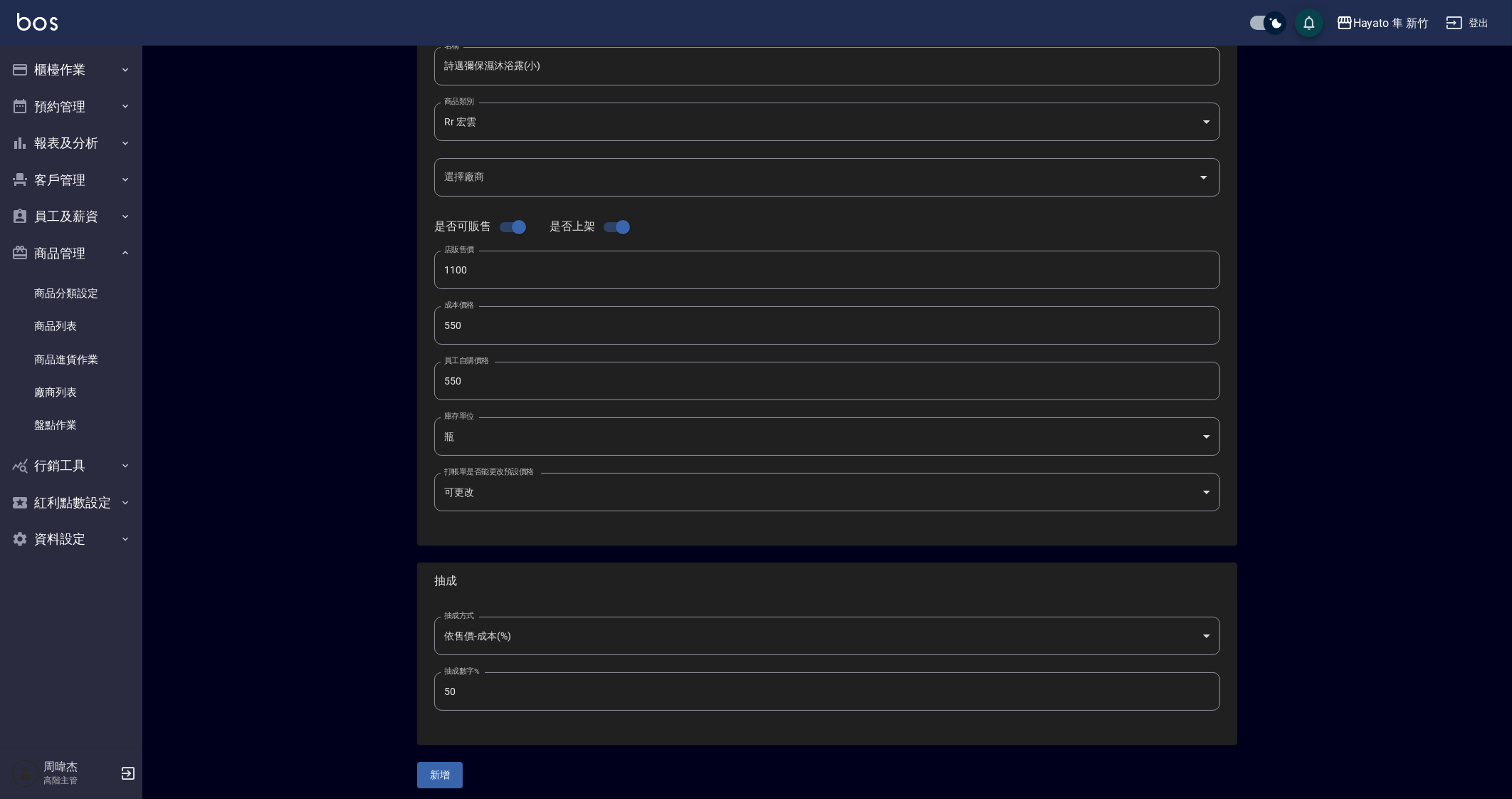
click at [531, 262] on input "1100" at bounding box center [827, 269] width 786 height 38
type input "0750"
drag, startPoint x: 524, startPoint y: 319, endPoint x: 336, endPoint y: 322, distance: 188.0
click at [336, 322] on div "CREATE PRODUCT 新增商品 一般資訊 代號 Rr22 代號 名稱 詩邁彌保濕沐浴露(小) 名稱 商品類別 Rr 宏雲 06fa67eb-5fb…" at bounding box center [827, 337] width 1370 height 938
type input "375"
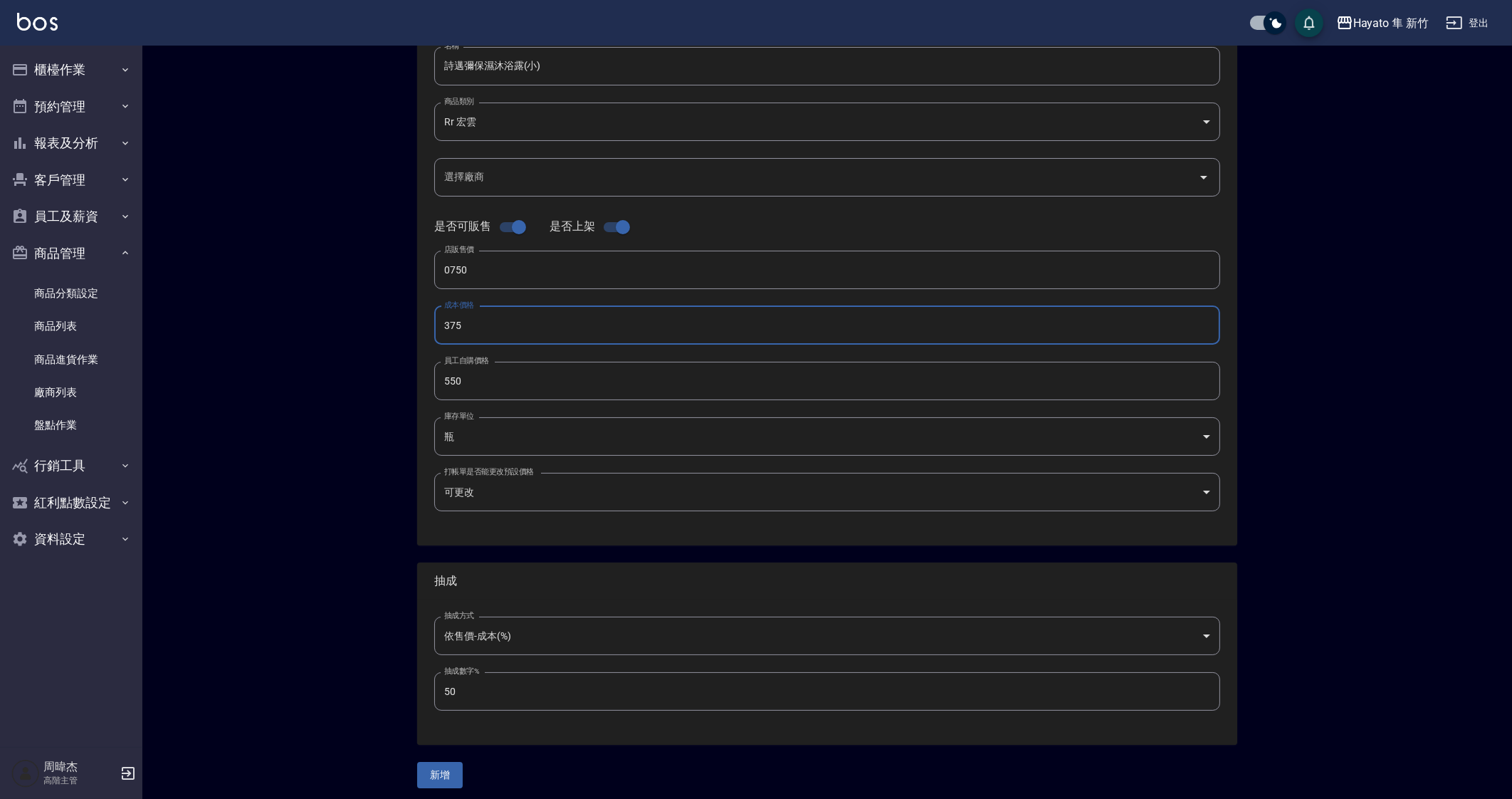
click at [487, 376] on input "550" at bounding box center [827, 380] width 786 height 38
type input "0375"
click at [449, 770] on button "新增" at bounding box center [440, 770] width 45 height 27
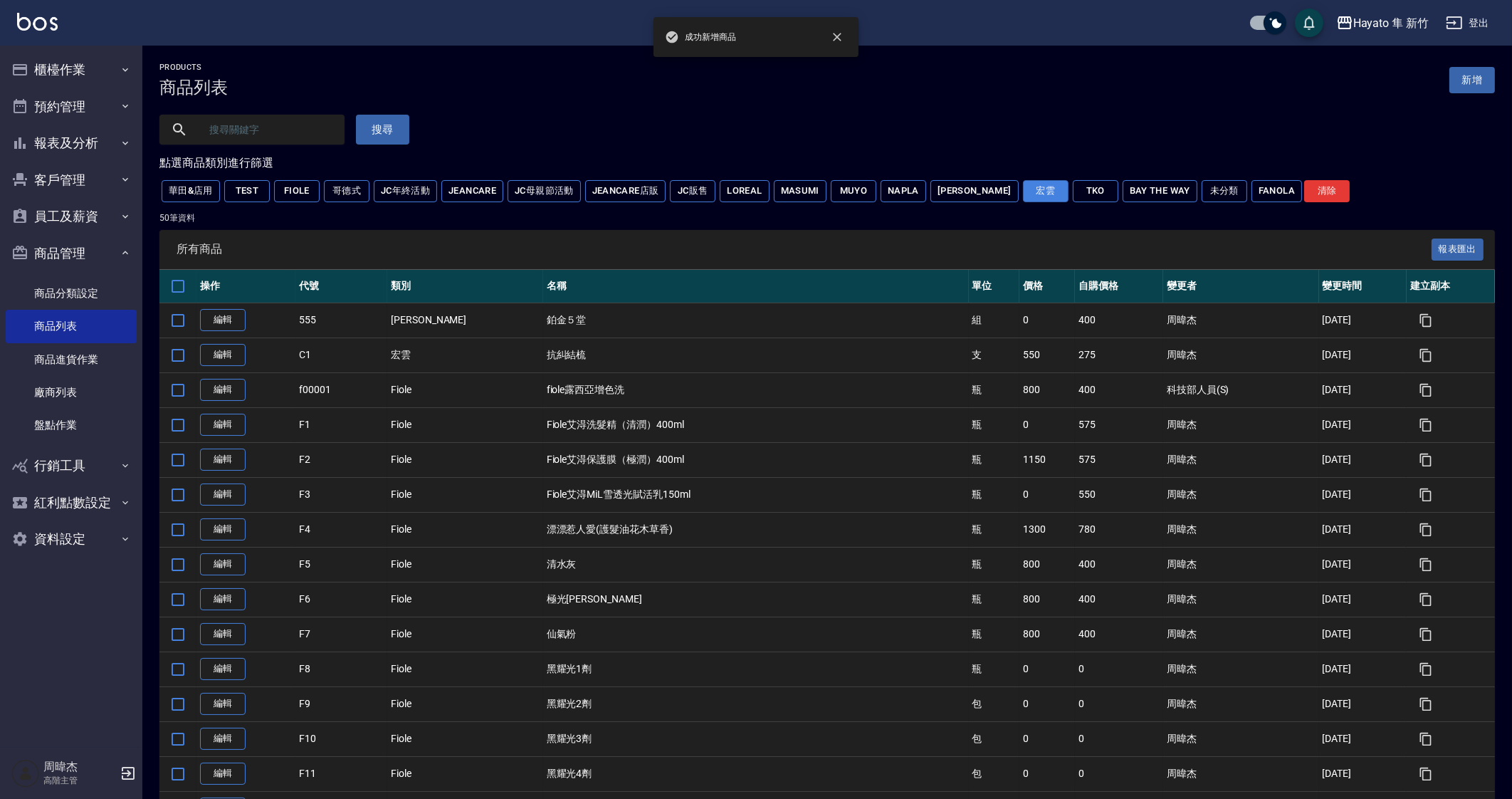
click at [1023, 196] on button "宏雲" at bounding box center [1045, 191] width 45 height 22
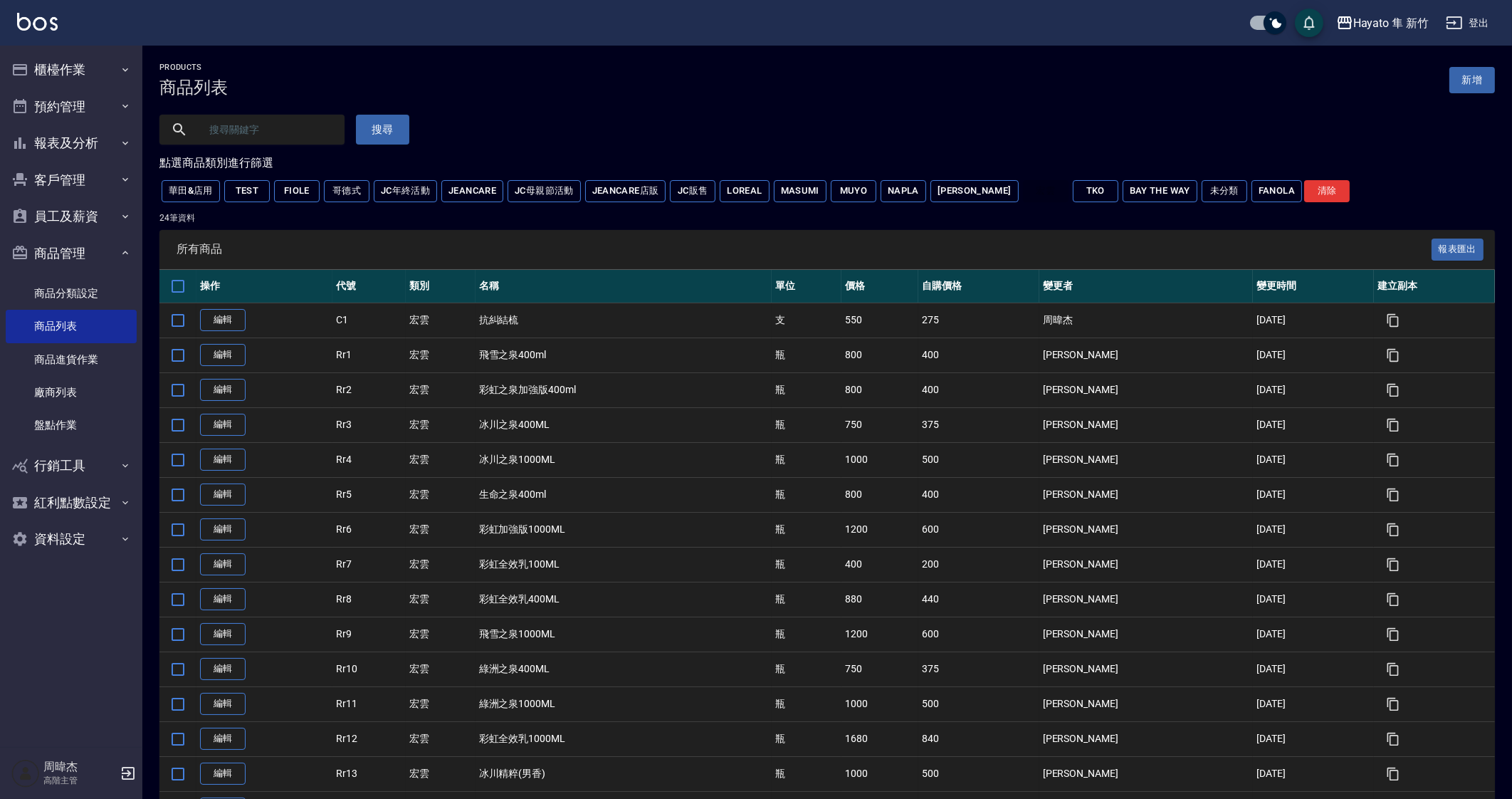
scroll to position [406, 0]
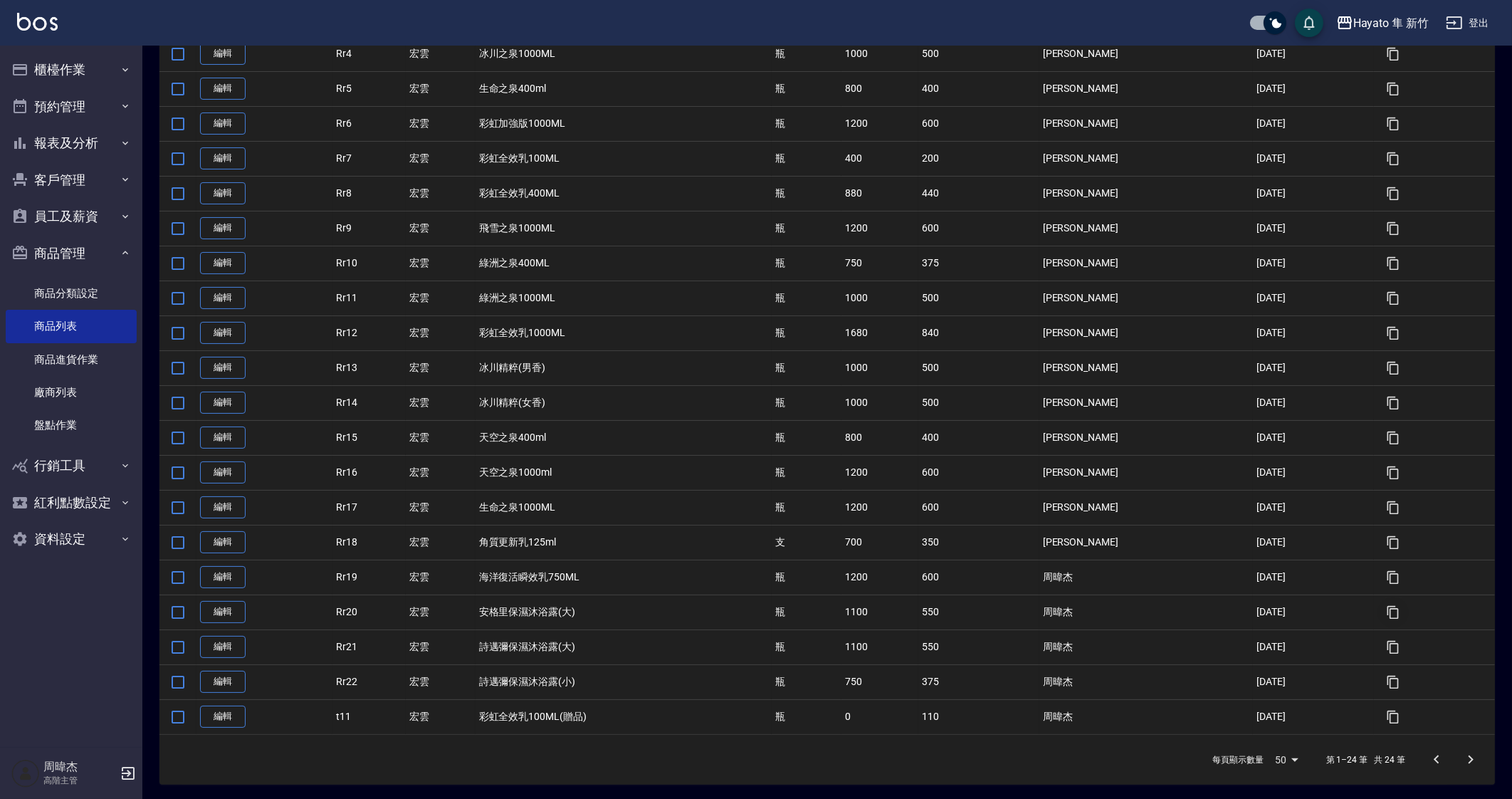
click at [1387, 610] on icon "button" at bounding box center [1393, 612] width 14 height 14
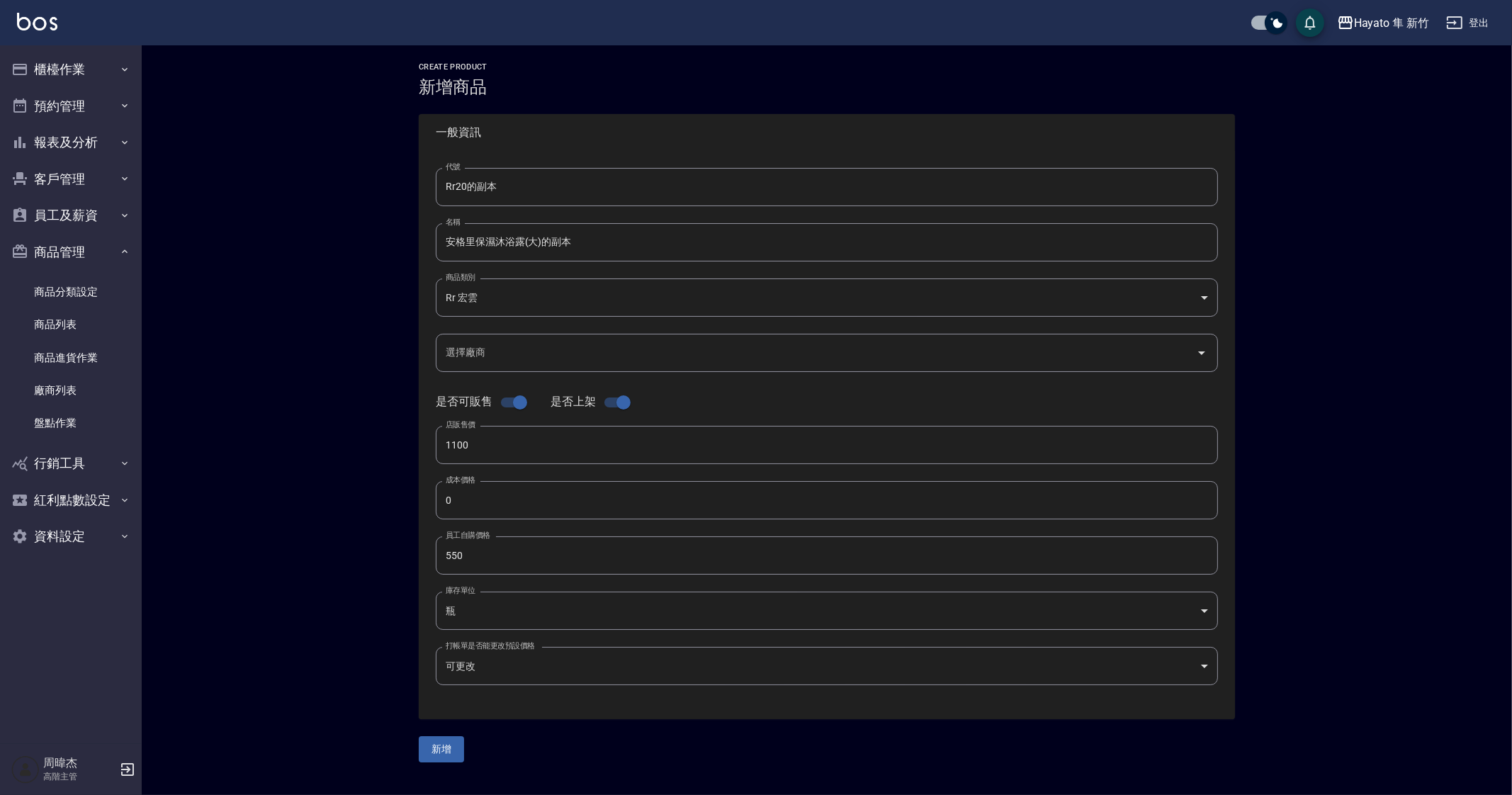
type input "550"
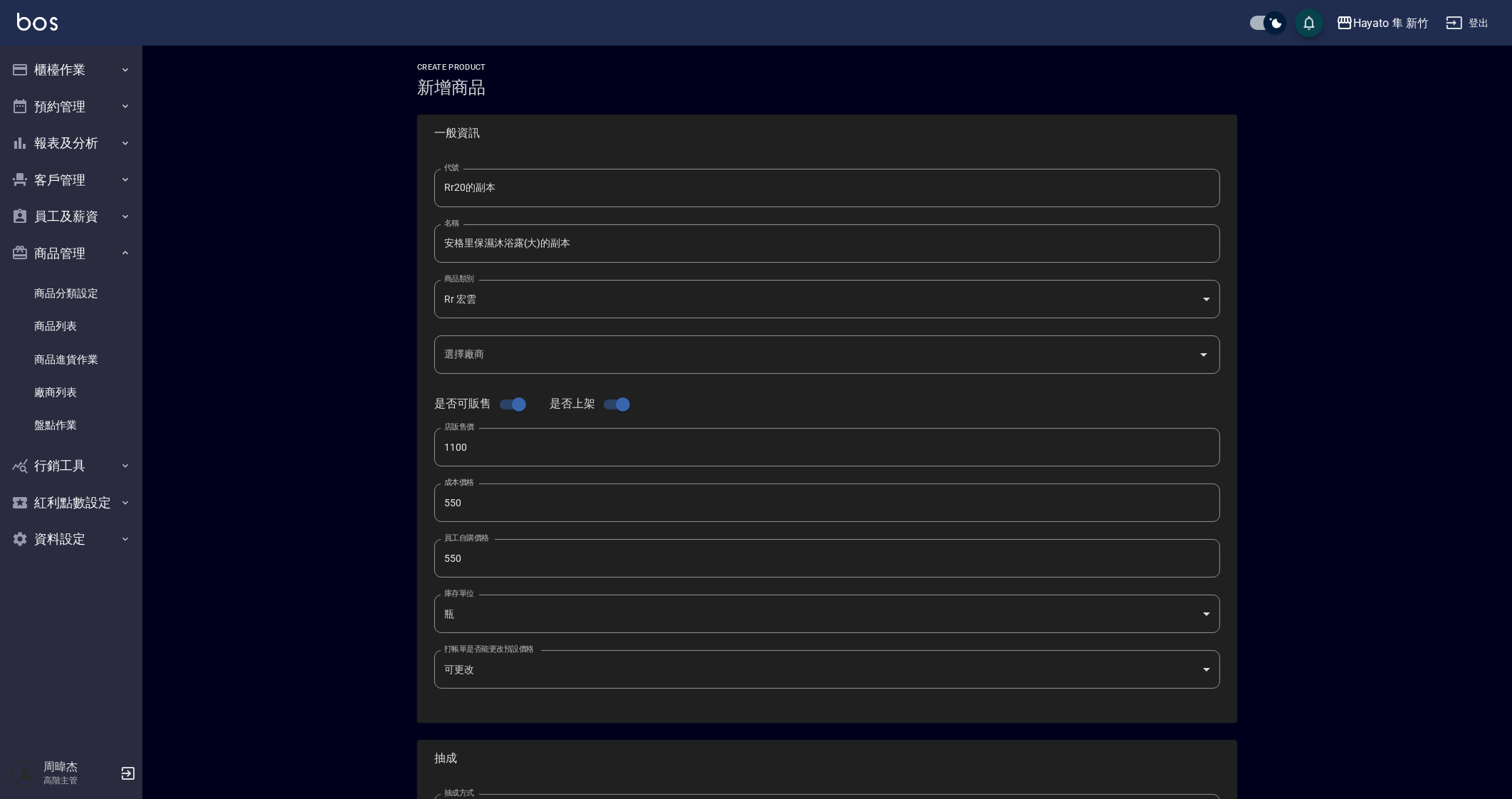
click at [534, 191] on input "Rr20的副本" at bounding box center [827, 188] width 786 height 38
type input "Rr23"
click at [541, 247] on input "安格里保濕沐浴露(大)的副本" at bounding box center [827, 243] width 786 height 38
type input "安格里保濕沐浴露(小)"
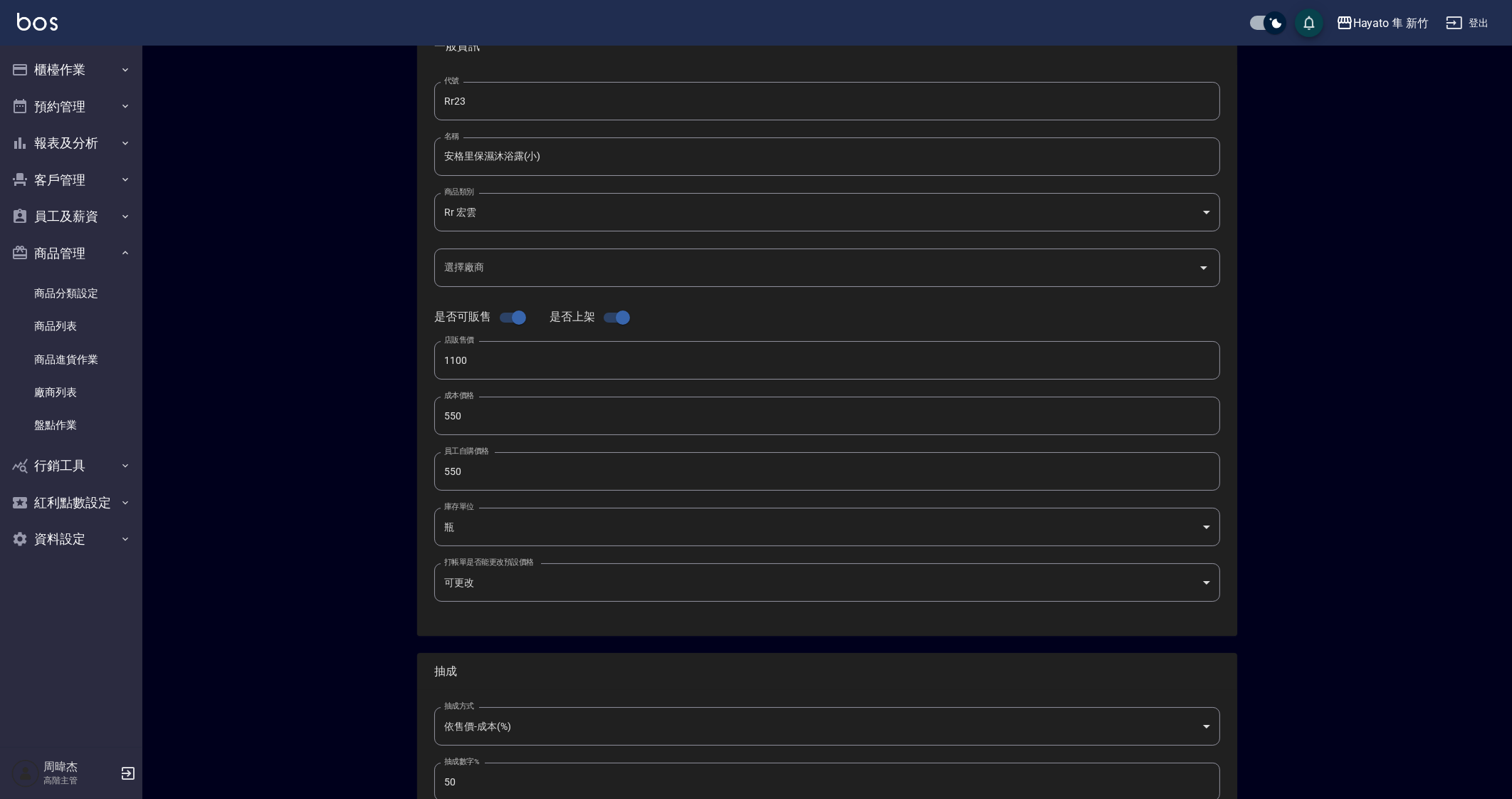
scroll to position [88, 0]
drag, startPoint x: 507, startPoint y: 354, endPoint x: 372, endPoint y: 376, distance: 136.8
click at [395, 371] on div "CREATE PRODUCT 新增商品 一般資訊 代號 Rr23 代號 名稱 安格里保濕沐浴露(小) 名稱 商品類別 Rr 宏雲 06fa67eb-5fb…" at bounding box center [827, 427] width 1370 height 938
type input "0750"
drag, startPoint x: 540, startPoint y: 412, endPoint x: 387, endPoint y: 422, distance: 153.3
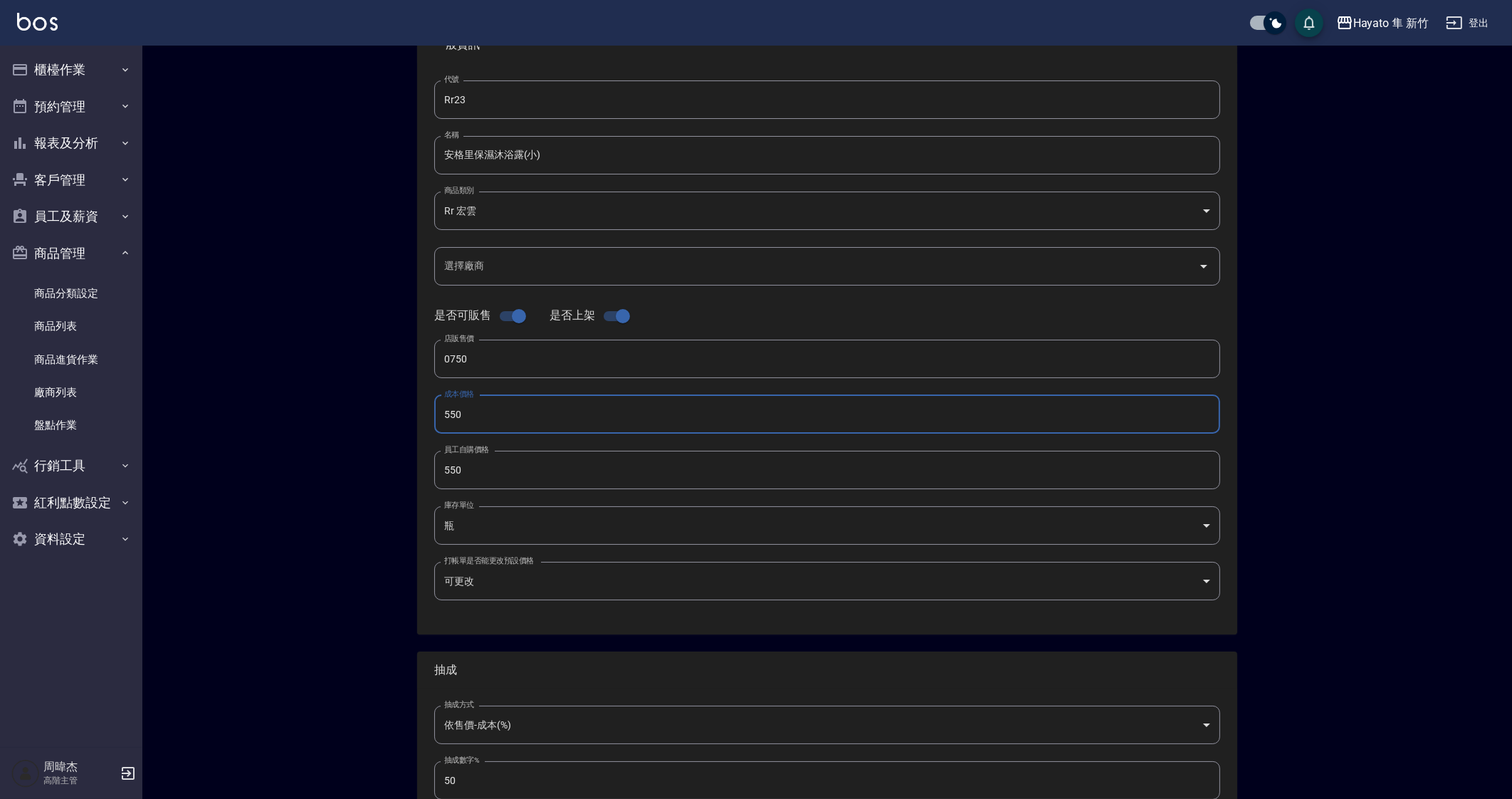
click at [387, 422] on div "CREATE PRODUCT 新增商品 一般資訊 代號 Rr23 代號 名稱 安格里保濕沐浴露(小) 名稱 商品類別 Rr 宏雲 06fa67eb-5fb…" at bounding box center [827, 427] width 1370 height 938
type input "375"
drag, startPoint x: 547, startPoint y: 467, endPoint x: 325, endPoint y: 475, distance: 222.1
click at [342, 473] on div "CREATE PRODUCT 新增商品 一般資訊 代號 Rr23 代號 名稱 安格里保濕沐浴露(小) 名稱 商品類別 Rr 宏雲 06fa67eb-5fb…" at bounding box center [827, 427] width 1370 height 938
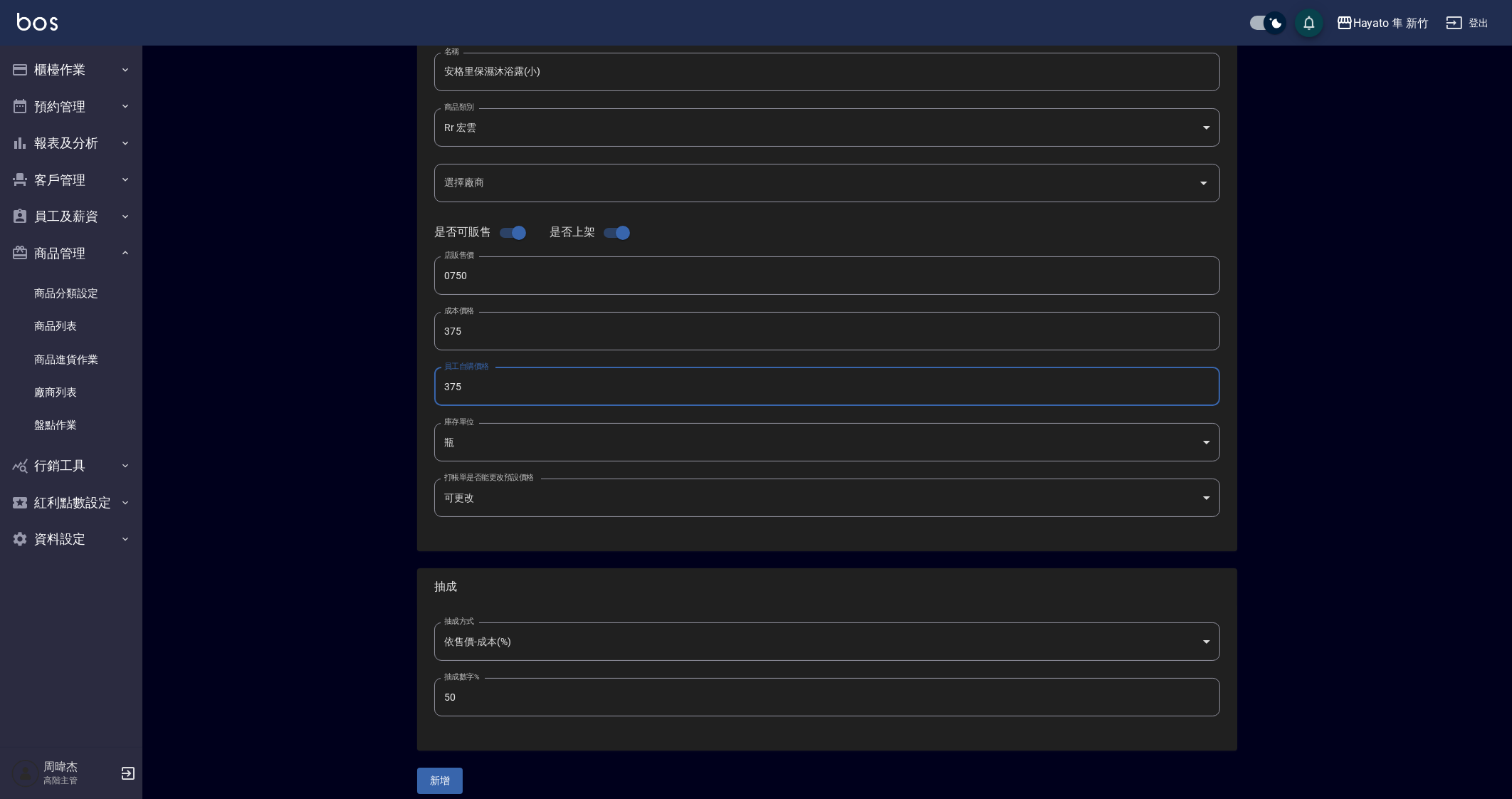
scroll to position [183, 0]
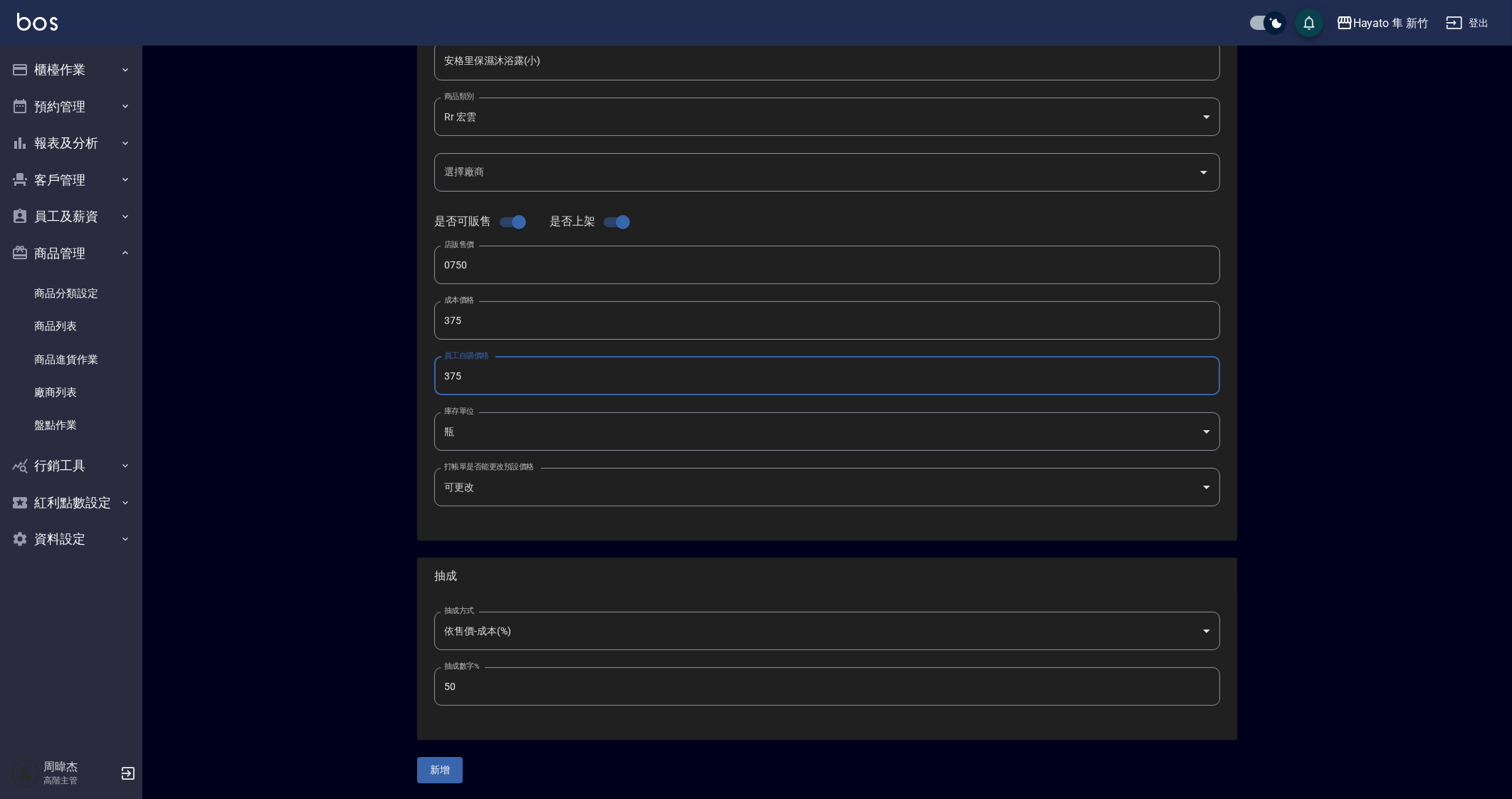
type input "375"
click at [436, 762] on button "新增" at bounding box center [440, 770] width 45 height 27
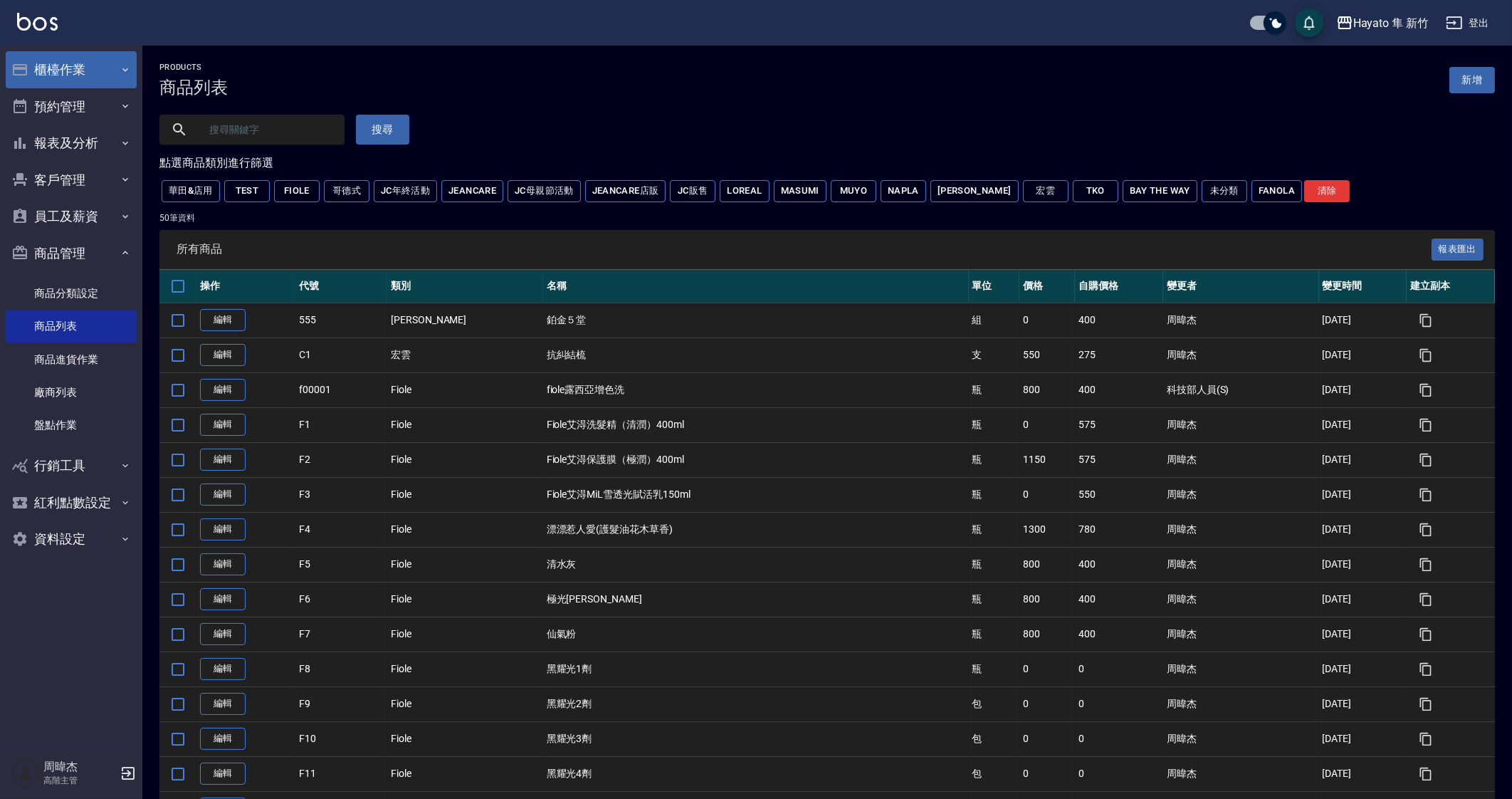
click at [110, 62] on button "櫃檯作業" at bounding box center [71, 70] width 131 height 37
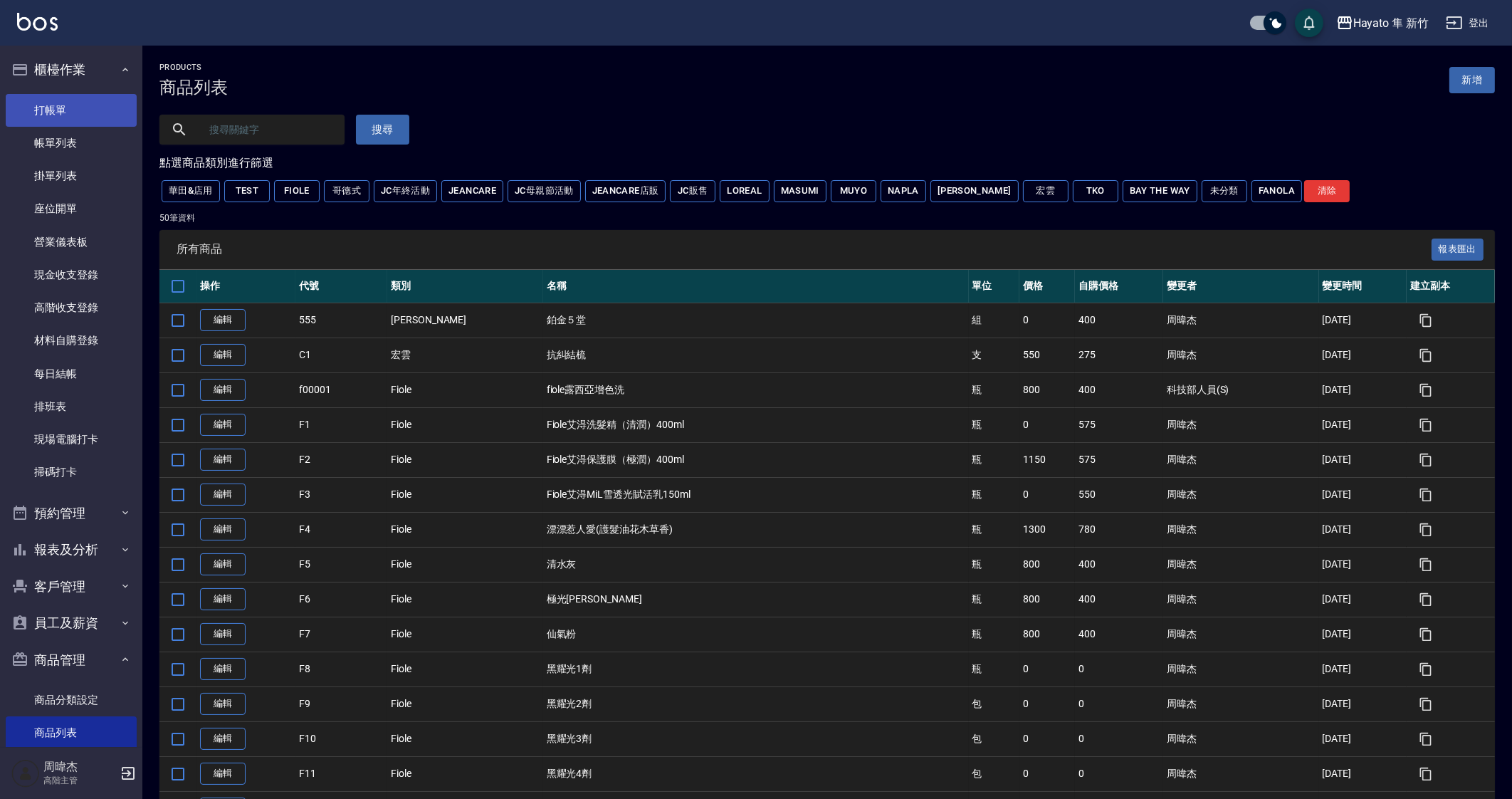
click at [106, 105] on link "打帳單" at bounding box center [71, 110] width 131 height 32
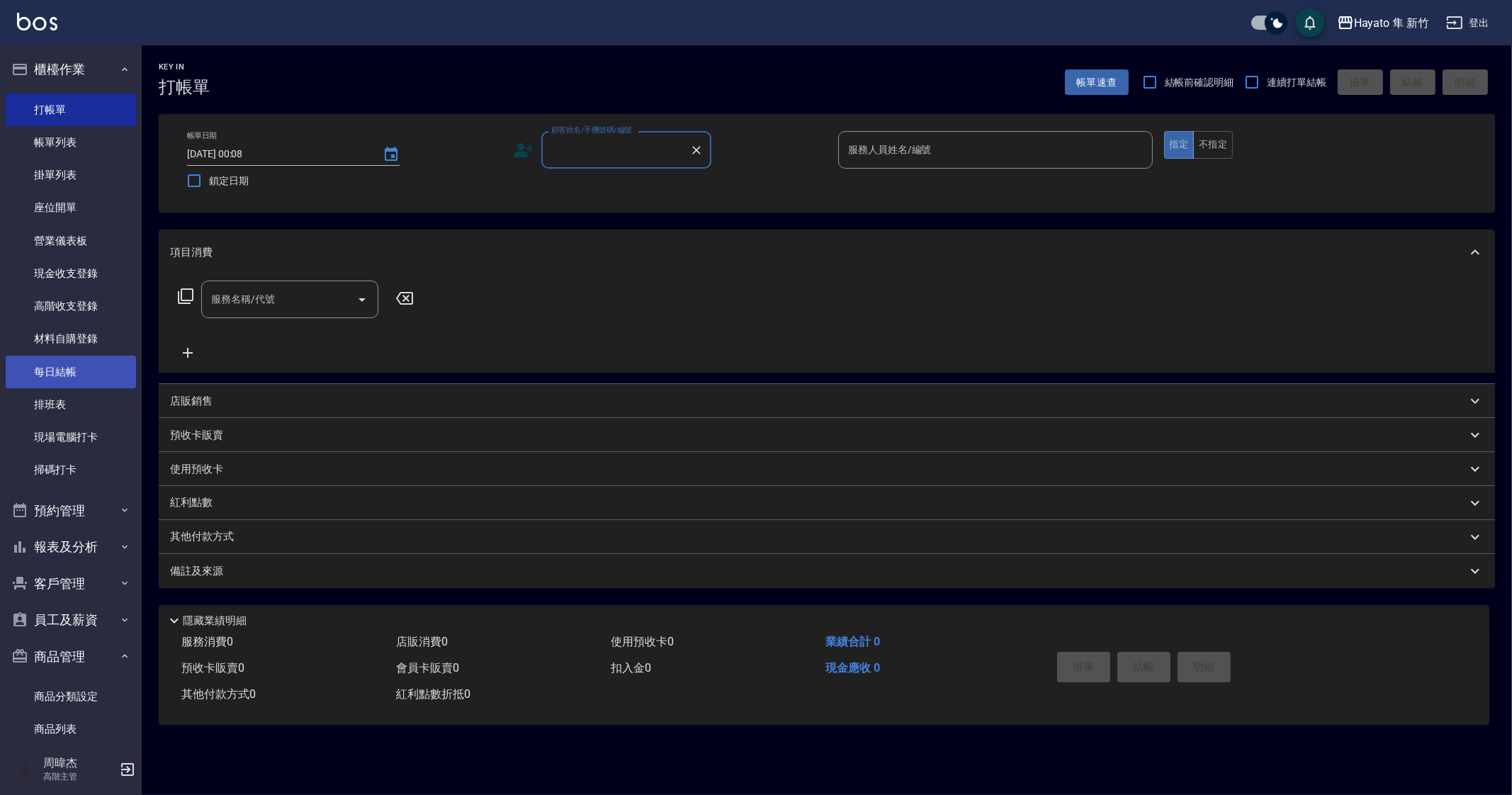
click at [68, 379] on link "每日結帳" at bounding box center [70, 372] width 130 height 32
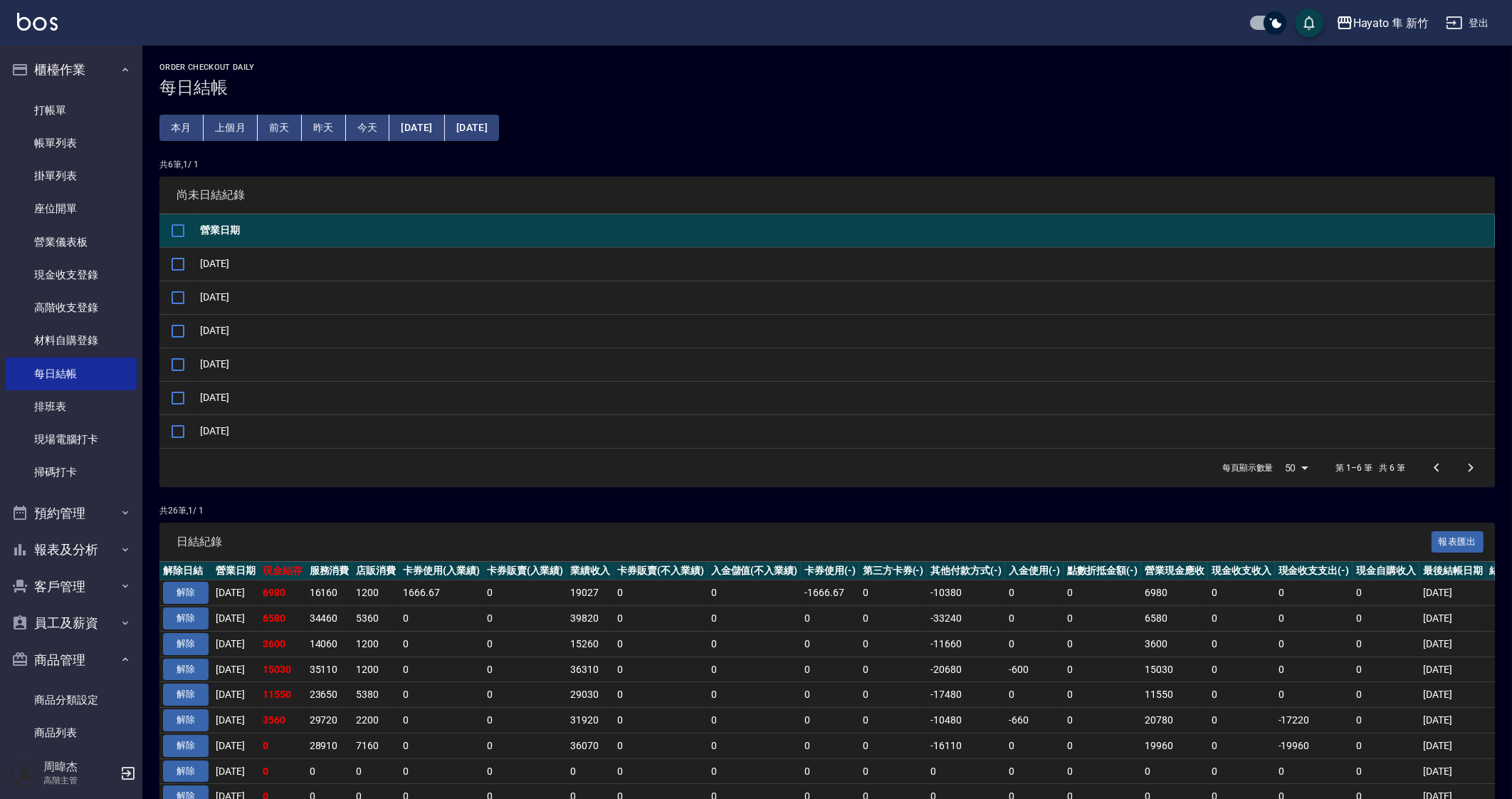
click at [900, 704] on td "0" at bounding box center [894, 695] width 69 height 26
click at [911, 685] on td "0" at bounding box center [894, 695] width 69 height 26
click at [801, 575] on th "入金儲值(不入業績)" at bounding box center [755, 571] width 94 height 19
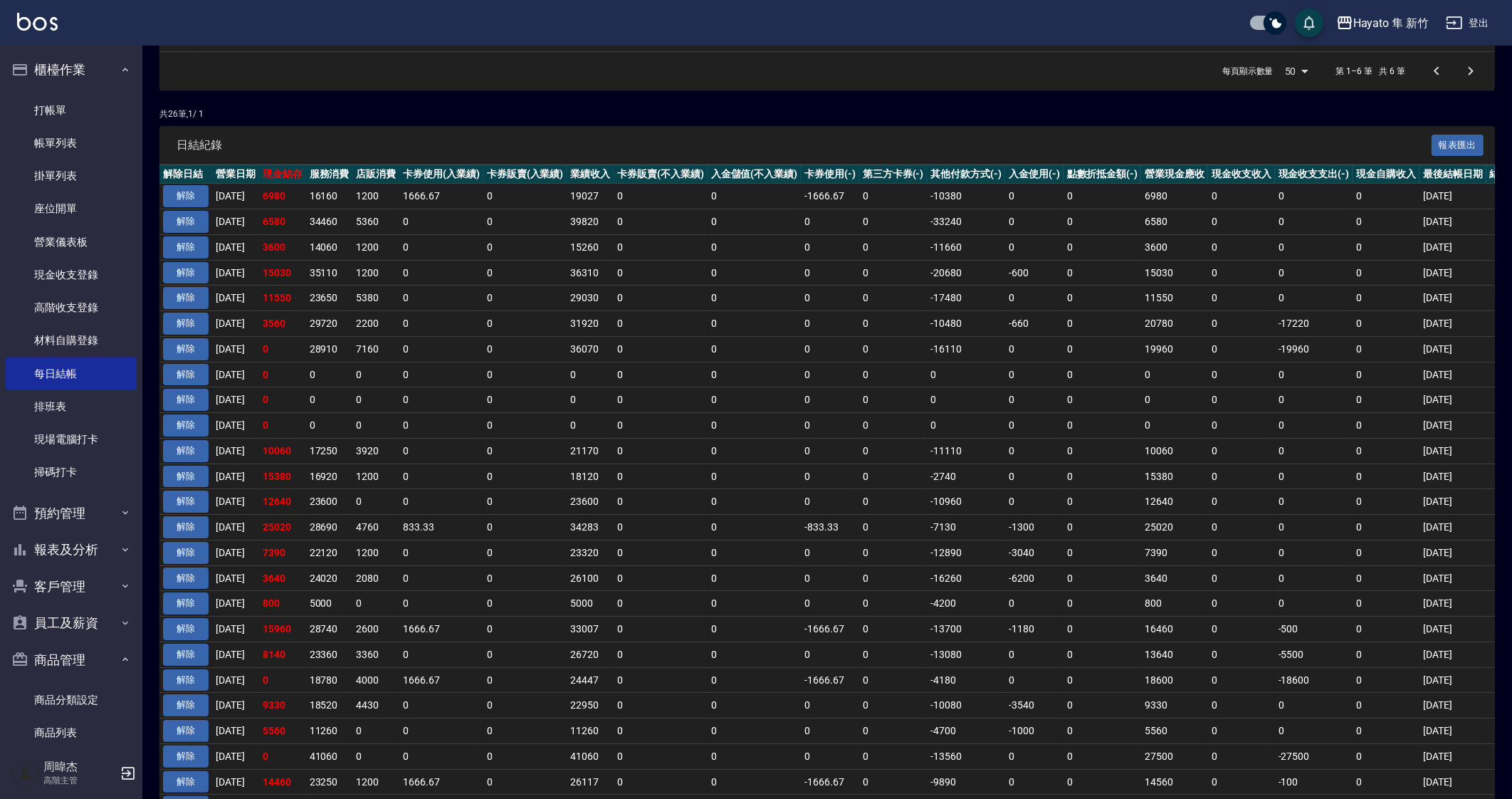
scroll to position [526, 0]
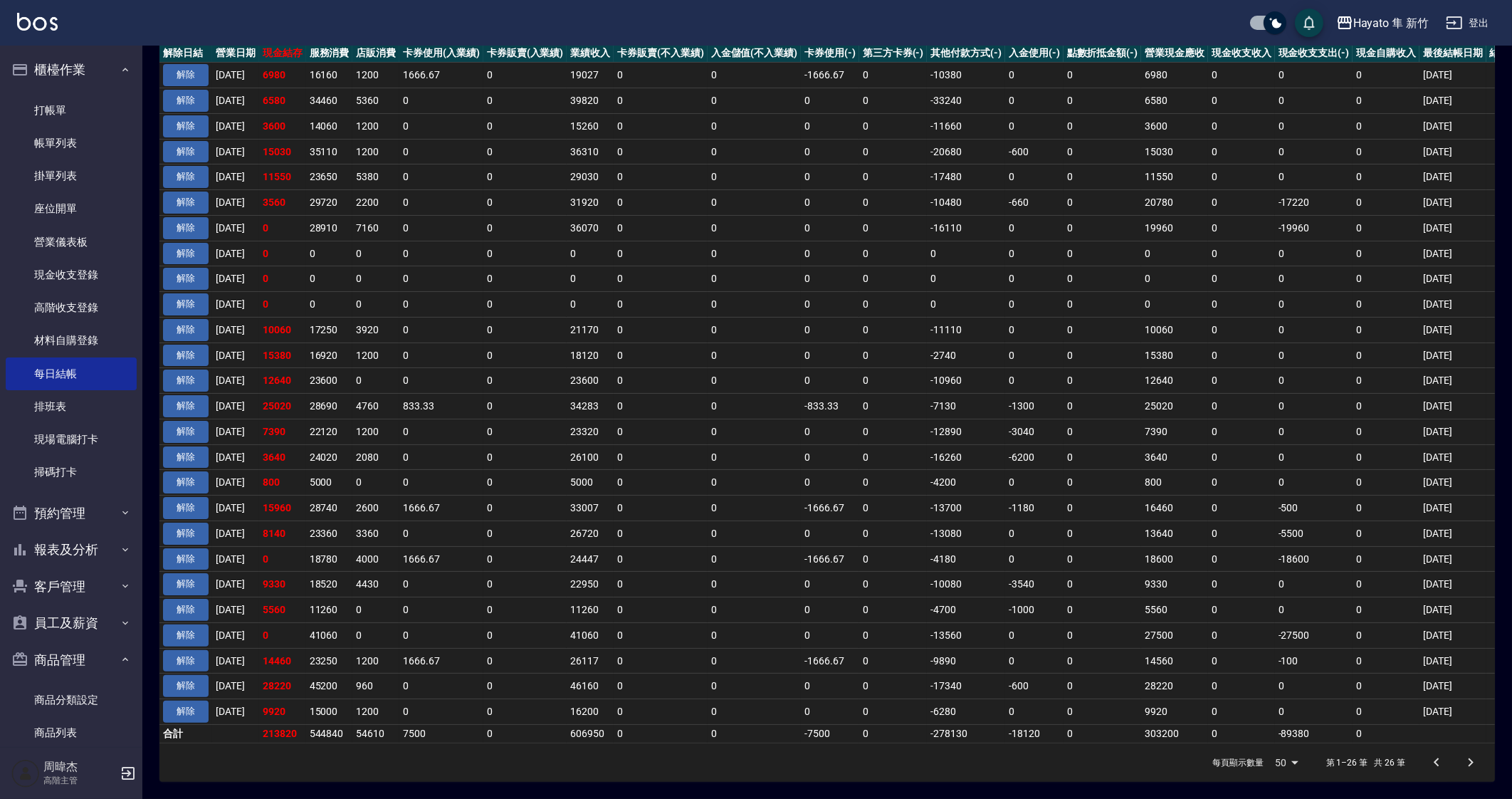
click at [752, 425] on td "0" at bounding box center [755, 431] width 94 height 26
click at [102, 405] on link "排班表" at bounding box center [71, 406] width 131 height 32
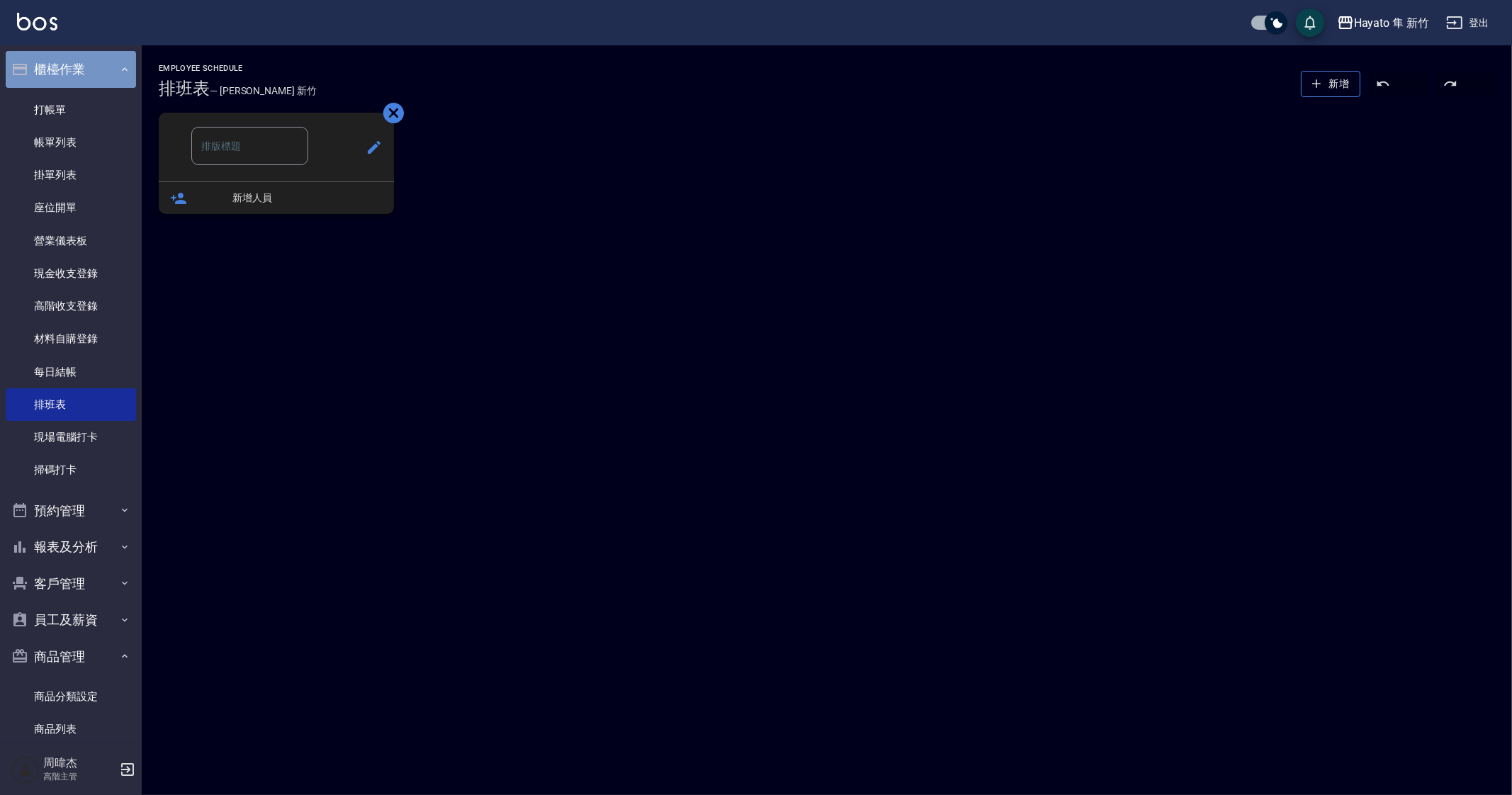
click at [71, 66] on button "櫃檯作業" at bounding box center [70, 69] width 130 height 37
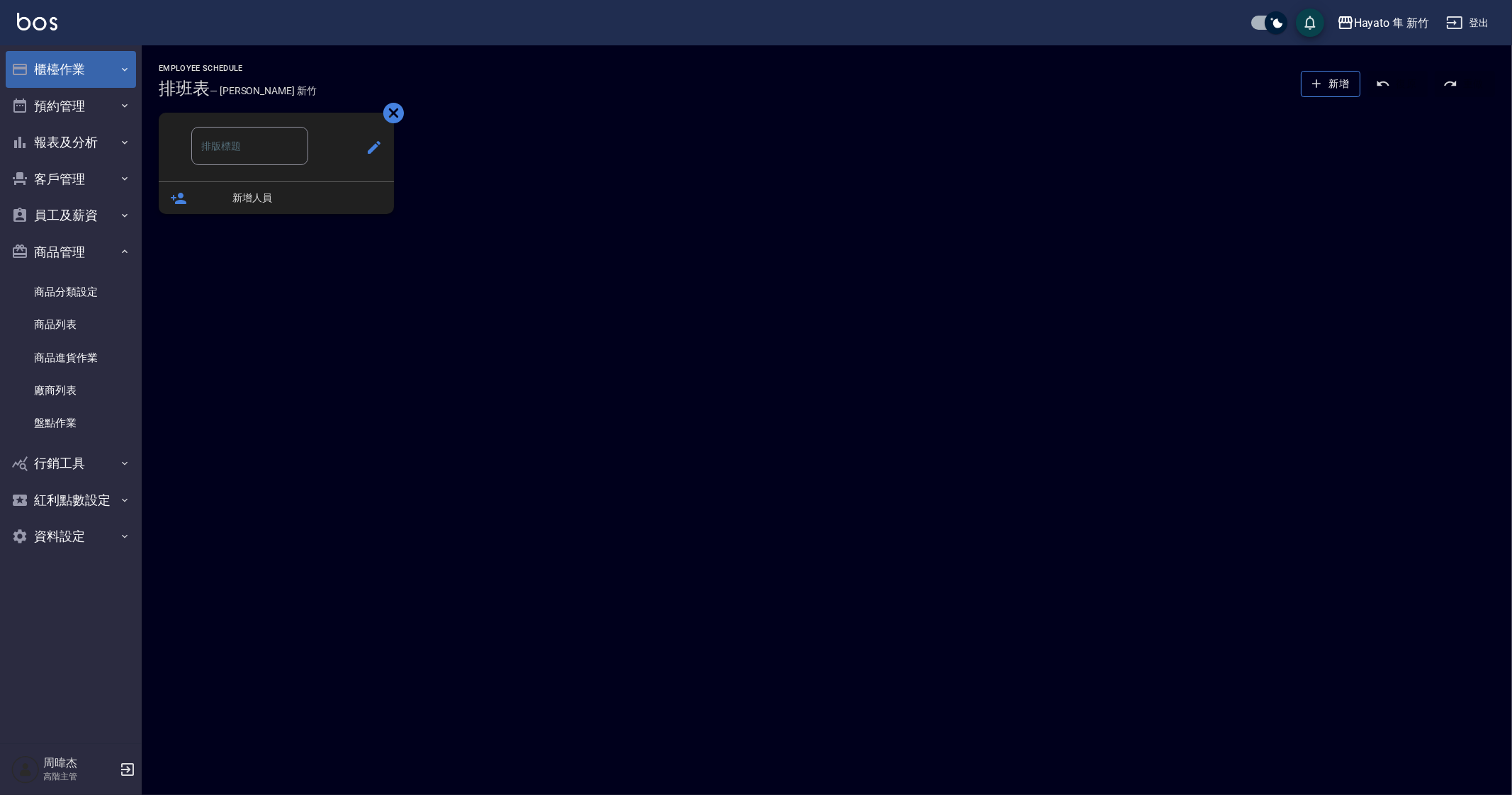
click at [86, 78] on button "櫃檯作業" at bounding box center [70, 69] width 130 height 37
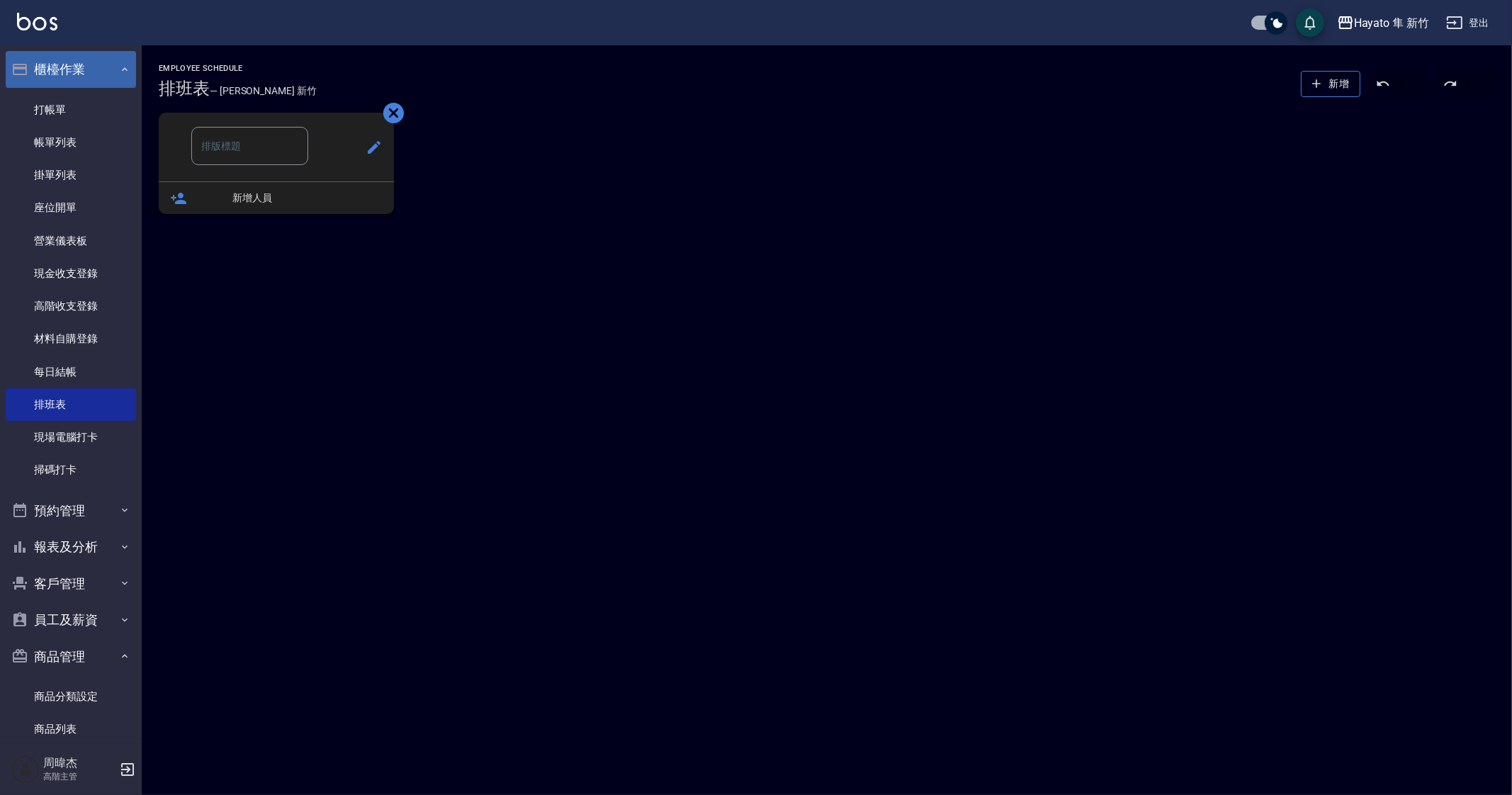
click at [53, 68] on button "櫃檯作業" at bounding box center [70, 69] width 130 height 37
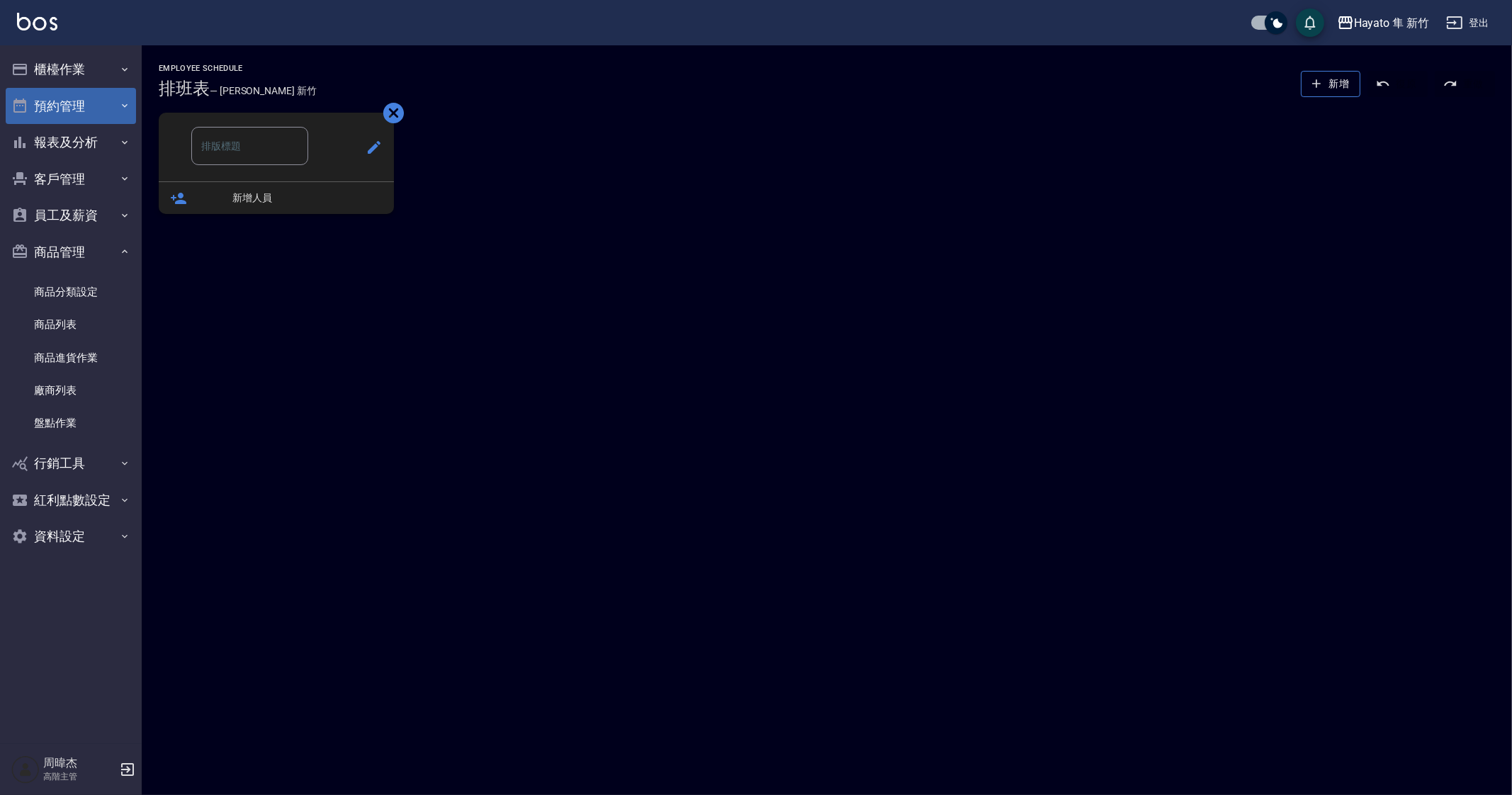
click at [67, 114] on button "預約管理" at bounding box center [70, 107] width 130 height 37
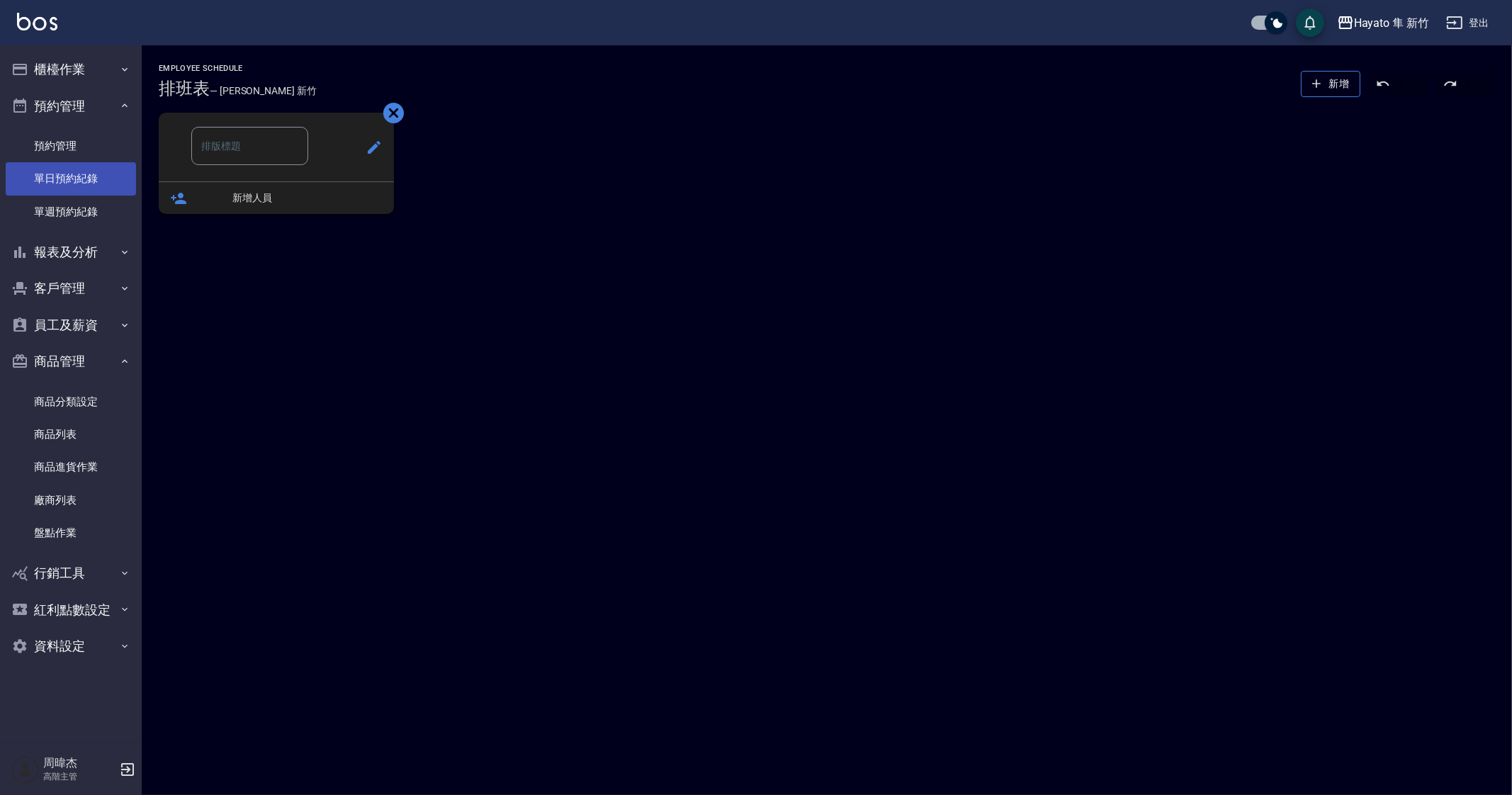
click at [67, 182] on link "單日預約紀錄" at bounding box center [70, 178] width 130 height 32
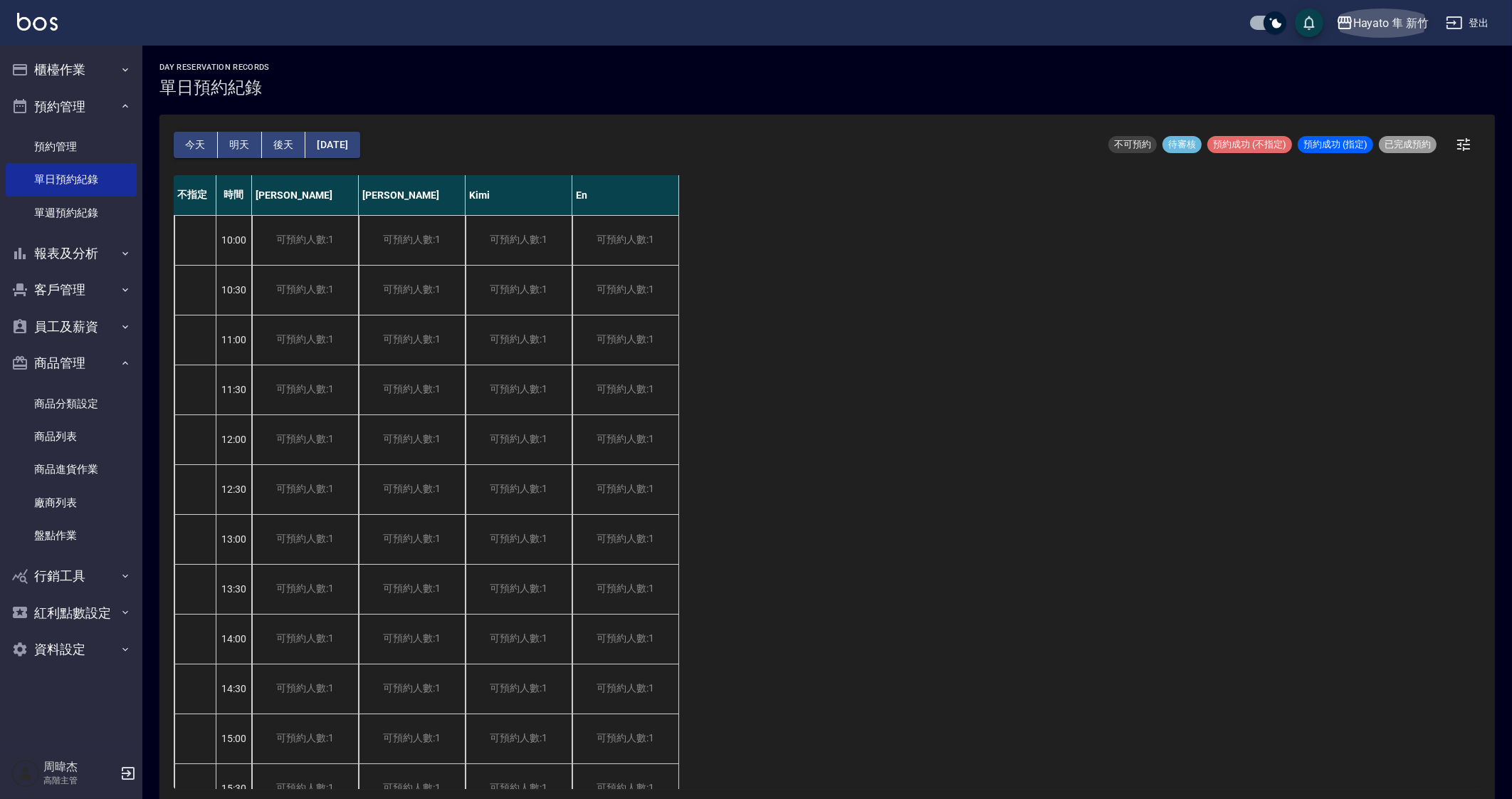
click at [1409, 12] on button "Hayato 隼 新竹" at bounding box center [1383, 24] width 104 height 29
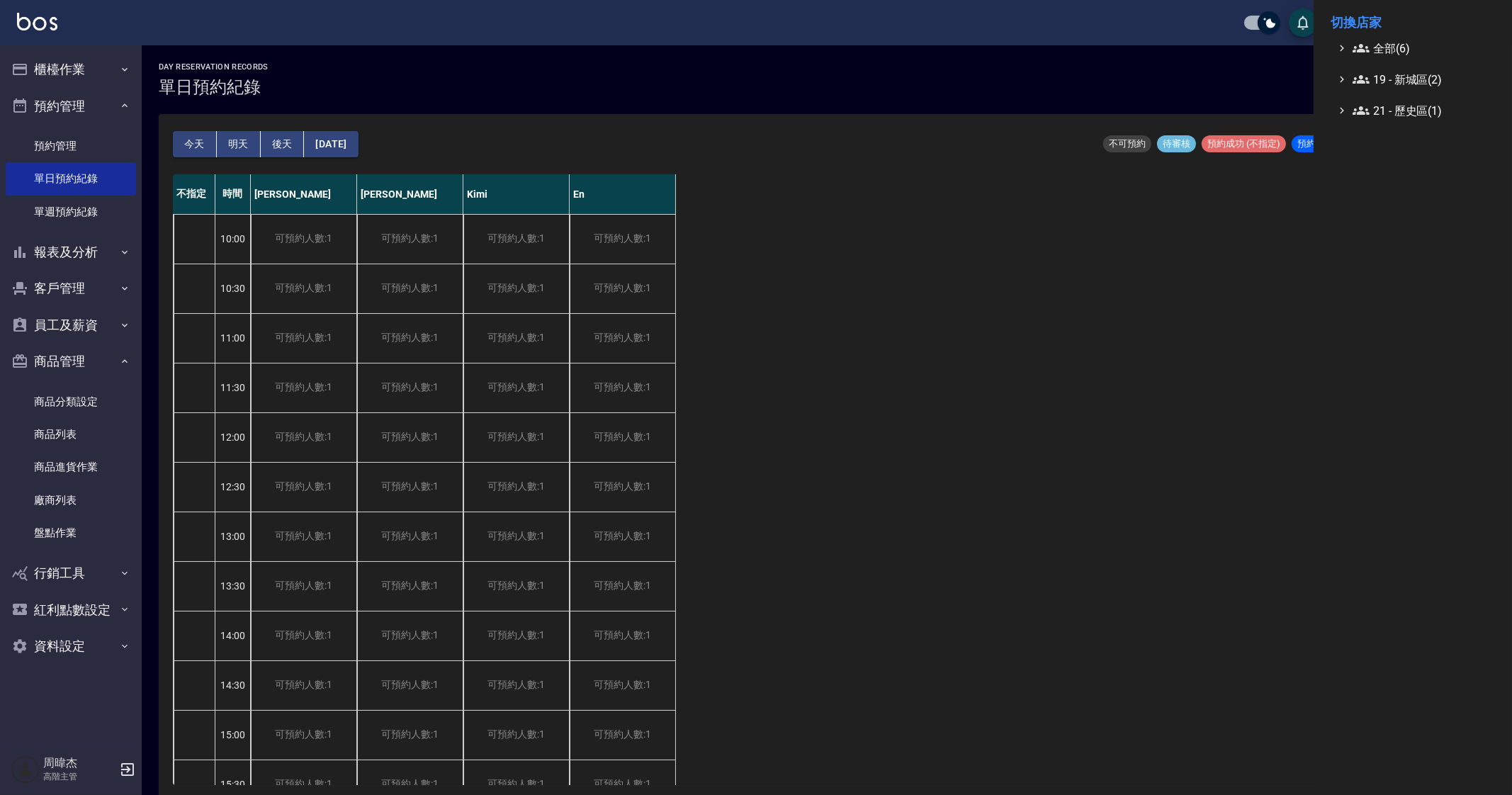
click at [1368, 54] on icon at bounding box center [1361, 48] width 17 height 17
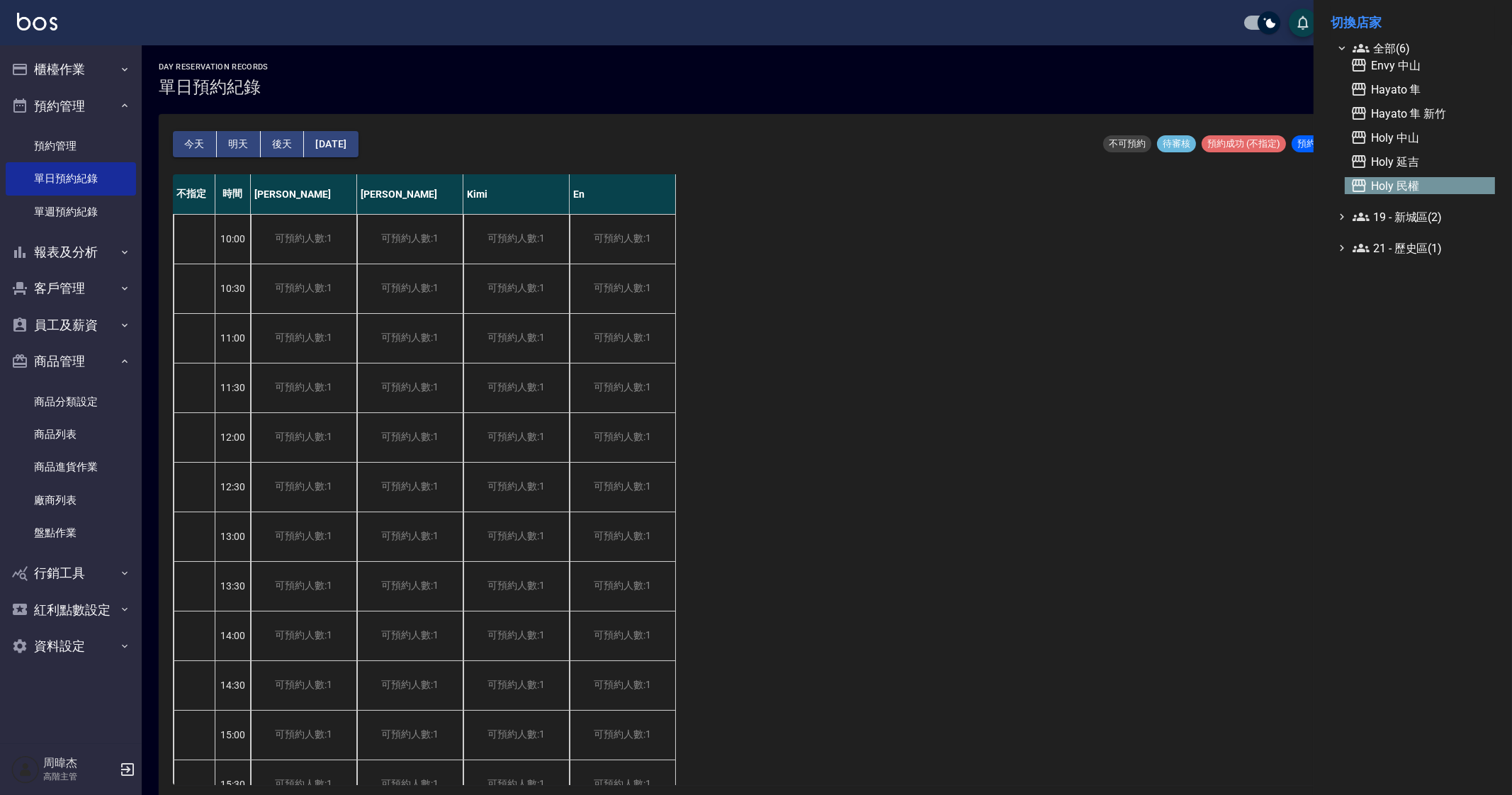
click at [1381, 179] on span "Holy 民權" at bounding box center [1419, 185] width 139 height 17
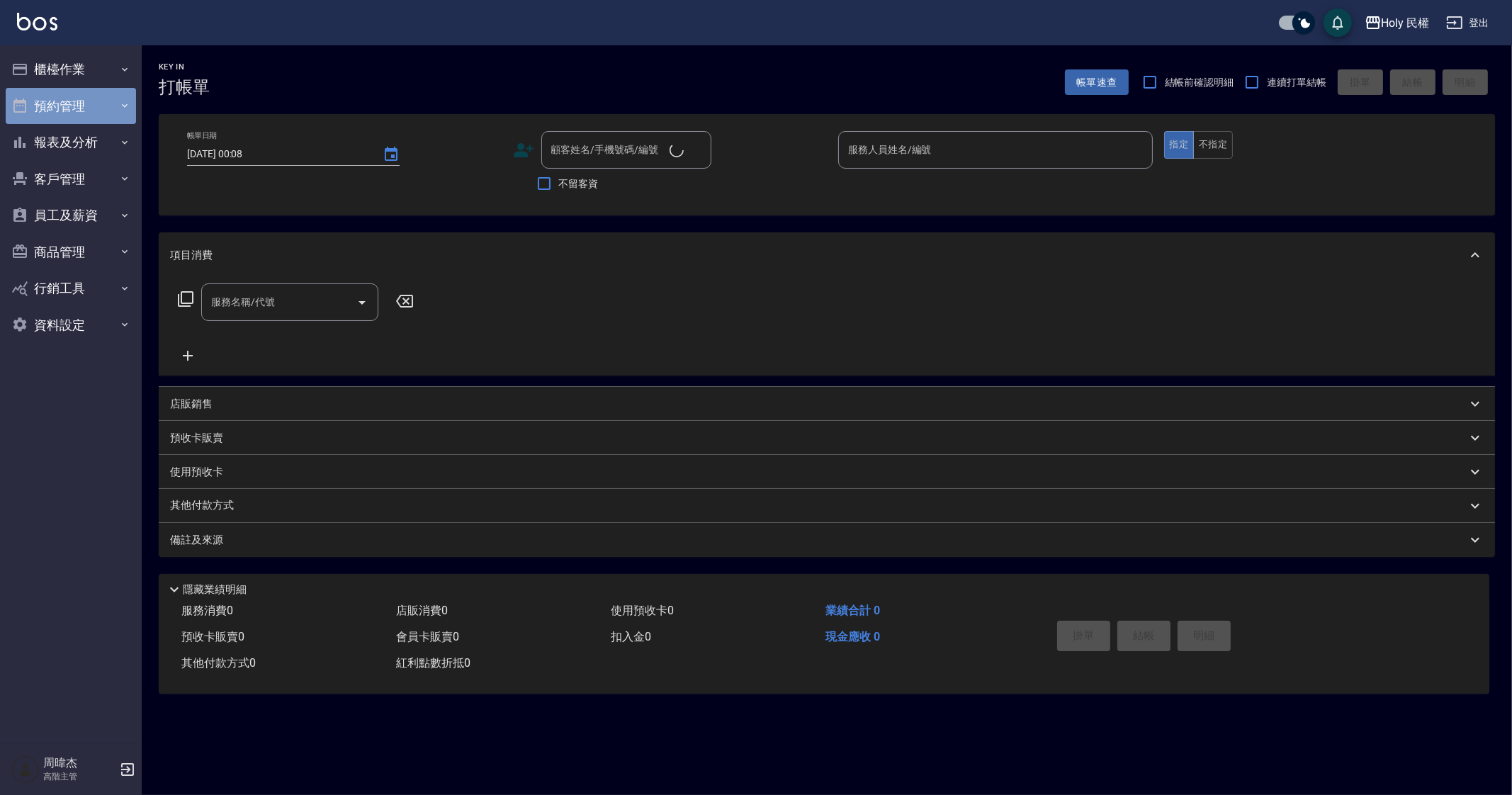
click at [70, 115] on button "預約管理" at bounding box center [70, 107] width 130 height 37
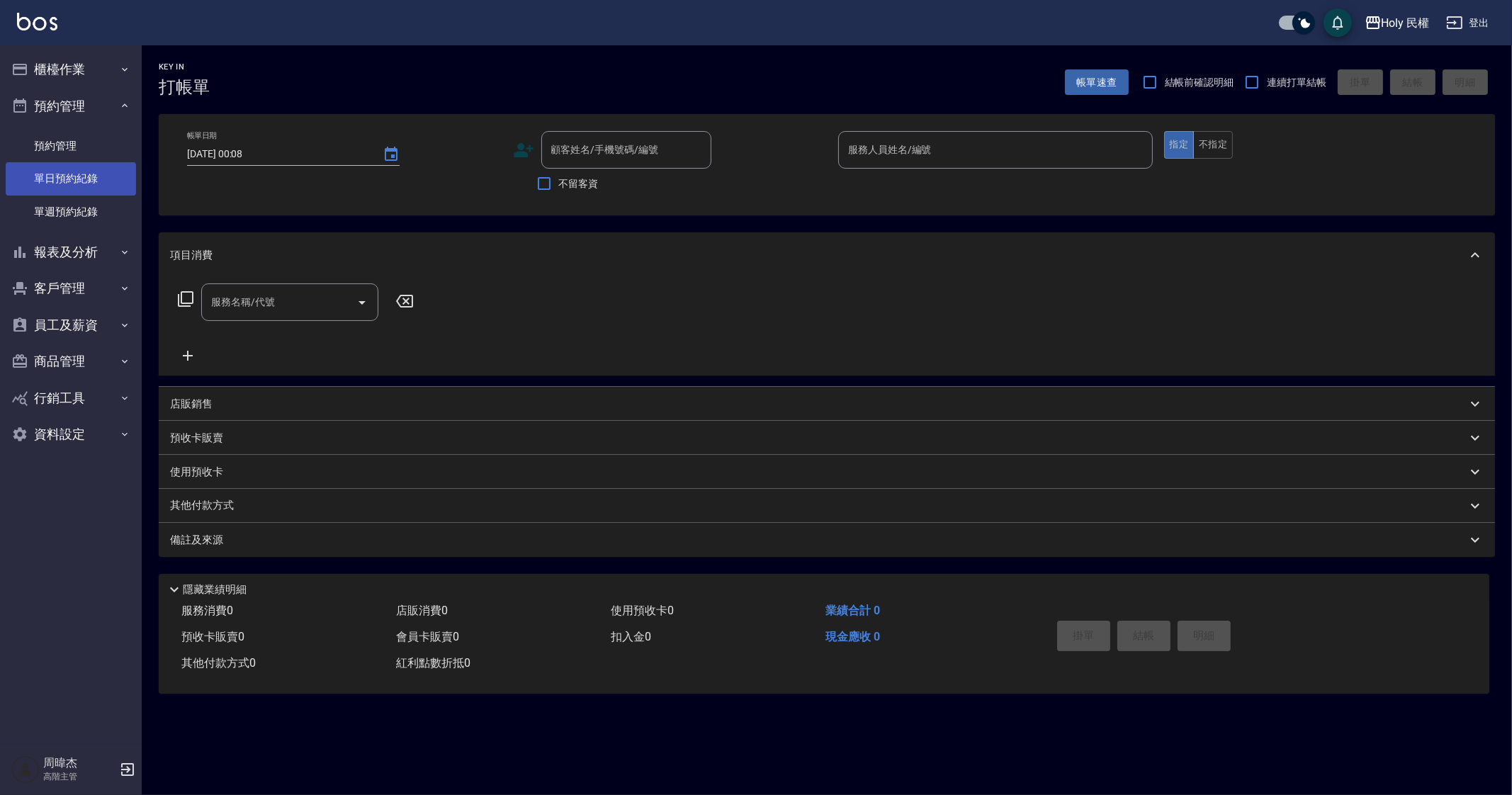
click at [70, 171] on link "單日預約紀錄" at bounding box center [70, 178] width 130 height 32
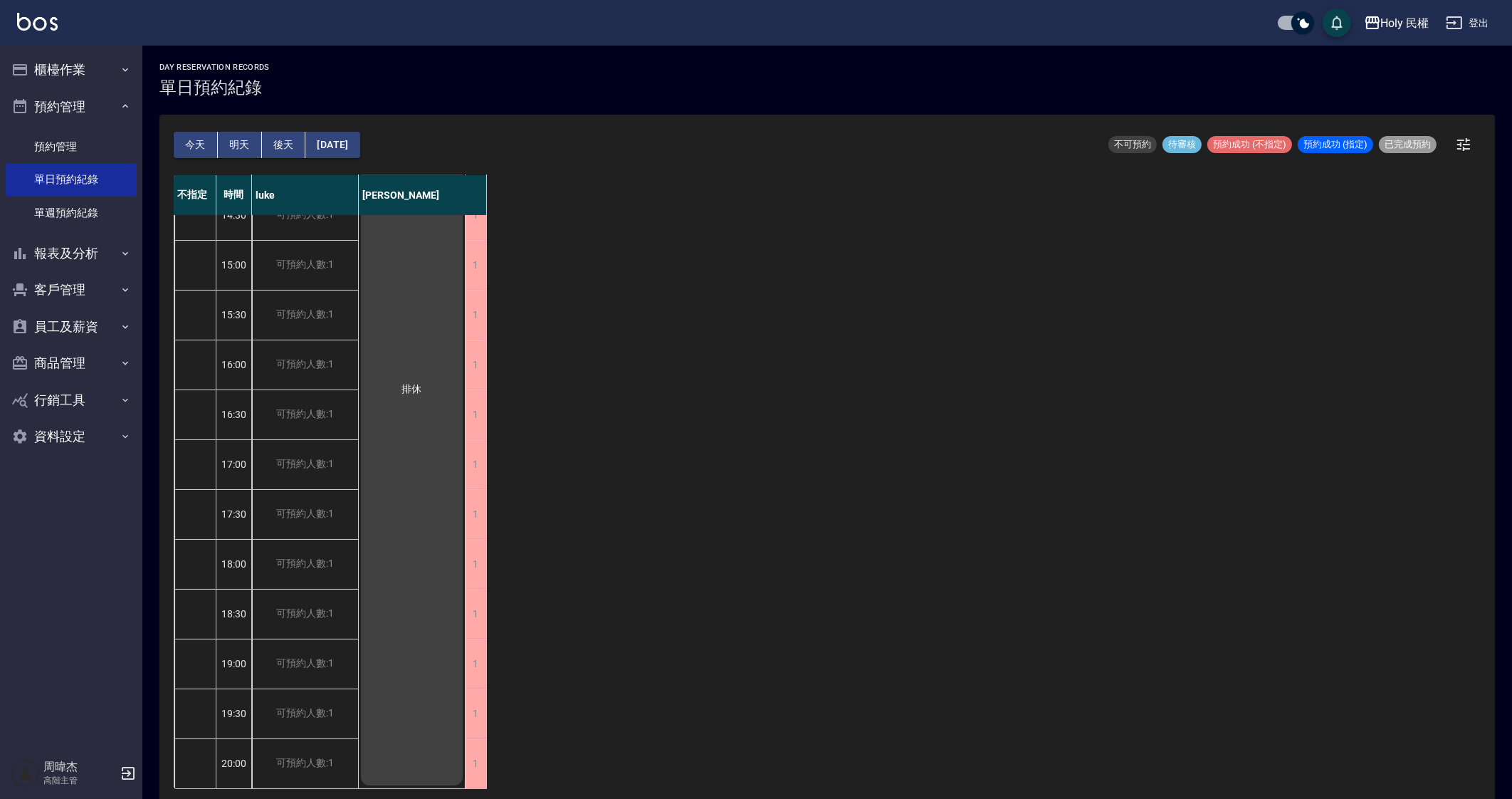
scroll to position [237, 0]
drag, startPoint x: 353, startPoint y: 589, endPoint x: 947, endPoint y: 511, distance: 599.1
click at [947, 511] on div "不指定 時間 luke Ella 12:30 13:00 13:30 14:00 14:30 15:00 15:30 16:00 16:30 17:00 17…" at bounding box center [827, 482] width 1308 height 614
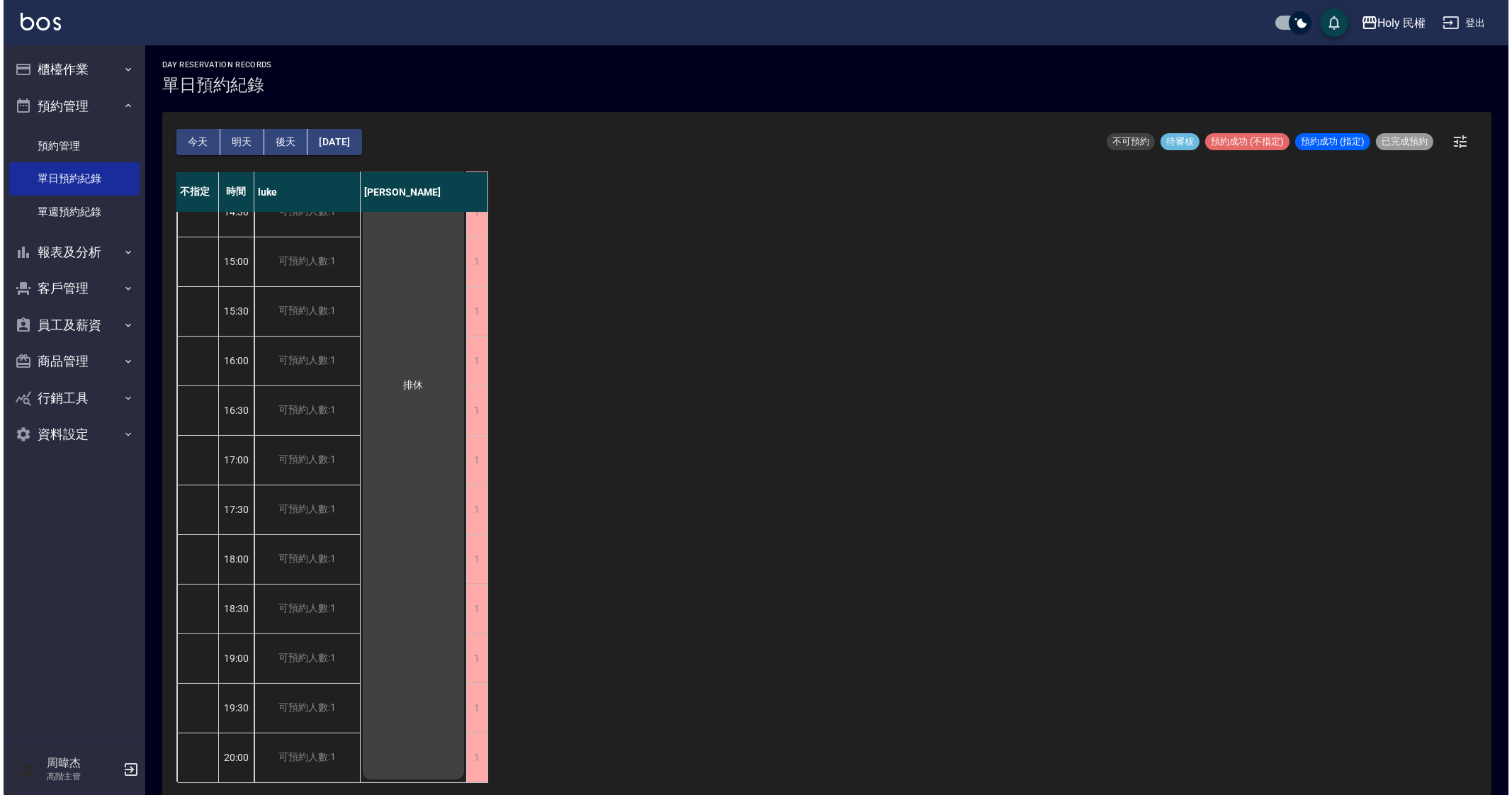
scroll to position [4, 0]
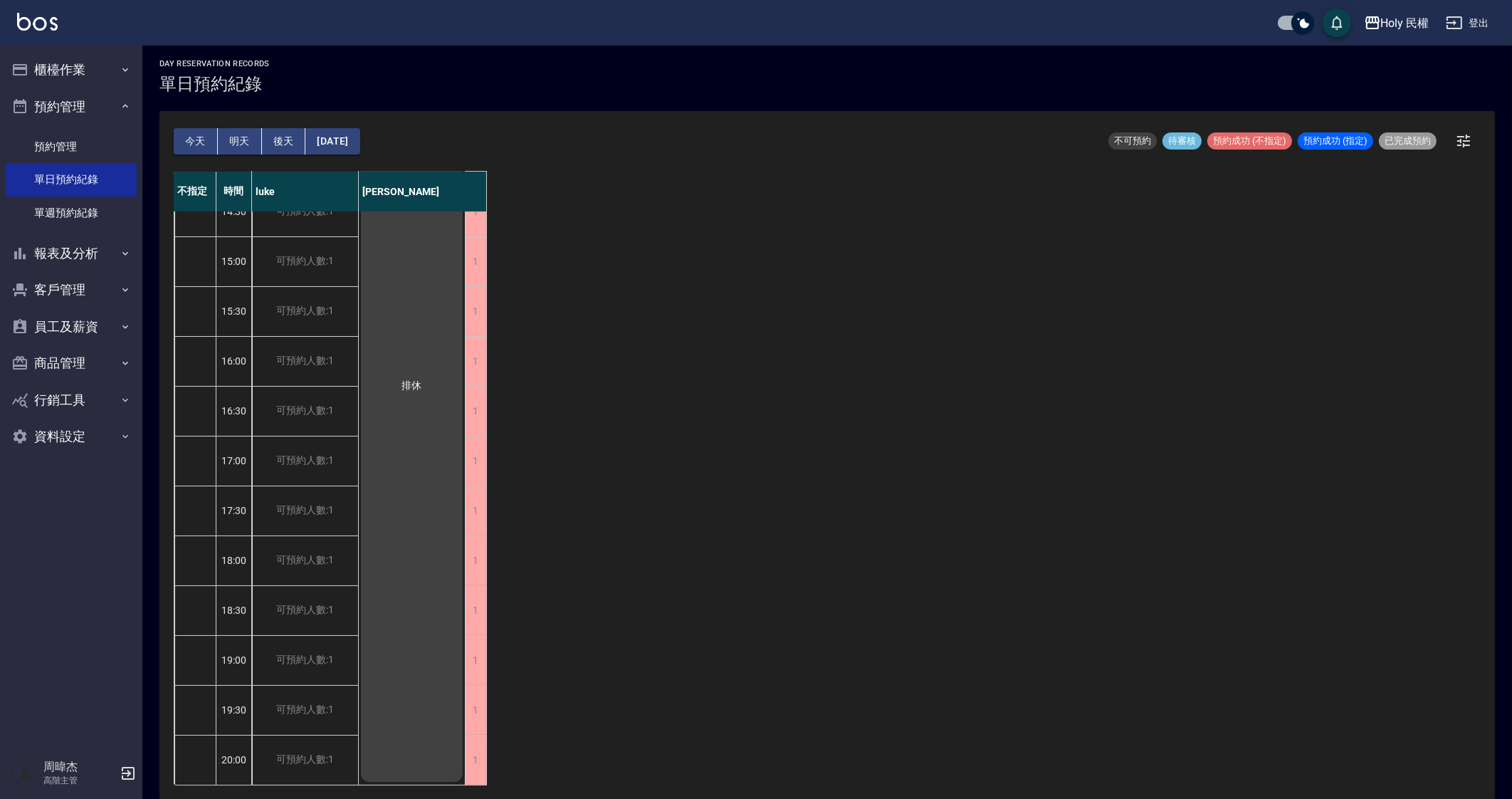
click at [1152, 336] on div "不指定 時間 luke Ella 12:30 13:00 13:30 14:00 14:30 15:00 15:30 16:00 16:30 17:00 17…" at bounding box center [827, 479] width 1308 height 614
click at [1402, 23] on div "Holy 民權" at bounding box center [1405, 23] width 48 height 18
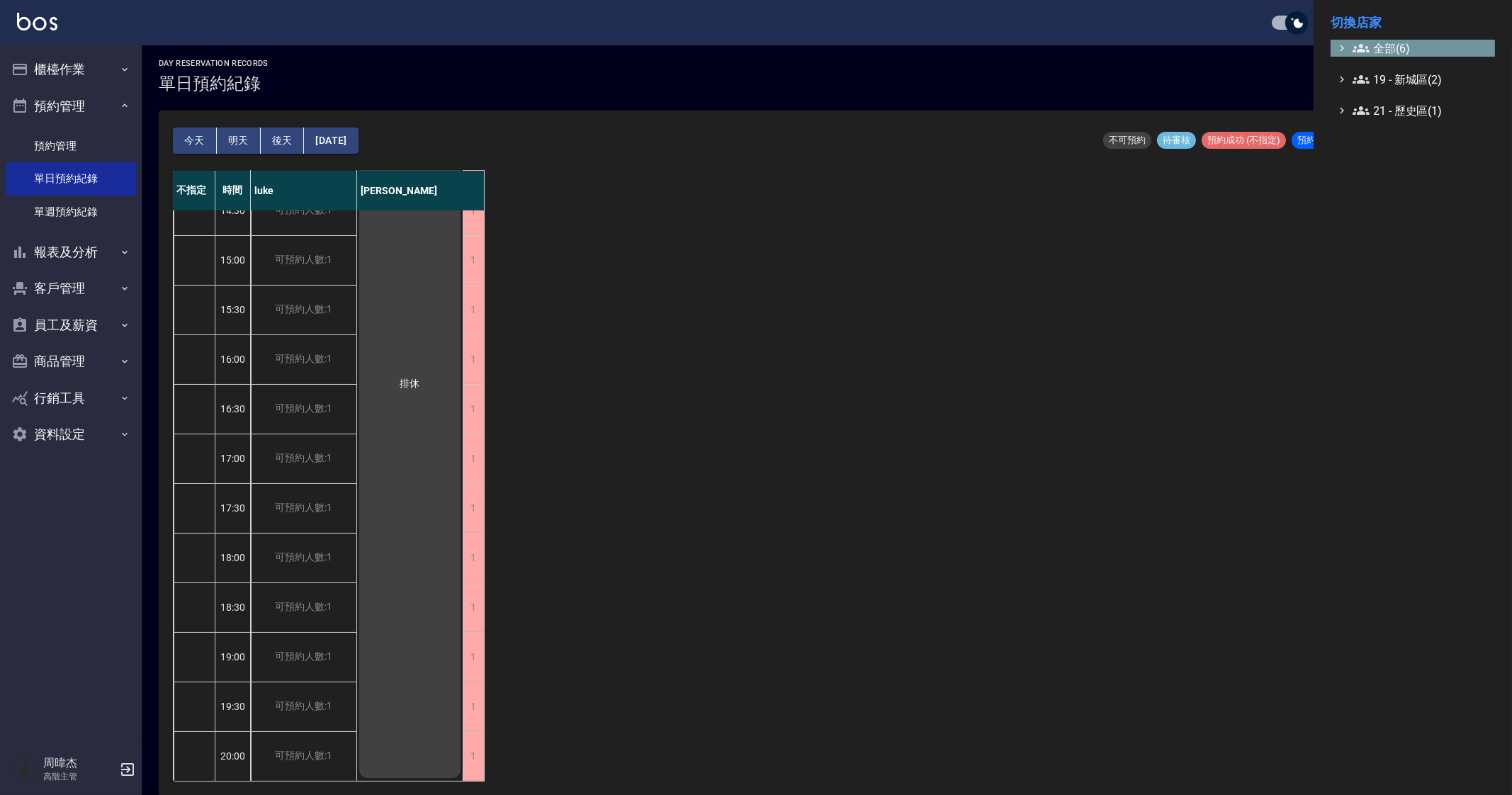
click at [1388, 51] on span "全部(6)" at bounding box center [1421, 48] width 137 height 17
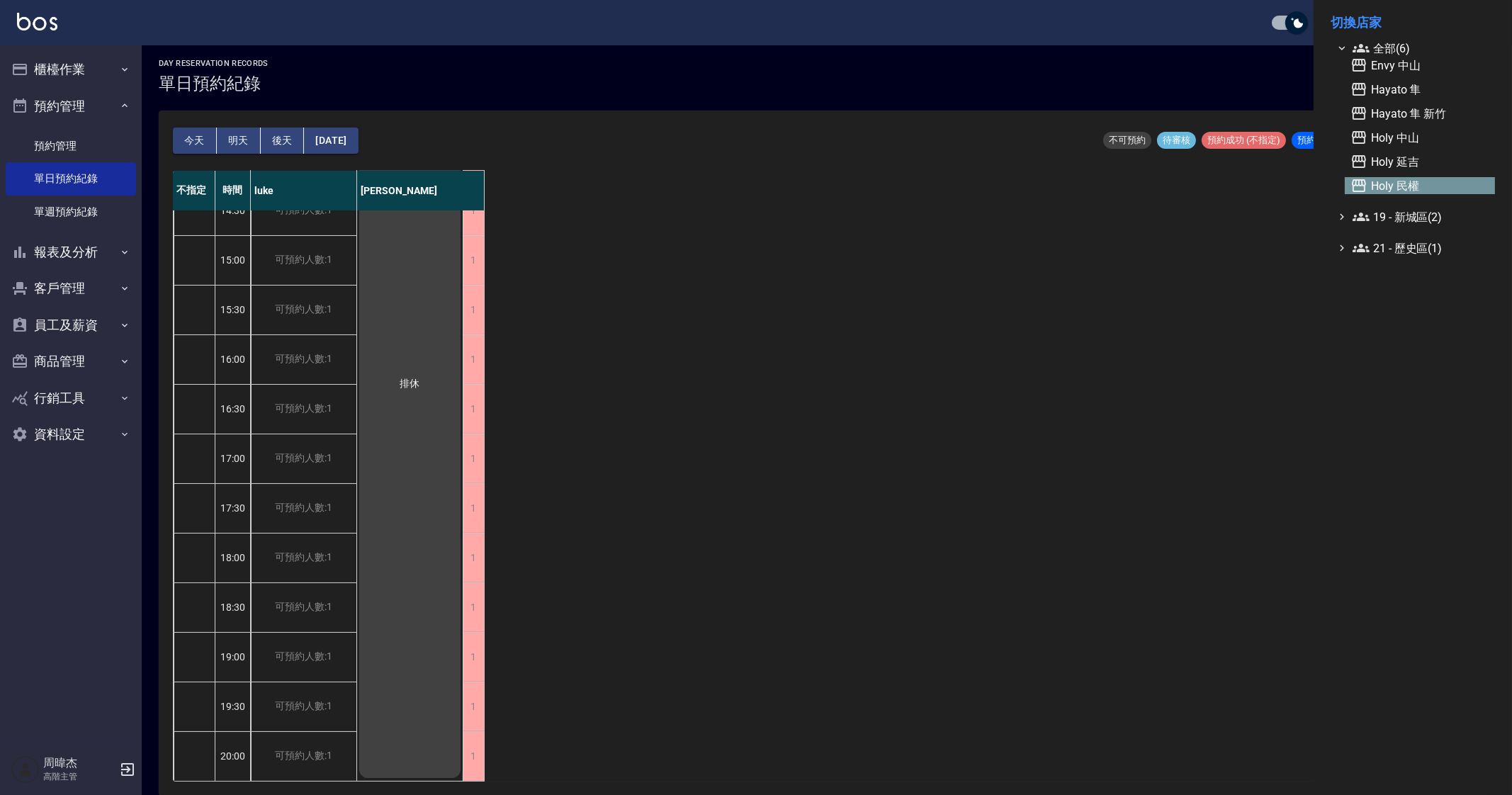
click at [1414, 192] on span "Holy 民權" at bounding box center [1419, 185] width 139 height 17
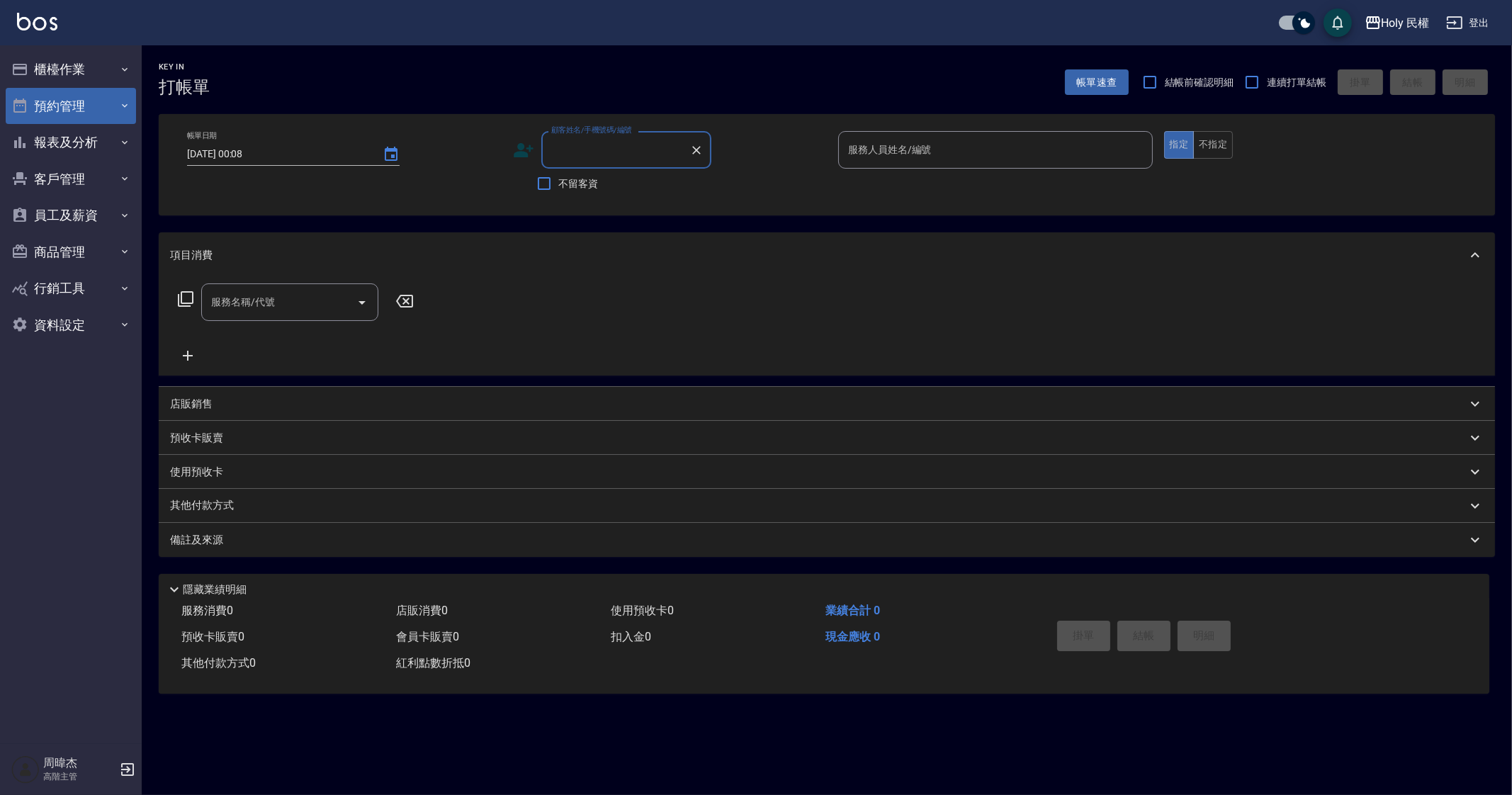
click at [50, 108] on button "預約管理" at bounding box center [70, 107] width 130 height 37
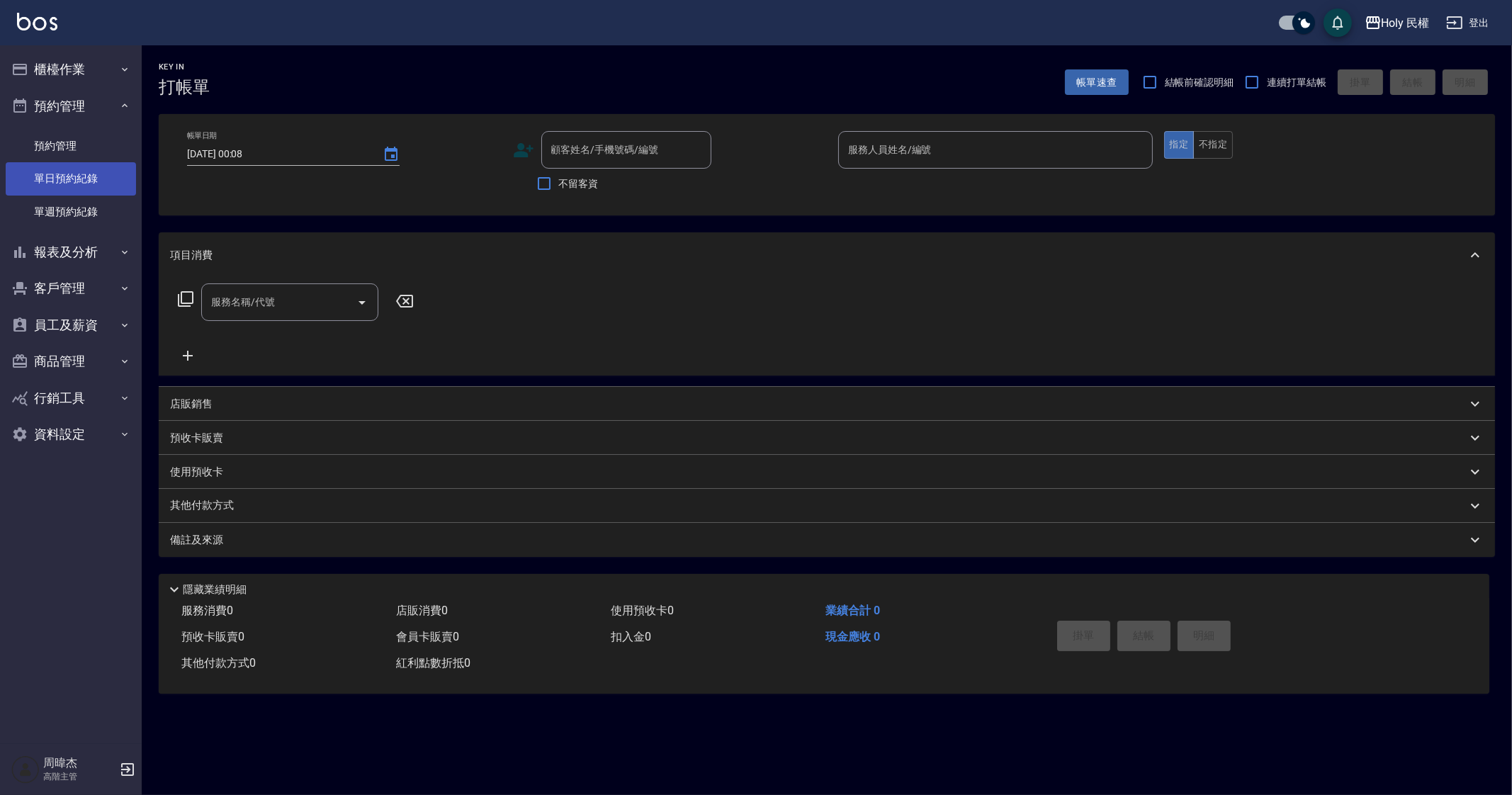
click at [64, 179] on link "單日預約紀錄" at bounding box center [70, 178] width 130 height 32
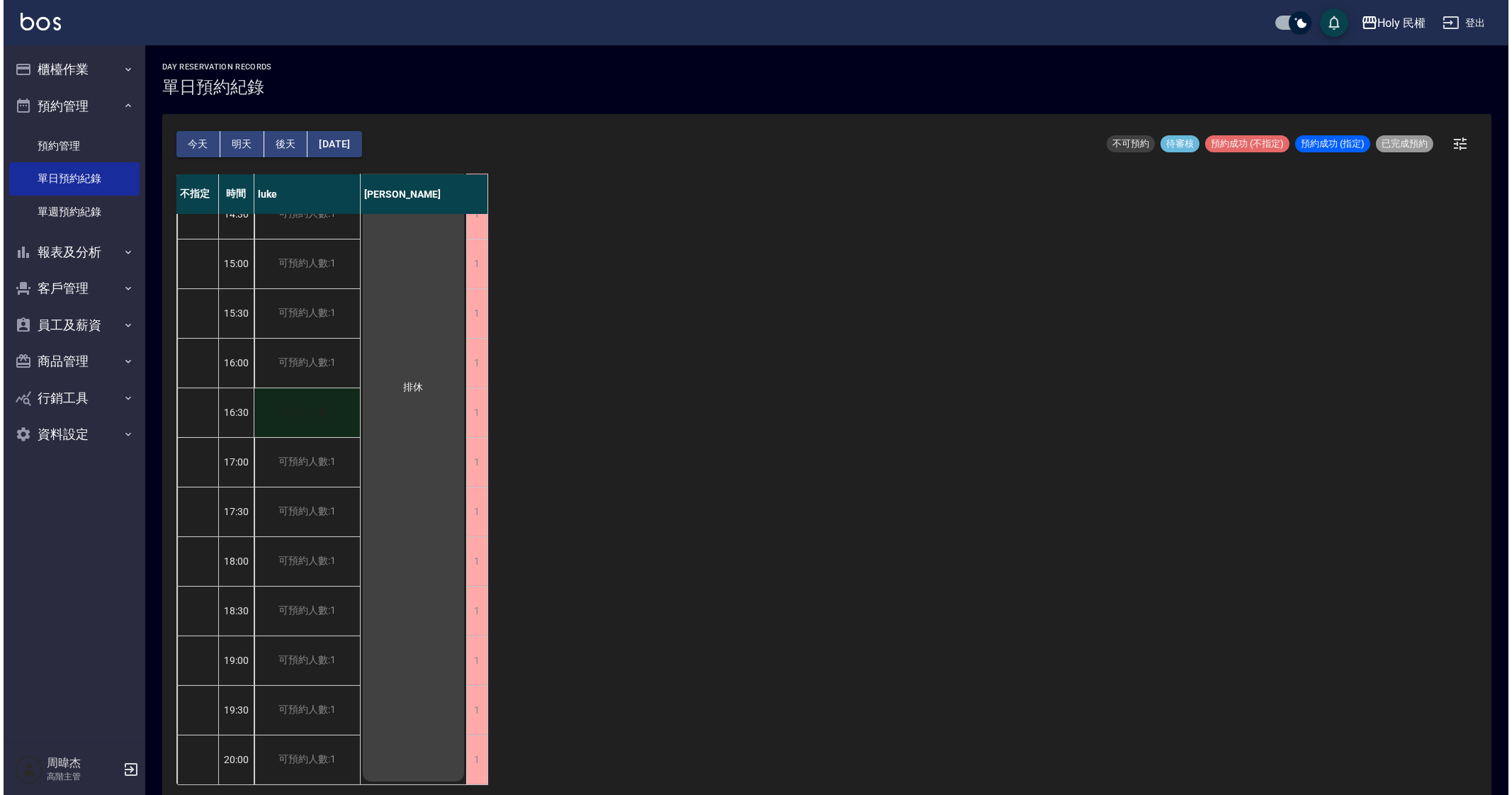
scroll to position [4, 0]
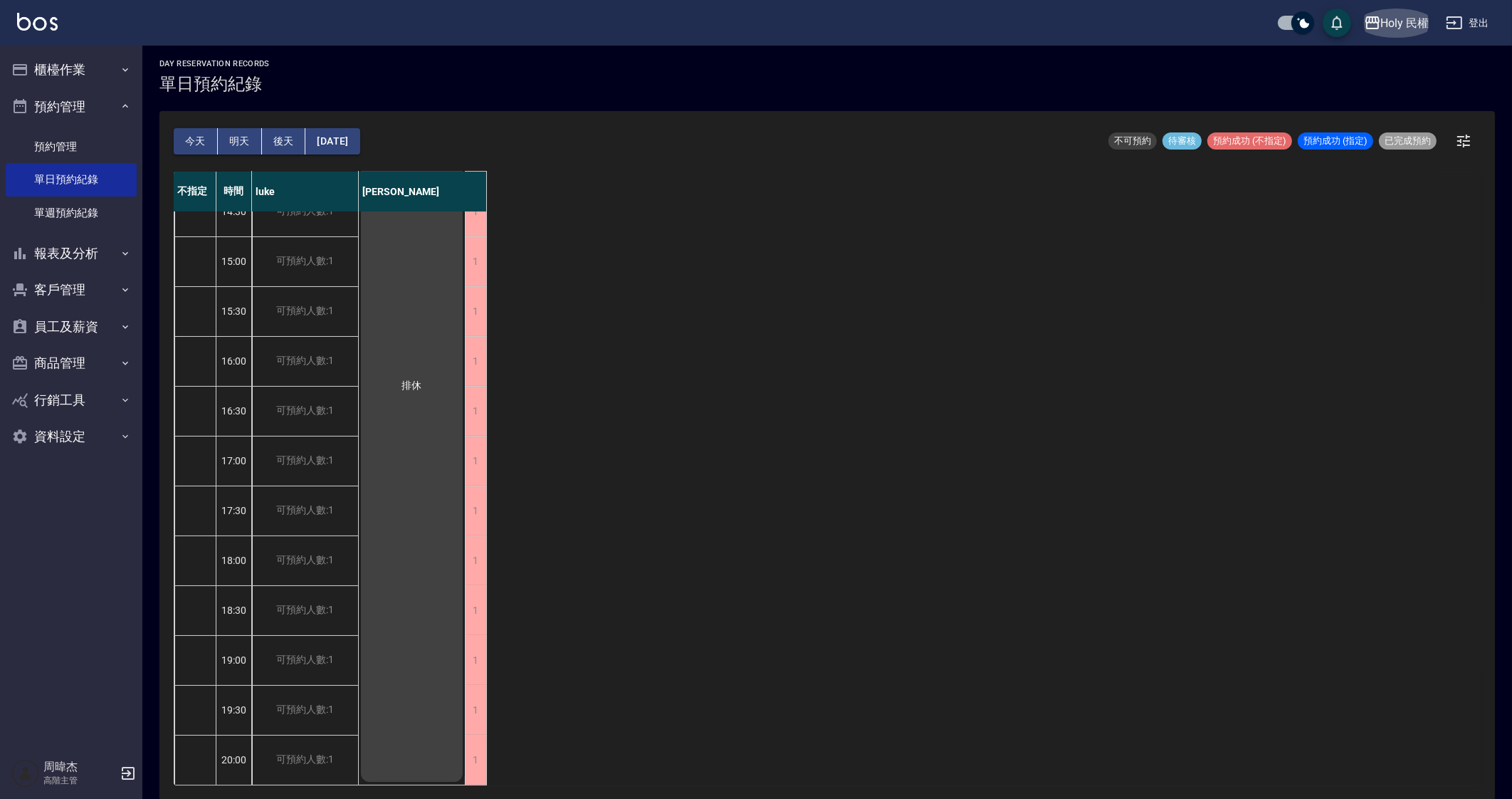
click at [1419, 25] on div "Holy 民權" at bounding box center [1405, 23] width 48 height 18
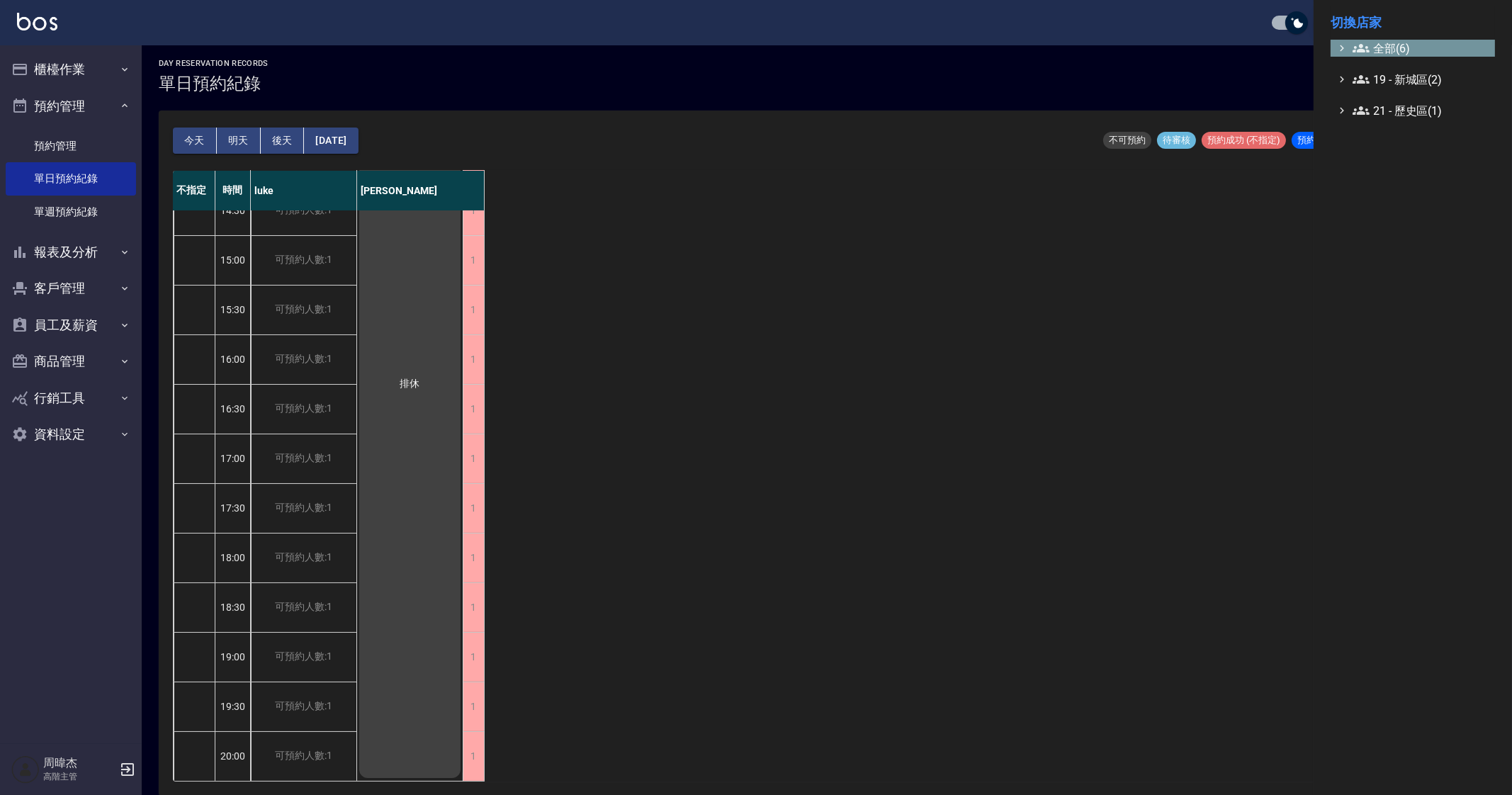
click at [1394, 50] on span "全部(6)" at bounding box center [1421, 48] width 137 height 17
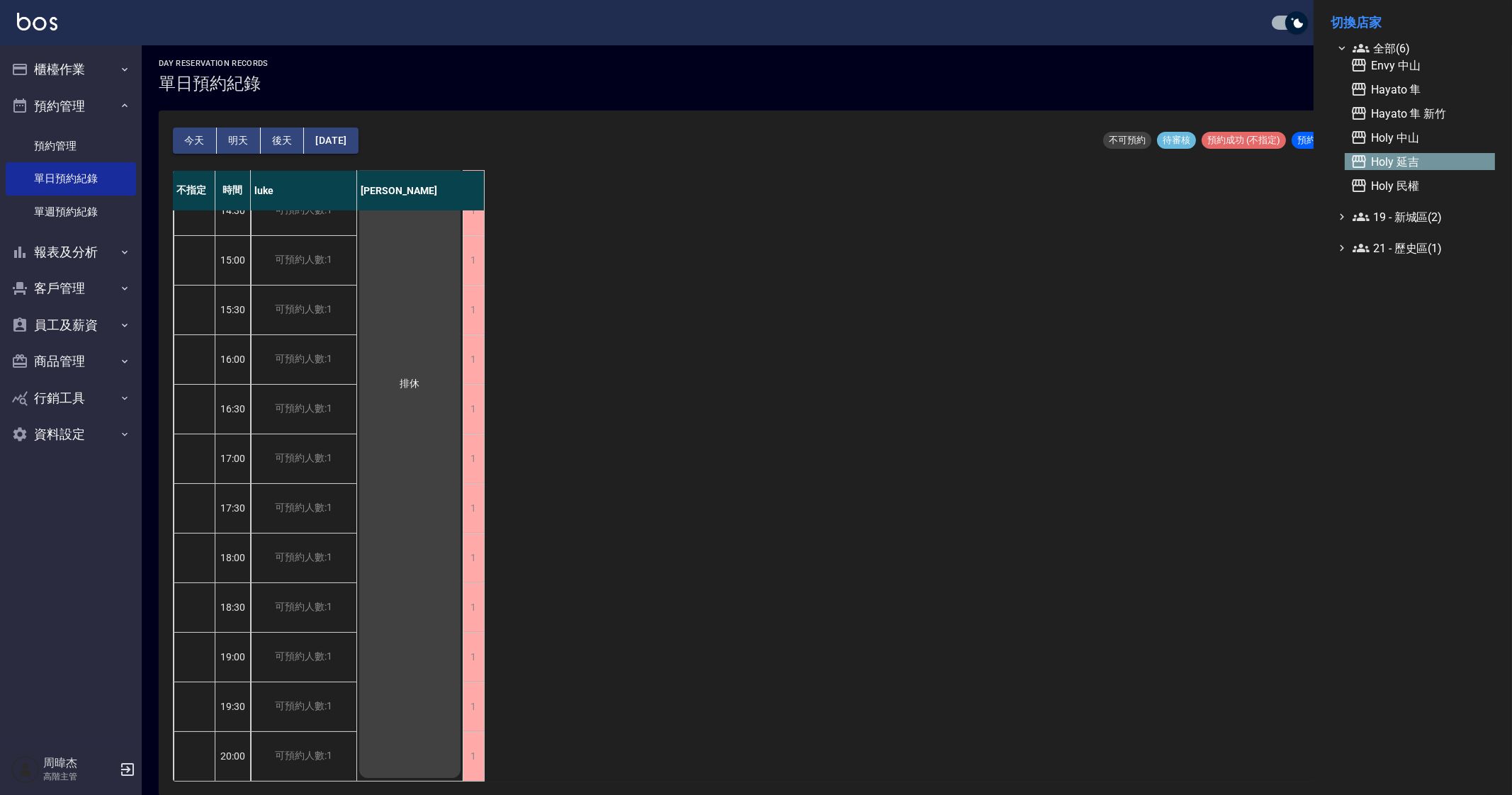
click at [1439, 166] on span "Holy 延吉" at bounding box center [1419, 161] width 139 height 17
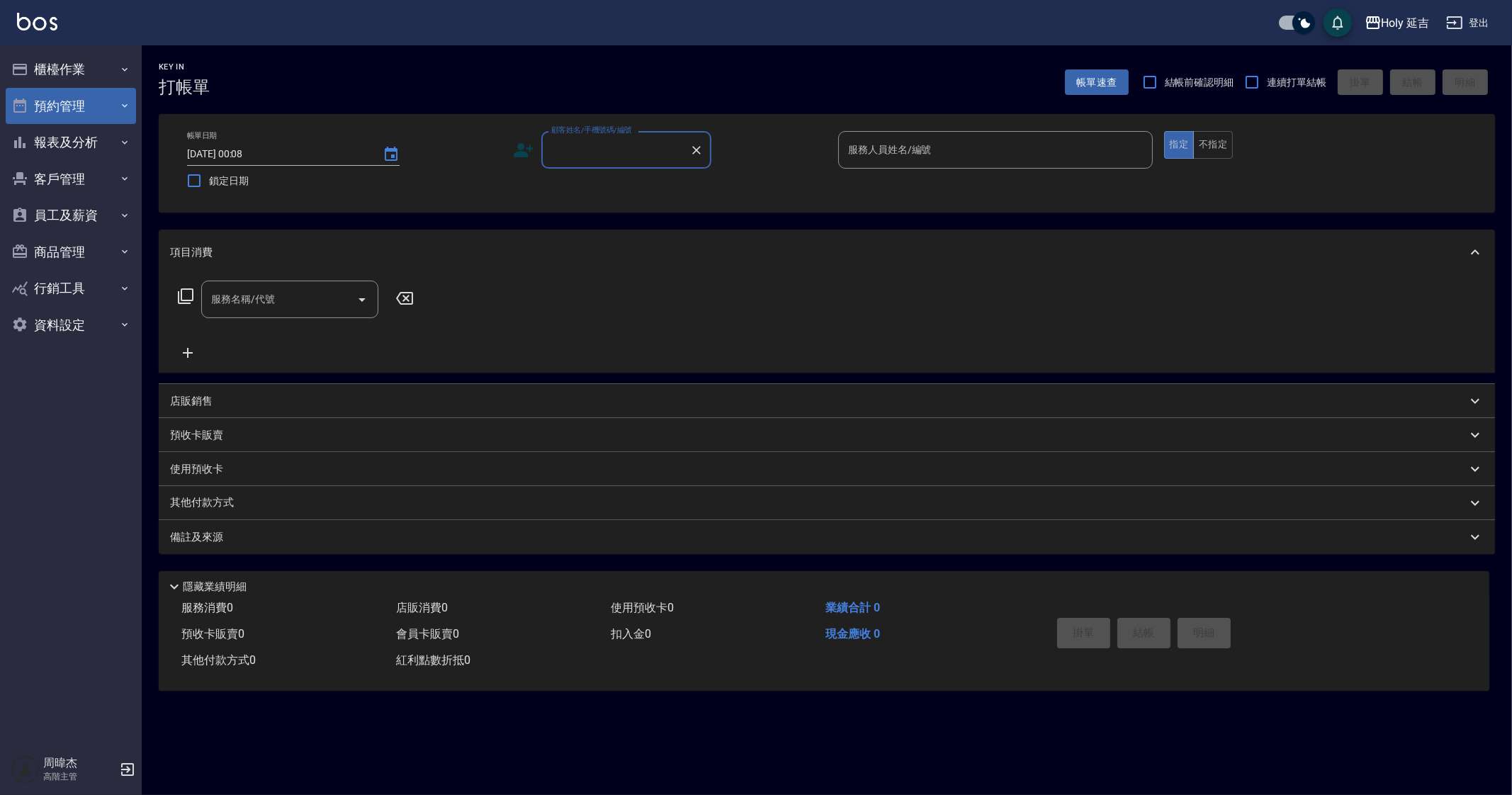
click at [63, 101] on button "預約管理" at bounding box center [70, 107] width 130 height 37
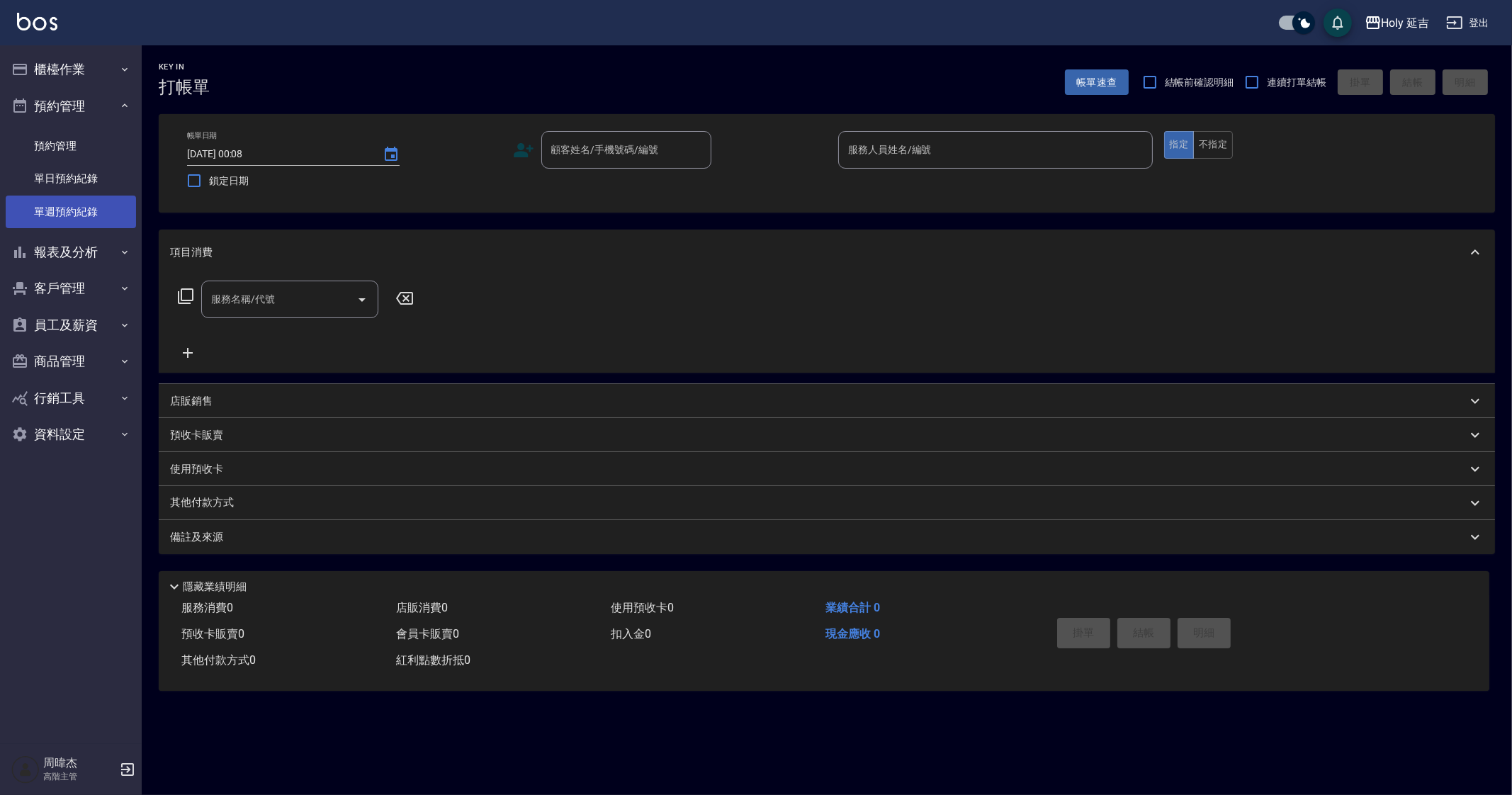
click at [102, 197] on link "單週預約紀錄" at bounding box center [70, 211] width 130 height 32
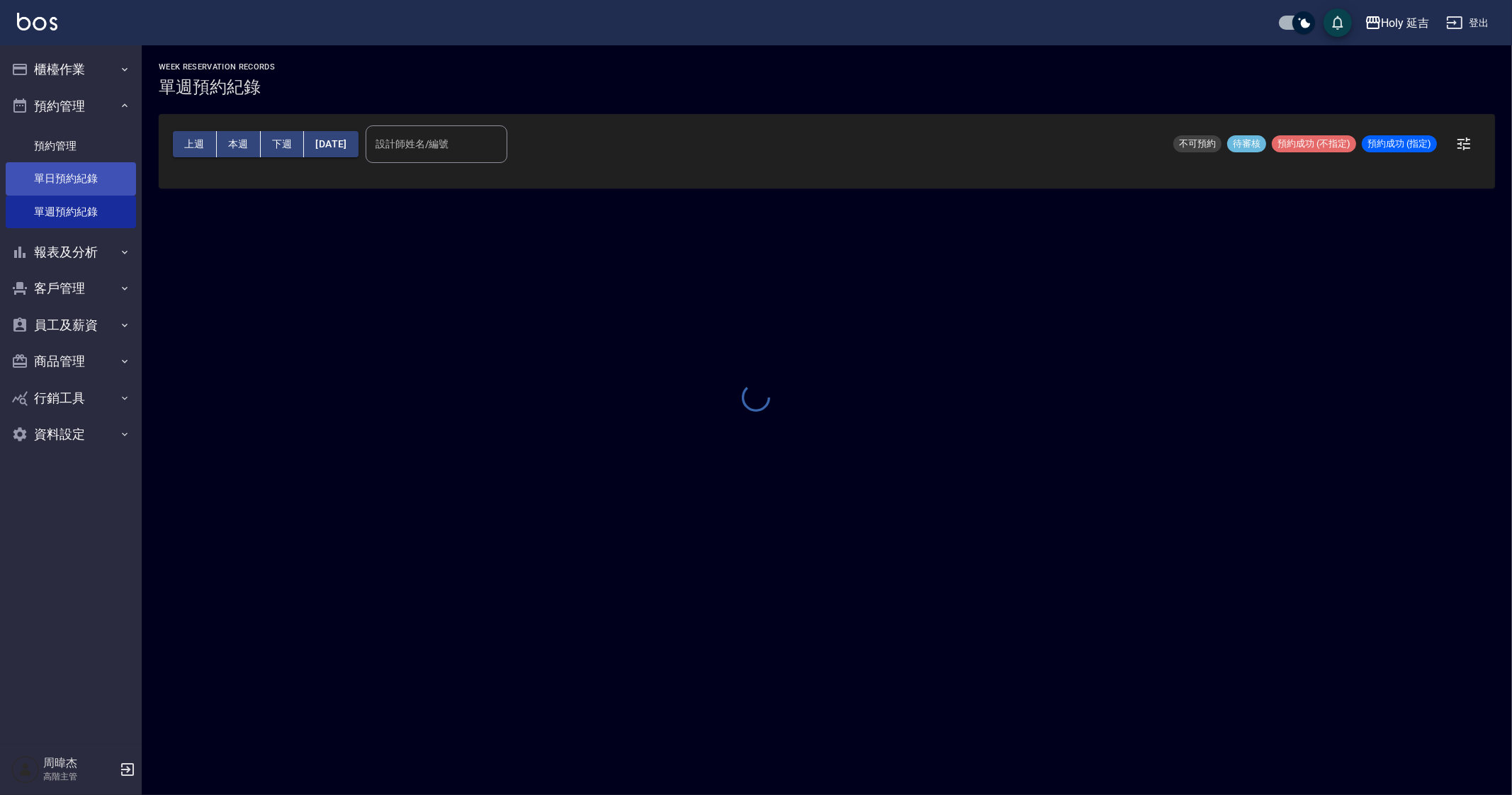
click at [109, 169] on link "單日預約紀錄" at bounding box center [70, 178] width 130 height 32
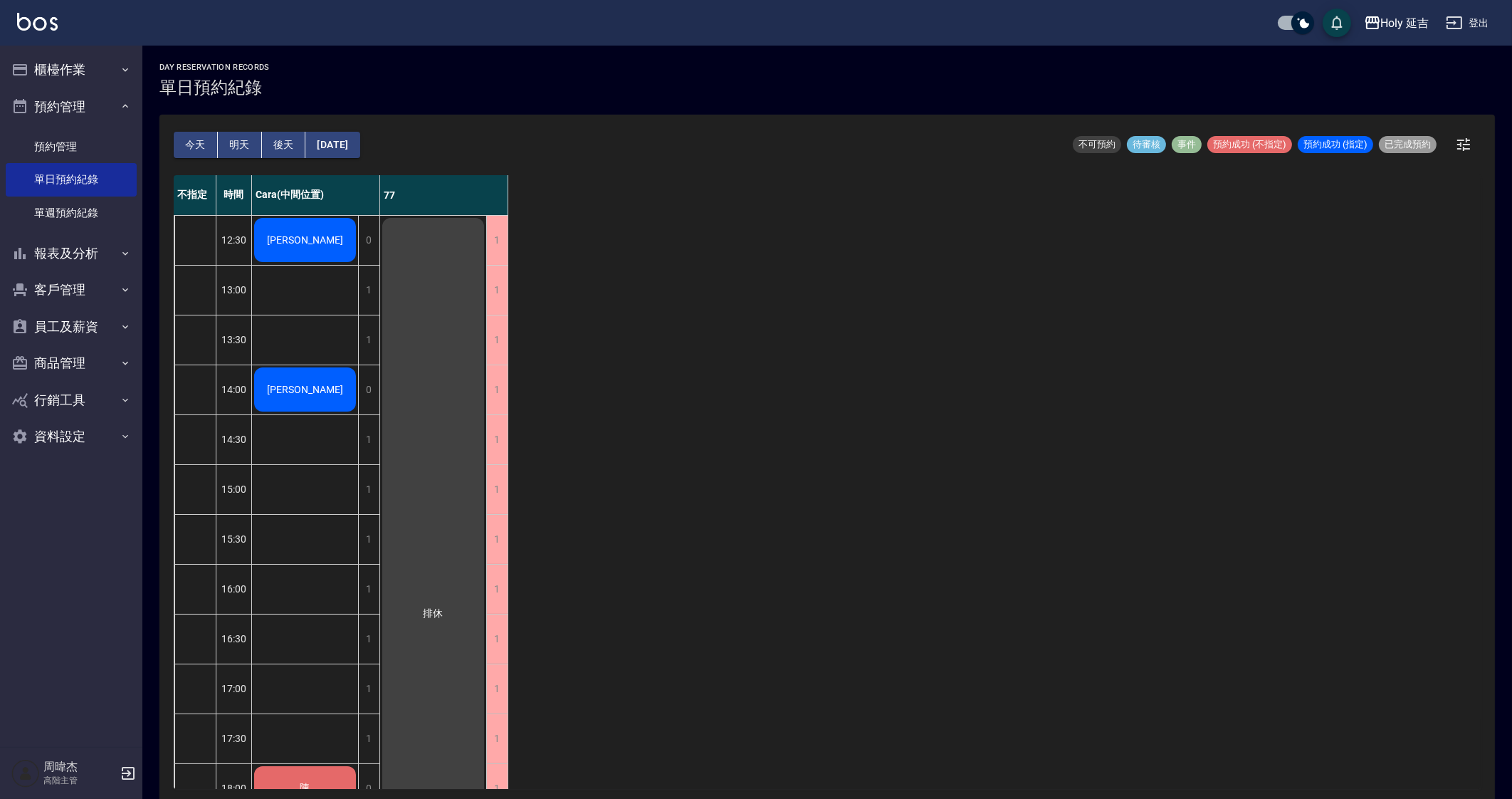
scroll to position [237, 0]
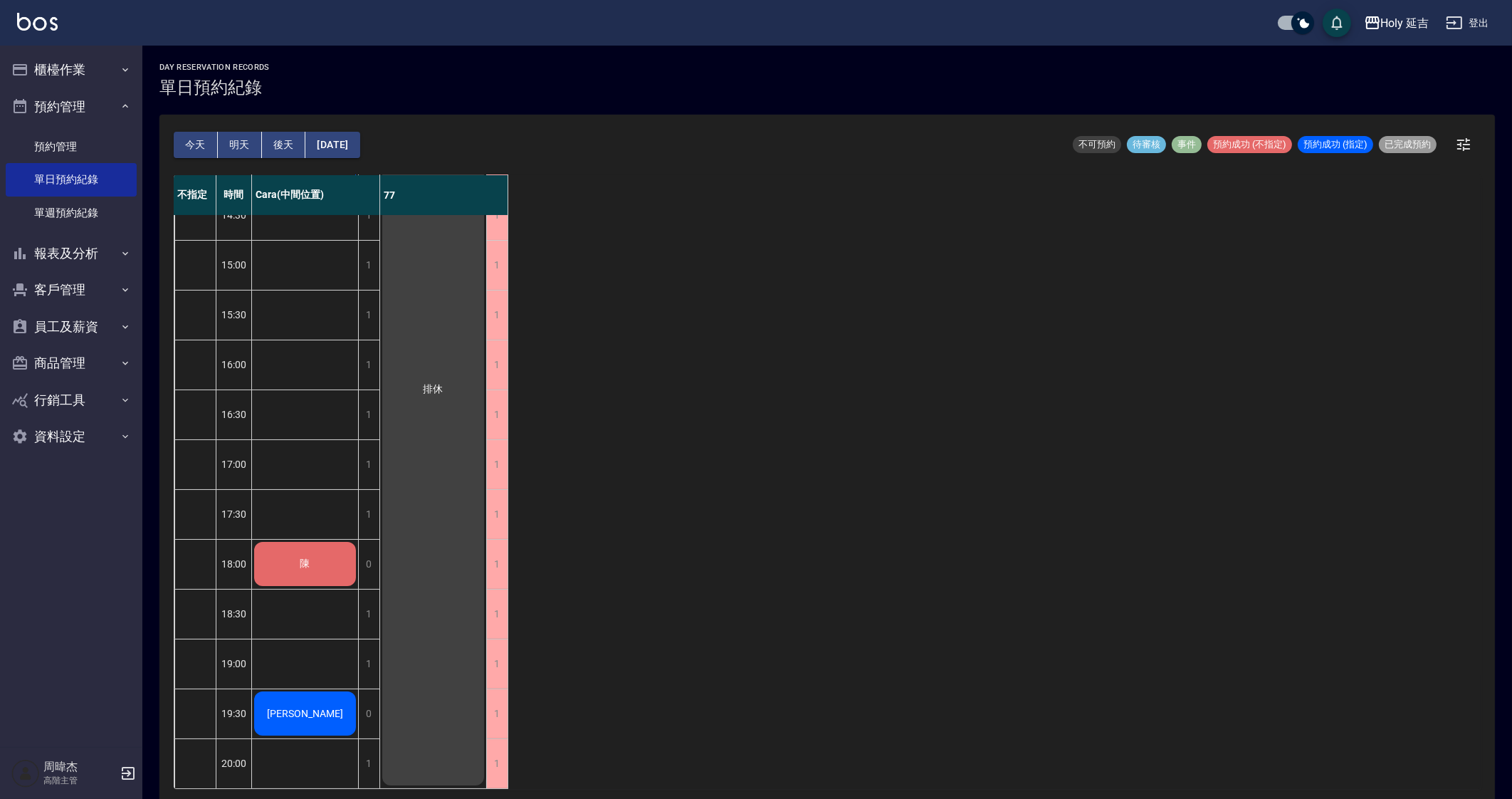
click at [1153, 562] on div "不指定 時間 Cara(中間位置) 77 12:30 13:00 13:30 14:00 14:30 15:00 15:30 16:00 16:30 17:0…" at bounding box center [827, 482] width 1308 height 614
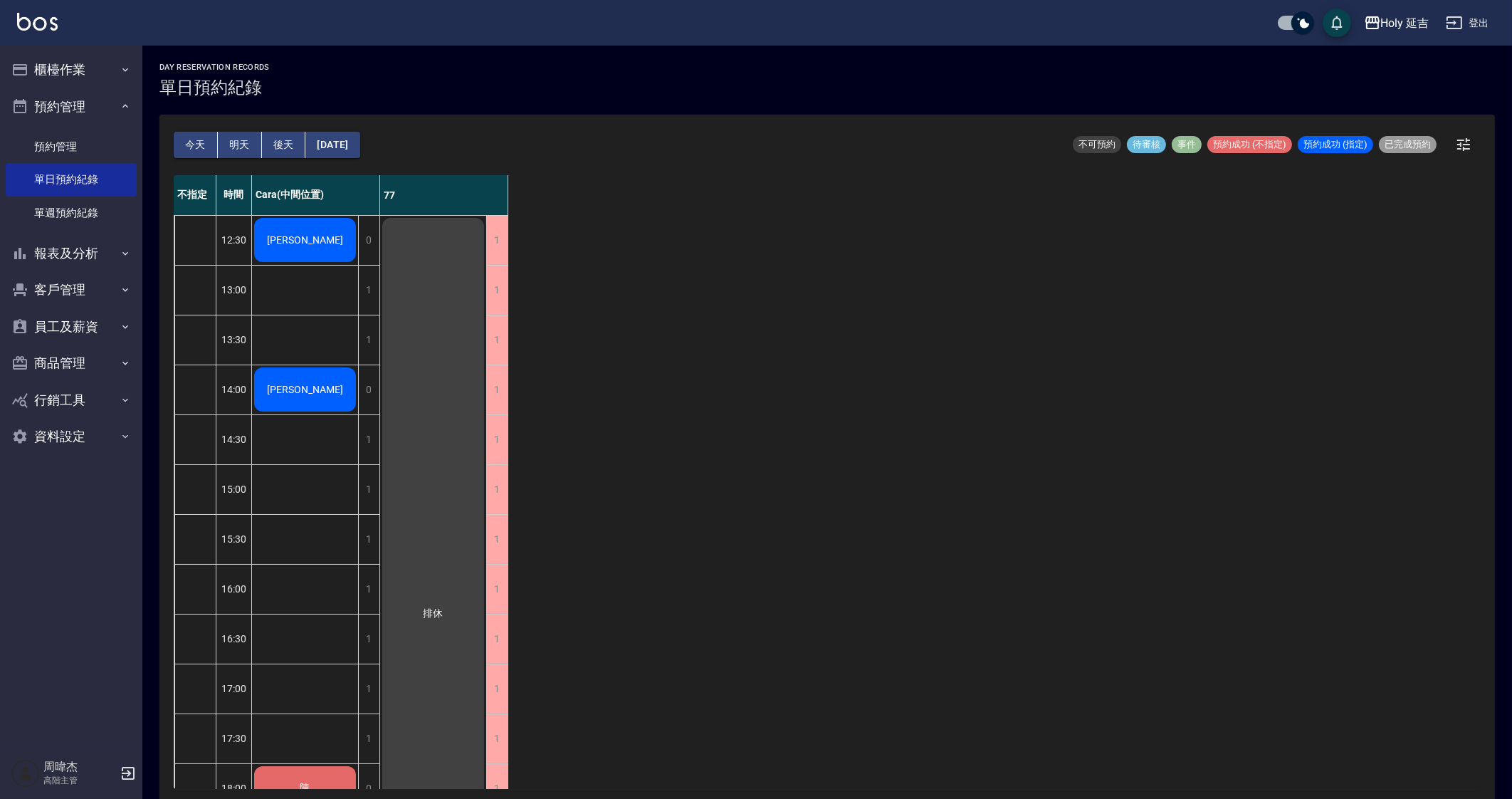
click at [980, 451] on div "不指定 時間 Cara(中間位置) 77 12:30 13:00 13:30 14:00 14:30 15:00 15:30 16:00 16:30 17:0…" at bounding box center [827, 482] width 1308 height 614
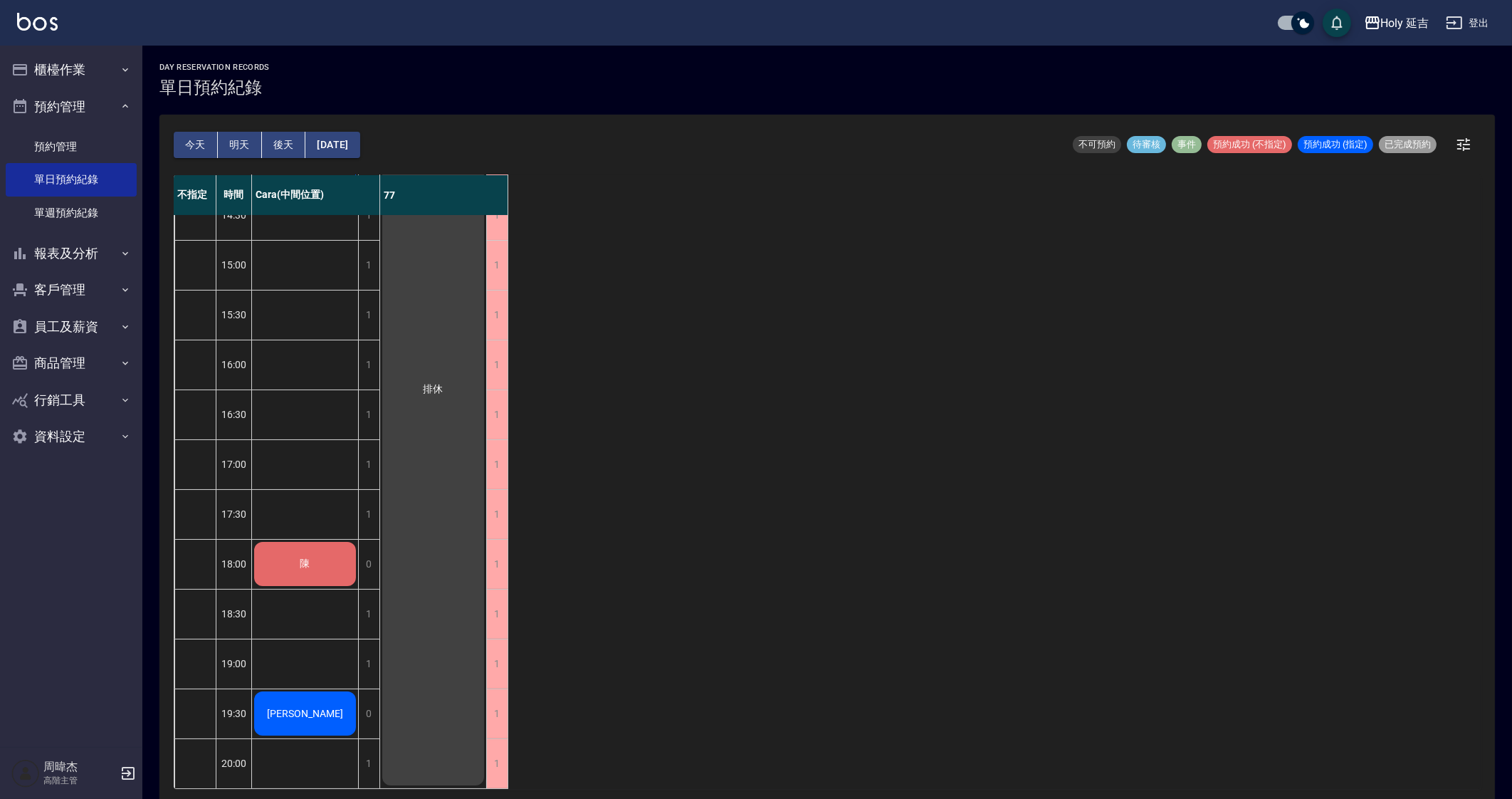
scroll to position [4, 0]
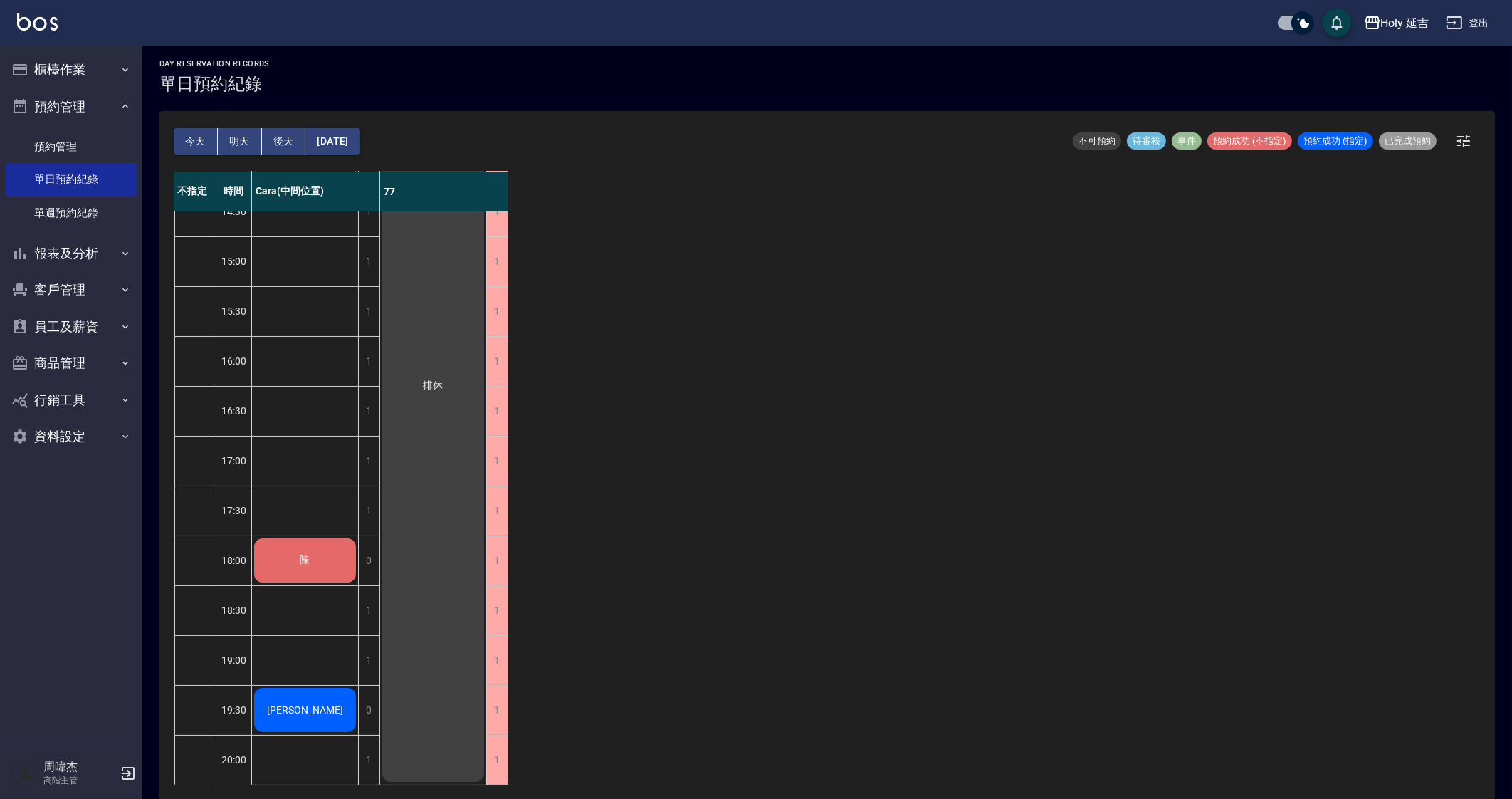
click at [764, 484] on div "不指定 時間 Cara(中間位置) 77 12:30 13:00 13:30 14:00 14:30 15:00 15:30 16:00 16:30 17:0…" at bounding box center [827, 479] width 1308 height 614
